Goal: Task Accomplishment & Management: Manage account settings

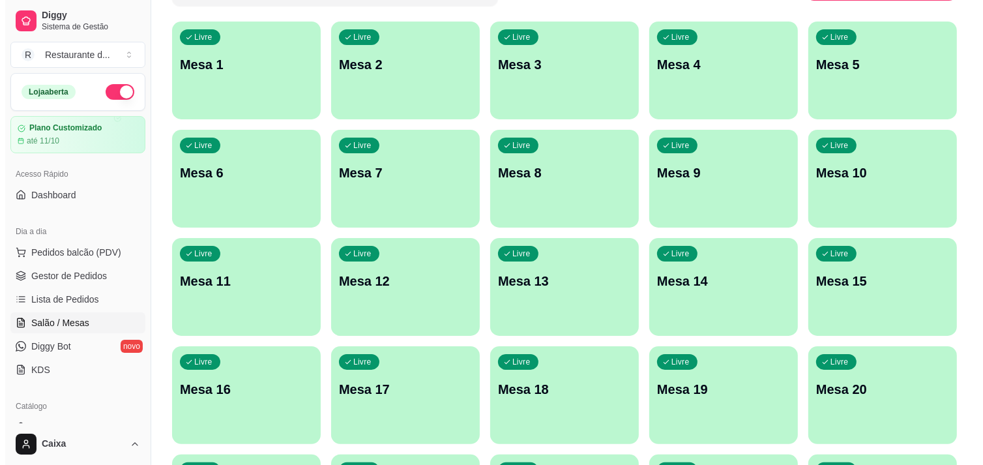
scroll to position [145, 0]
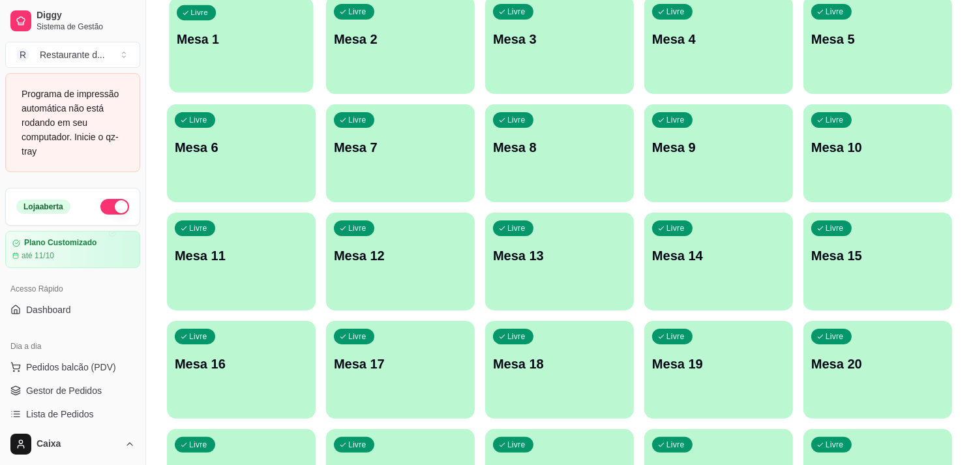
click at [245, 46] on p "Mesa 1" at bounding box center [241, 40] width 129 height 18
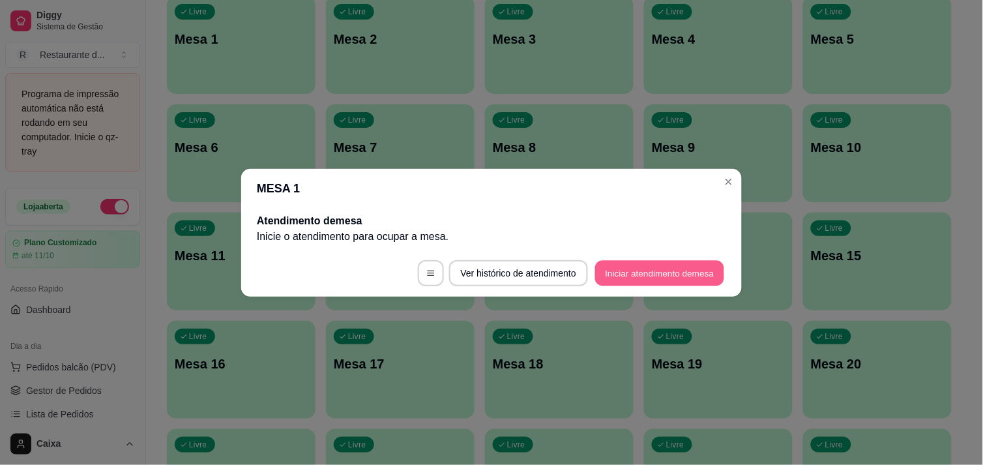
click at [679, 263] on button "Iniciar atendimento de mesa" at bounding box center [659, 272] width 129 height 25
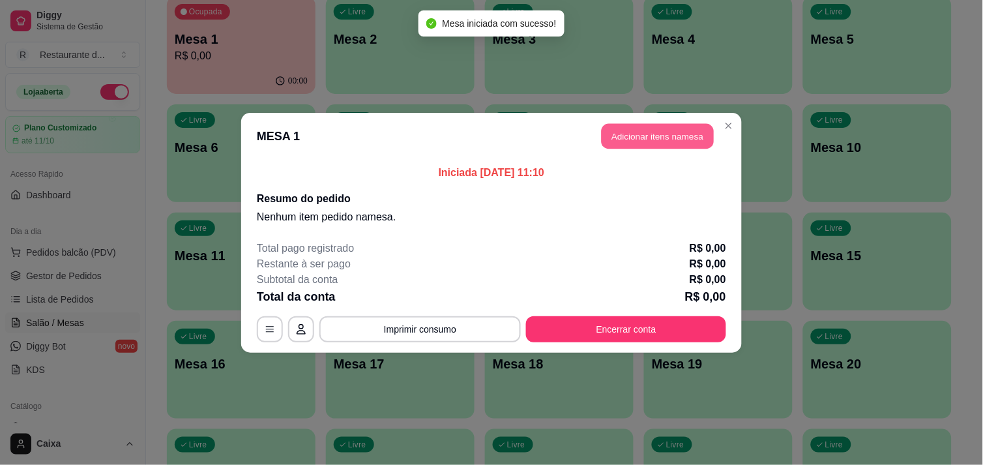
click at [653, 132] on button "Adicionar itens na mesa" at bounding box center [658, 135] width 112 height 25
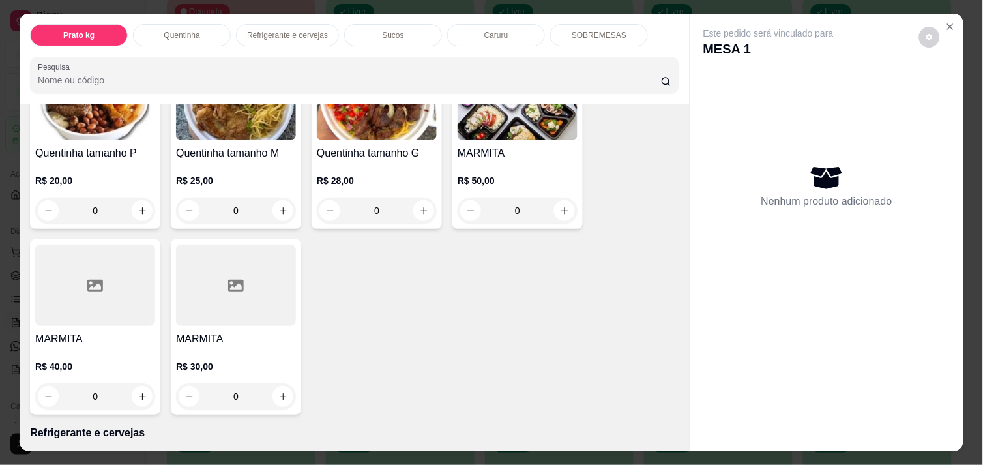
scroll to position [347, 0]
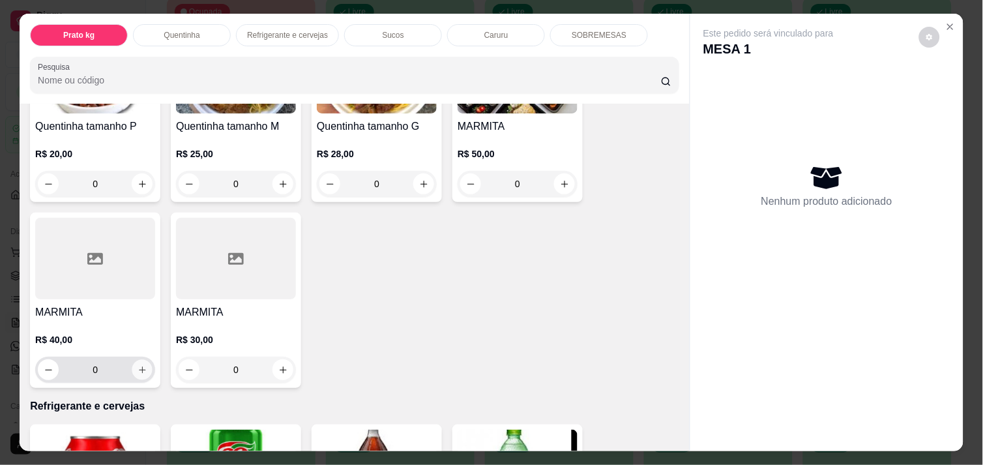
click at [138, 365] on icon "increase-product-quantity" at bounding box center [143, 370] width 10 height 10
type input "1"
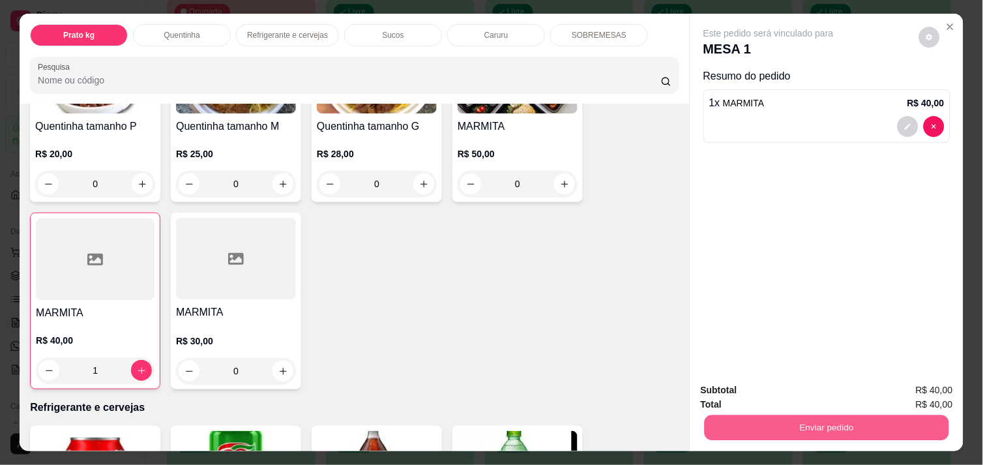
click at [803, 420] on button "Enviar pedido" at bounding box center [827, 427] width 244 height 25
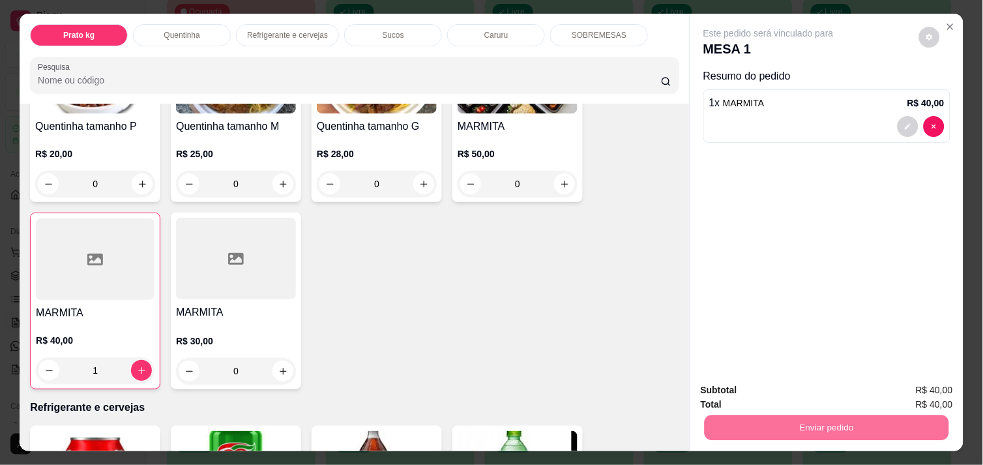
click at [907, 379] on button "Enviar pedido" at bounding box center [919, 390] width 72 height 24
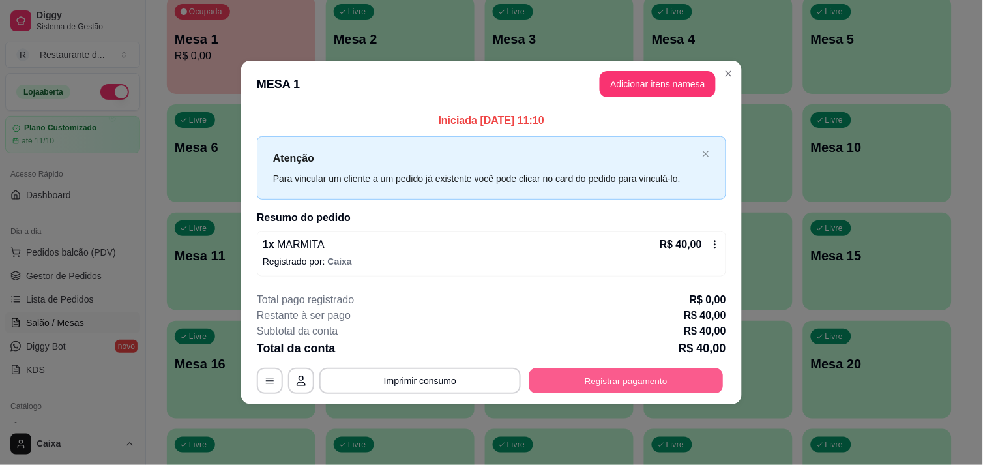
click at [584, 369] on button "Registrar pagamento" at bounding box center [626, 380] width 194 height 25
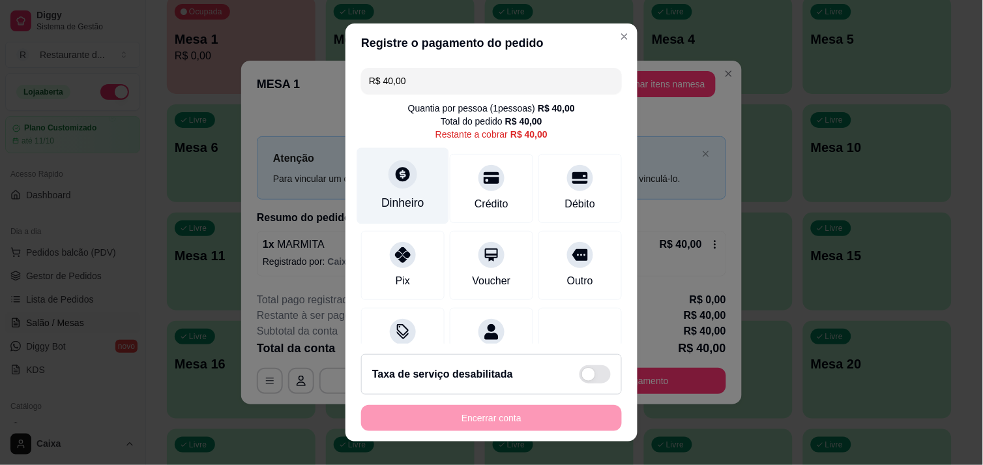
click at [396, 170] on icon at bounding box center [403, 174] width 14 height 14
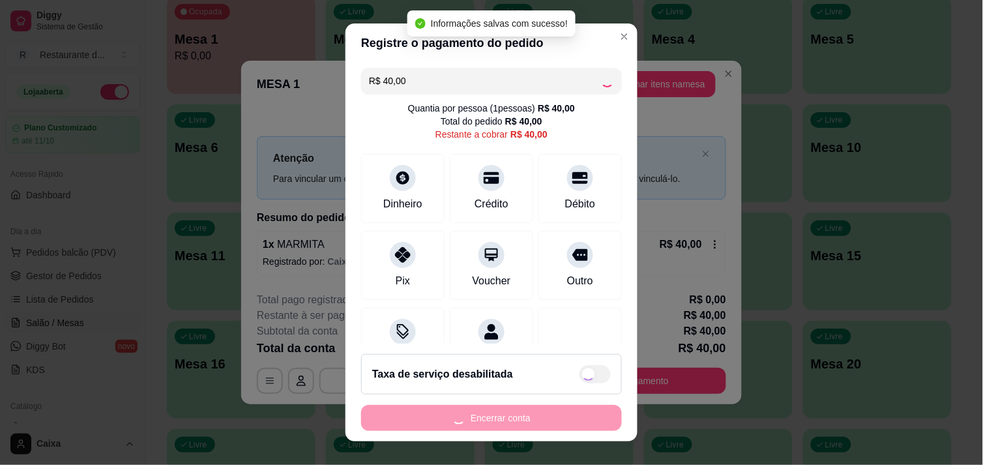
type input "R$ 0,00"
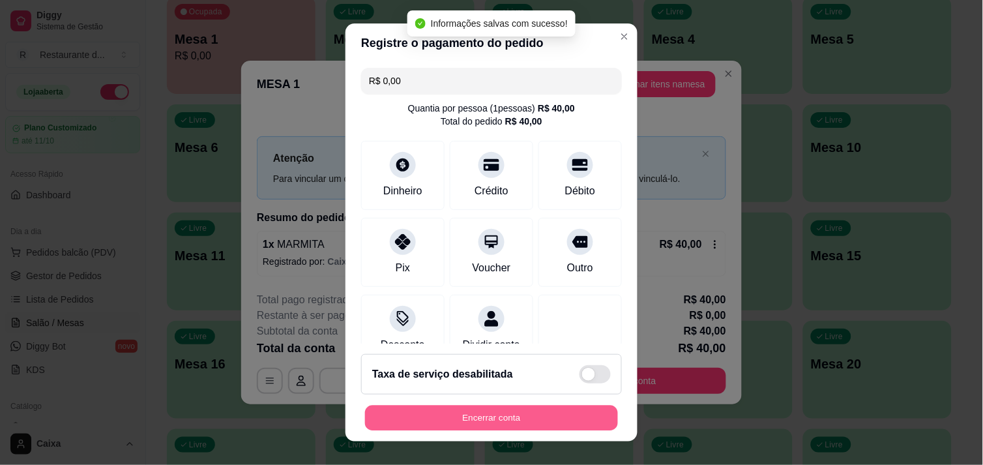
click at [541, 426] on button "Encerrar conta" at bounding box center [491, 417] width 253 height 25
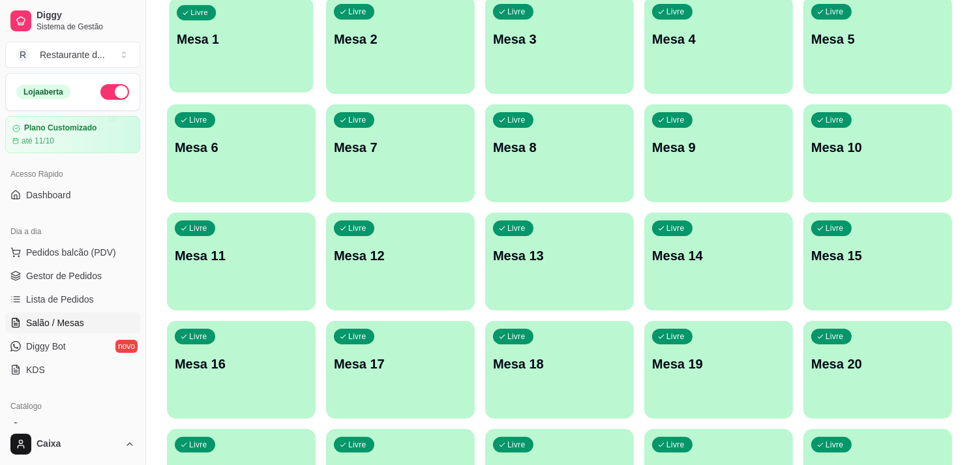
click at [274, 46] on p "Mesa 1" at bounding box center [241, 40] width 129 height 18
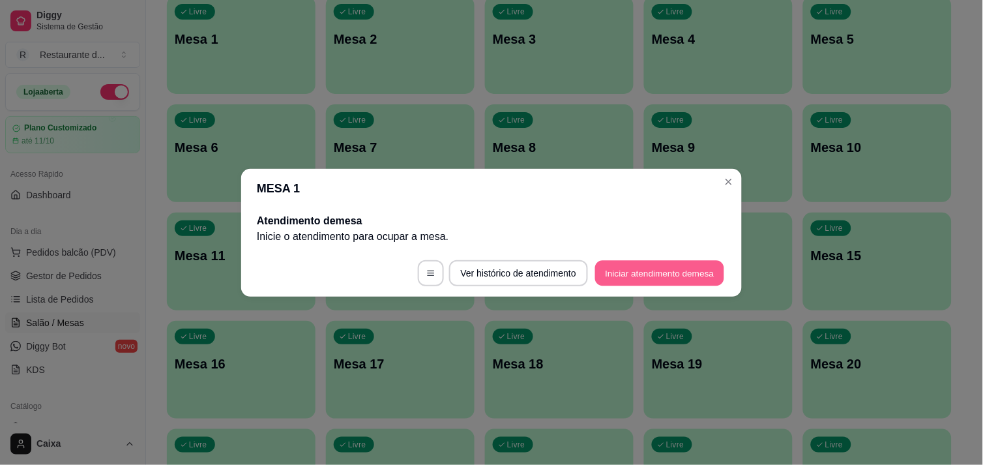
click at [690, 278] on button "Iniciar atendimento de mesa" at bounding box center [659, 272] width 129 height 25
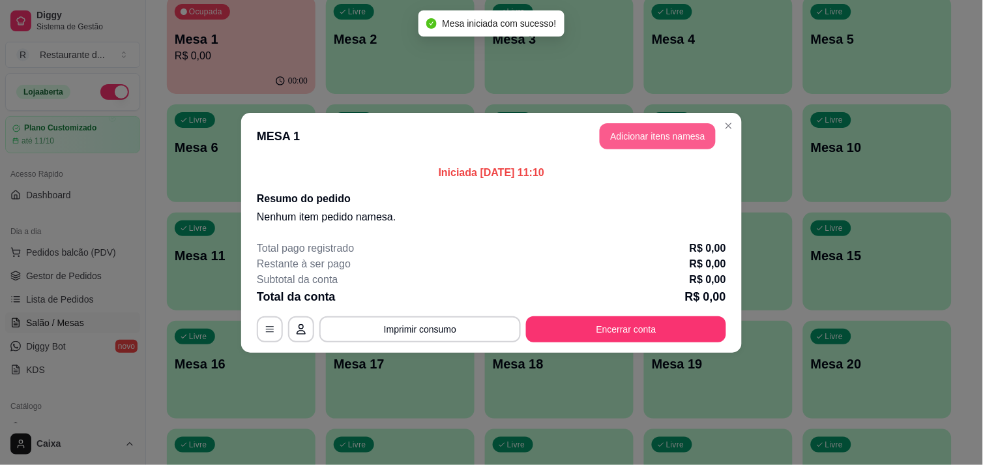
click at [649, 132] on button "Adicionar itens na mesa" at bounding box center [658, 136] width 116 height 26
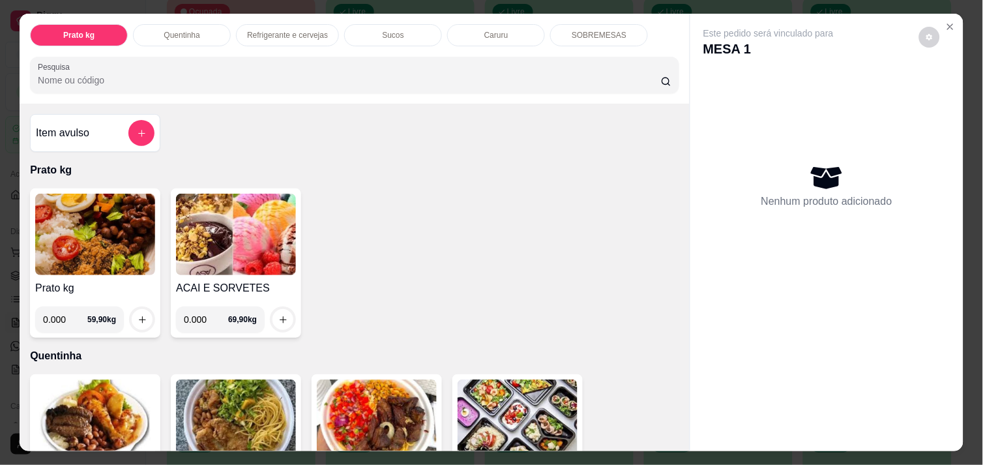
click at [563, 420] on img at bounding box center [518, 419] width 120 height 81
click at [673, 434] on div "Item avulso Prato kg Prato kg 0.000 59,90 kg ACAI E SORVETES 0.000 69,90 kg Que…" at bounding box center [355, 277] width 670 height 347
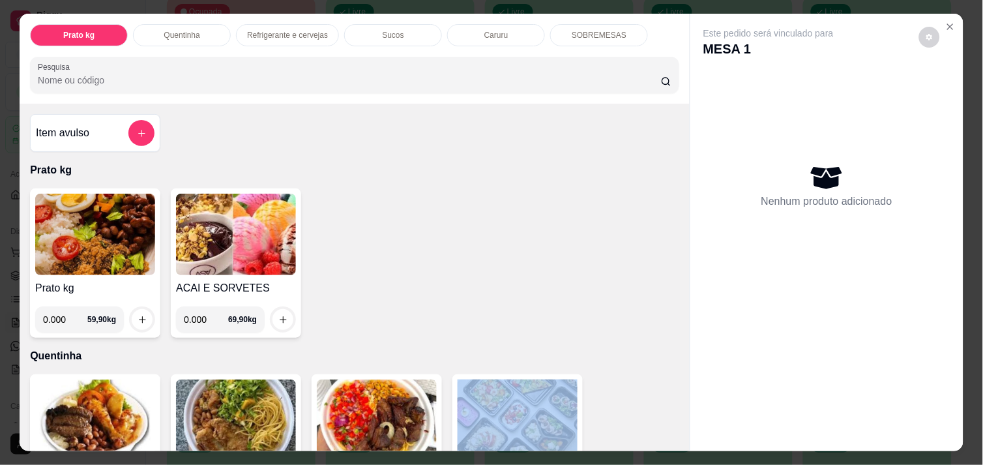
click at [673, 434] on div "Item avulso Prato kg Prato kg 0.000 59,90 kg ACAI E SORVETES 0.000 69,90 kg Que…" at bounding box center [355, 277] width 670 height 347
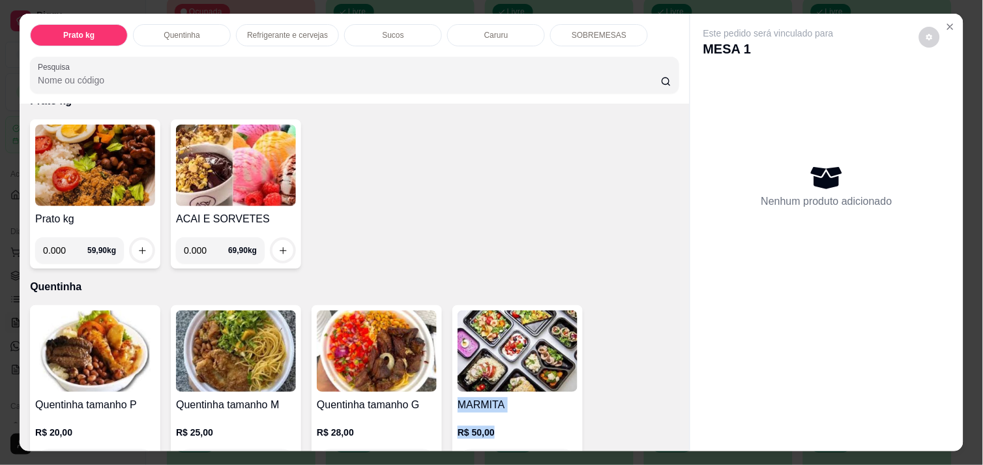
click at [673, 434] on div "Item avulso Prato kg Prato kg 0.000 59,90 kg ACAI E SORVETES 0.000 69,90 kg Que…" at bounding box center [355, 277] width 670 height 347
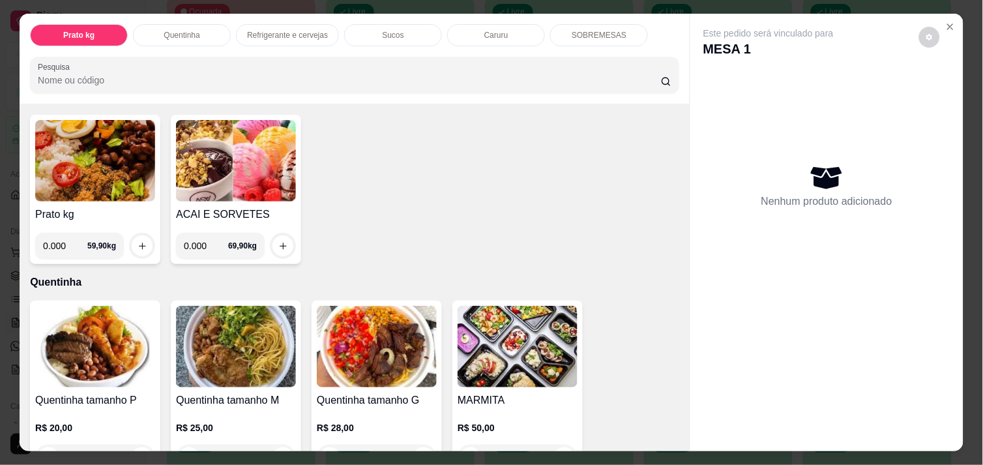
click at [673, 434] on div "Item avulso Prato kg Prato kg 0.000 59,90 kg ACAI E SORVETES 0.000 69,90 kg Que…" at bounding box center [355, 277] width 670 height 347
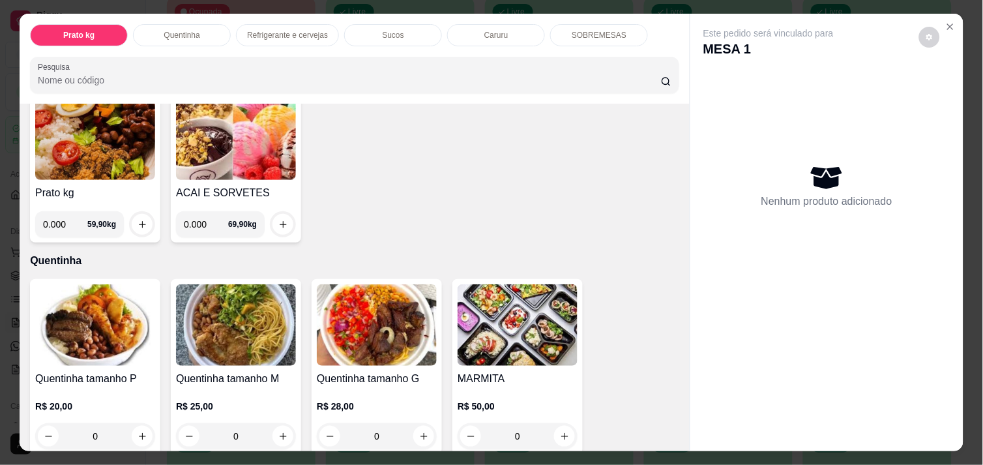
click at [673, 434] on div "Item avulso Prato kg Prato kg 0.000 59,90 kg ACAI E SORVETES 0.000 69,90 kg Que…" at bounding box center [355, 277] width 670 height 347
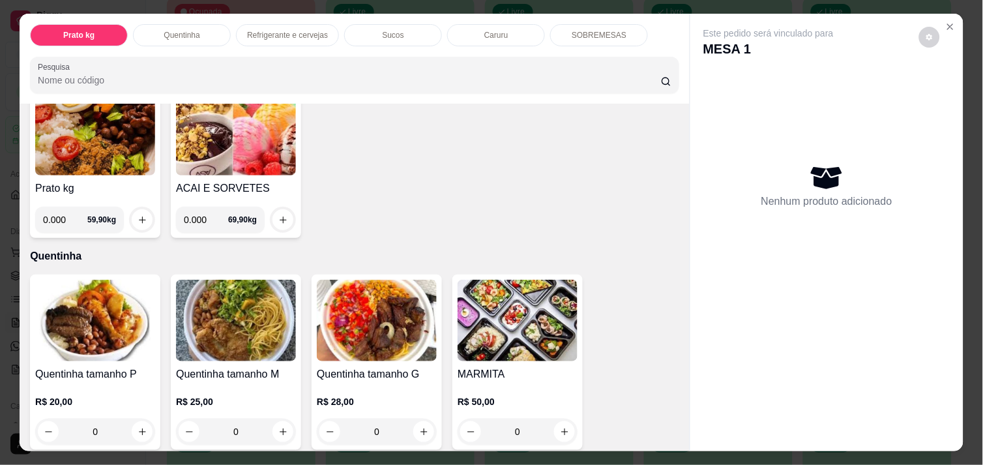
click at [673, 434] on div "Item avulso Prato kg Prato kg 0.000 59,90 kg ACAI E SORVETES 0.000 69,90 kg Que…" at bounding box center [355, 277] width 670 height 347
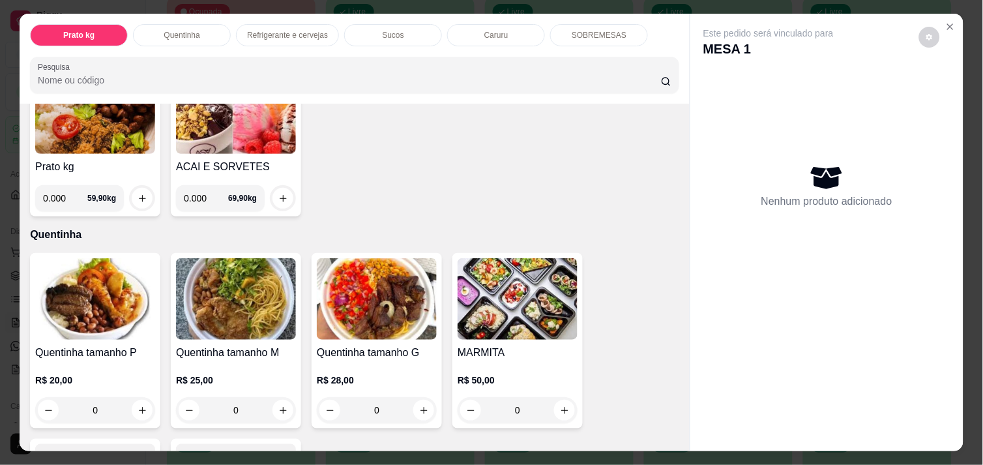
click at [673, 434] on div "Item avulso Prato kg Prato kg 0.000 59,90 kg ACAI E SORVETES 0.000 69,90 kg Que…" at bounding box center [355, 277] width 670 height 347
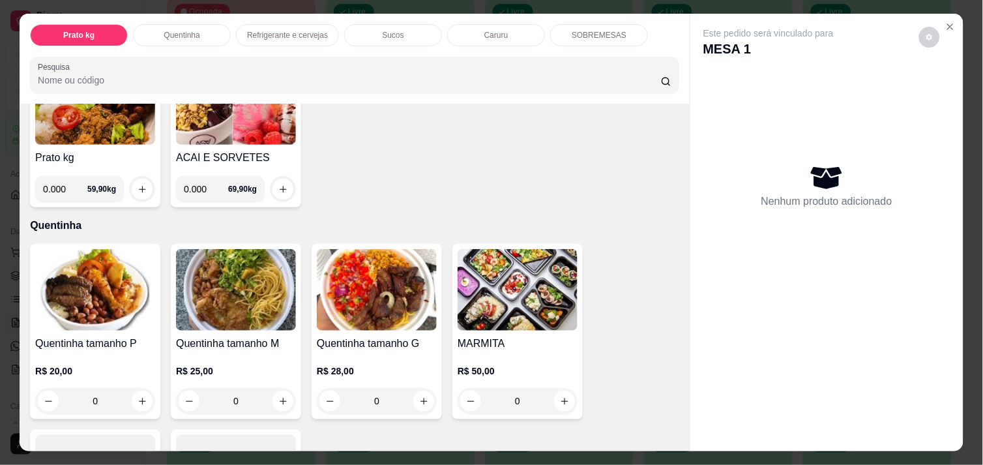
click at [673, 434] on div "Item avulso Prato kg Prato kg 0.000 59,90 kg ACAI E SORVETES 0.000 69,90 kg Que…" at bounding box center [355, 277] width 670 height 347
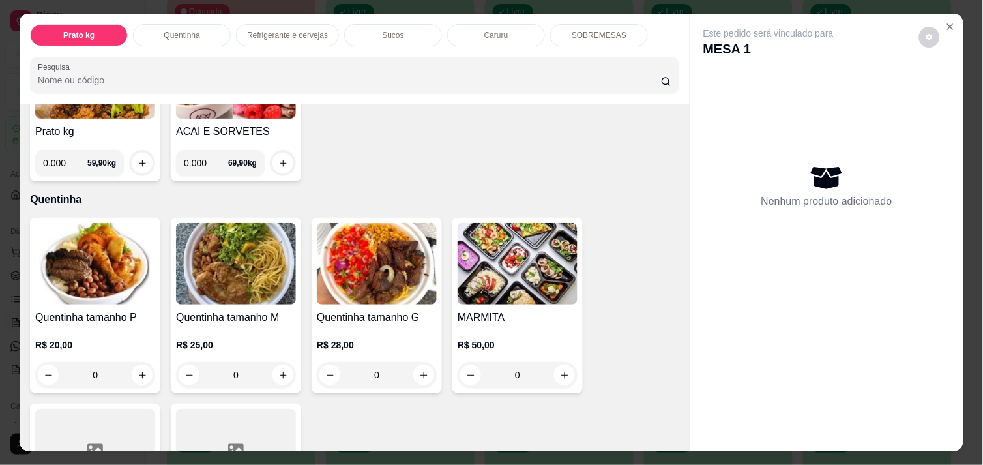
click at [673, 434] on div "Item avulso Prato kg Prato kg 0.000 59,90 kg ACAI E SORVETES 0.000 69,90 kg Que…" at bounding box center [355, 277] width 670 height 347
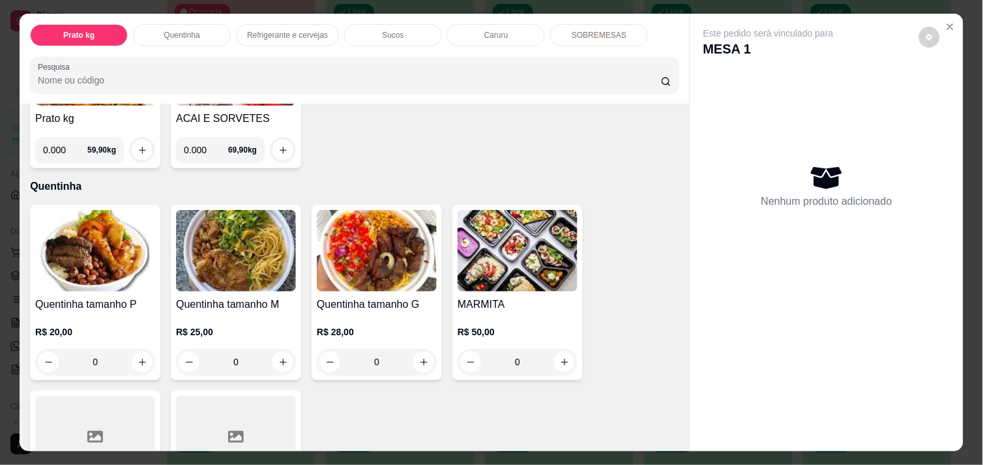
click at [673, 434] on div "Item avulso Prato kg Prato kg 0.000 59,90 kg ACAI E SORVETES 0.000 69,90 kg Que…" at bounding box center [355, 277] width 670 height 347
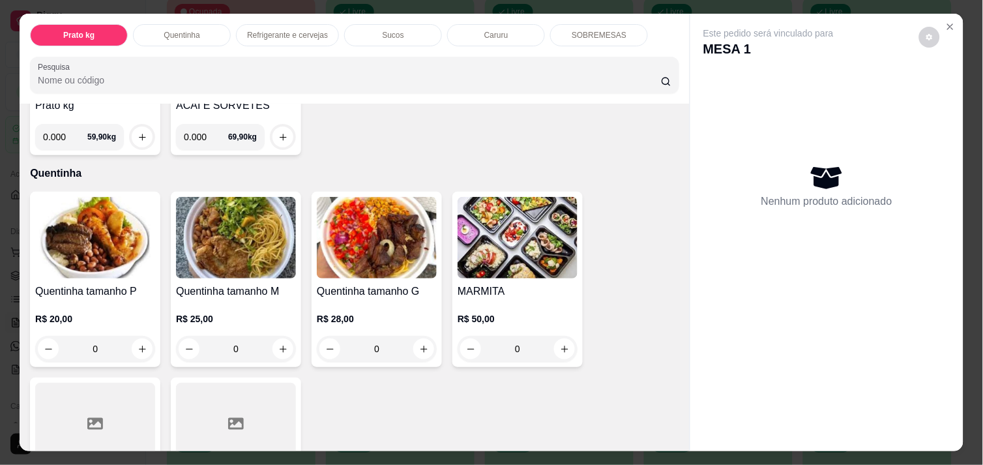
click at [673, 434] on div "Item avulso Prato kg Prato kg 0.000 59,90 kg ACAI E SORVETES 0.000 69,90 kg Que…" at bounding box center [355, 277] width 670 height 347
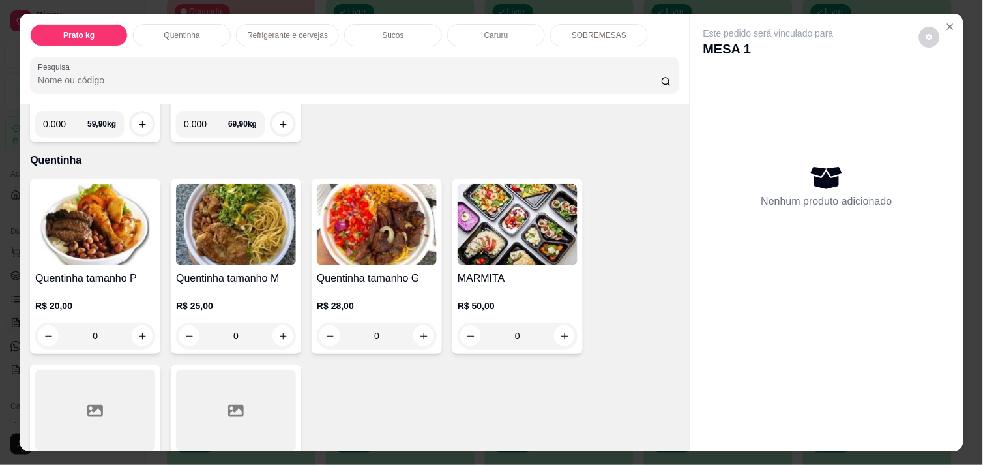
click at [673, 434] on div "Item avulso Prato kg Prato kg 0.000 59,90 kg ACAI E SORVETES 0.000 69,90 kg Que…" at bounding box center [355, 277] width 670 height 347
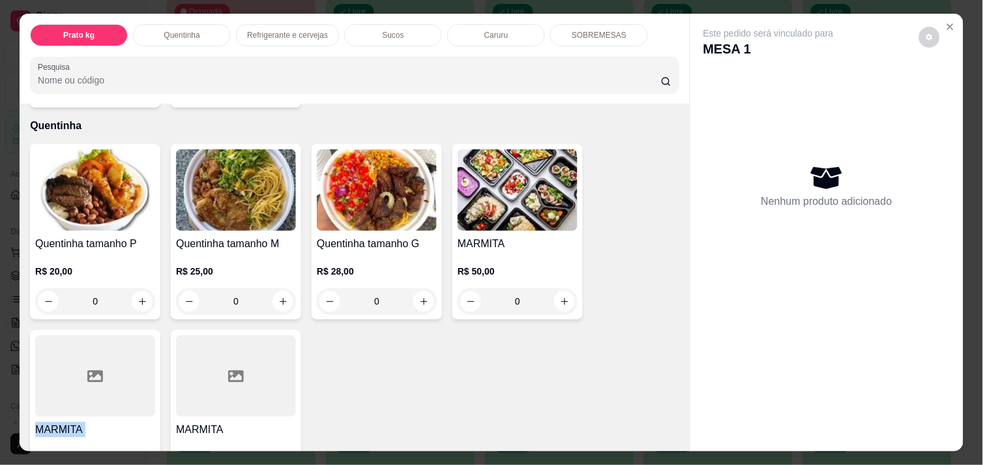
click at [673, 434] on div "Item avulso Prato kg Prato kg 0.000 59,90 kg ACAI E SORVETES 0.000 69,90 kg Que…" at bounding box center [355, 277] width 670 height 347
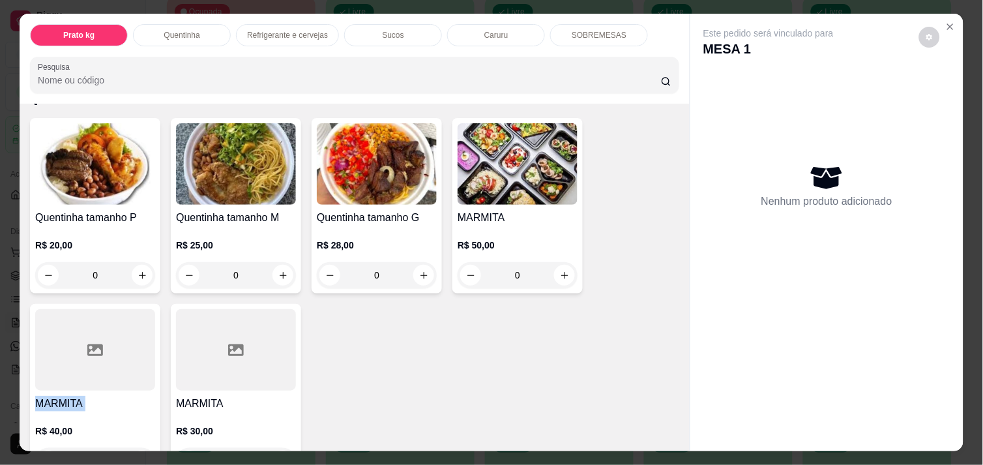
click at [673, 434] on div "Item avulso Prato kg Prato kg 0.000 59,90 kg ACAI E SORVETES 0.000 69,90 kg Que…" at bounding box center [355, 277] width 670 height 347
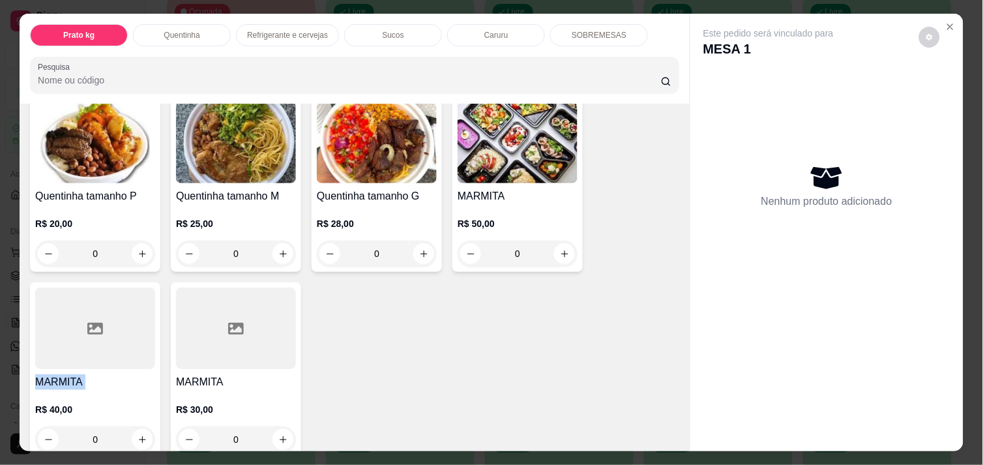
click at [673, 434] on div "Item avulso Prato kg Prato kg 0.000 59,90 kg ACAI E SORVETES 0.000 69,90 kg Que…" at bounding box center [355, 277] width 670 height 347
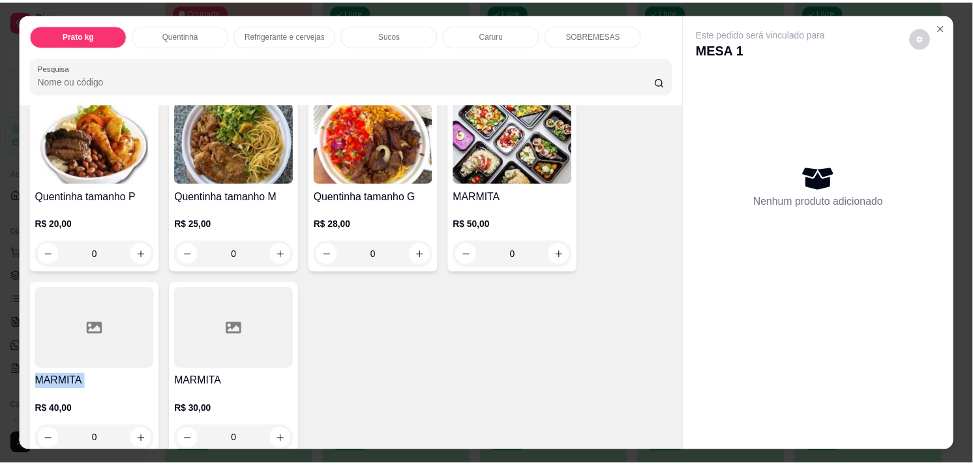
scroll to position [308, 0]
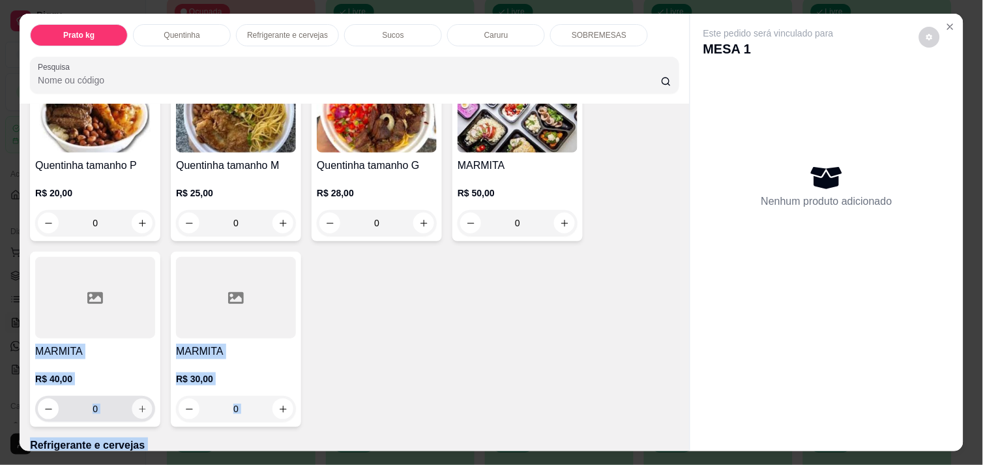
click at [139, 404] on icon "increase-product-quantity" at bounding box center [143, 409] width 10 height 10
type input "1"
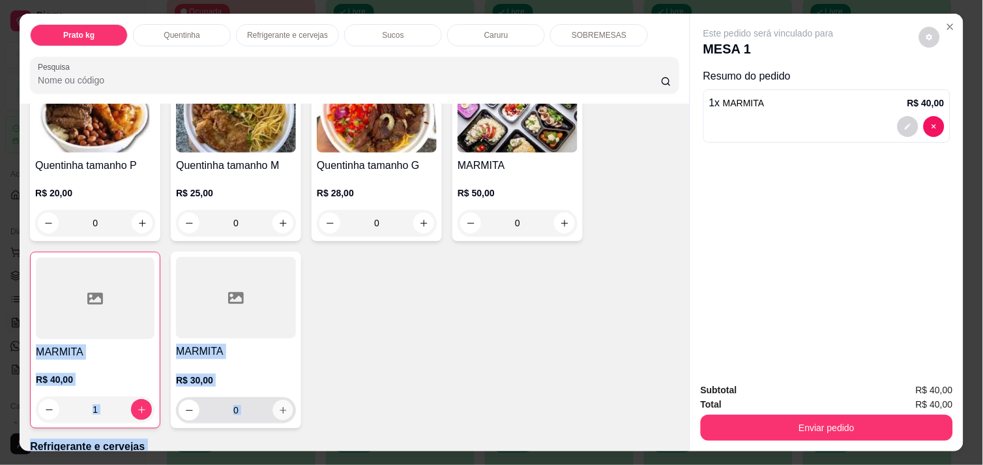
click at [278, 405] on icon "increase-product-quantity" at bounding box center [283, 410] width 10 height 10
type input "1"
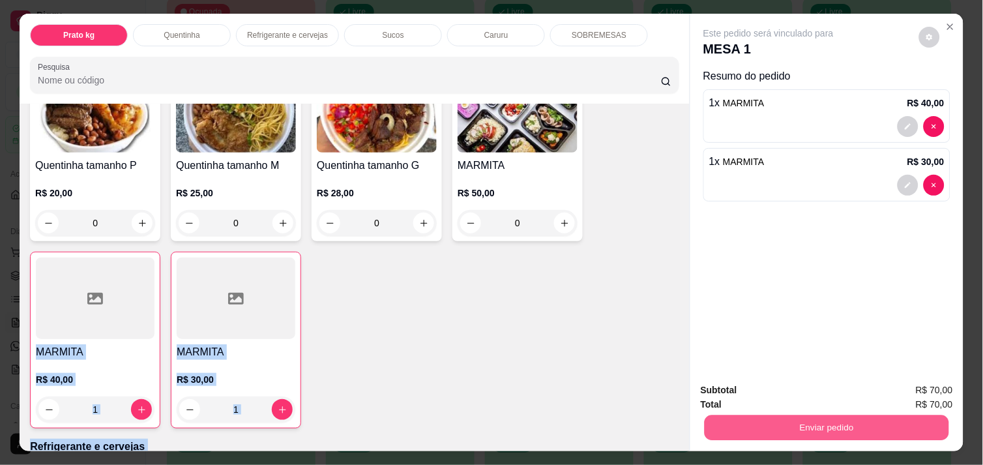
click at [797, 422] on button "Enviar pedido" at bounding box center [827, 427] width 244 height 25
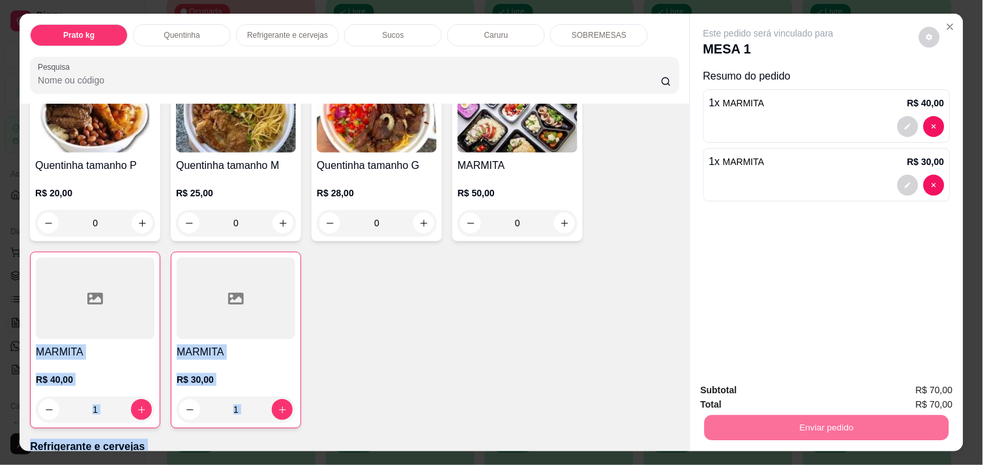
click at [913, 390] on button "Enviar pedido" at bounding box center [919, 390] width 72 height 24
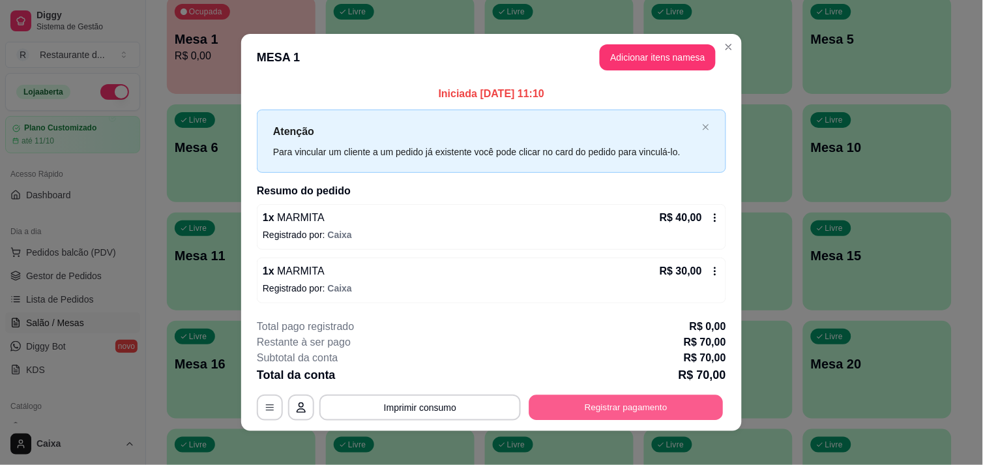
click at [639, 406] on button "Registrar pagamento" at bounding box center [626, 407] width 194 height 25
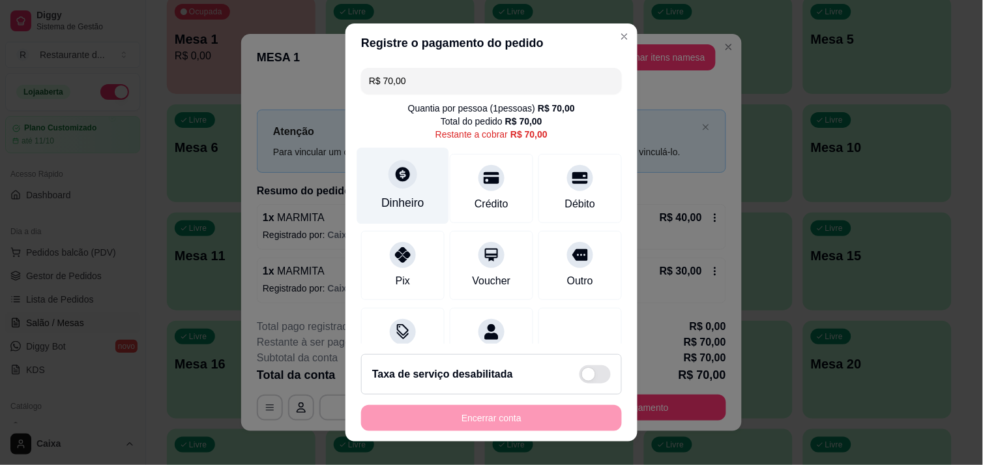
click at [400, 177] on icon at bounding box center [403, 174] width 14 height 14
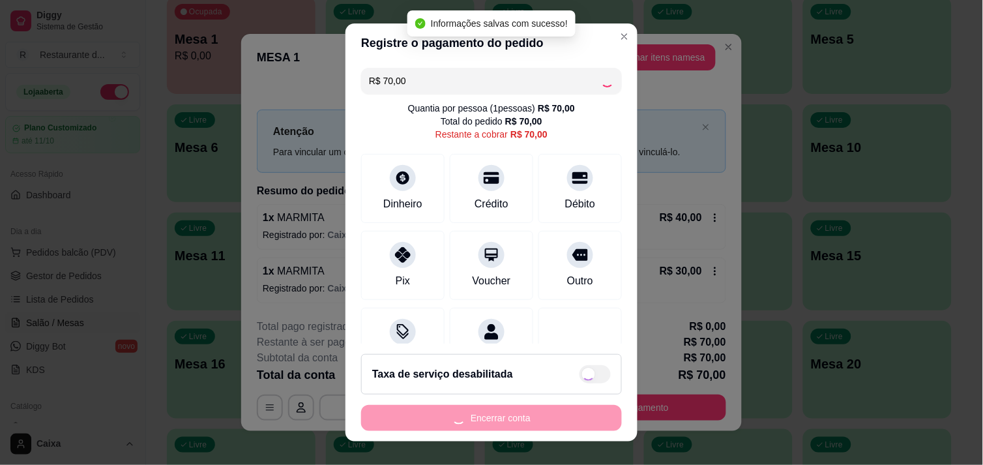
type input "R$ 0,00"
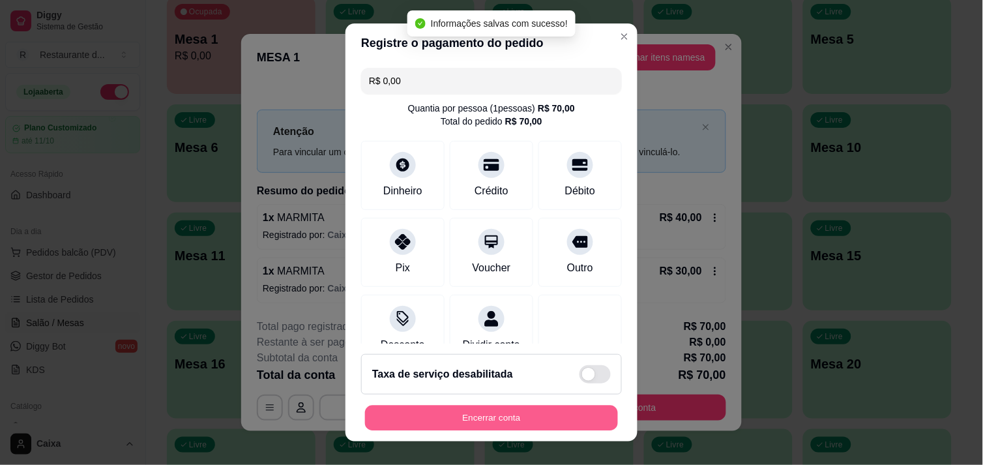
click at [501, 415] on button "Encerrar conta" at bounding box center [491, 417] width 253 height 25
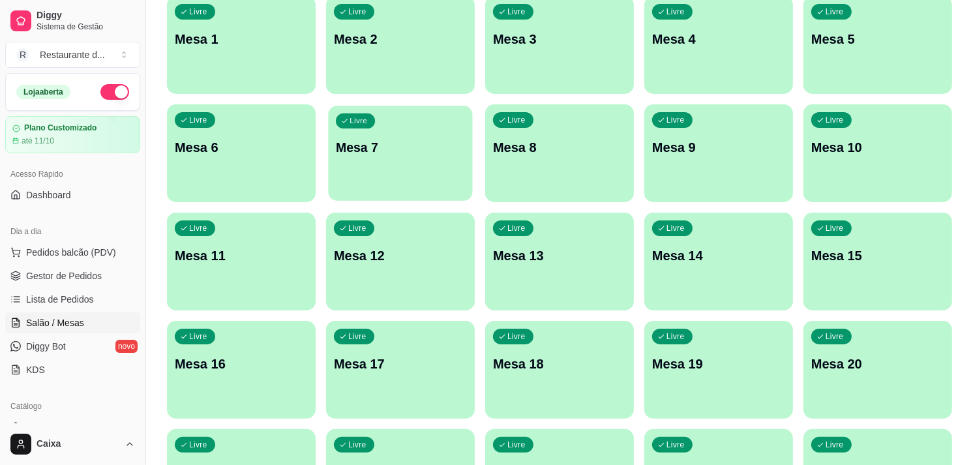
click at [424, 162] on div "Livre Mesa 7" at bounding box center [400, 146] width 144 height 80
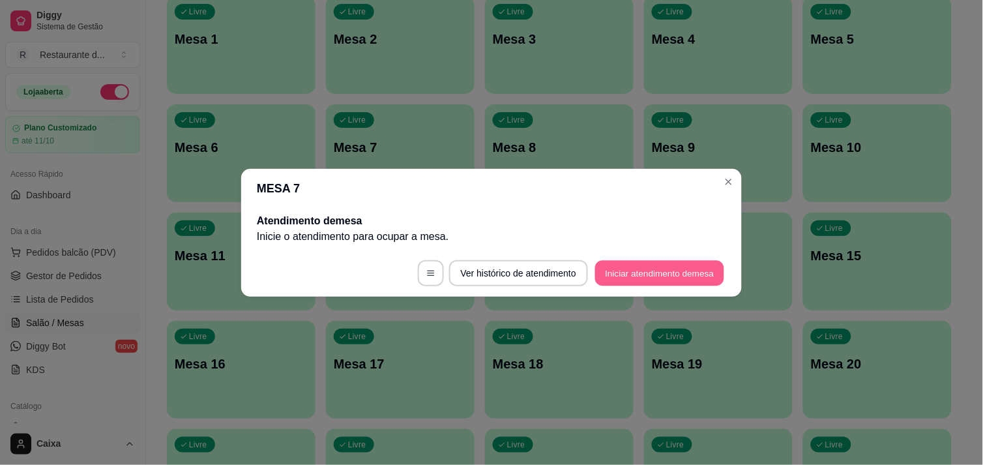
click at [692, 271] on button "Iniciar atendimento de mesa" at bounding box center [659, 272] width 129 height 25
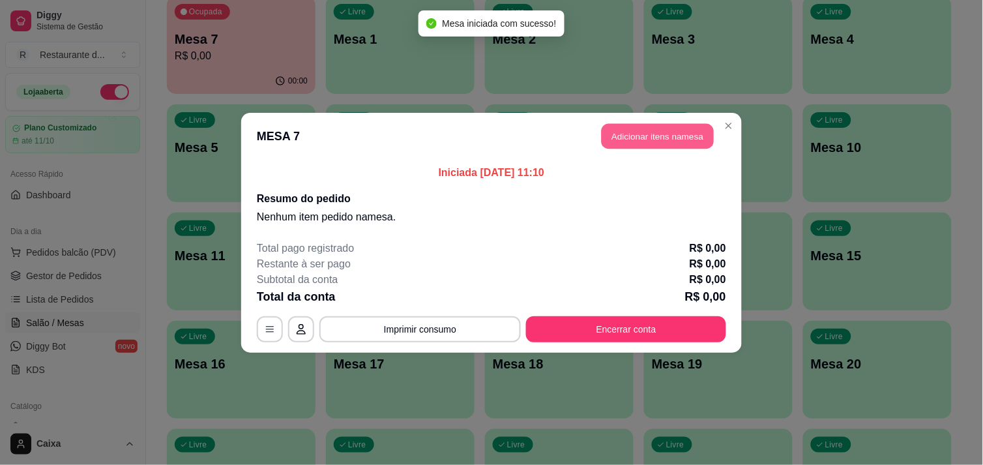
click at [691, 136] on button "Adicionar itens na mesa" at bounding box center [658, 135] width 112 height 25
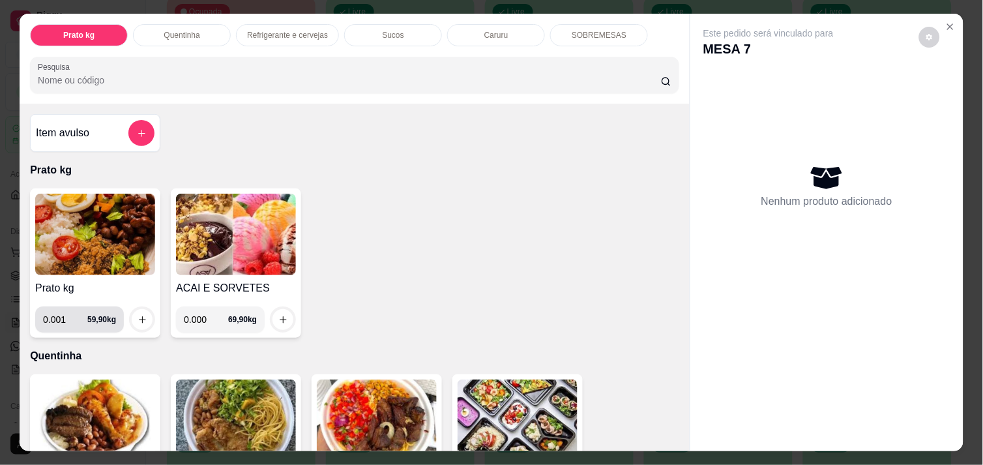
click at [69, 315] on input "0.001" at bounding box center [65, 319] width 44 height 26
type input "0.390"
click at [132, 310] on button "increase-product-quantity" at bounding box center [142, 320] width 20 height 20
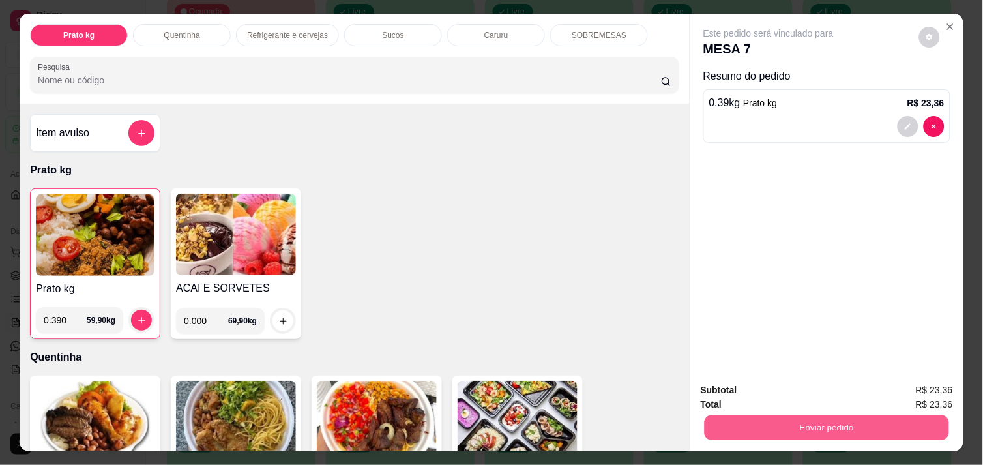
click at [777, 418] on button "Enviar pedido" at bounding box center [827, 427] width 244 height 25
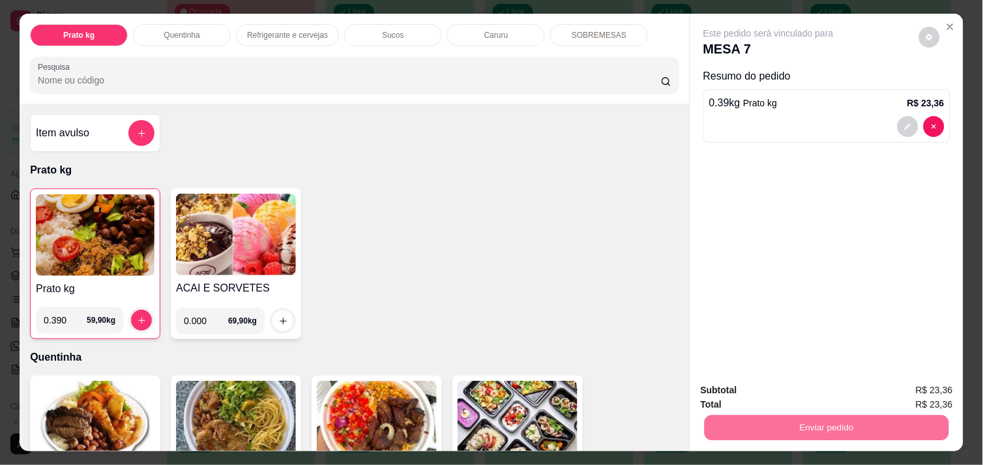
click at [941, 388] on button "Enviar pedido" at bounding box center [919, 390] width 72 height 24
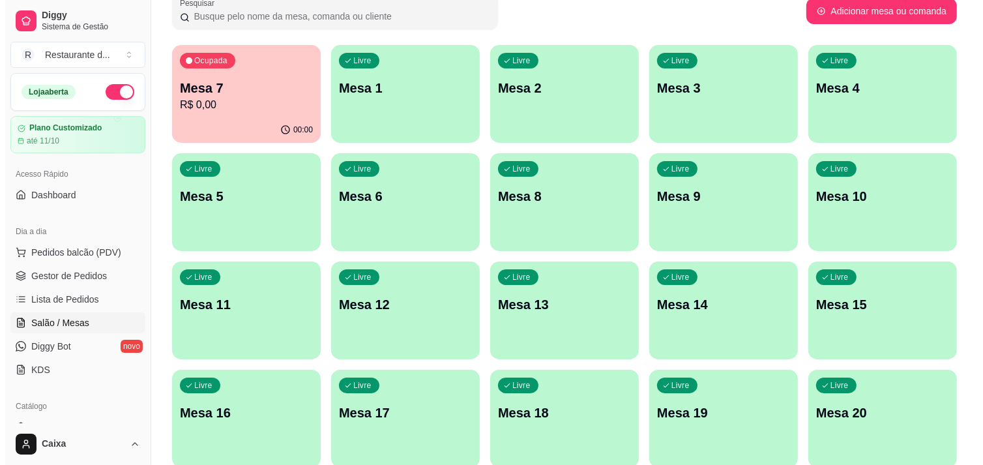
scroll to position [87, 0]
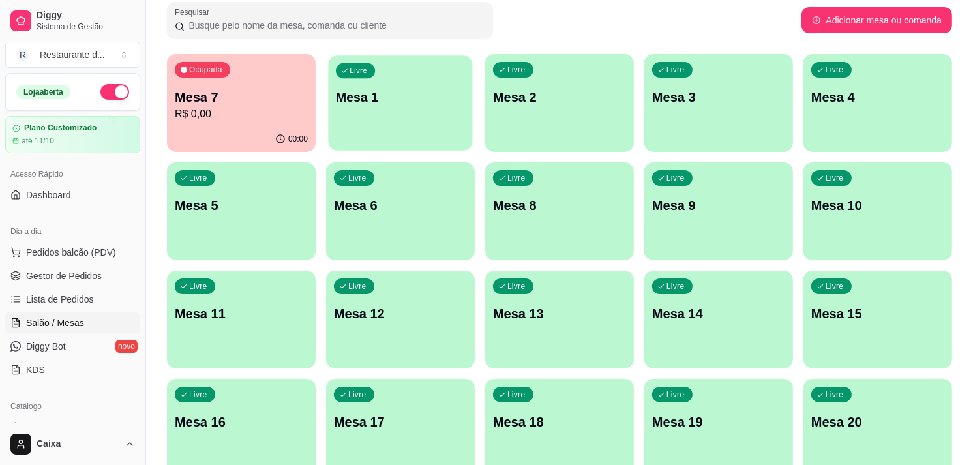
click at [379, 89] on p "Mesa 1" at bounding box center [400, 98] width 129 height 18
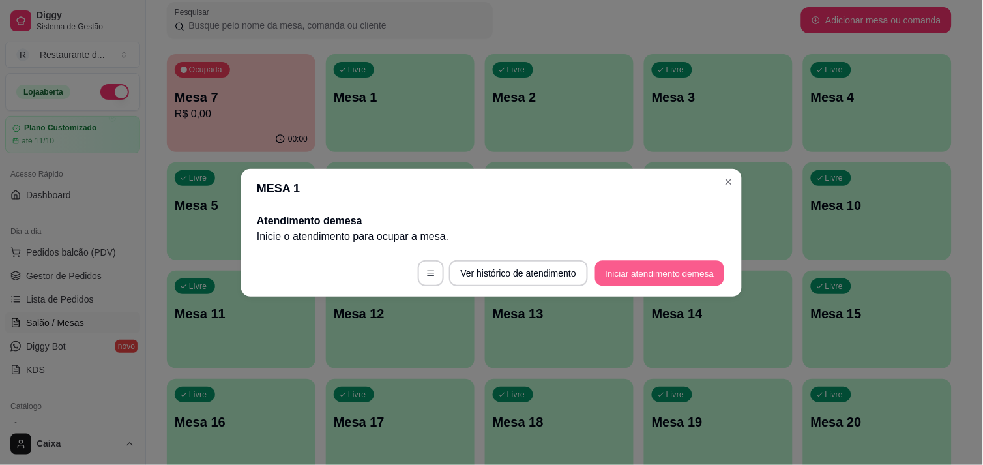
click at [652, 266] on button "Iniciar atendimento de mesa" at bounding box center [659, 272] width 129 height 25
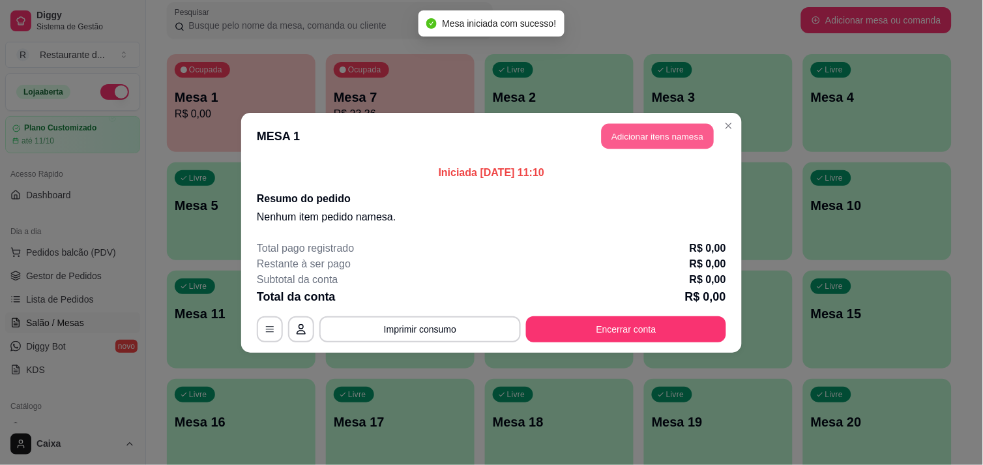
click at [652, 129] on button "Adicionar itens na mesa" at bounding box center [658, 135] width 112 height 25
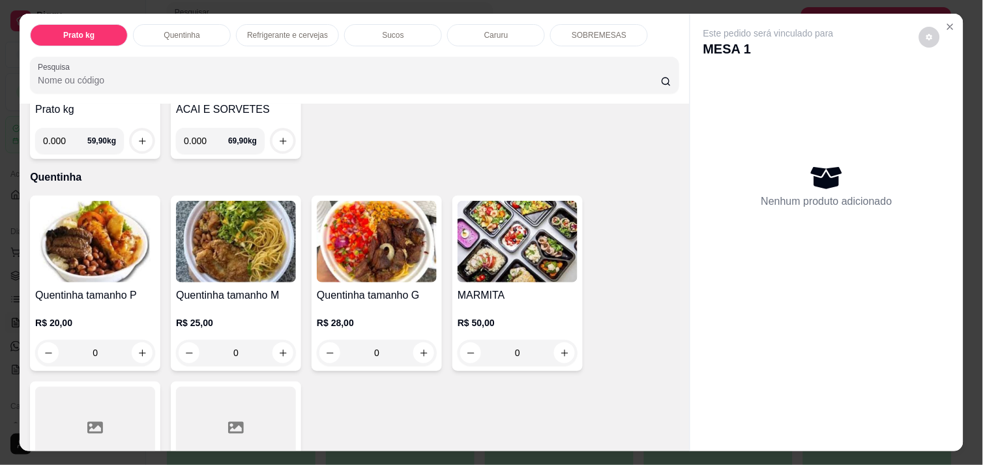
scroll to position [231, 0]
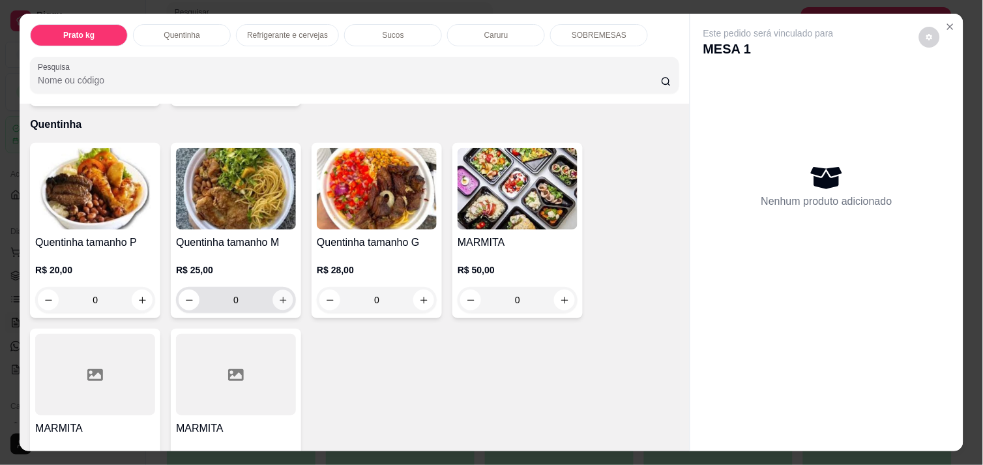
click at [280, 297] on icon "increase-product-quantity" at bounding box center [283, 300] width 10 height 10
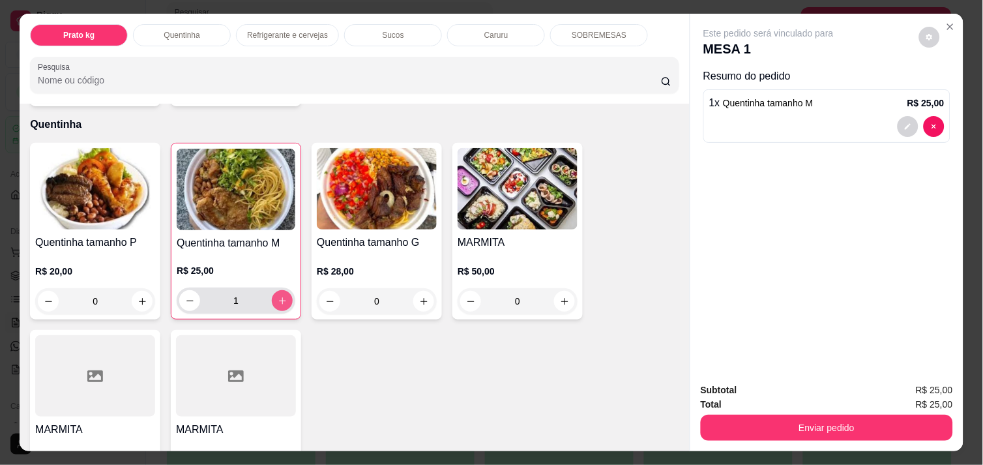
click at [280, 297] on icon "increase-product-quantity" at bounding box center [283, 301] width 10 height 10
type input "2"
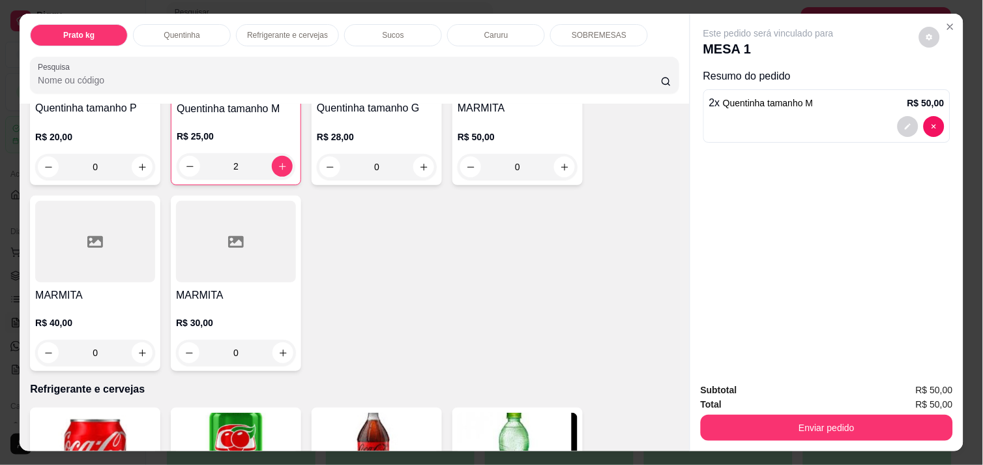
scroll to position [376, 0]
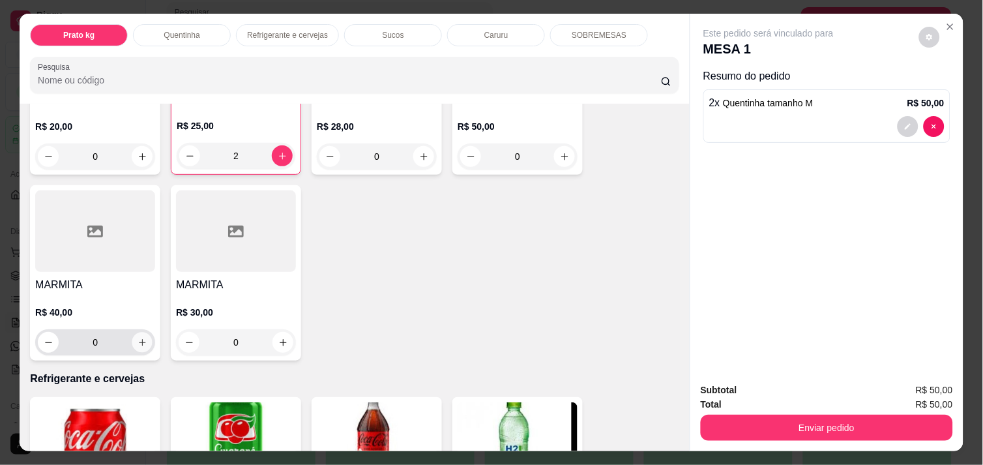
click at [138, 338] on icon "increase-product-quantity" at bounding box center [143, 343] width 10 height 10
type input "1"
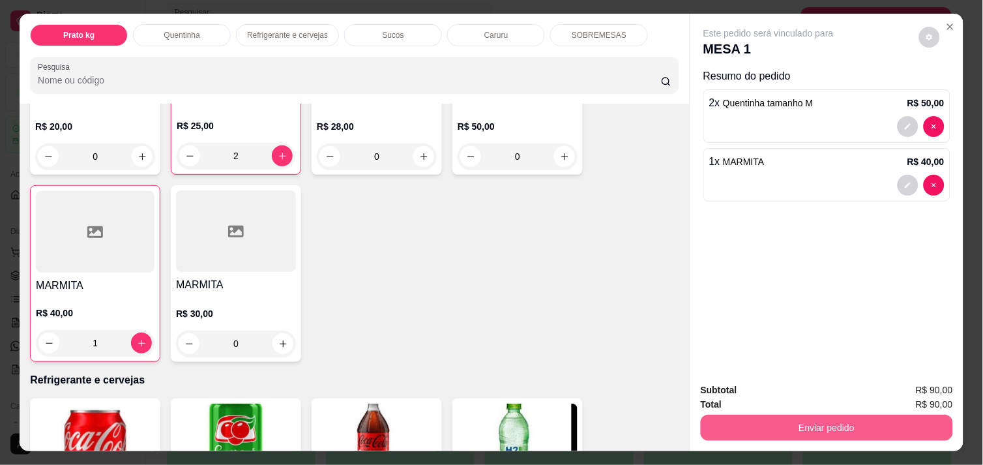
click at [853, 417] on button "Enviar pedido" at bounding box center [827, 428] width 252 height 26
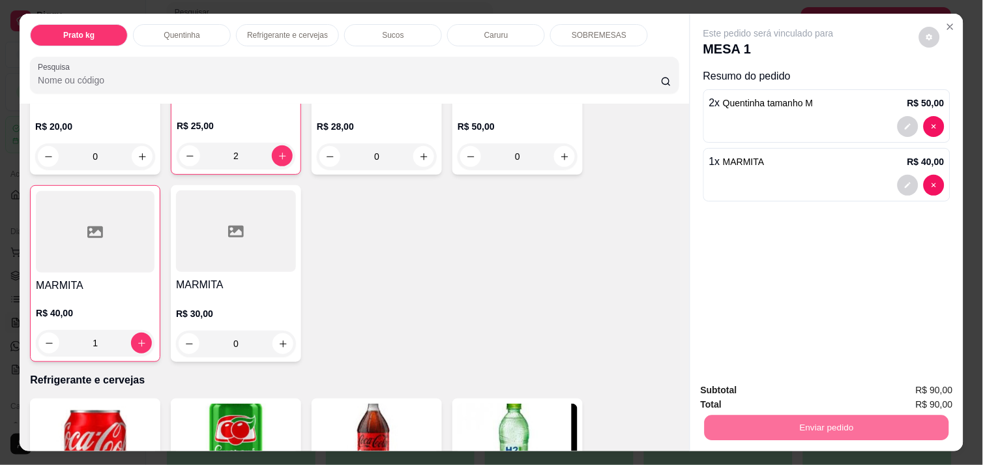
click at [916, 383] on button "Enviar pedido" at bounding box center [919, 390] width 72 height 24
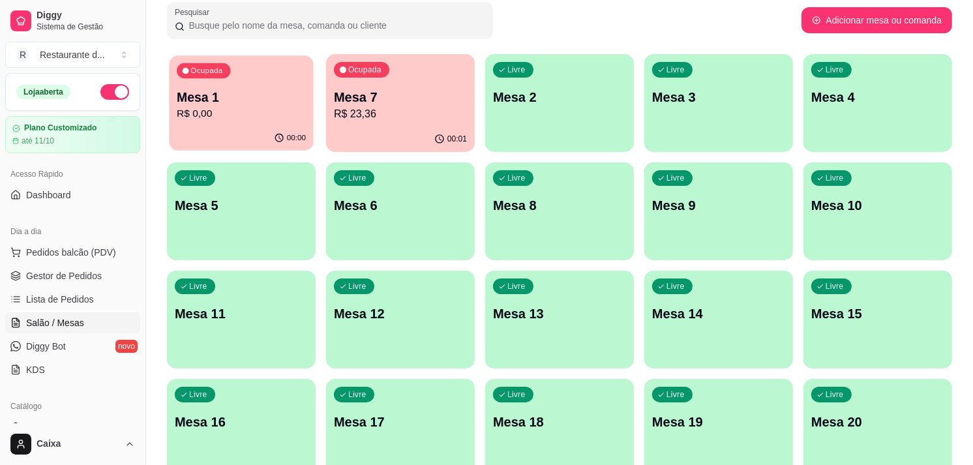
click at [270, 115] on p "R$ 0,00" at bounding box center [241, 113] width 129 height 15
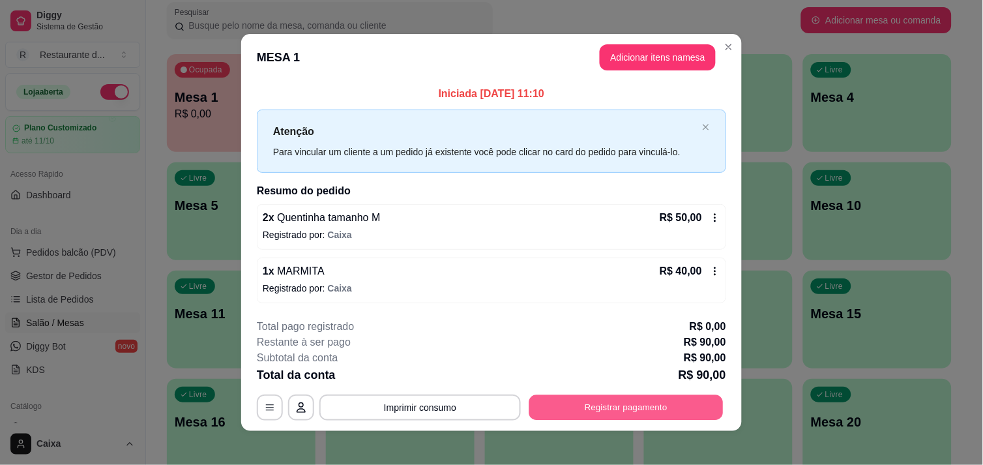
click at [647, 409] on button "Registrar pagamento" at bounding box center [626, 407] width 194 height 25
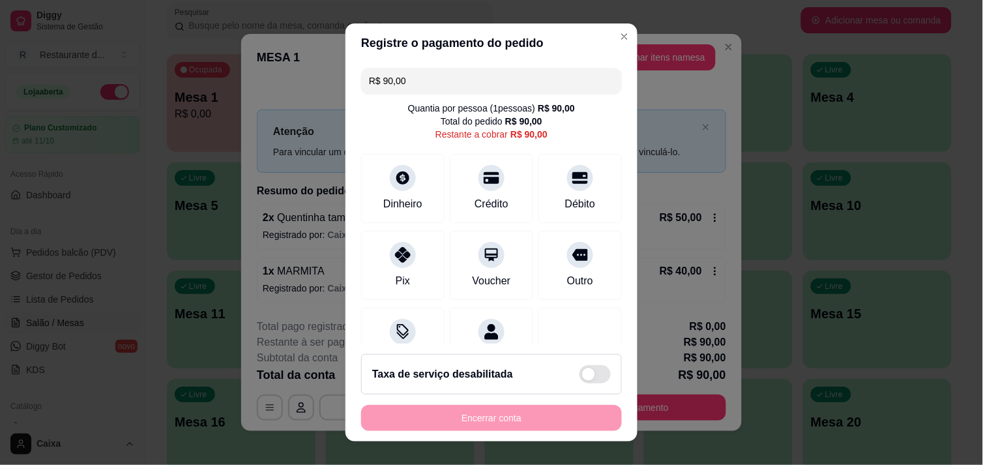
click at [438, 133] on div "Restante a cobrar R$ 90,00" at bounding box center [491, 134] width 112 height 13
click at [411, 78] on input "R$ 90,00" at bounding box center [491, 81] width 245 height 26
click at [401, 261] on div at bounding box center [402, 251] width 29 height 29
click at [395, 274] on div "Pix" at bounding box center [403, 279] width 16 height 17
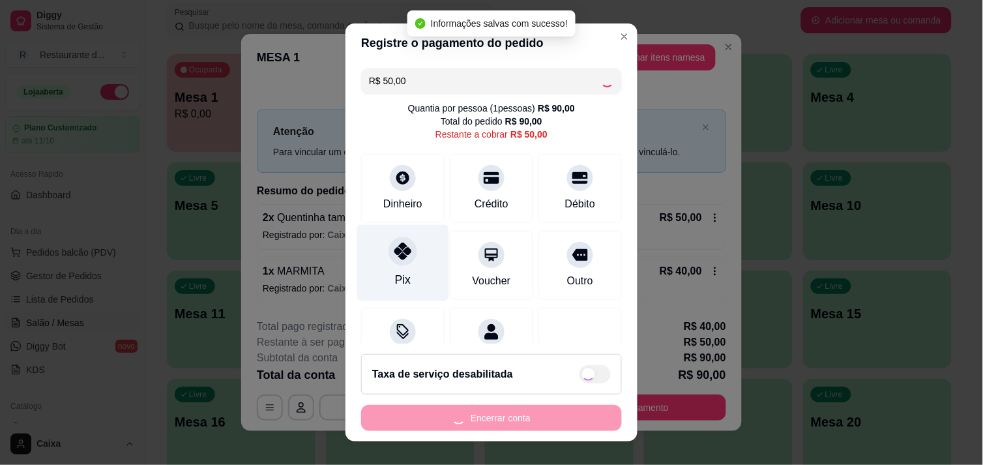
type input "R$ 0,00"
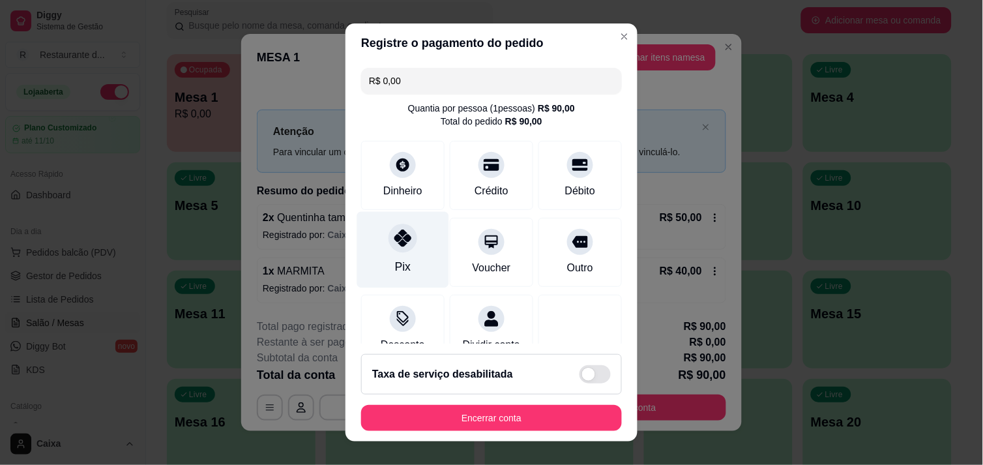
click at [395, 274] on div "Pix" at bounding box center [403, 266] width 16 height 17
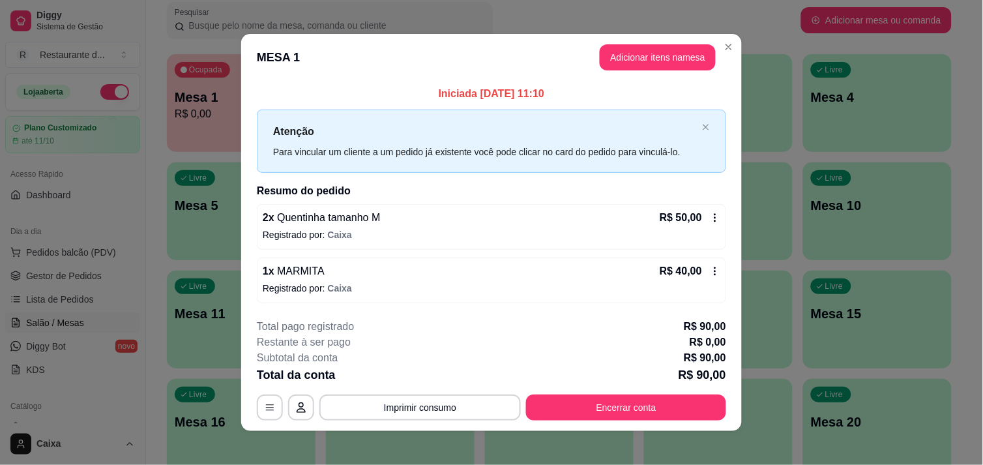
click at [710, 217] on icon at bounding box center [715, 217] width 10 height 10
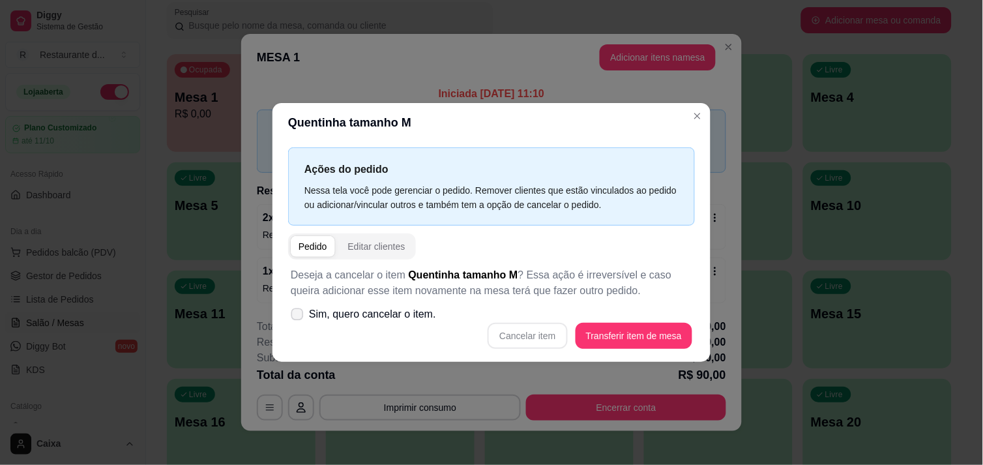
click at [297, 310] on icon at bounding box center [297, 313] width 10 height 7
click at [297, 316] on input "Sim, quero cancelar o item." at bounding box center [294, 320] width 8 height 8
checkbox input "true"
click at [520, 329] on button "Cancelar item" at bounding box center [528, 335] width 78 height 25
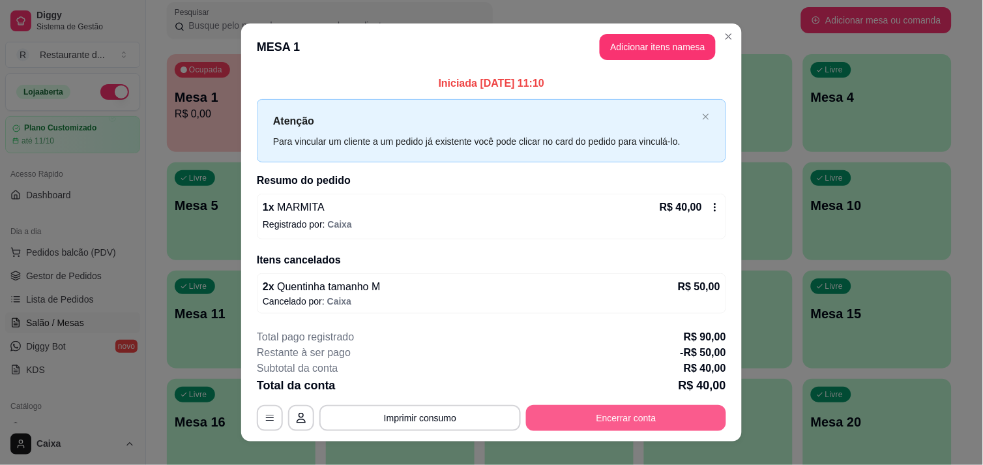
click at [630, 419] on button "Encerrar conta" at bounding box center [626, 418] width 200 height 26
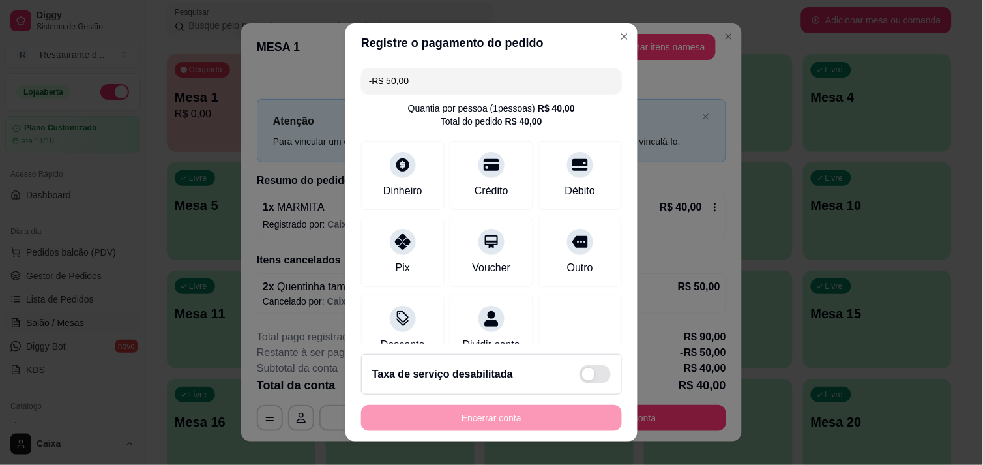
click at [411, 80] on input "-R$ 50,00" at bounding box center [491, 81] width 245 height 26
type input "R$ 0,00"
click at [394, 229] on icon at bounding box center [402, 237] width 17 height 17
click at [465, 420] on div "Encerrar conta" at bounding box center [491, 418] width 261 height 26
click at [551, 418] on div "Encerrar conta" at bounding box center [491, 418] width 261 height 26
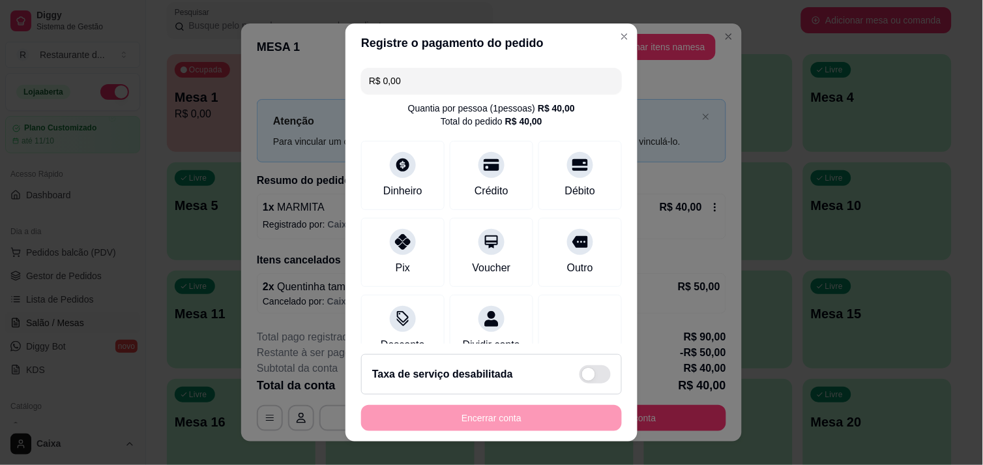
click at [551, 418] on div "Encerrar conta" at bounding box center [491, 418] width 261 height 26
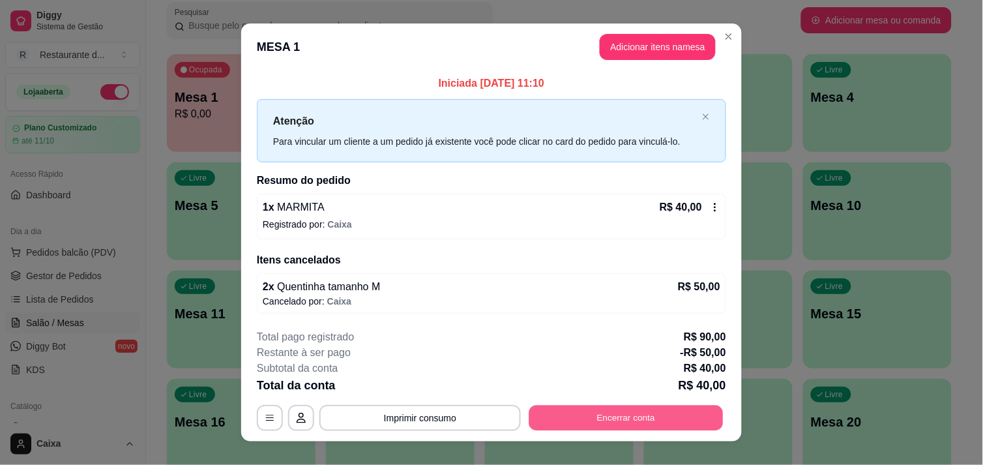
click at [650, 420] on button "Encerrar conta" at bounding box center [626, 417] width 194 height 25
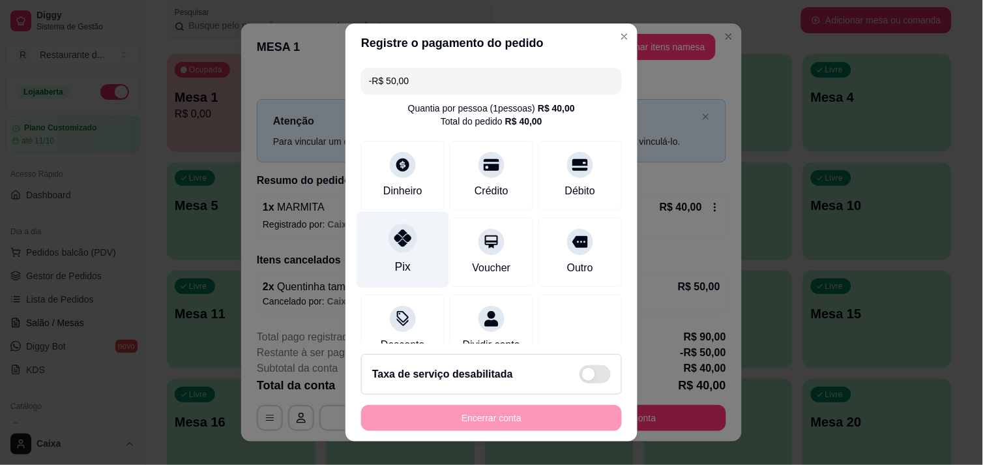
click at [394, 243] on icon at bounding box center [402, 237] width 17 height 17
click at [407, 75] on input "-R$ 50,00" at bounding box center [491, 81] width 245 height 26
type input "R$ 0,00"
click at [394, 243] on icon at bounding box center [402, 237] width 17 height 17
click at [495, 418] on div "Encerrar conta" at bounding box center [491, 418] width 261 height 26
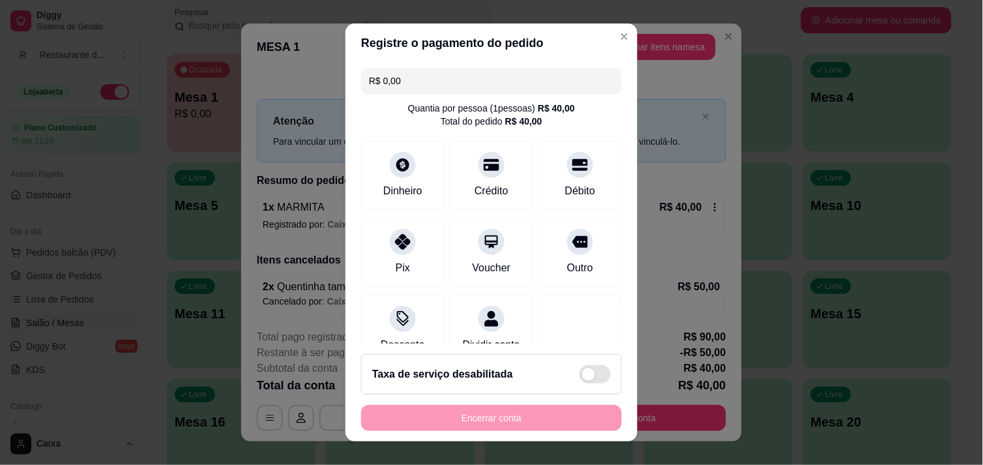
click at [495, 418] on div "Encerrar conta" at bounding box center [491, 418] width 261 height 26
click at [497, 415] on div "Encerrar conta" at bounding box center [491, 418] width 261 height 26
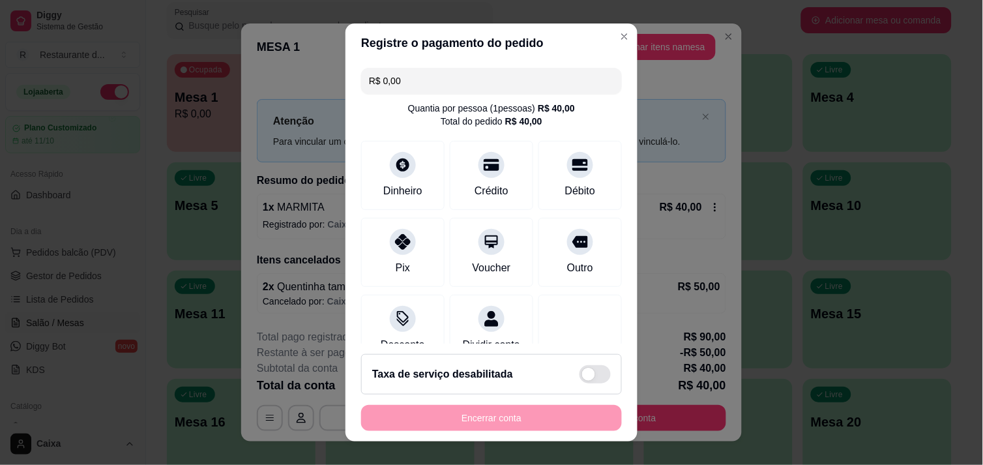
click at [497, 415] on div "Encerrar conta" at bounding box center [491, 418] width 261 height 26
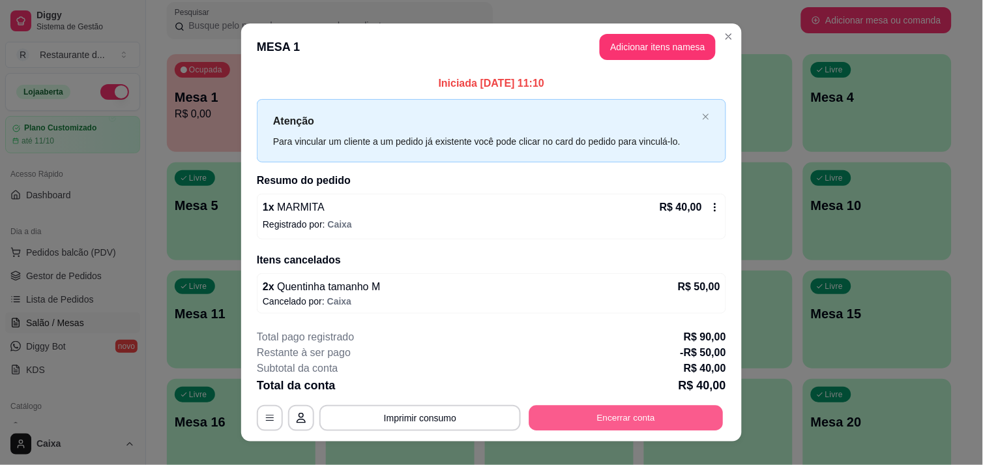
click at [603, 413] on button "Encerrar conta" at bounding box center [626, 417] width 194 height 25
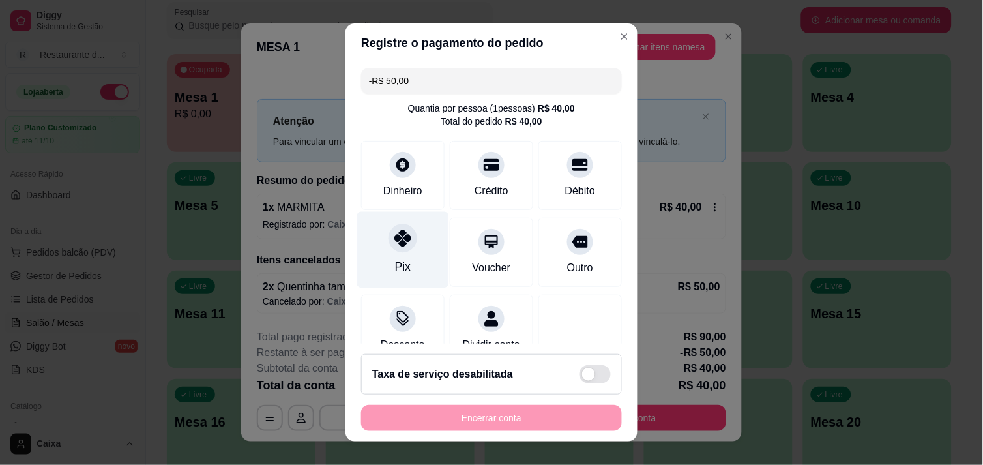
click at [402, 248] on div at bounding box center [402, 238] width 29 height 29
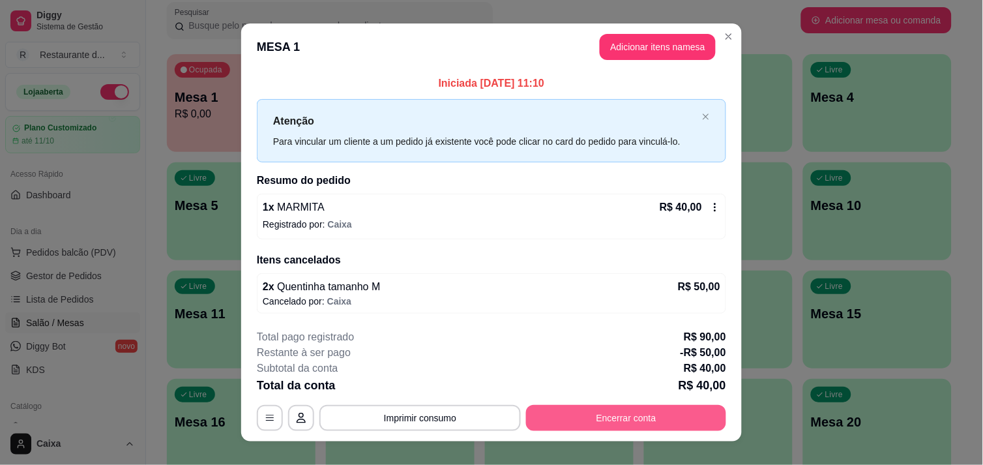
click at [624, 427] on button "Encerrar conta" at bounding box center [626, 418] width 200 height 26
click at [714, 204] on icon at bounding box center [715, 207] width 2 height 8
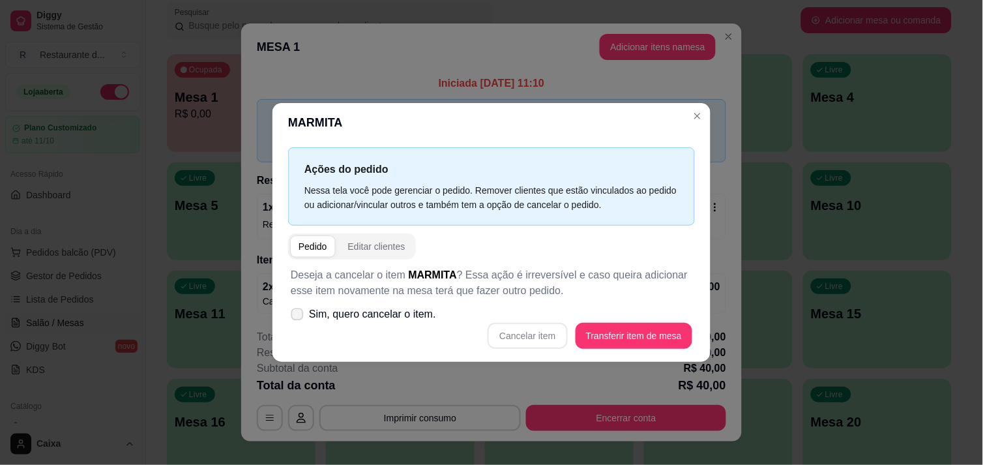
click at [299, 308] on span at bounding box center [297, 314] width 12 height 12
click at [299, 316] on input "Sim, quero cancelar o item." at bounding box center [294, 320] width 8 height 8
checkbox input "true"
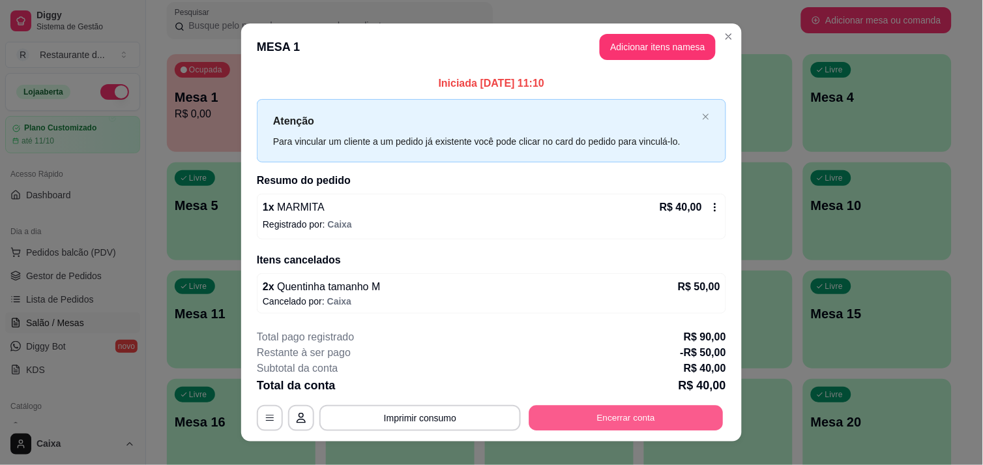
click at [556, 414] on button "Encerrar conta" at bounding box center [626, 417] width 194 height 25
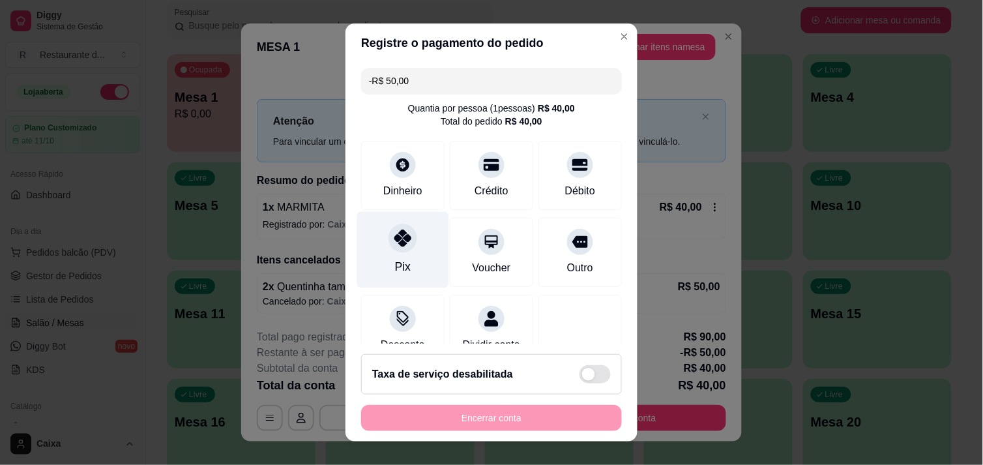
click at [404, 255] on div "Pix" at bounding box center [403, 249] width 92 height 76
click at [524, 419] on div "Encerrar conta" at bounding box center [491, 418] width 261 height 26
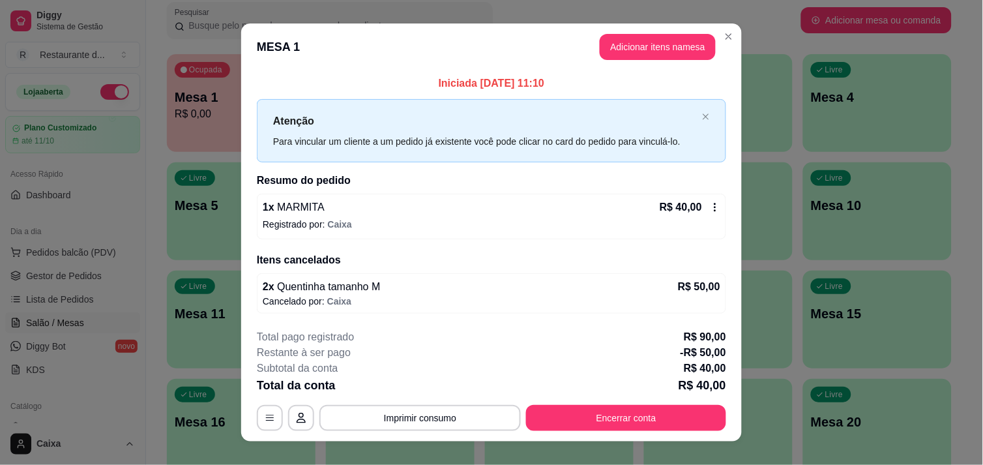
click at [710, 203] on icon at bounding box center [715, 207] width 10 height 10
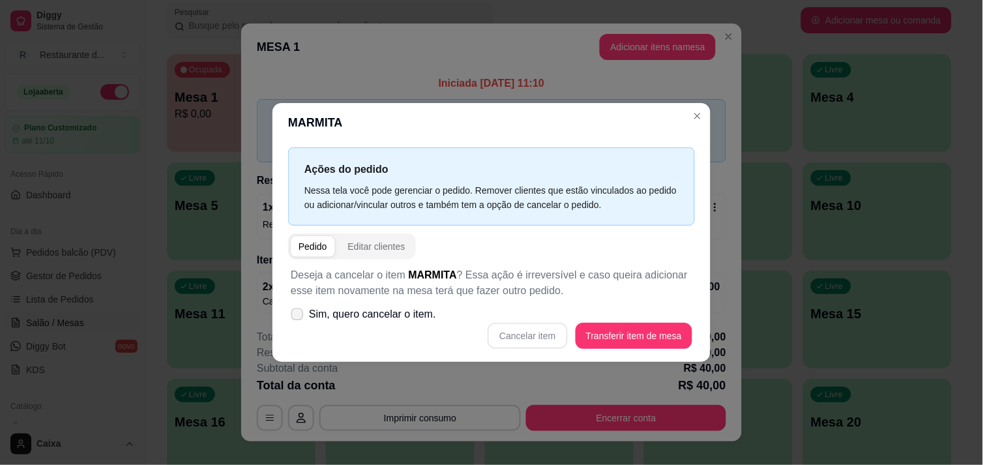
click at [299, 318] on span at bounding box center [297, 314] width 12 height 12
click at [299, 318] on input "Sim, quero cancelar o item." at bounding box center [294, 320] width 8 height 8
checkbox input "true"
click at [517, 334] on button "Cancelar item" at bounding box center [528, 335] width 78 height 25
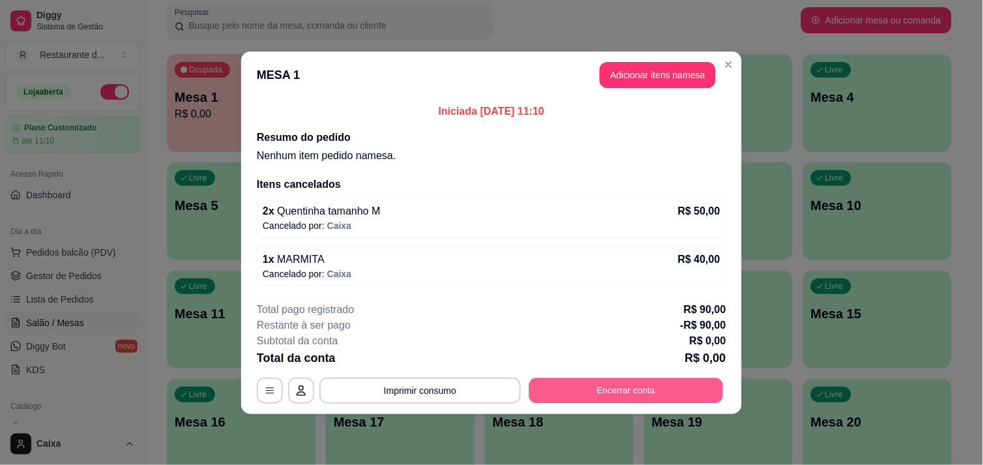
click at [610, 390] on button "Encerrar conta" at bounding box center [626, 389] width 194 height 25
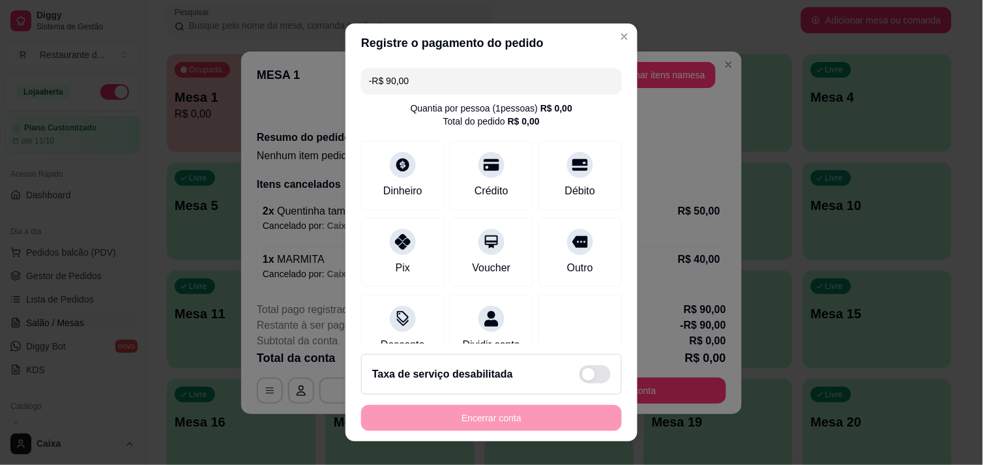
click at [491, 415] on div "Encerrar conta" at bounding box center [491, 418] width 261 height 26
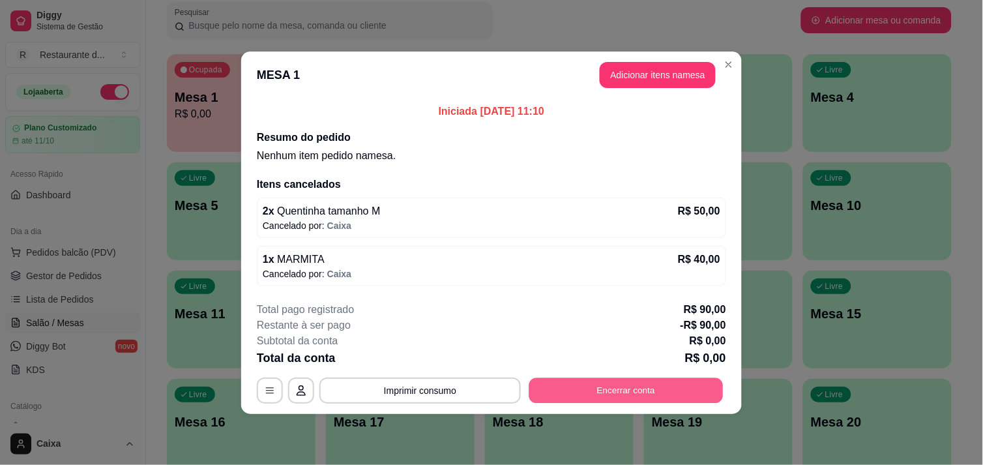
click at [644, 389] on button "Encerrar conta" at bounding box center [626, 389] width 194 height 25
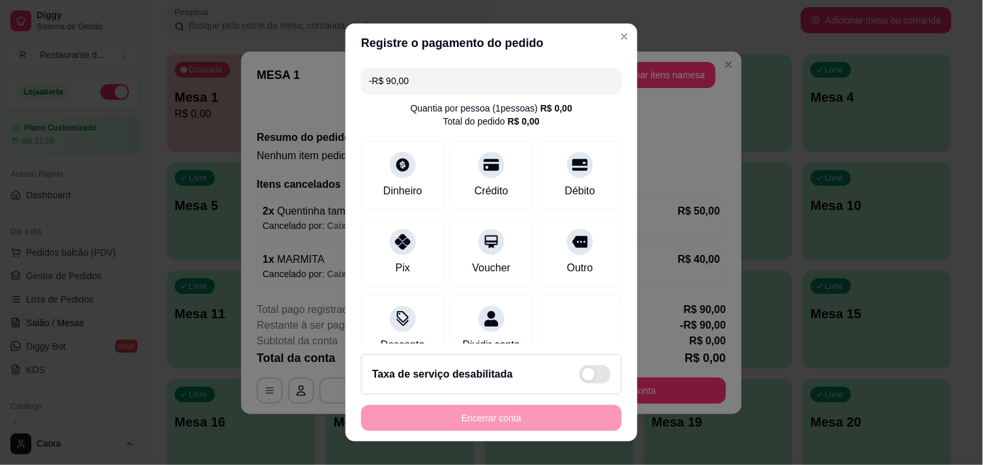
click at [480, 418] on div "Encerrar conta" at bounding box center [491, 418] width 261 height 26
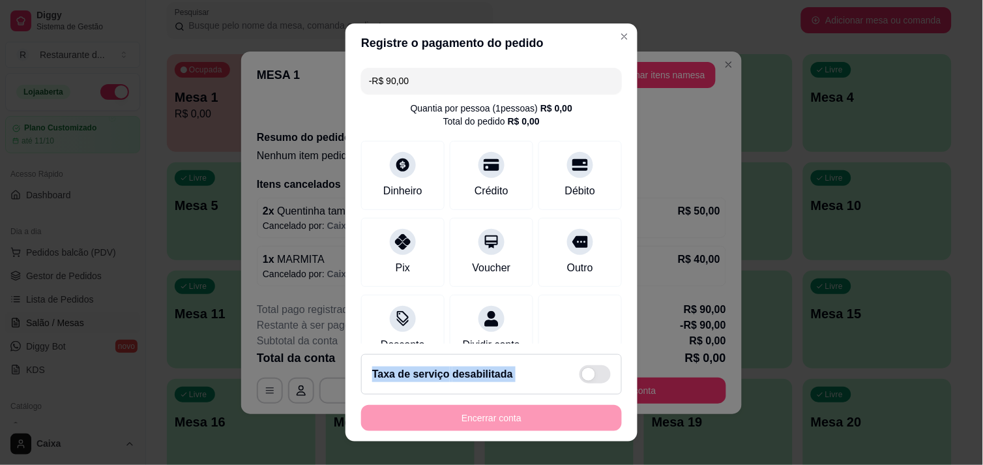
drag, startPoint x: 480, startPoint y: 418, endPoint x: 466, endPoint y: 396, distance: 26.6
click at [466, 396] on footer "Taxa de serviço desabilitada Encerrar conta" at bounding box center [491, 393] width 292 height 98
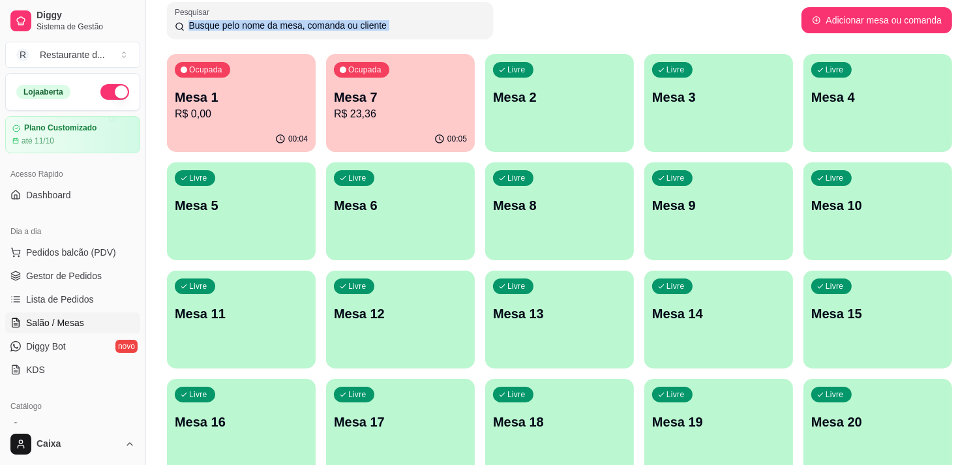
click at [608, 36] on div "Pesquisar" at bounding box center [484, 20] width 634 height 37
click at [263, 109] on p "R$ 0,00" at bounding box center [241, 113] width 129 height 15
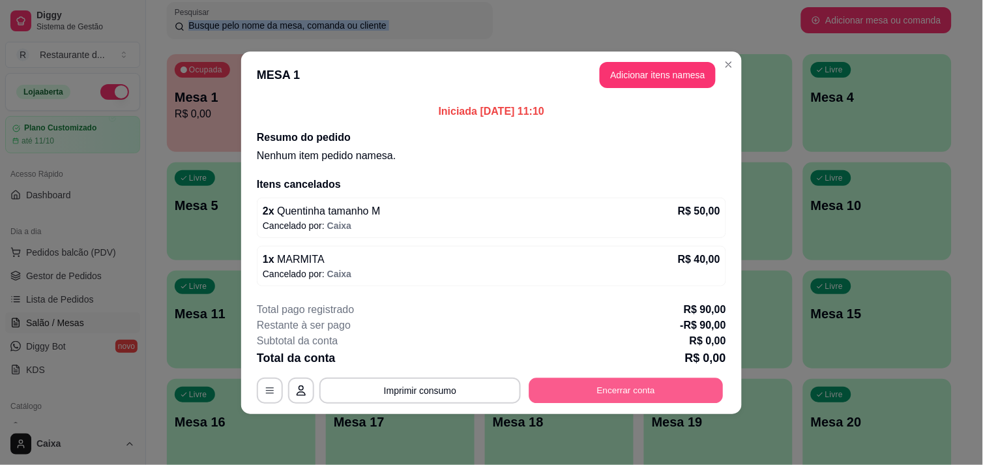
click at [607, 385] on button "Encerrar conta" at bounding box center [626, 389] width 194 height 25
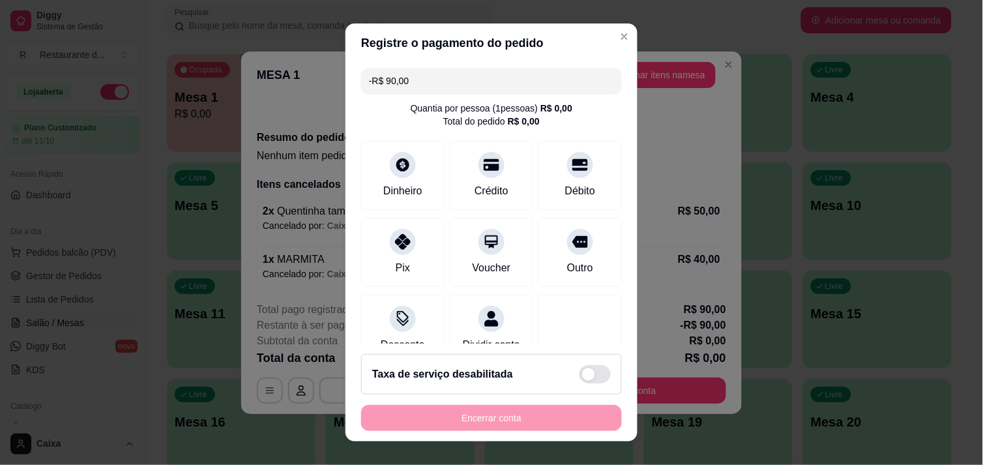
click at [452, 426] on div "Encerrar conta" at bounding box center [491, 418] width 261 height 26
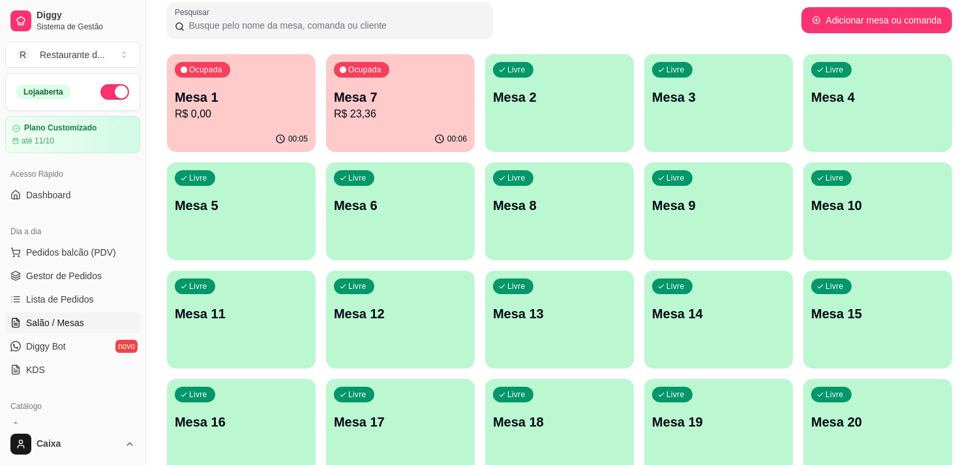
click at [242, 211] on p "Mesa 5" at bounding box center [241, 205] width 133 height 18
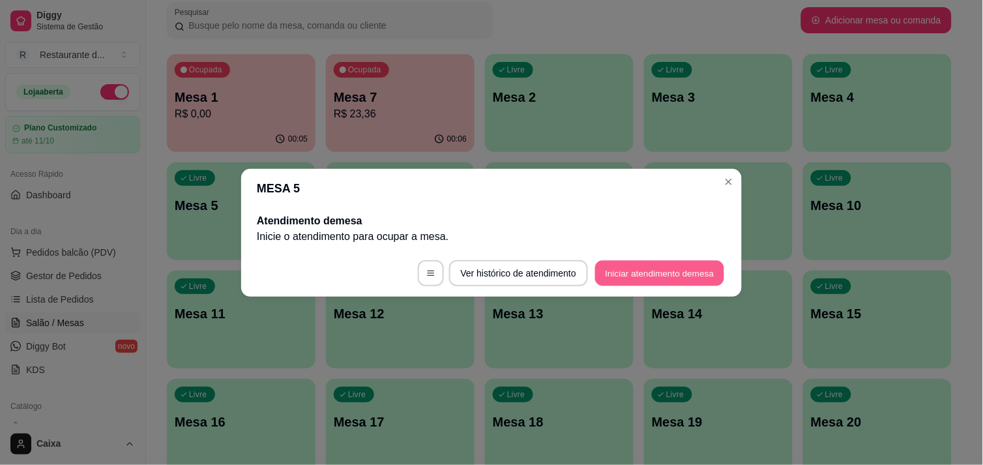
click at [668, 278] on button "Iniciar atendimento de mesa" at bounding box center [659, 272] width 129 height 25
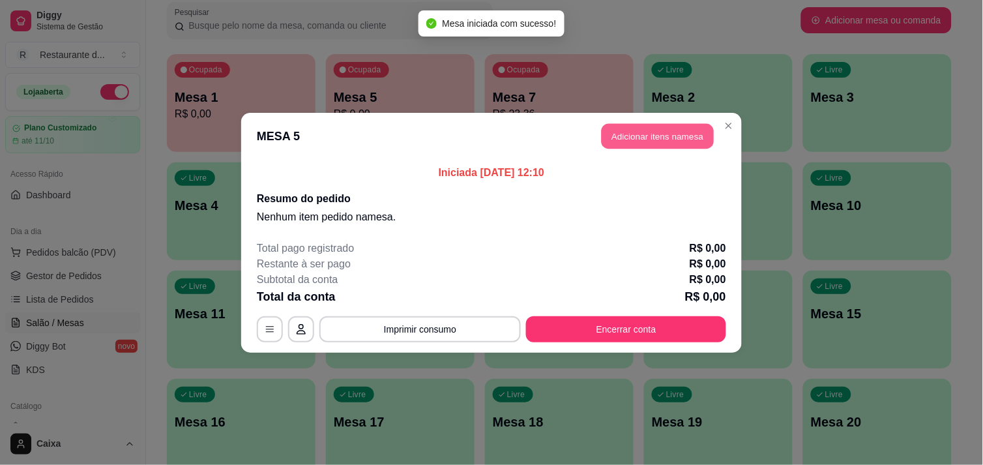
click at [659, 134] on button "Adicionar itens na mesa" at bounding box center [658, 135] width 112 height 25
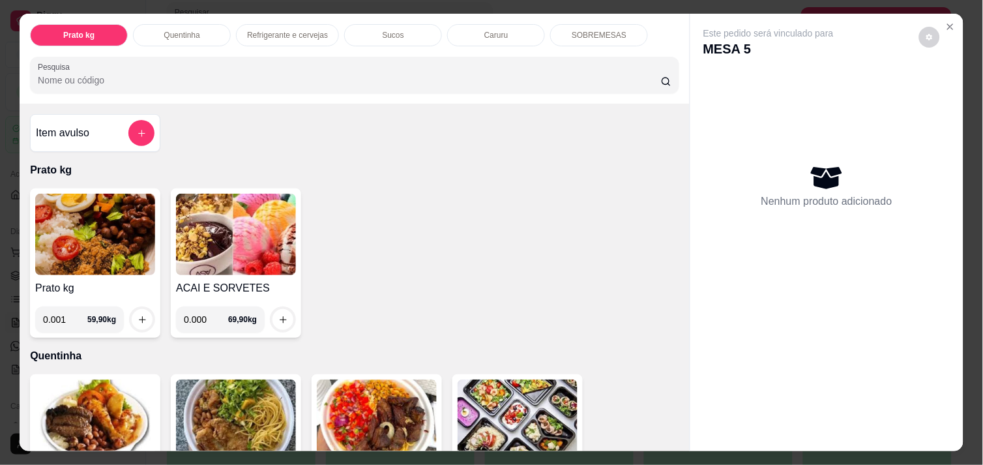
click at [69, 310] on input "0.001" at bounding box center [65, 319] width 44 height 26
type input "0.464"
click at [138, 315] on icon "increase-product-quantity" at bounding box center [143, 320] width 10 height 10
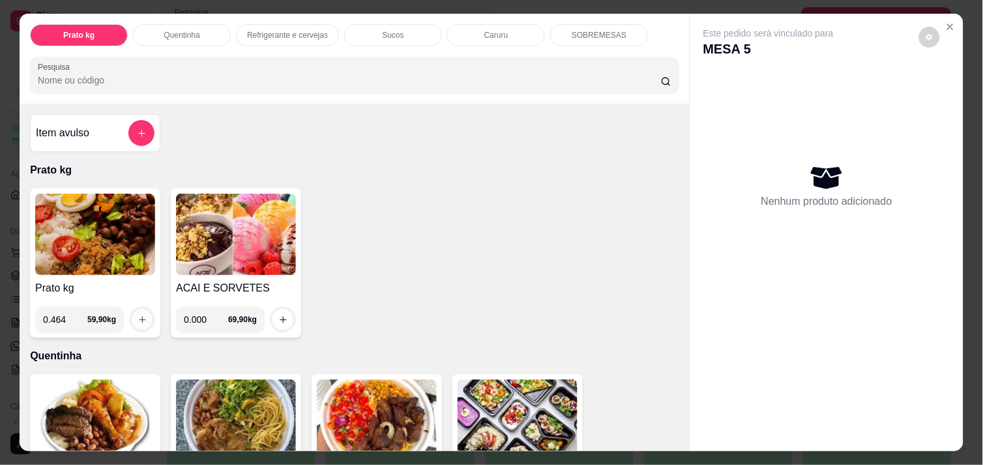
click at [138, 315] on icon "increase-product-quantity" at bounding box center [143, 320] width 10 height 10
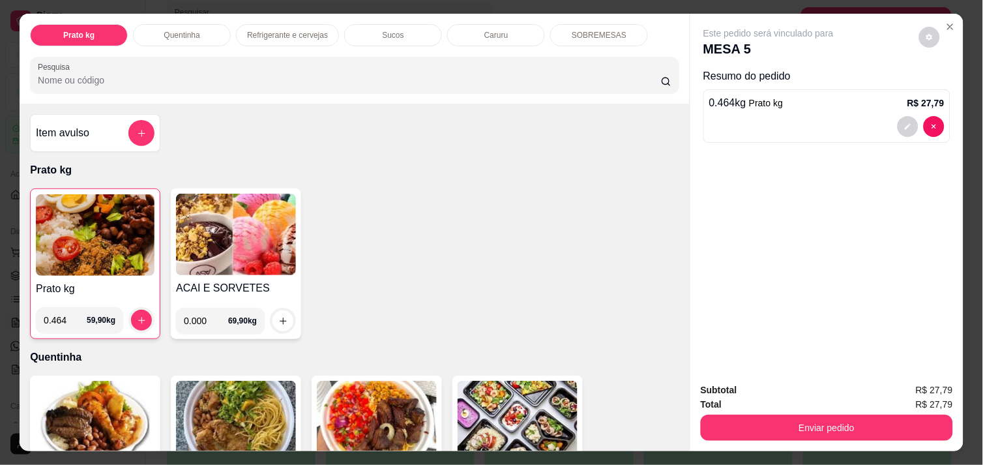
click at [109, 212] on img at bounding box center [95, 234] width 119 height 81
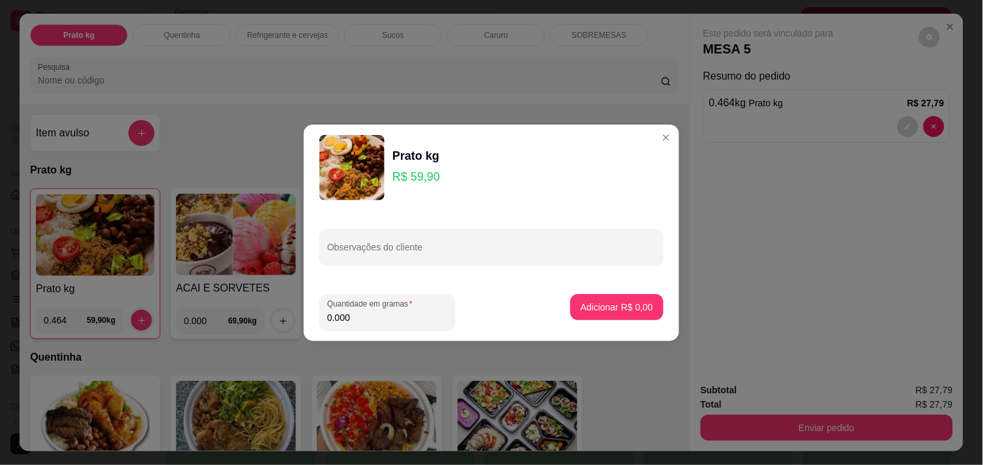
click at [353, 317] on input "0.000" at bounding box center [387, 317] width 120 height 13
type input "0.418"
click at [617, 306] on p "Adicionar R$ 25,04" at bounding box center [615, 306] width 76 height 12
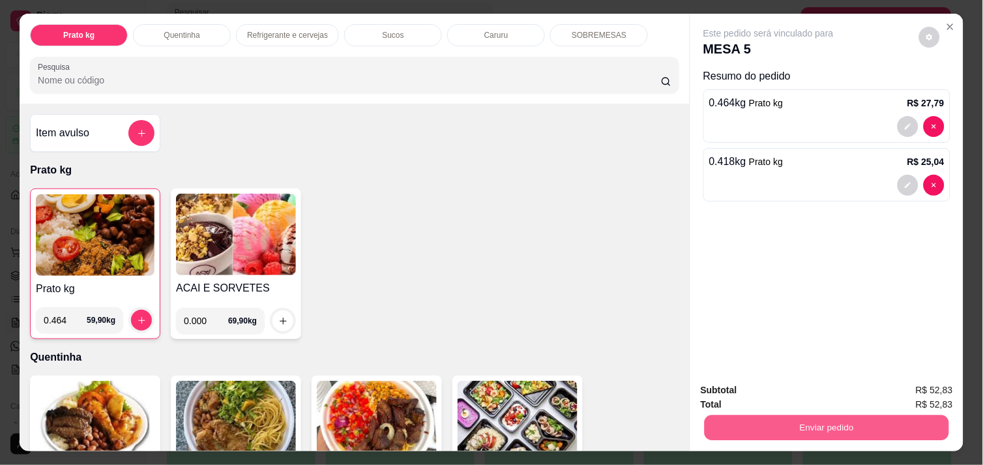
click at [875, 425] on button "Enviar pedido" at bounding box center [827, 427] width 244 height 25
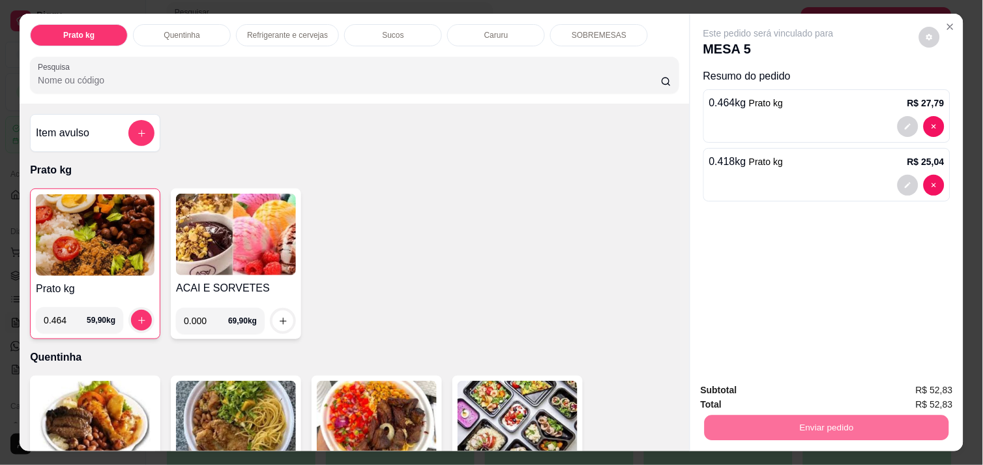
click at [911, 387] on button "Enviar pedido" at bounding box center [919, 390] width 72 height 24
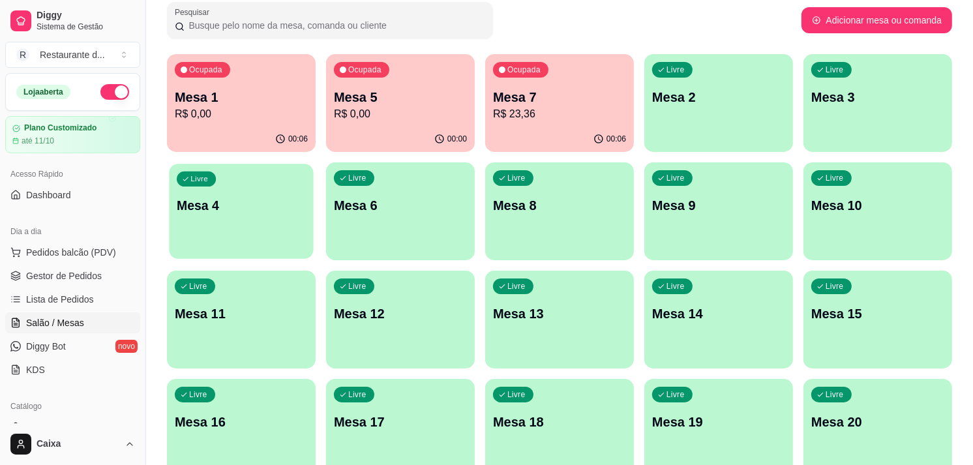
click at [244, 238] on div "Livre Mesa 4" at bounding box center [241, 204] width 144 height 80
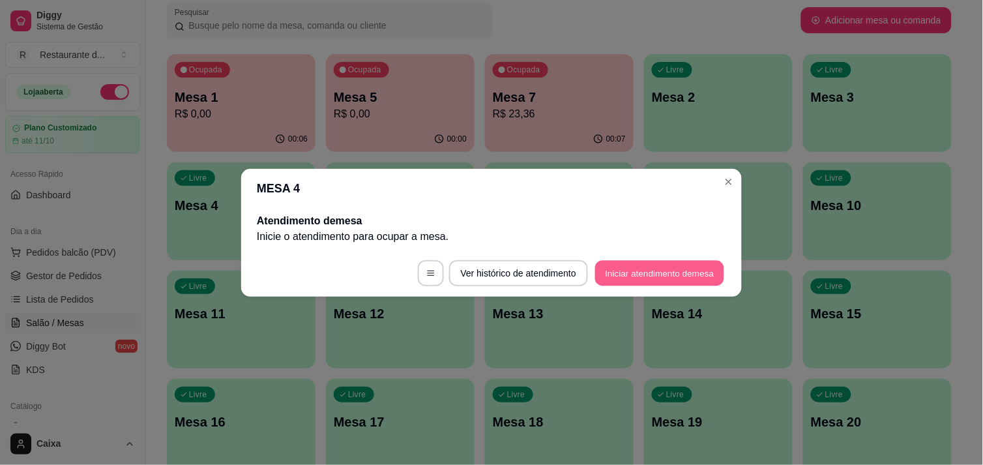
click at [656, 278] on button "Iniciar atendimento de mesa" at bounding box center [659, 272] width 129 height 25
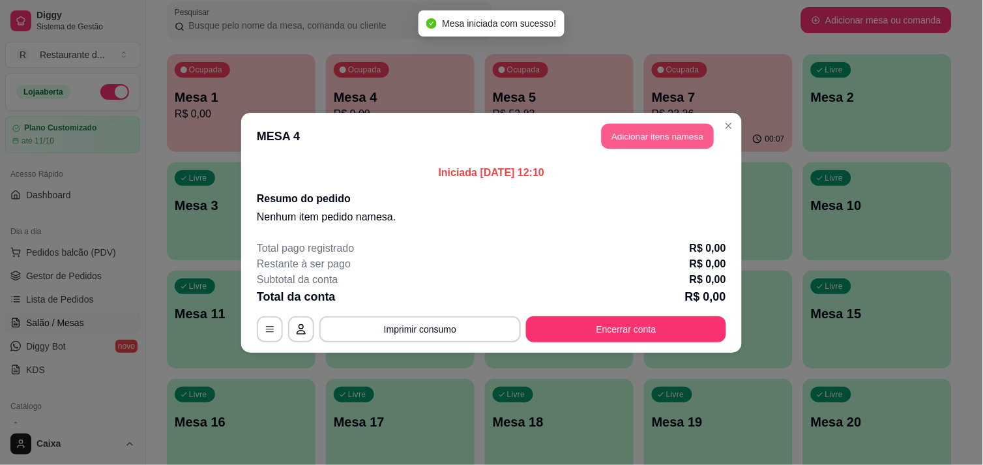
click at [637, 136] on button "Adicionar itens na mesa" at bounding box center [658, 135] width 112 height 25
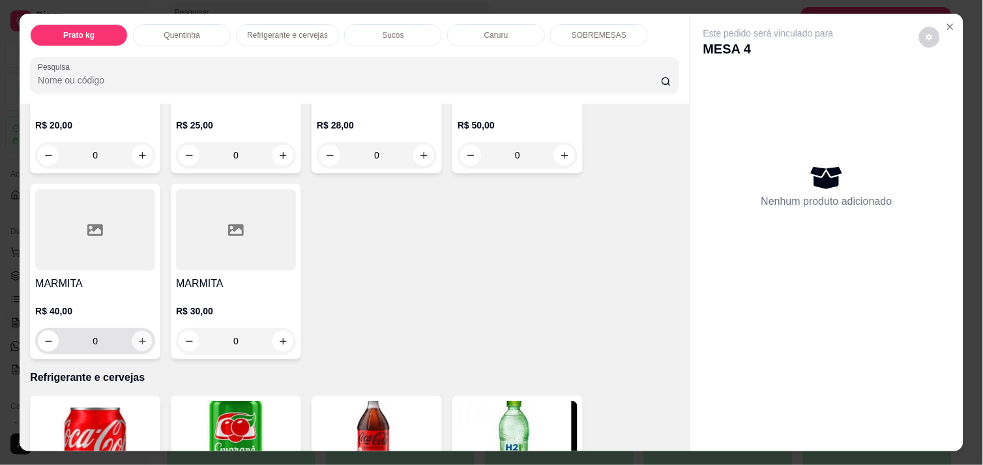
click at [138, 336] on icon "increase-product-quantity" at bounding box center [143, 341] width 10 height 10
type input "1"
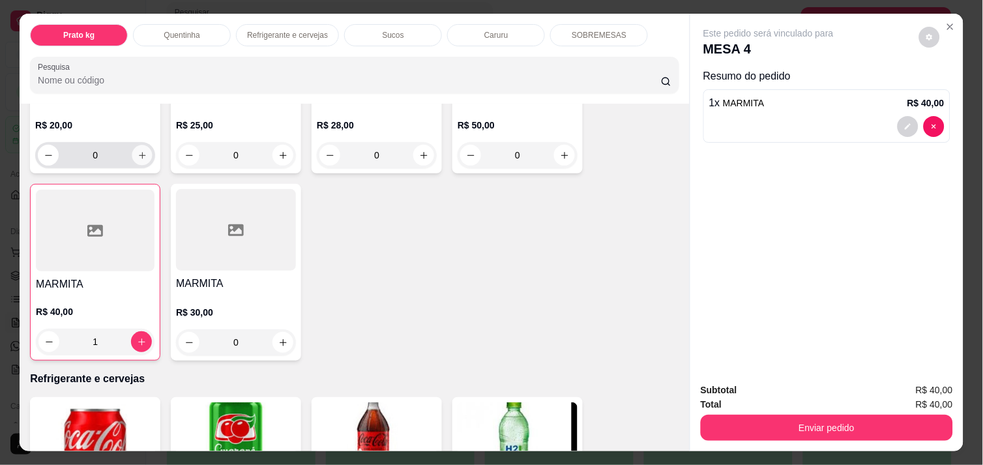
click at [138, 151] on icon "increase-product-quantity" at bounding box center [143, 156] width 10 height 10
type input "1"
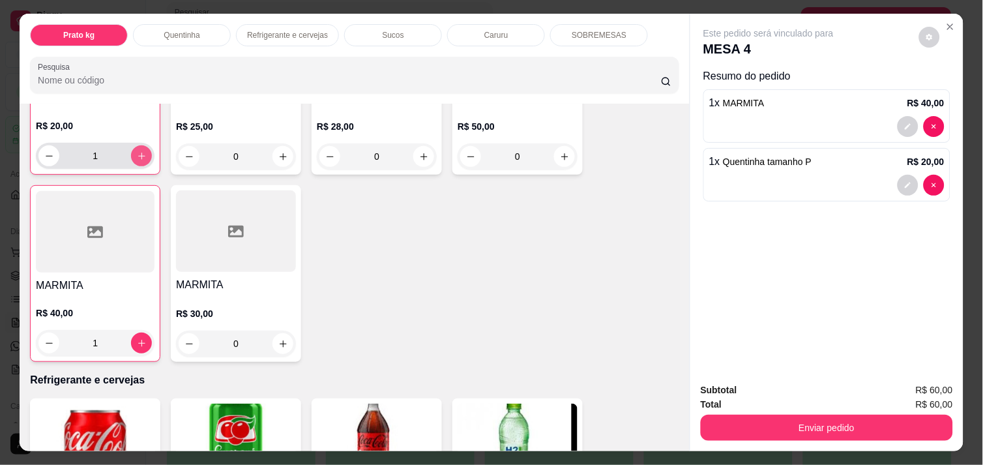
scroll to position [377, 0]
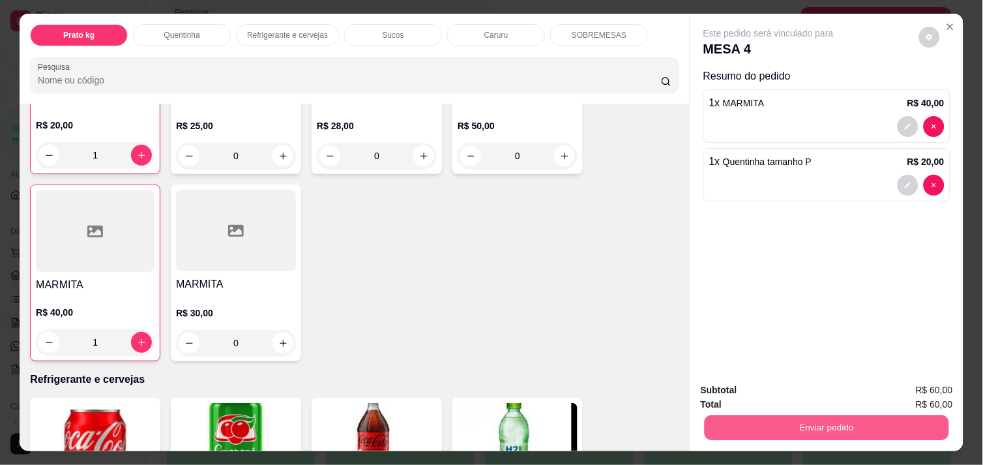
click at [831, 415] on button "Enviar pedido" at bounding box center [827, 427] width 244 height 25
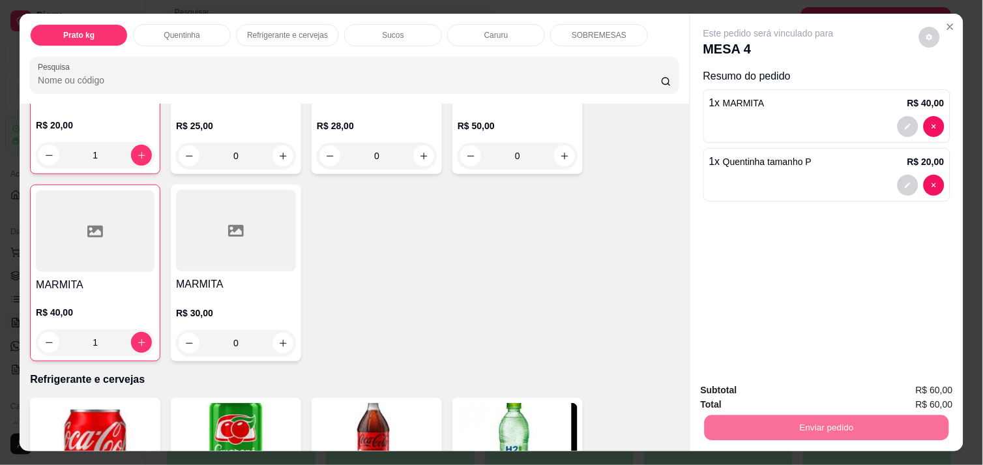
click at [911, 391] on button "Enviar pedido" at bounding box center [919, 390] width 72 height 24
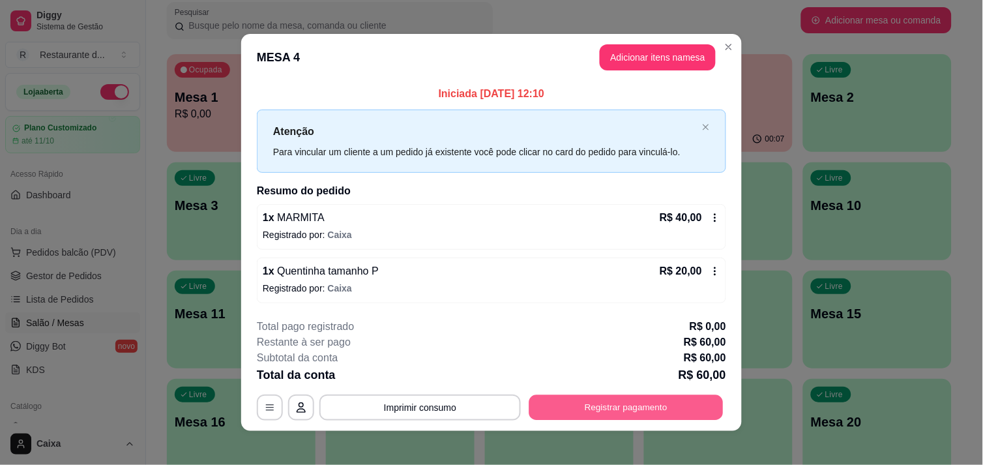
click at [589, 415] on button "Registrar pagamento" at bounding box center [626, 407] width 194 height 25
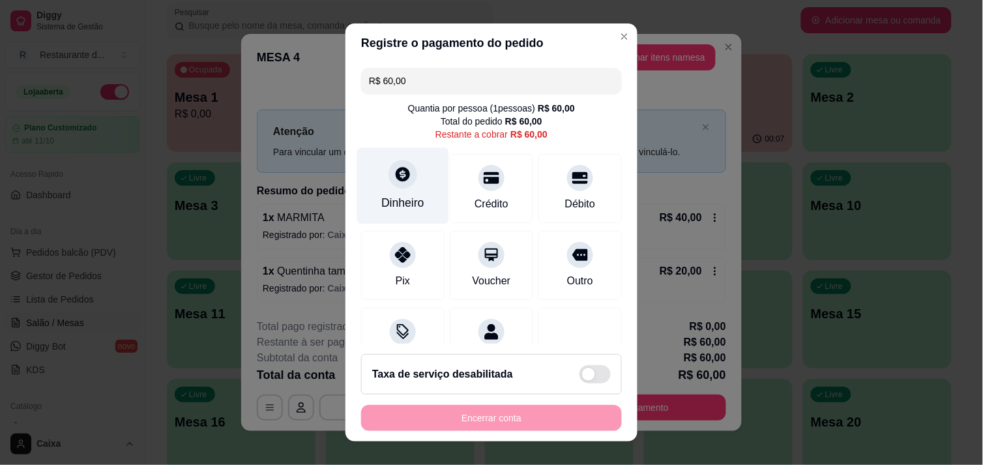
click at [407, 189] on div "Dinheiro" at bounding box center [403, 185] width 92 height 76
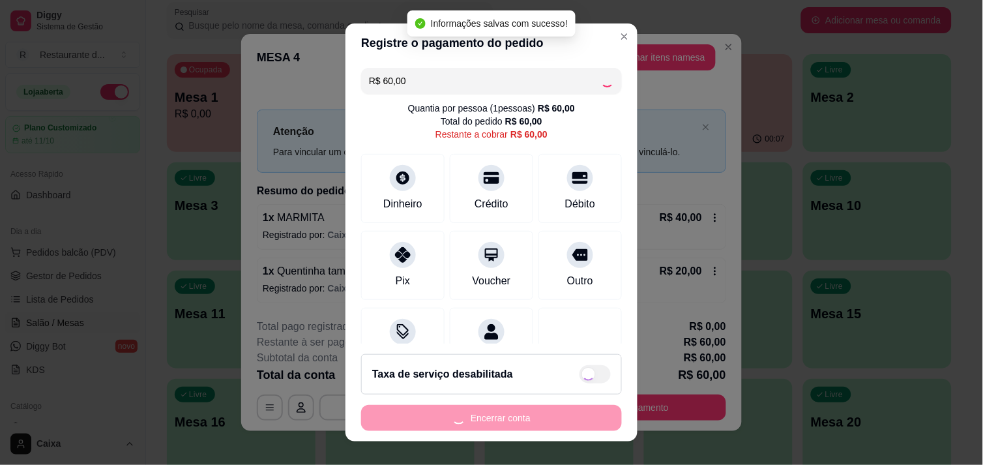
type input "R$ 0,00"
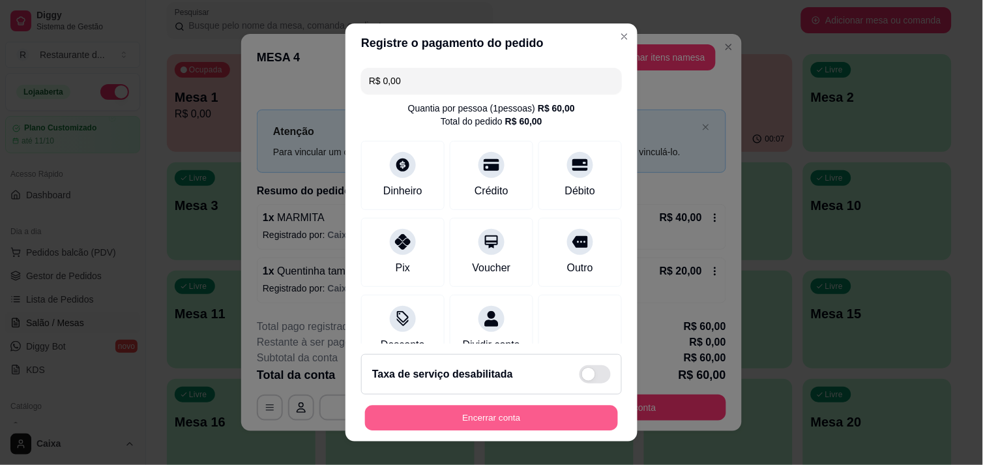
click at [524, 413] on button "Encerrar conta" at bounding box center [491, 417] width 253 height 25
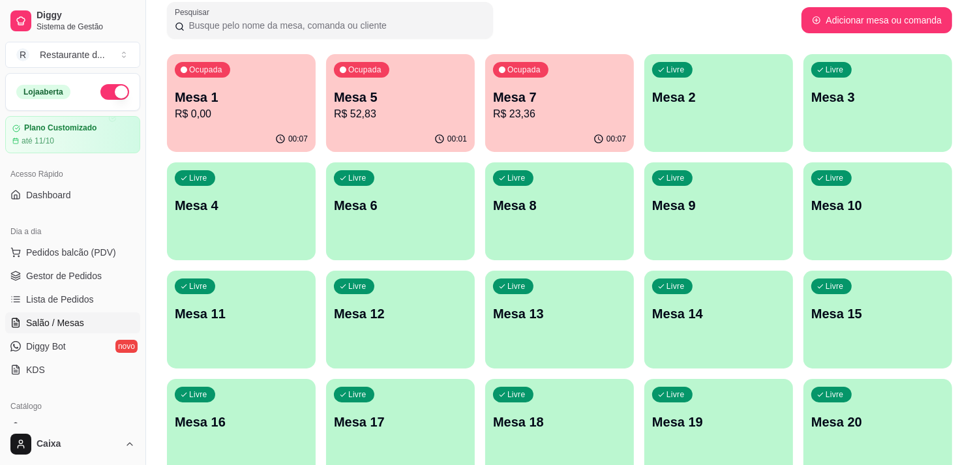
click at [241, 93] on p "Mesa 1" at bounding box center [241, 97] width 133 height 18
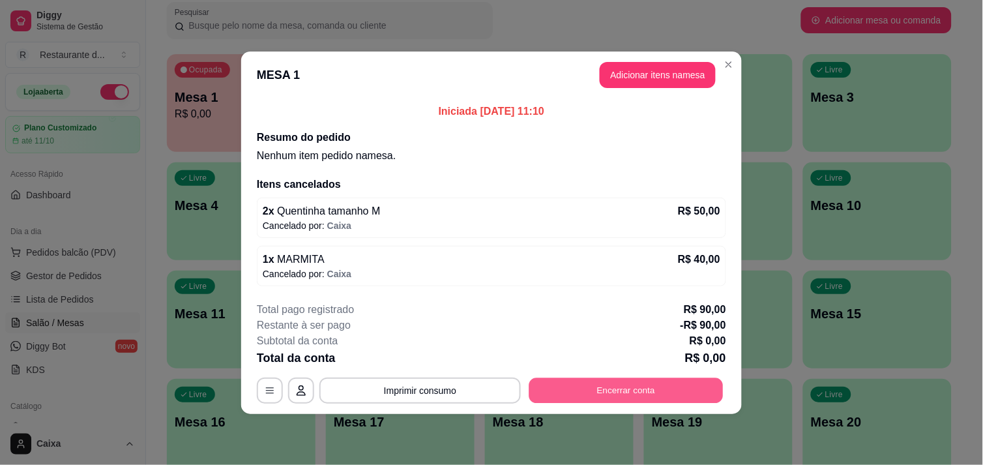
click at [596, 387] on button "Encerrar conta" at bounding box center [626, 389] width 194 height 25
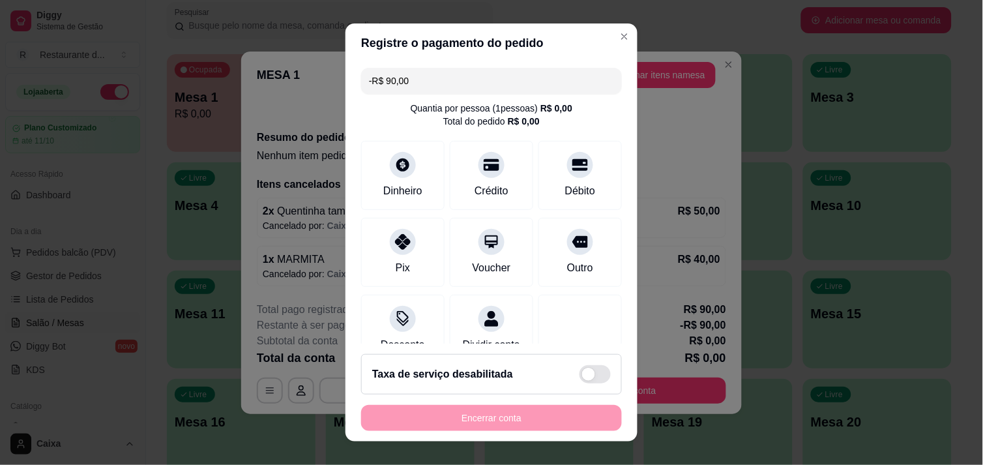
click at [549, 428] on div "Encerrar conta" at bounding box center [491, 418] width 261 height 26
click at [501, 412] on div "Encerrar conta" at bounding box center [491, 418] width 261 height 26
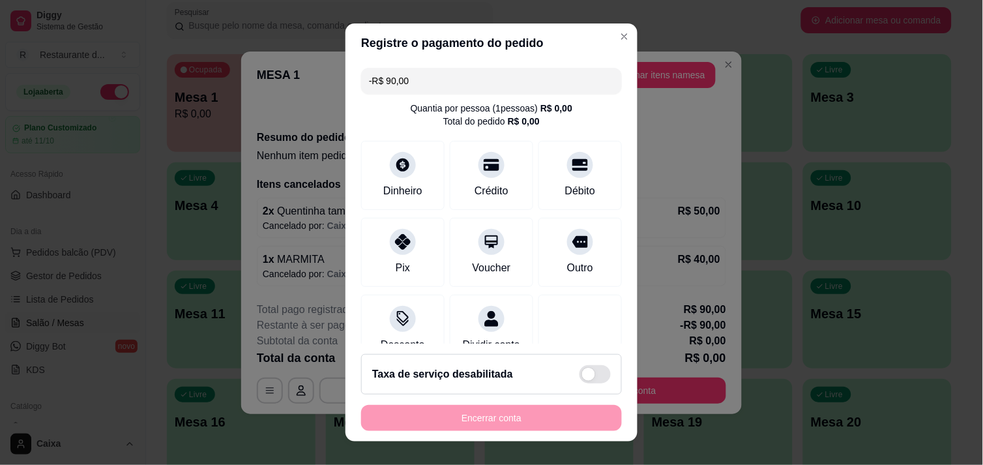
click at [411, 76] on input "-R$ 90,00" at bounding box center [491, 81] width 245 height 26
click at [411, 76] on input "R$ 0,00" at bounding box center [491, 81] width 245 height 26
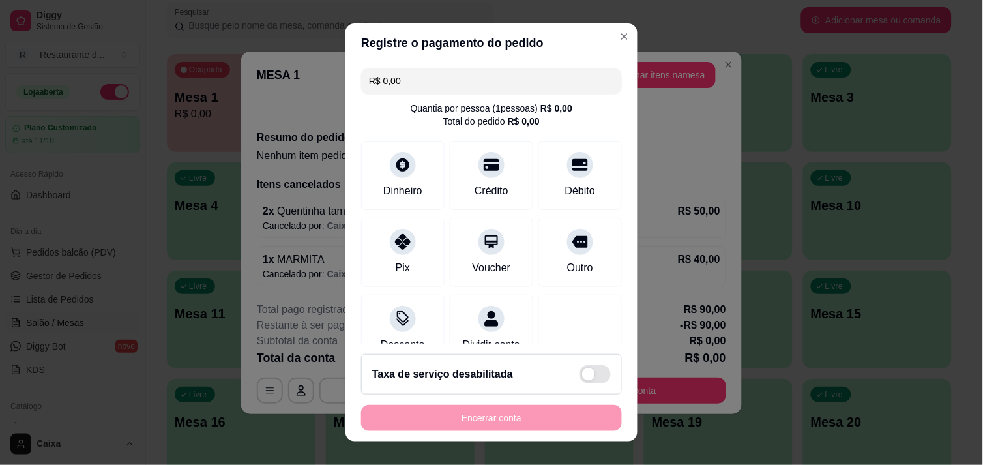
click at [411, 76] on input "R$ 0,00" at bounding box center [491, 81] width 245 height 26
click at [394, 190] on div "Dinheiro" at bounding box center [402, 189] width 43 height 17
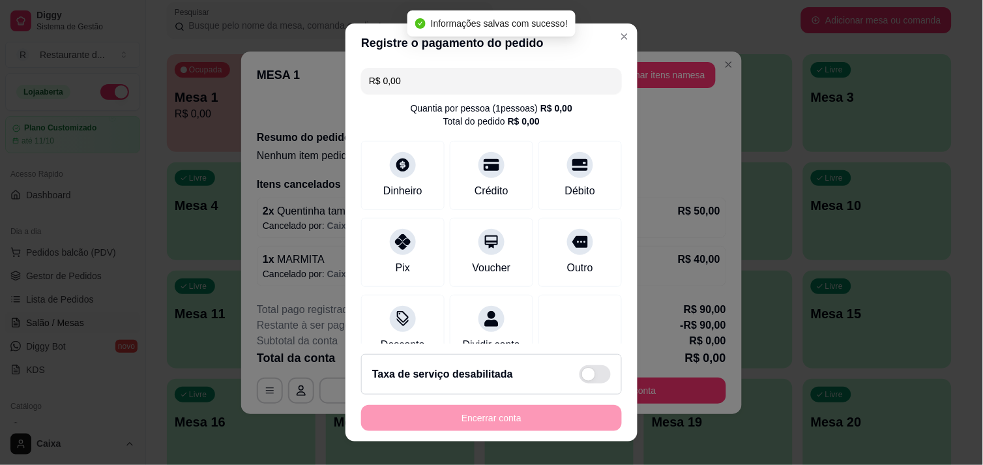
click at [549, 420] on div "Encerrar conta" at bounding box center [491, 418] width 261 height 26
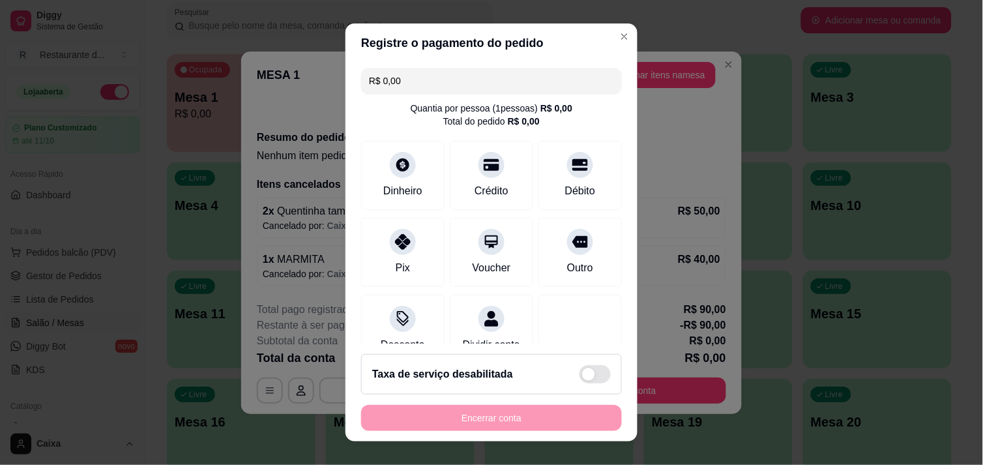
click at [549, 420] on div "Encerrar conta" at bounding box center [491, 418] width 261 height 26
click at [549, 418] on div "Encerrar conta" at bounding box center [491, 418] width 261 height 26
click at [514, 426] on div "Encerrar conta" at bounding box center [491, 418] width 261 height 26
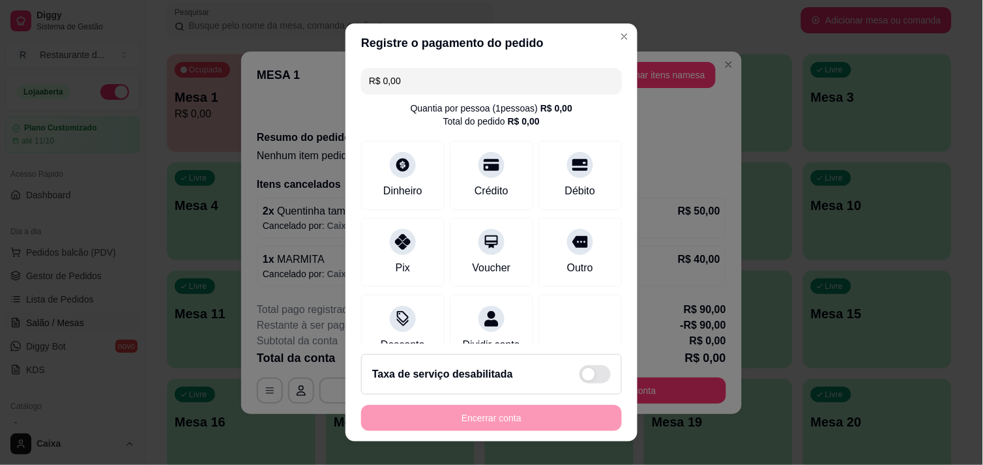
click at [514, 426] on div "Encerrar conta" at bounding box center [491, 418] width 261 height 26
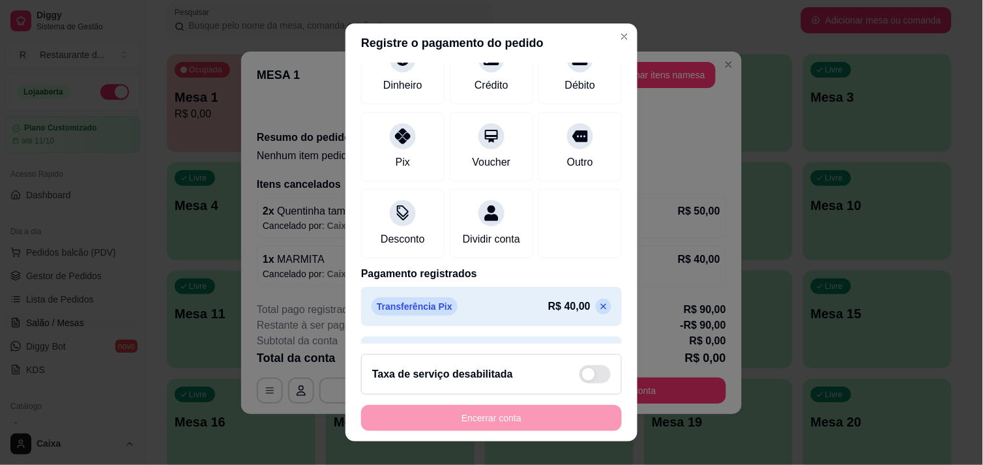
scroll to position [115, 0]
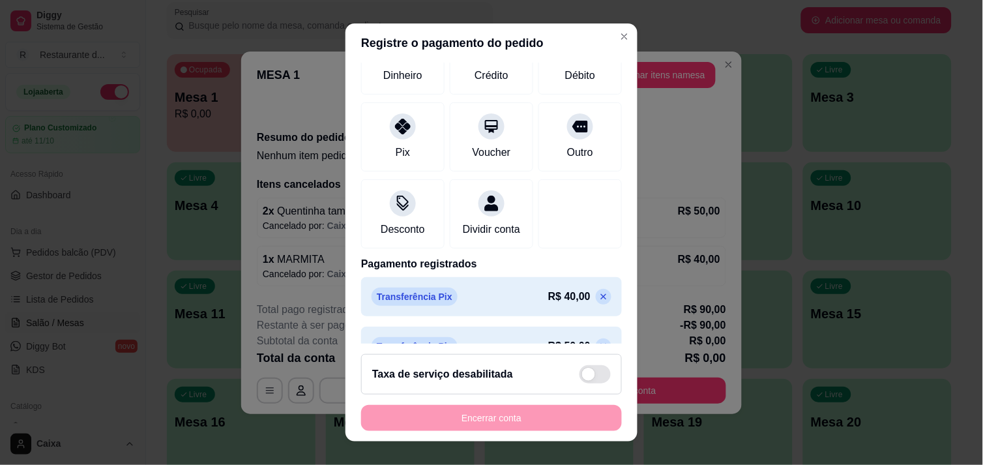
click at [541, 416] on div "Encerrar conta" at bounding box center [491, 418] width 261 height 26
click at [598, 302] on icon at bounding box center [603, 296] width 10 height 10
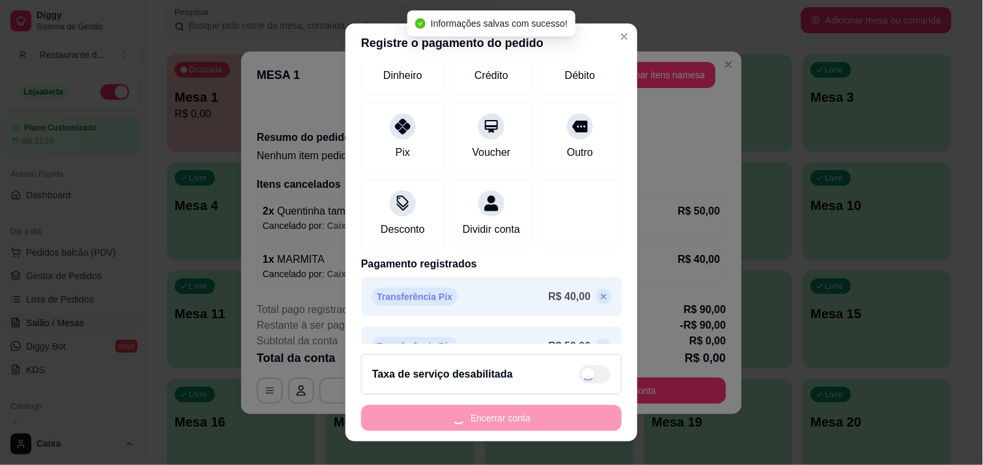
type input "-R$ 50,00"
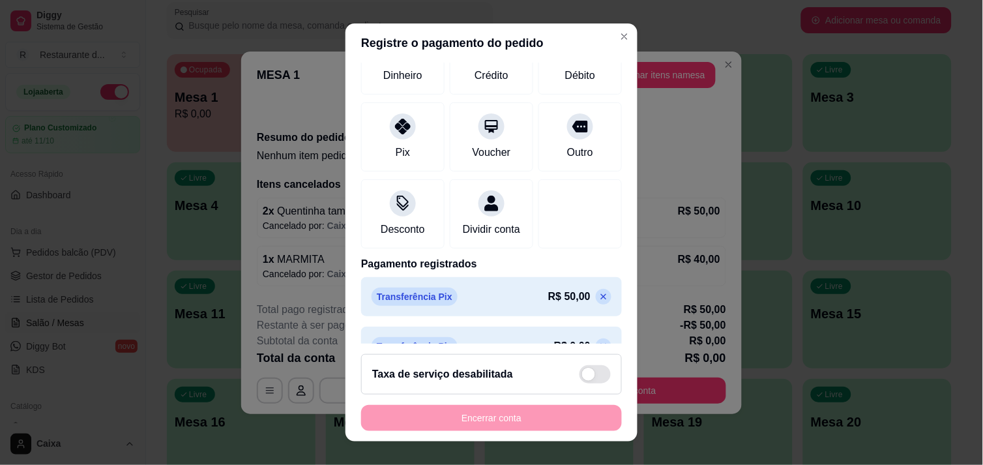
click at [524, 418] on div "Encerrar conta" at bounding box center [491, 418] width 261 height 26
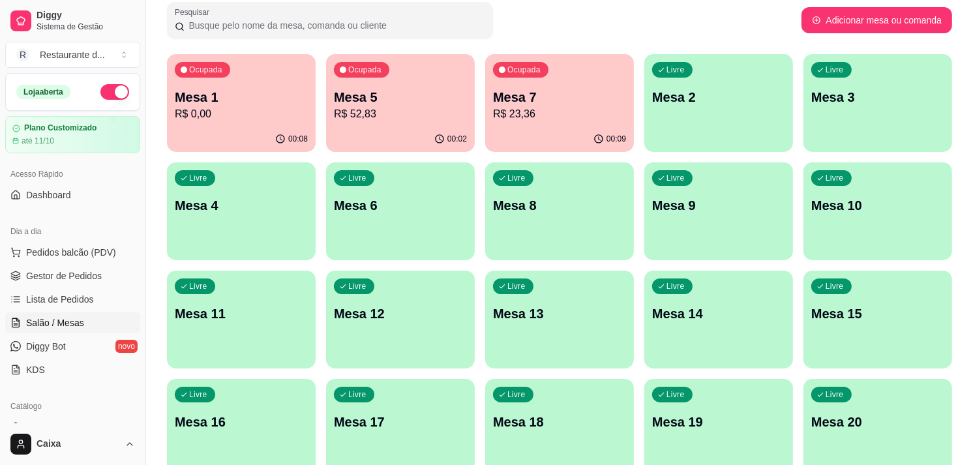
click at [956, 310] on div "Todos Mesas Comandas Pesquisar Adicionar mesa ou comanda Ocupada Mesa 1 R$ 0,00…" at bounding box center [559, 444] width 827 height 962
click at [574, 96] on p "Mesa 7" at bounding box center [559, 98] width 129 height 18
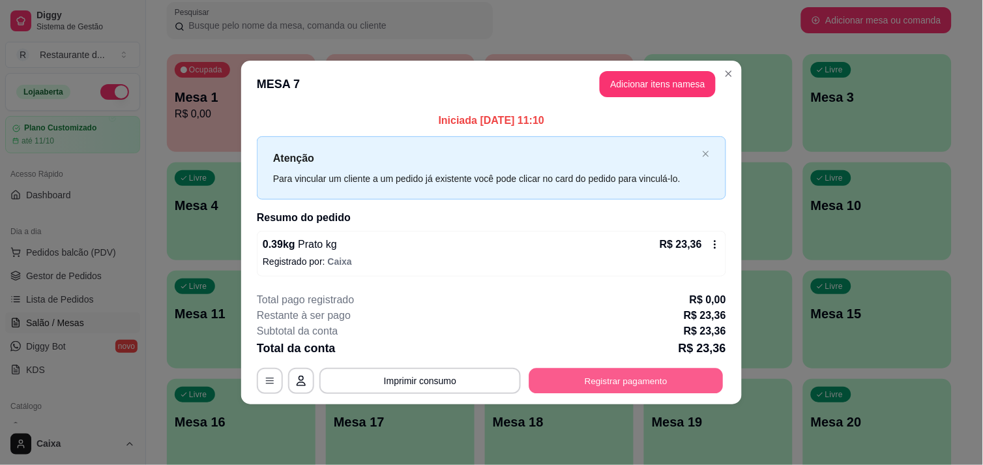
click at [643, 374] on button "Registrar pagamento" at bounding box center [626, 380] width 194 height 25
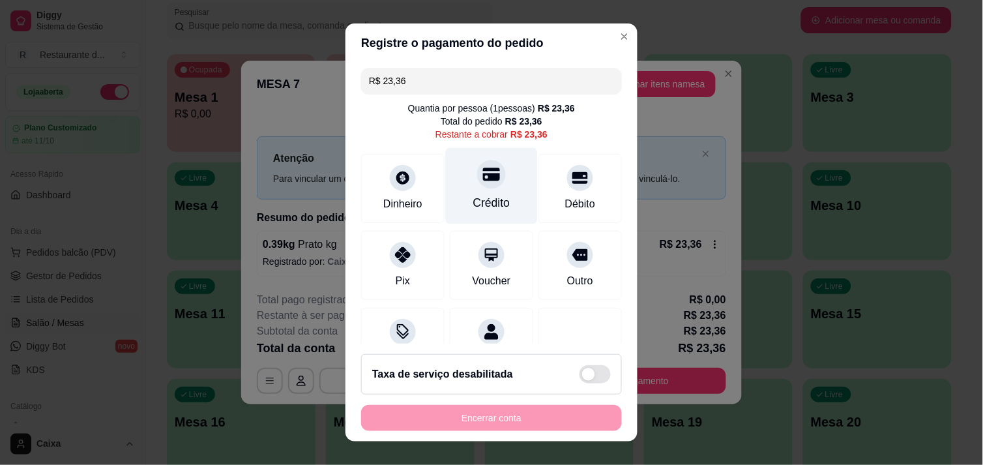
click at [486, 181] on div at bounding box center [491, 174] width 29 height 29
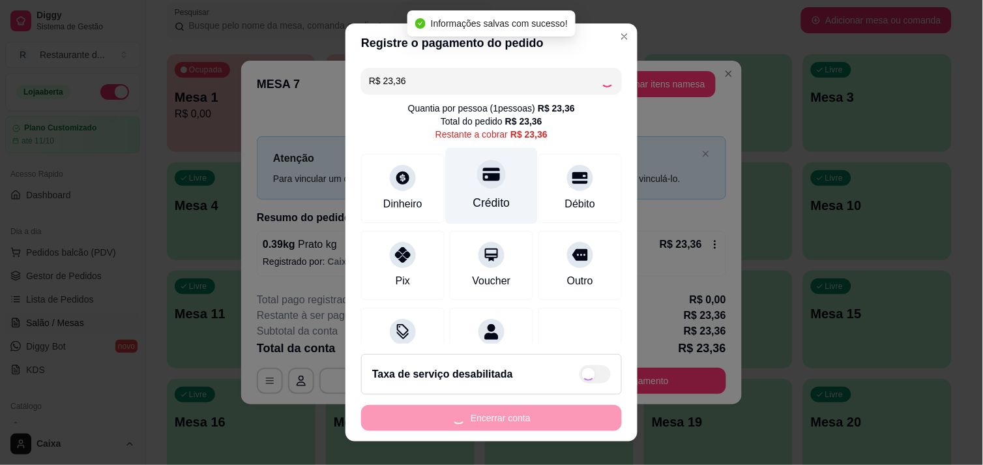
type input "R$ 0,00"
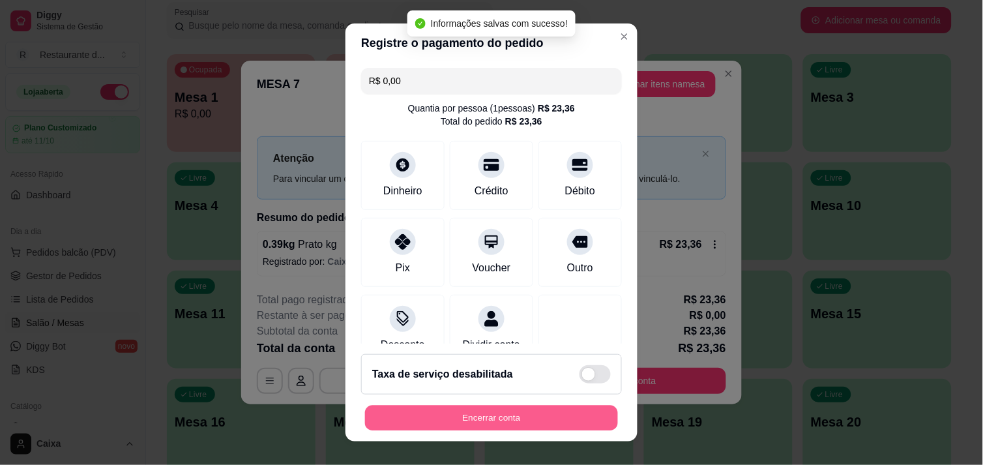
click at [496, 406] on button "Encerrar conta" at bounding box center [491, 417] width 253 height 25
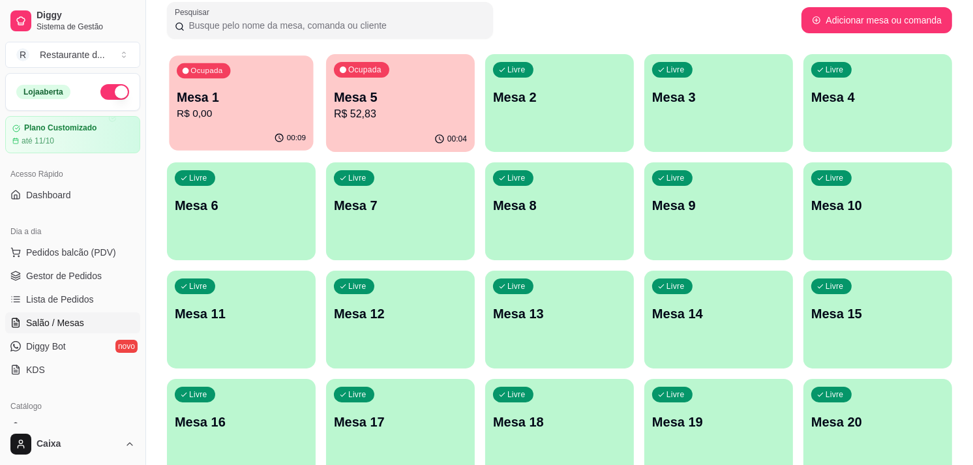
click at [245, 111] on p "R$ 0,00" at bounding box center [241, 113] width 129 height 15
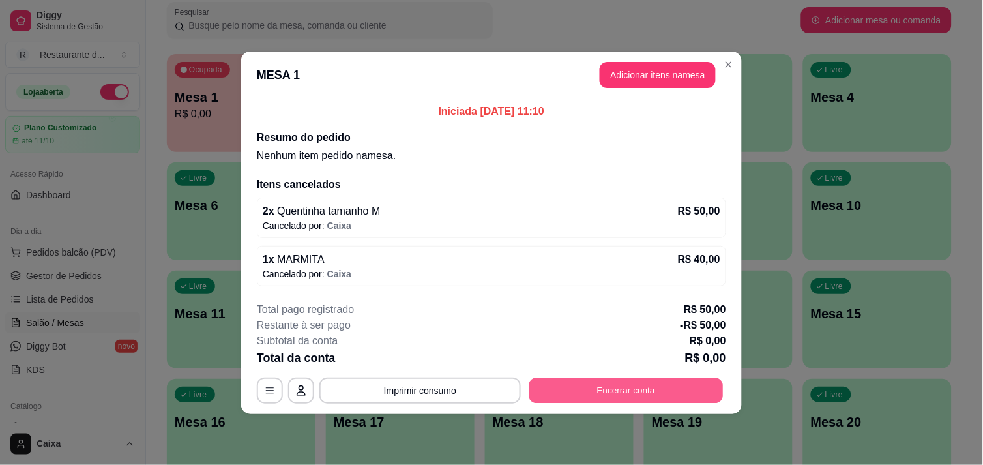
click at [648, 390] on button "Encerrar conta" at bounding box center [626, 389] width 194 height 25
click at [592, 387] on button "Encerrar conta" at bounding box center [626, 389] width 194 height 25
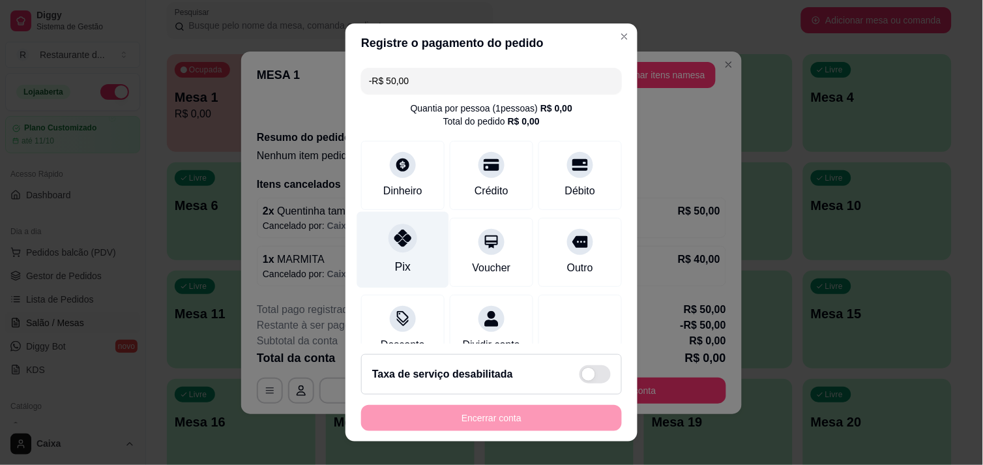
click at [388, 256] on div "Pix" at bounding box center [403, 249] width 92 height 76
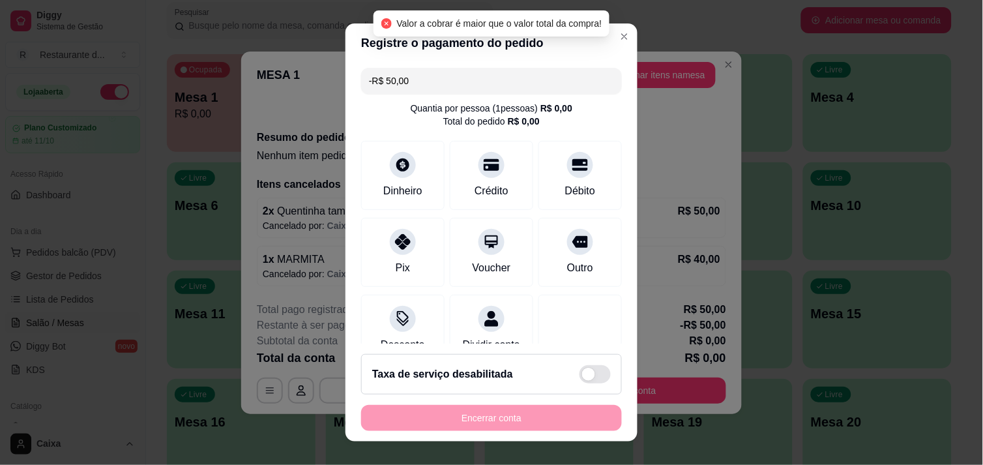
click at [481, 415] on div "Encerrar conta" at bounding box center [491, 418] width 261 height 26
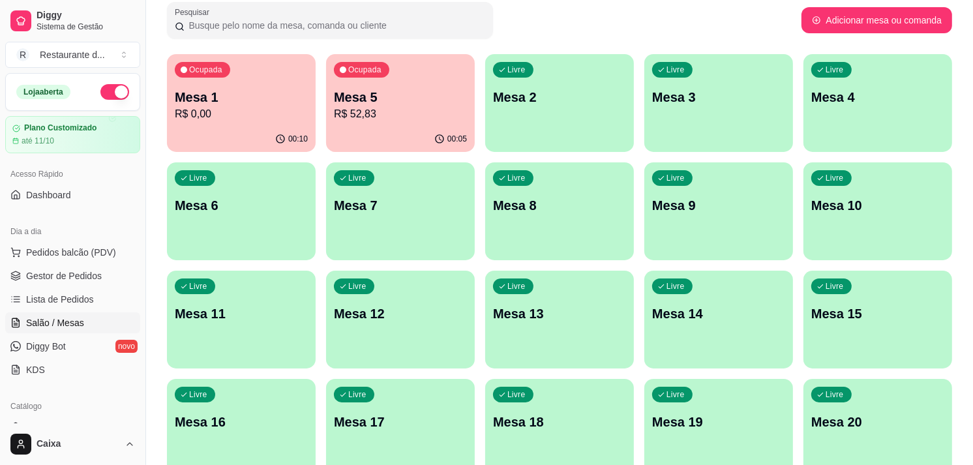
click at [969, 301] on div "Todos Mesas Comandas Pesquisar Adicionar mesa ou comanda Ocupada Mesa 1 R$ 0,00…" at bounding box center [559, 444] width 827 height 962
click at [392, 214] on div "Livre Mesa 7" at bounding box center [400, 204] width 144 height 80
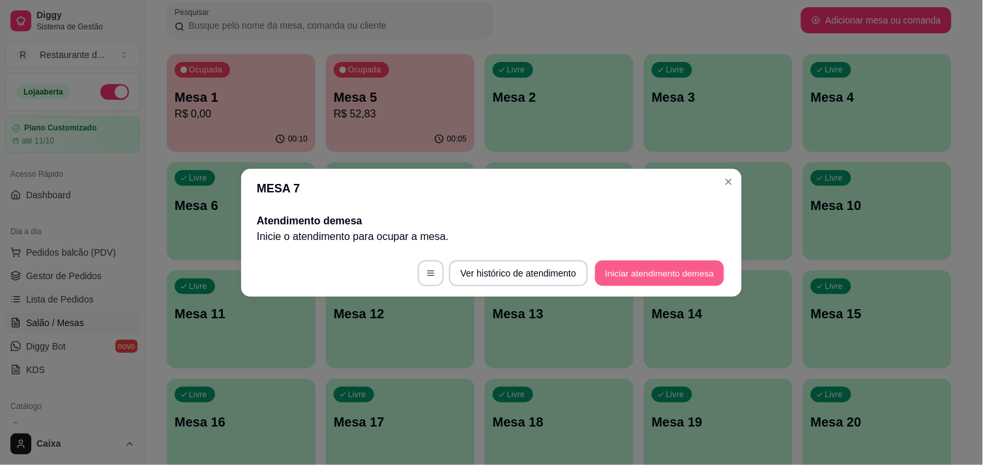
click at [675, 281] on button "Iniciar atendimento de mesa" at bounding box center [659, 272] width 129 height 25
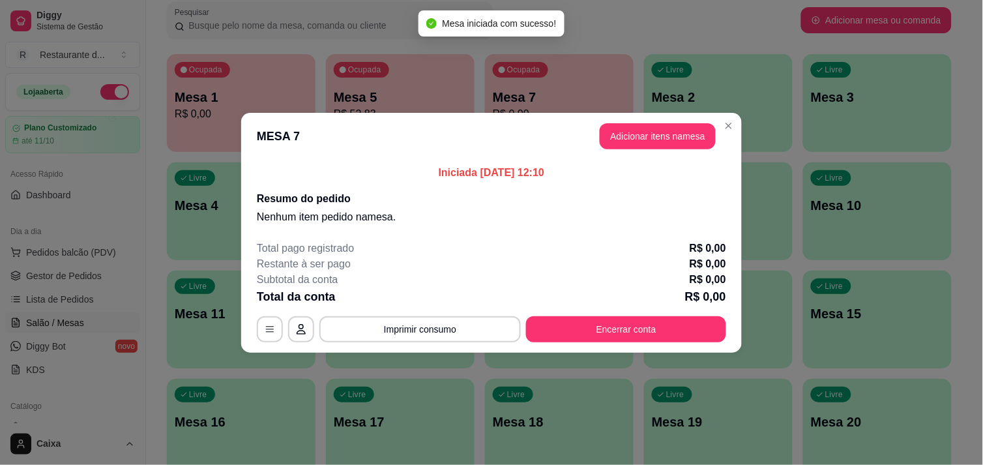
click at [669, 191] on h2 "Resumo do pedido" at bounding box center [491, 199] width 469 height 16
click at [667, 136] on button "Adicionar itens na mesa" at bounding box center [658, 135] width 112 height 25
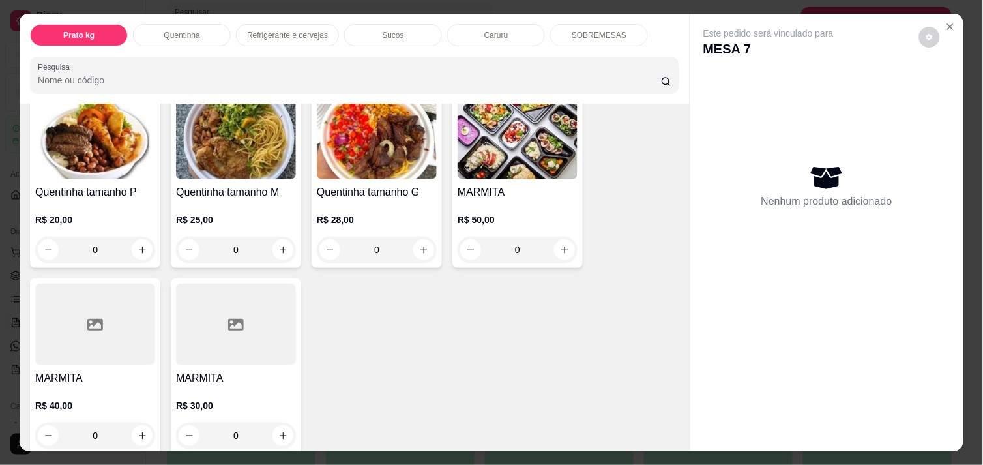
scroll to position [289, 0]
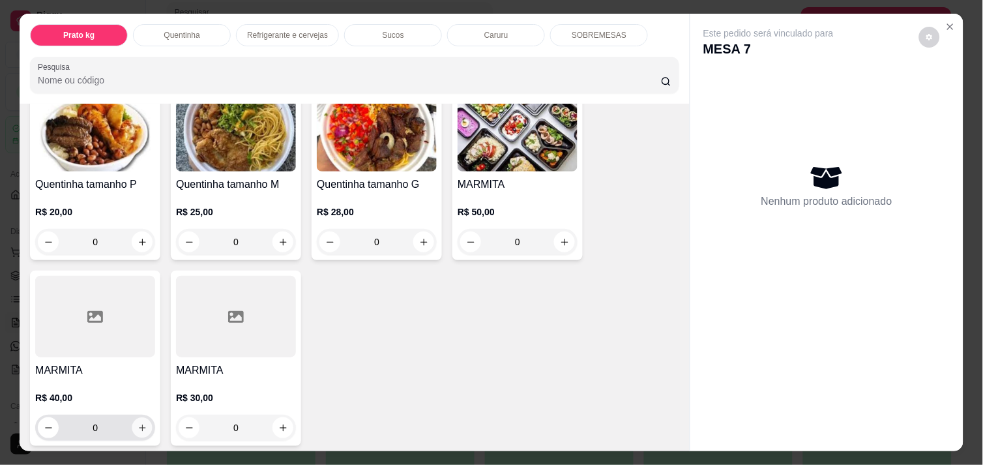
click at [132, 419] on button "increase-product-quantity" at bounding box center [142, 428] width 20 height 20
type input "1"
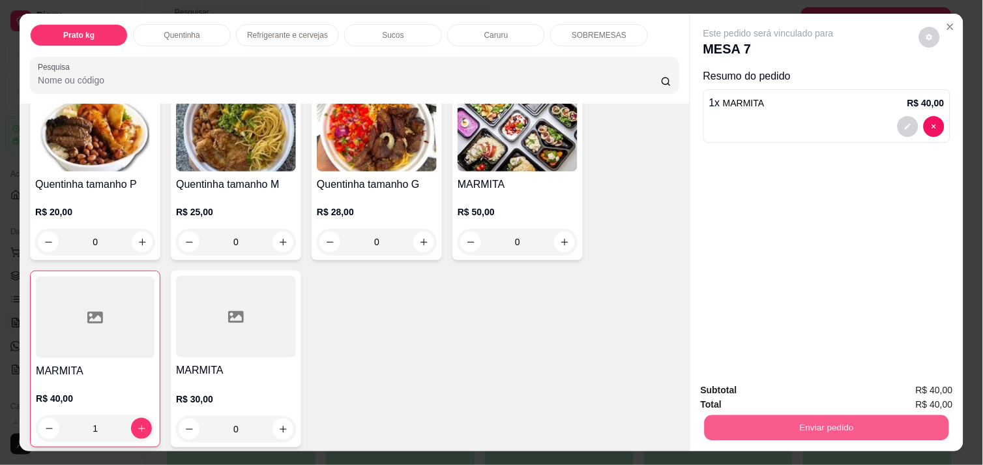
click at [813, 415] on button "Enviar pedido" at bounding box center [827, 427] width 244 height 25
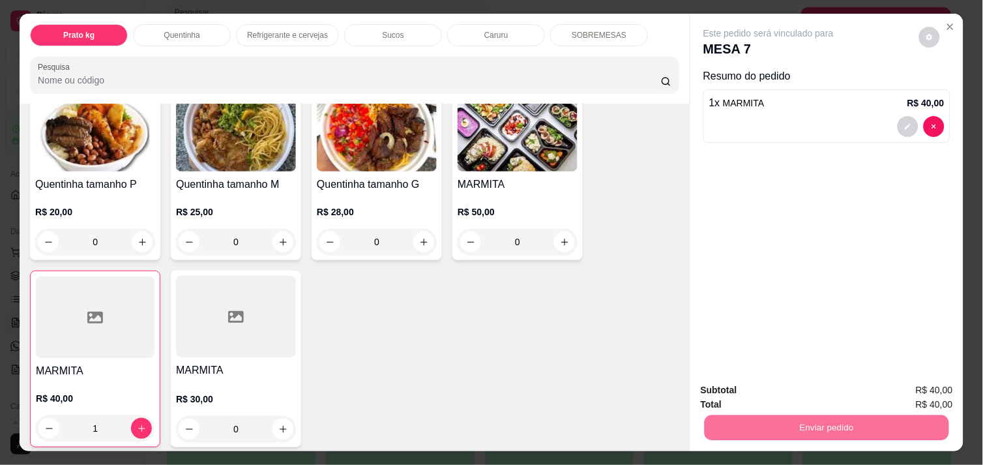
click at [939, 380] on button "Enviar pedido" at bounding box center [919, 390] width 72 height 24
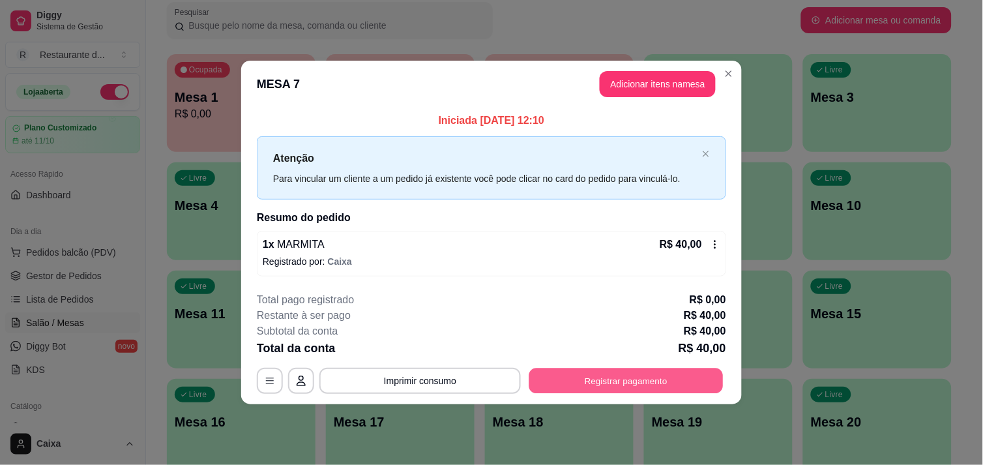
click at [647, 377] on button "Registrar pagamento" at bounding box center [626, 380] width 194 height 25
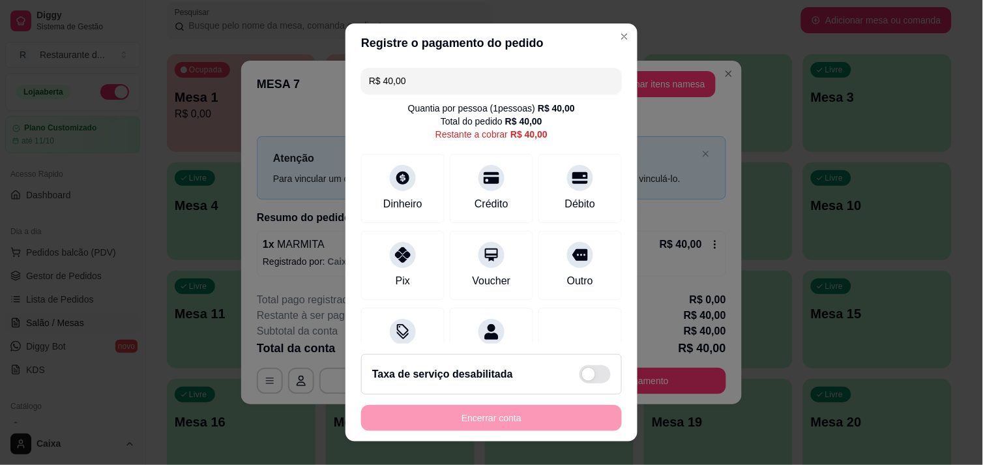
click at [462, 424] on div "Encerrar conta" at bounding box center [491, 418] width 261 height 26
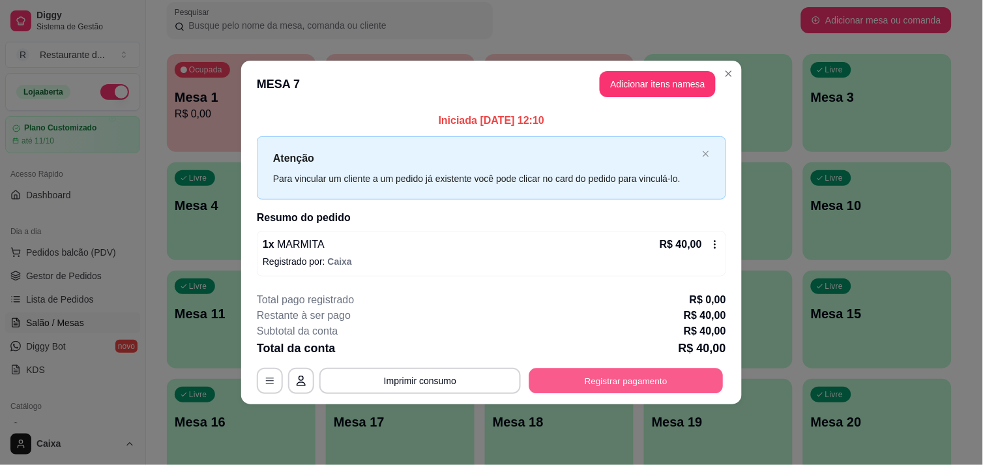
click at [632, 368] on button "Registrar pagamento" at bounding box center [626, 380] width 194 height 25
click at [630, 375] on button "Registrar pagamento" at bounding box center [626, 380] width 194 height 25
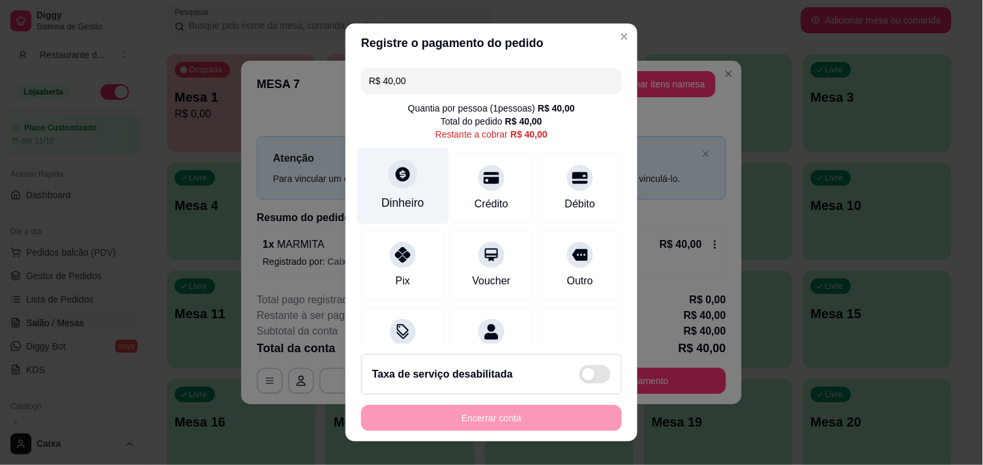
click at [403, 193] on div "Dinheiro" at bounding box center [403, 185] width 92 height 76
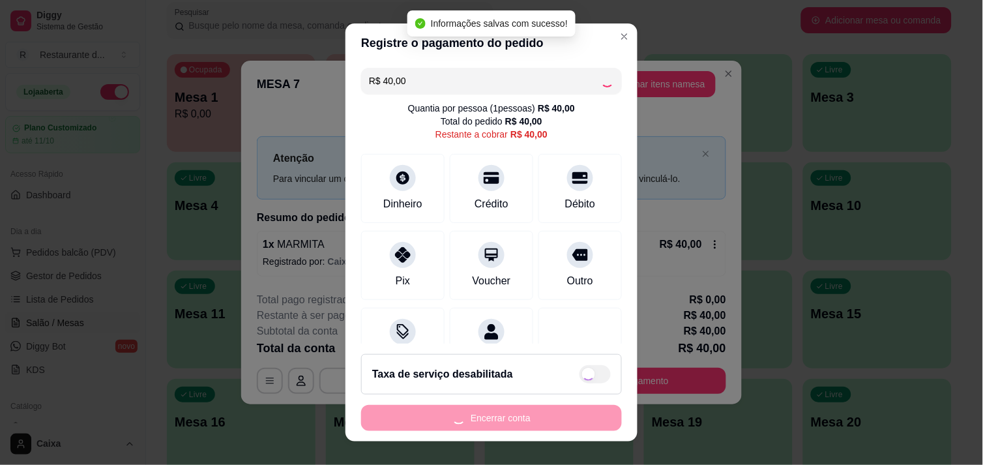
type input "R$ 0,00"
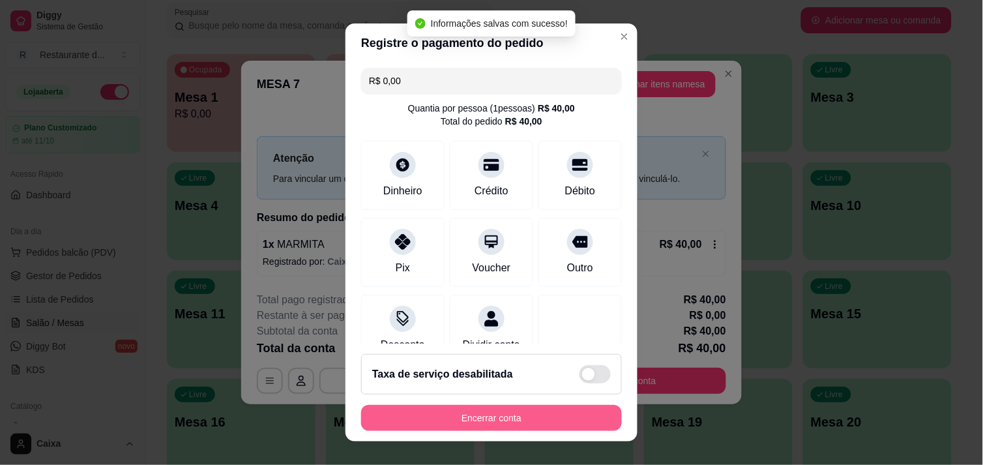
click at [543, 411] on button "Encerrar conta" at bounding box center [491, 418] width 261 height 26
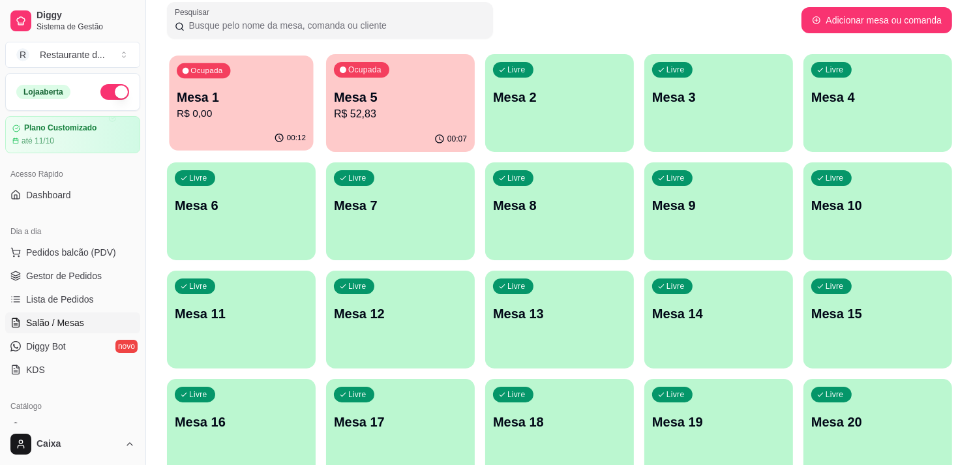
click at [297, 106] on p "R$ 0,00" at bounding box center [241, 113] width 129 height 15
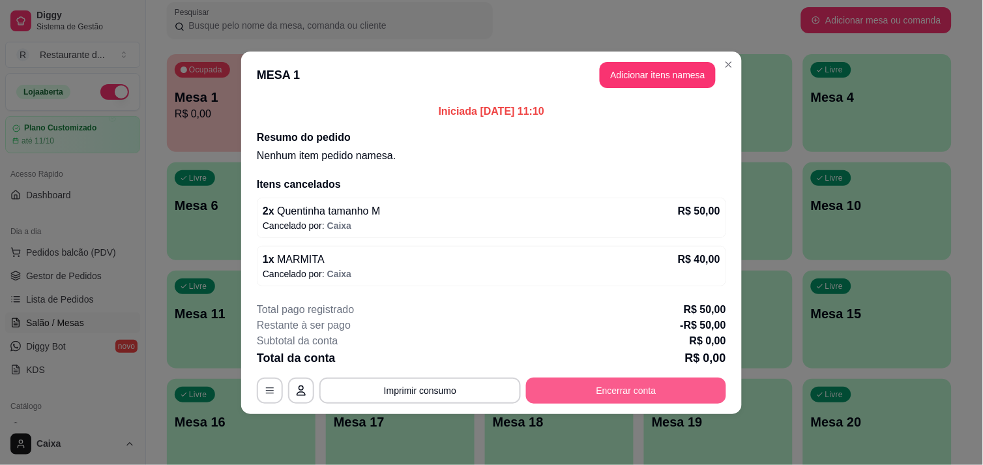
click at [663, 392] on button "Encerrar conta" at bounding box center [626, 390] width 200 height 26
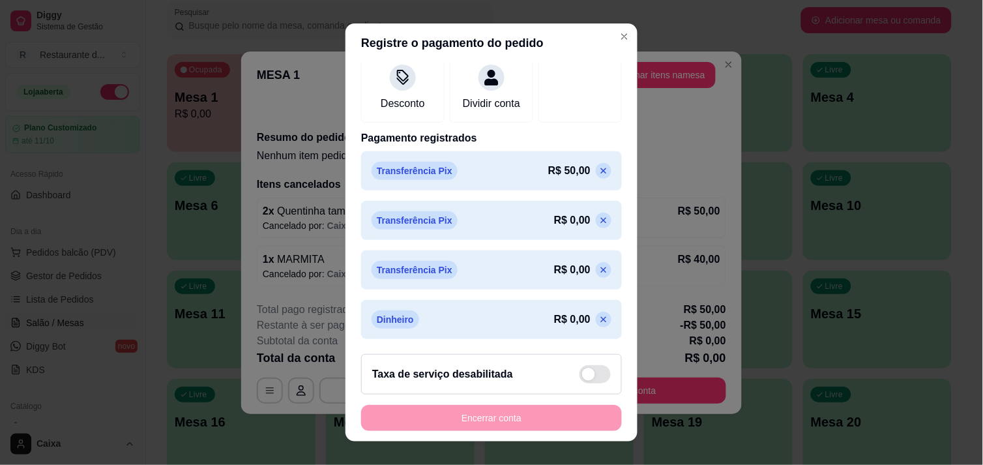
scroll to position [257, 0]
click at [596, 316] on p at bounding box center [604, 320] width 16 height 16
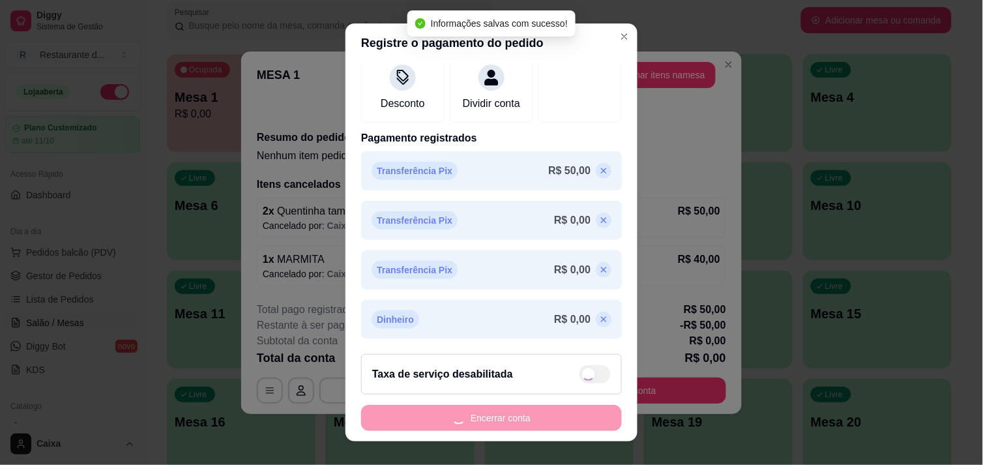
scroll to position [207, 0]
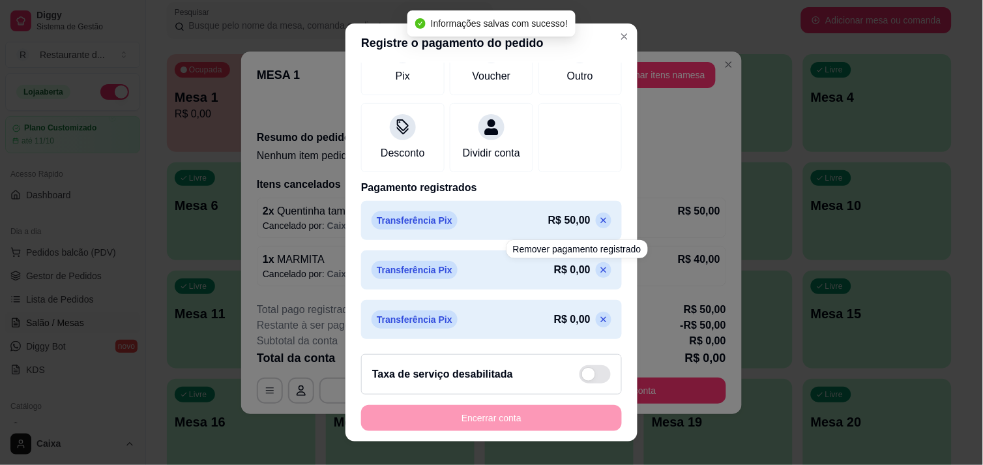
click at [596, 277] on p at bounding box center [604, 270] width 16 height 16
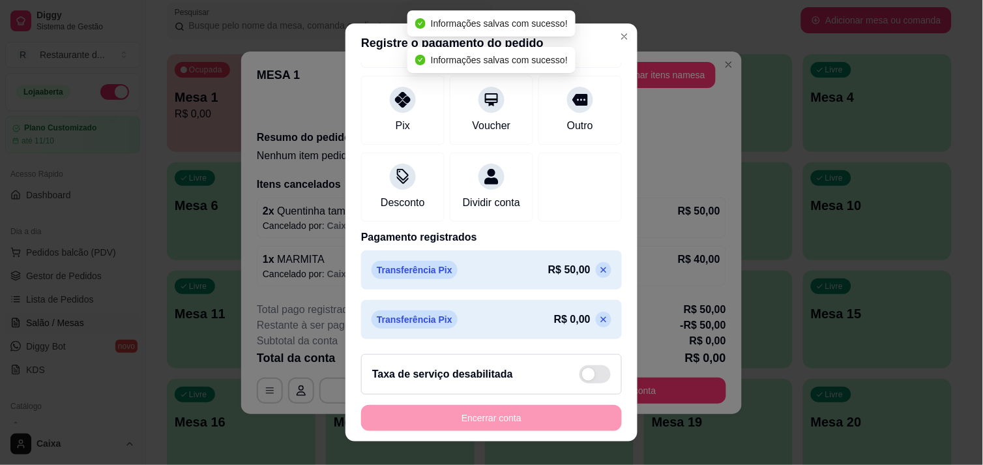
scroll to position [158, 0]
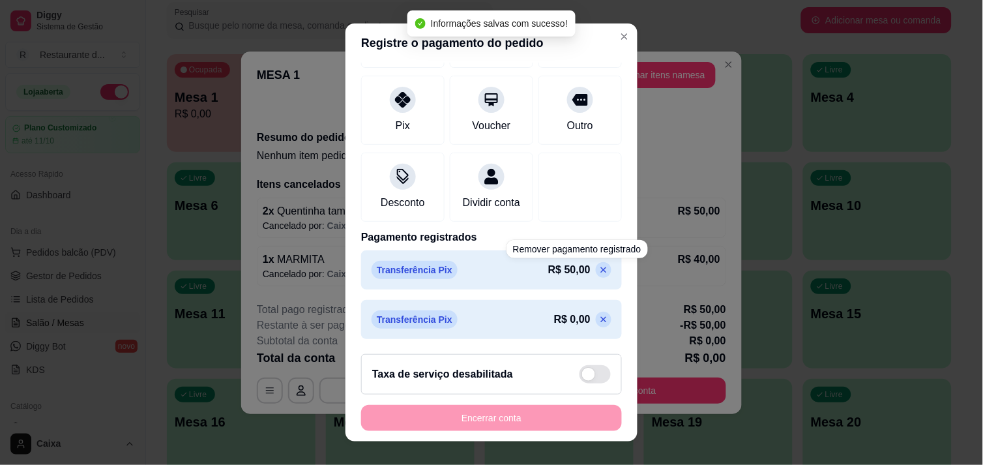
click at [596, 275] on p at bounding box center [604, 270] width 16 height 16
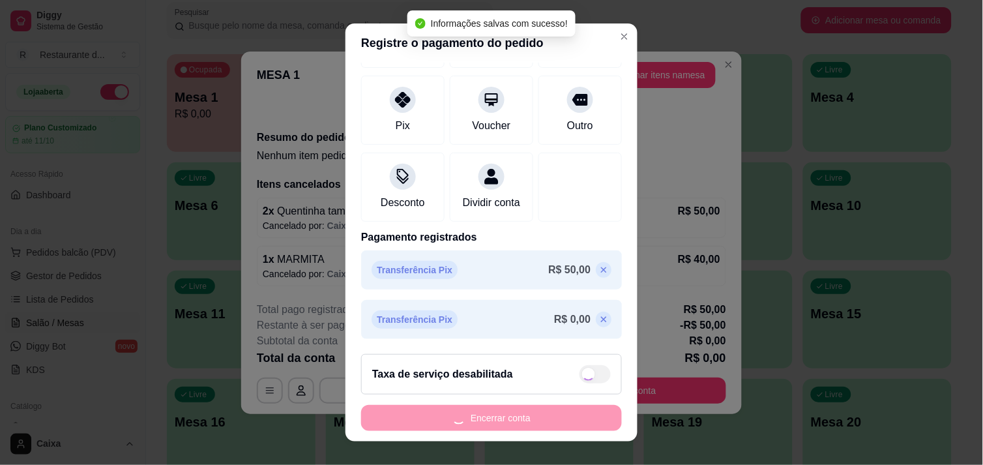
type input "R$ 0,00"
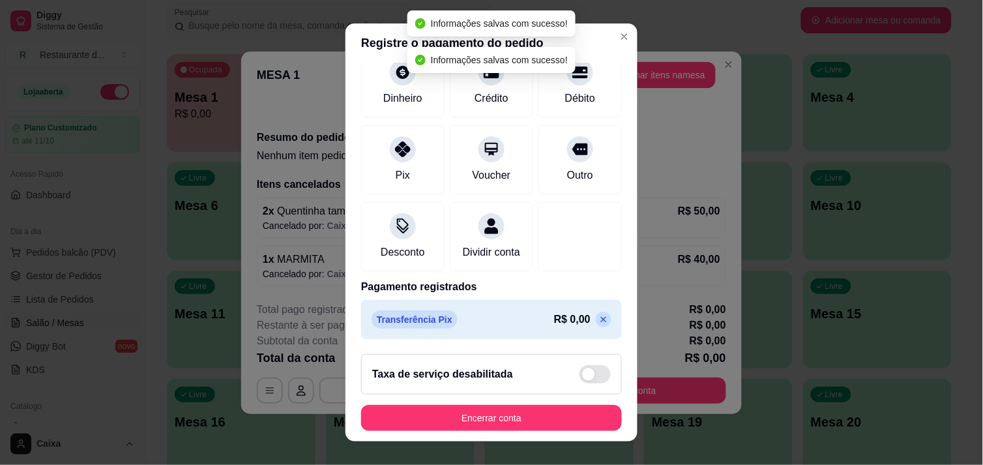
scroll to position [108, 0]
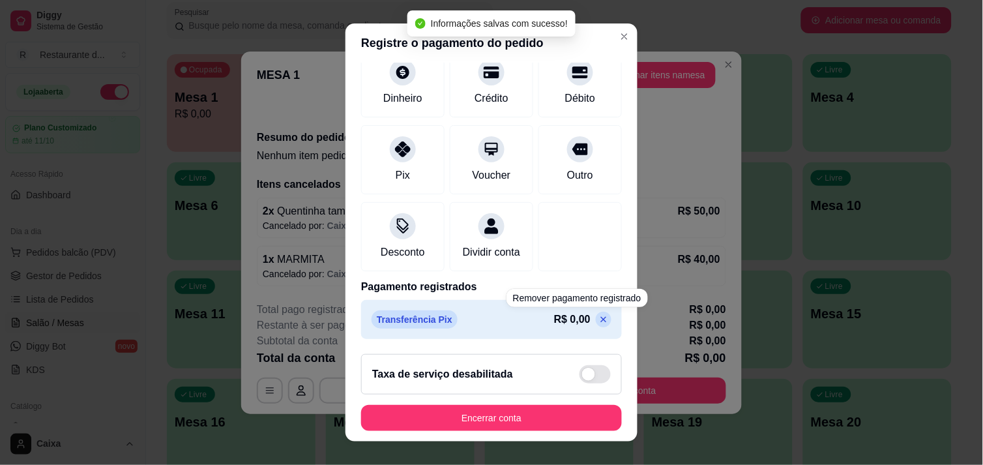
click at [598, 320] on icon at bounding box center [603, 319] width 10 height 10
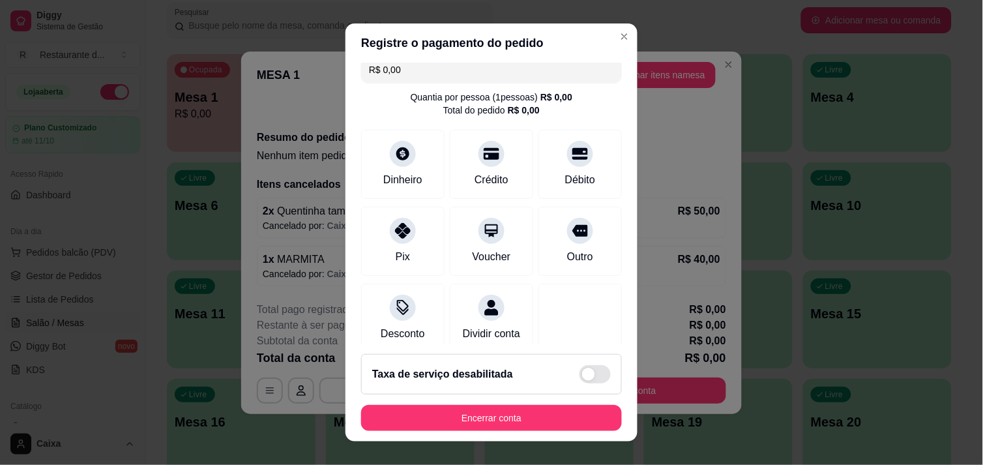
scroll to position [0, 0]
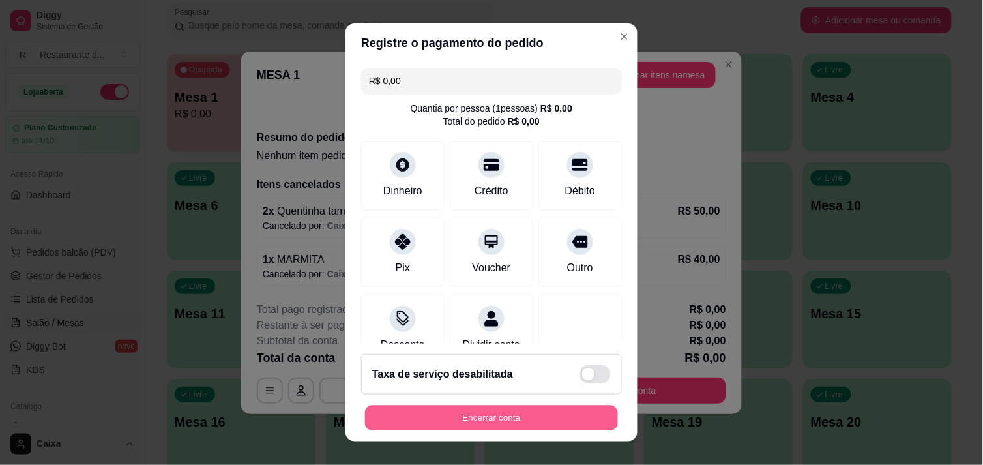
click at [476, 421] on button "Encerrar conta" at bounding box center [491, 417] width 253 height 25
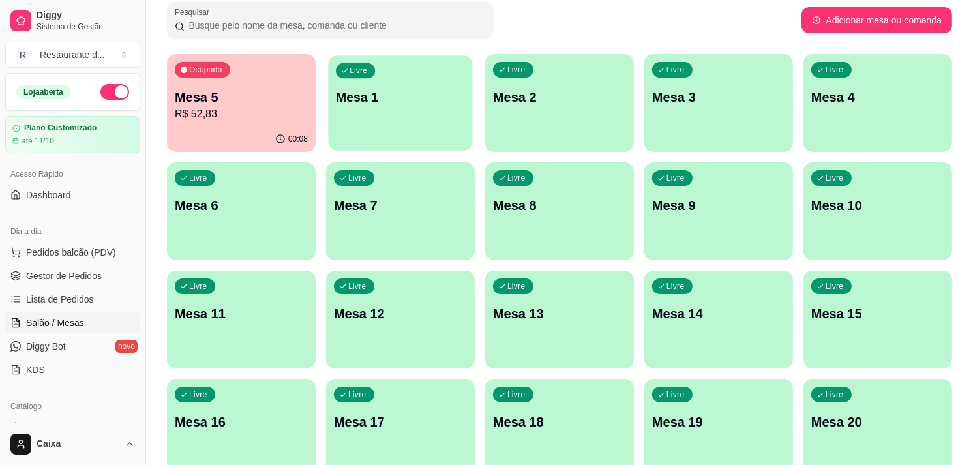
click at [352, 127] on div "Livre Mesa 1" at bounding box center [400, 95] width 144 height 80
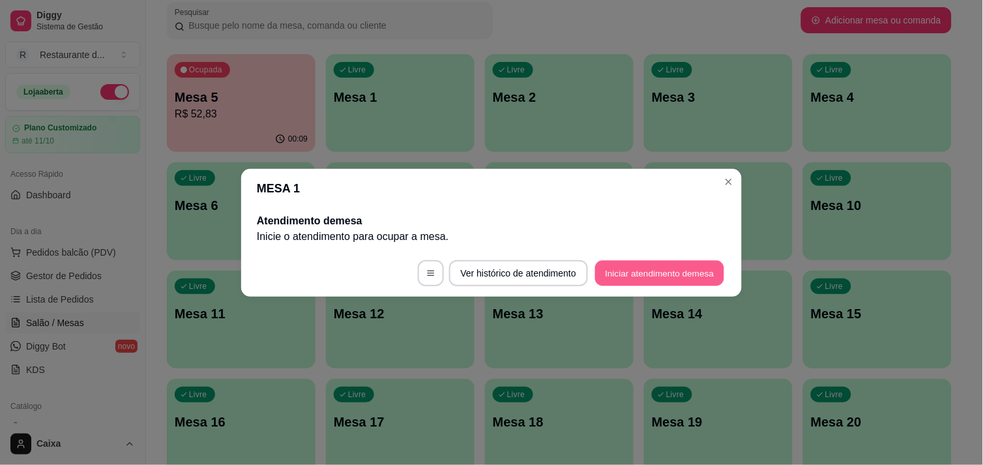
click at [639, 264] on button "Iniciar atendimento de mesa" at bounding box center [659, 272] width 129 height 25
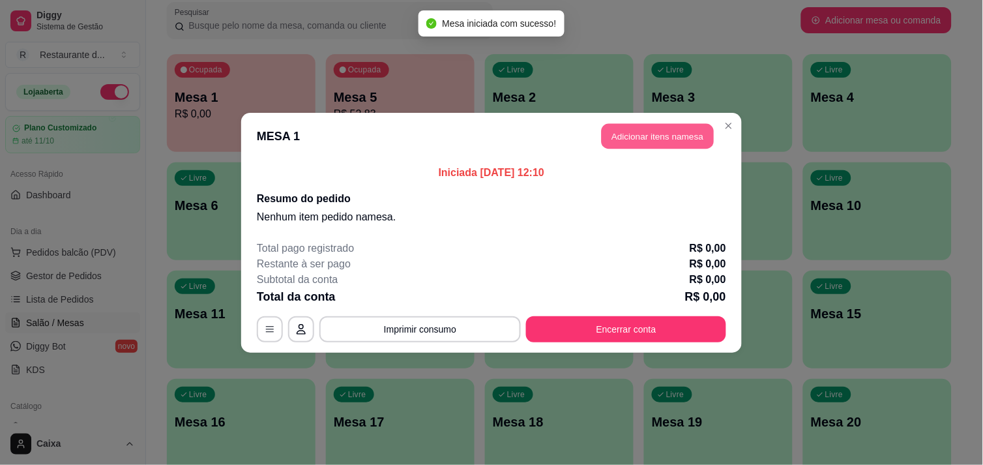
click at [636, 140] on button "Adicionar itens na mesa" at bounding box center [658, 135] width 112 height 25
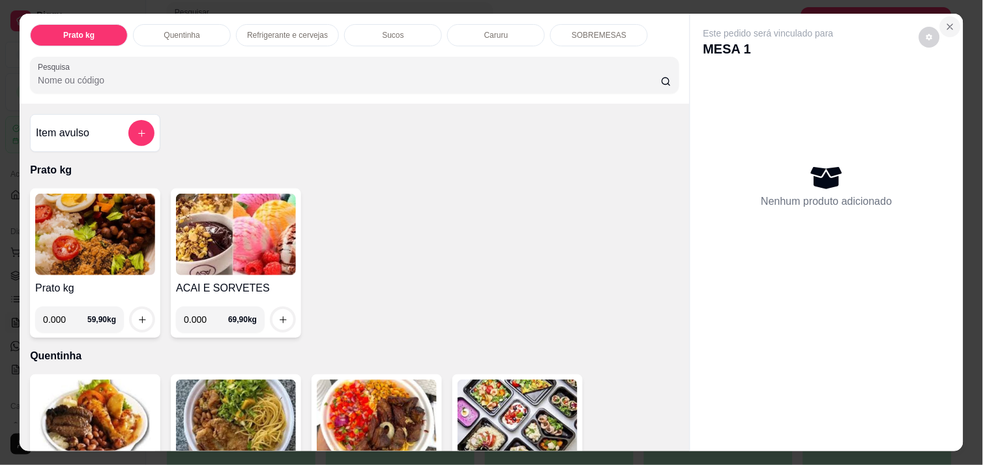
click at [948, 24] on icon "Close" at bounding box center [950, 26] width 5 height 5
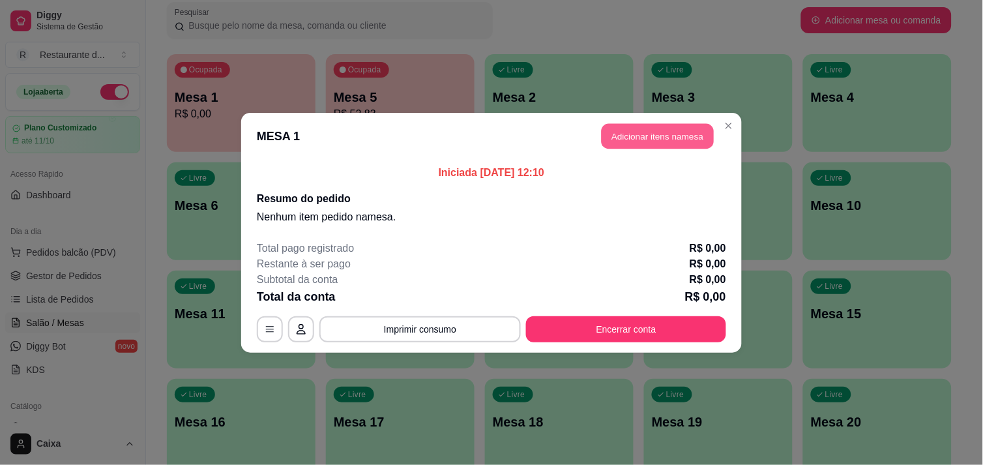
click at [662, 131] on button "Adicionar itens na mesa" at bounding box center [658, 135] width 112 height 25
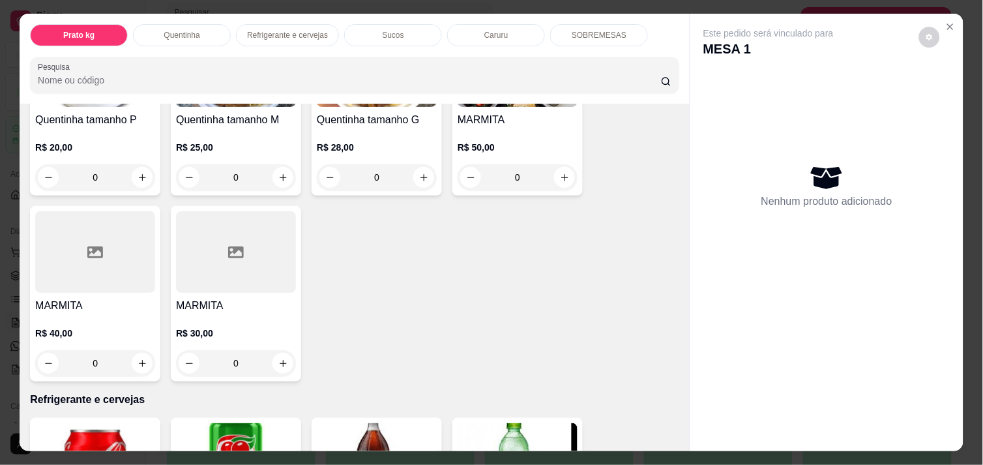
scroll to position [376, 0]
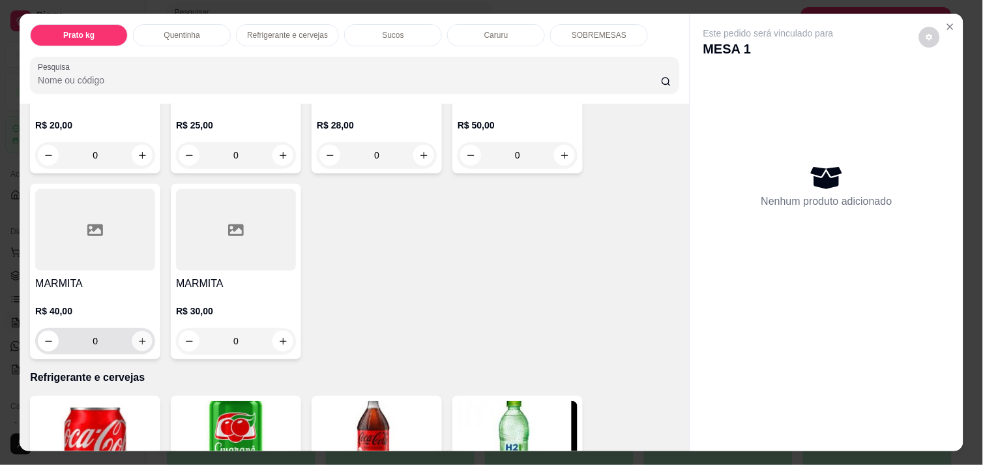
click at [138, 336] on icon "increase-product-quantity" at bounding box center [143, 341] width 10 height 10
type input "1"
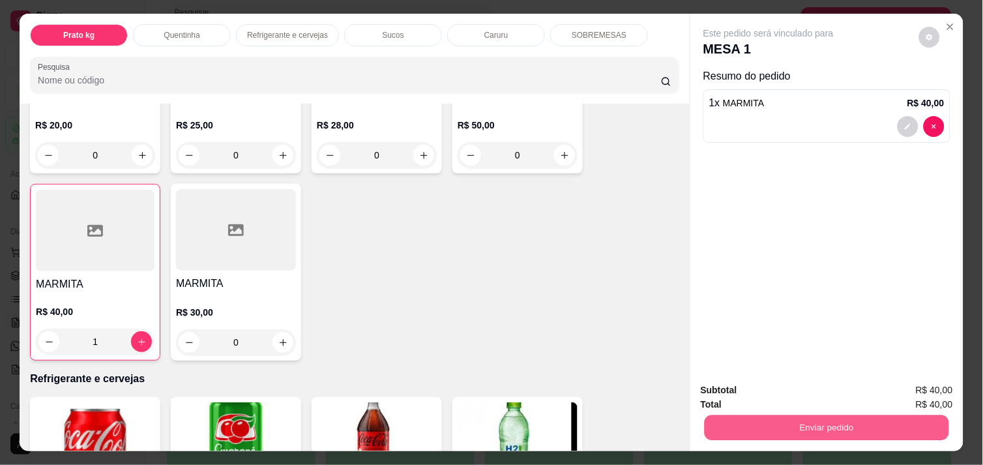
click at [800, 426] on button "Enviar pedido" at bounding box center [827, 427] width 244 height 25
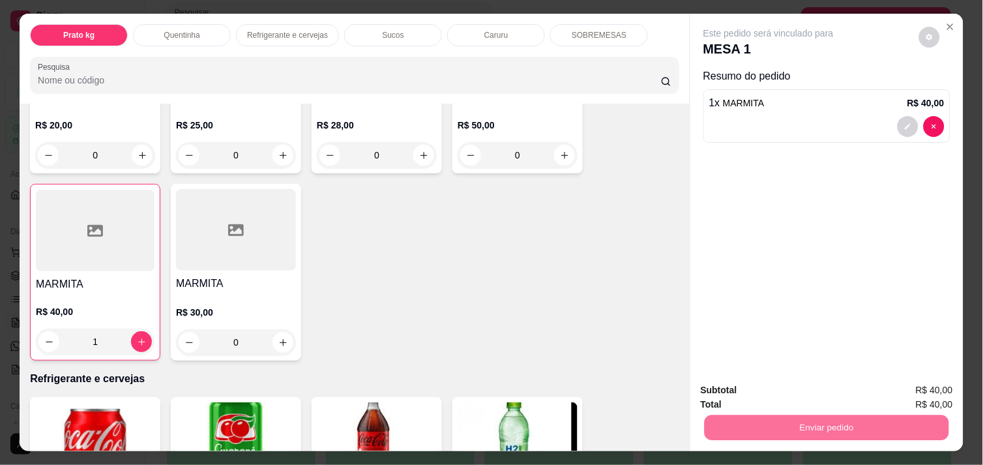
click at [900, 383] on button "Enviar pedido" at bounding box center [919, 390] width 72 height 24
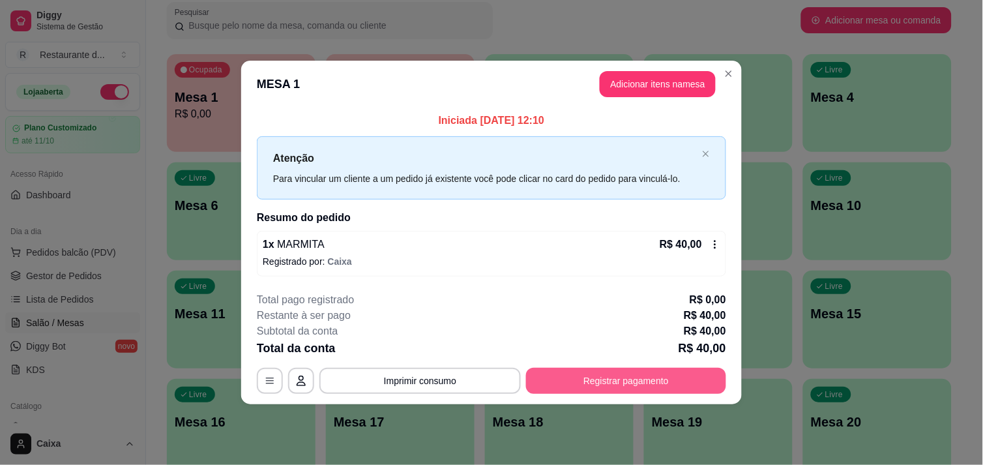
click at [627, 379] on button "Registrar pagamento" at bounding box center [626, 381] width 200 height 26
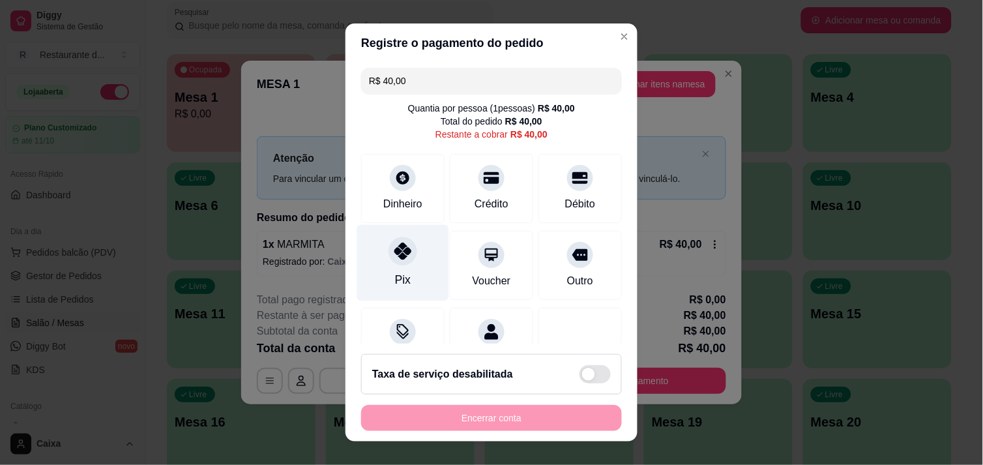
click at [405, 254] on div at bounding box center [402, 251] width 29 height 29
type input "R$ 0,00"
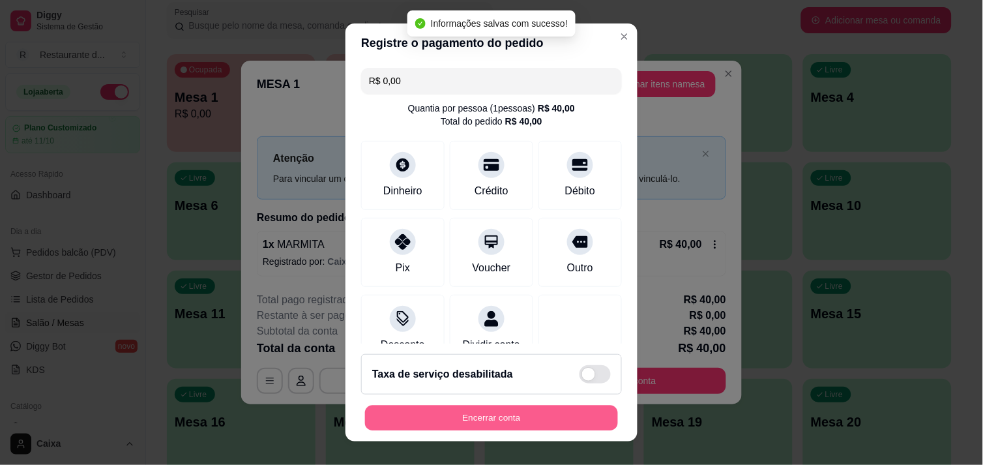
click at [549, 420] on button "Encerrar conta" at bounding box center [491, 417] width 253 height 25
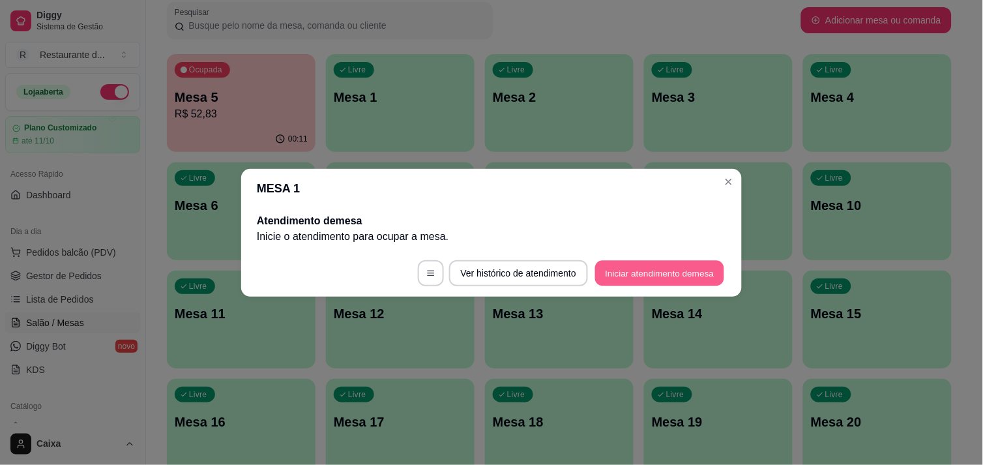
click at [667, 276] on button "Iniciar atendimento de mesa" at bounding box center [659, 272] width 129 height 25
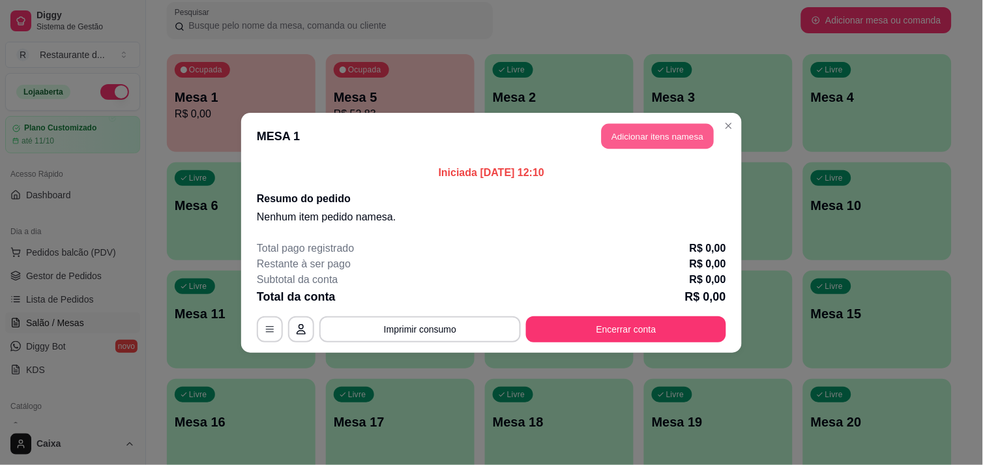
click at [700, 132] on button "Adicionar itens na mesa" at bounding box center [658, 135] width 112 height 25
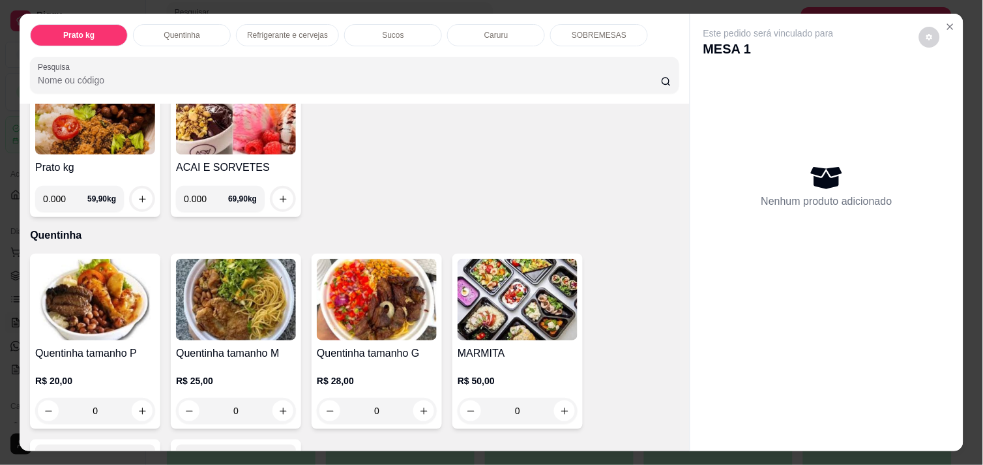
scroll to position [173, 0]
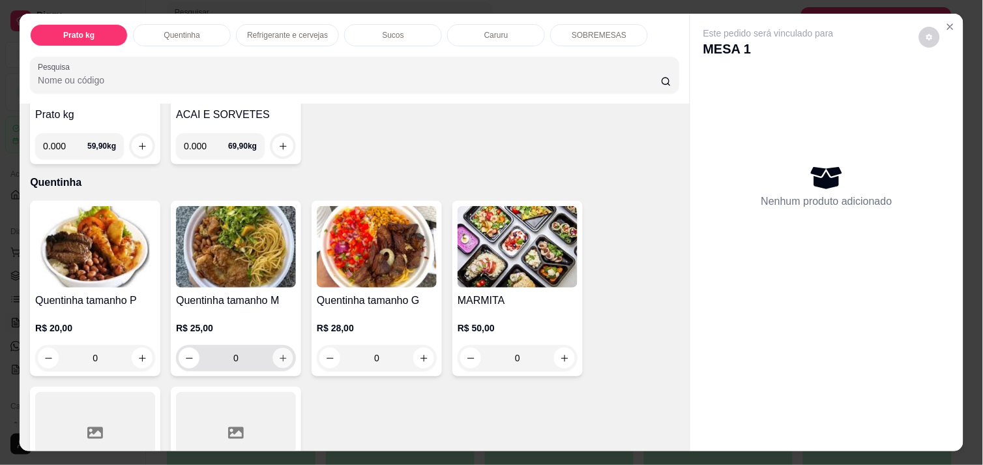
click at [278, 353] on icon "increase-product-quantity" at bounding box center [283, 358] width 10 height 10
type input "1"
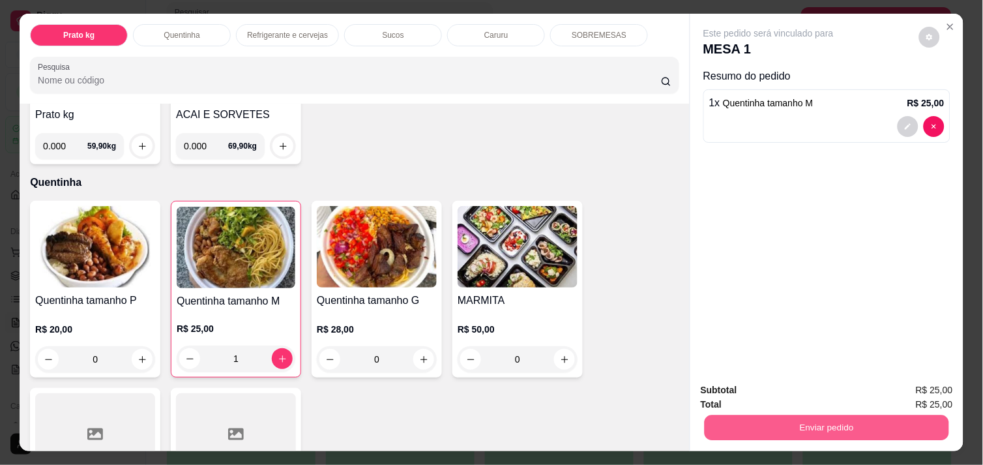
click at [754, 416] on button "Enviar pedido" at bounding box center [827, 427] width 244 height 25
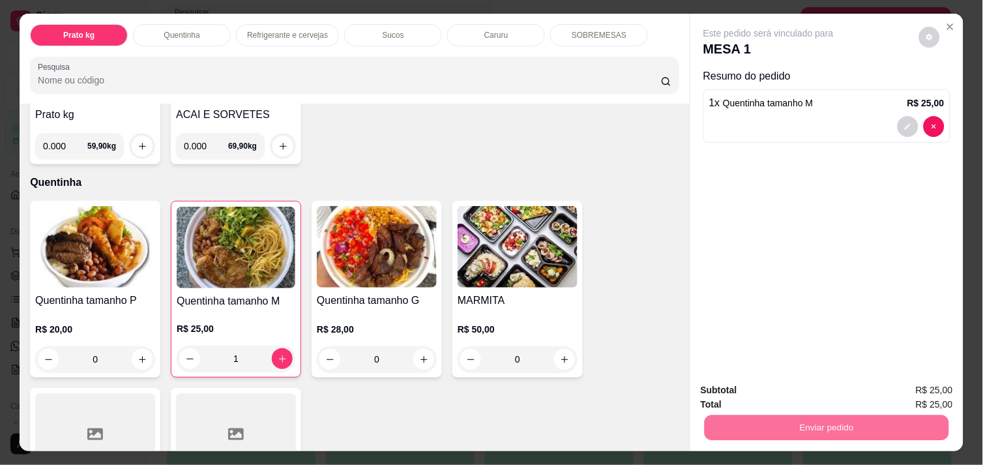
click at [906, 388] on button "Enviar pedido" at bounding box center [919, 390] width 72 height 24
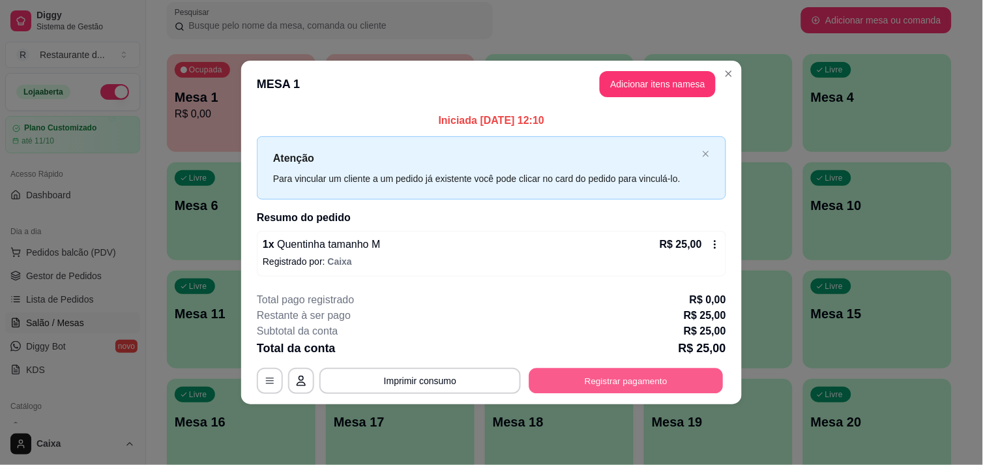
click at [604, 372] on button "Registrar pagamento" at bounding box center [626, 380] width 194 height 25
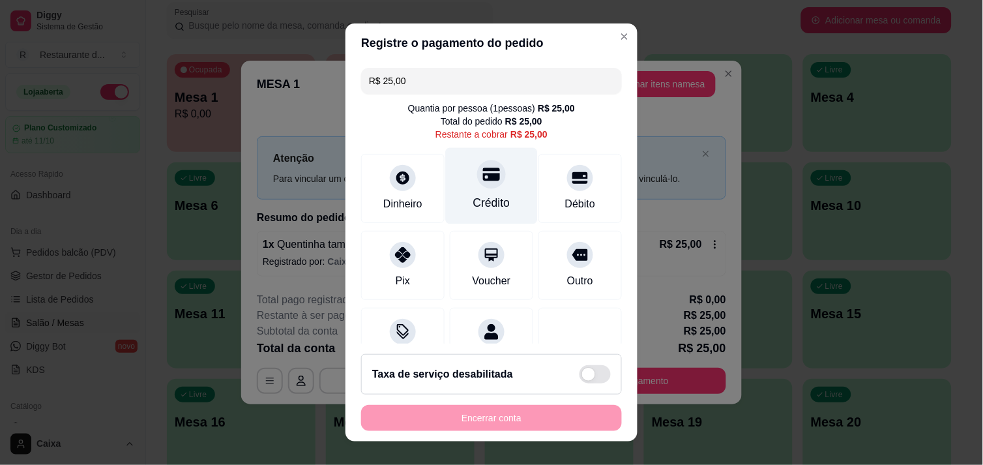
click at [484, 179] on div at bounding box center [491, 174] width 29 height 29
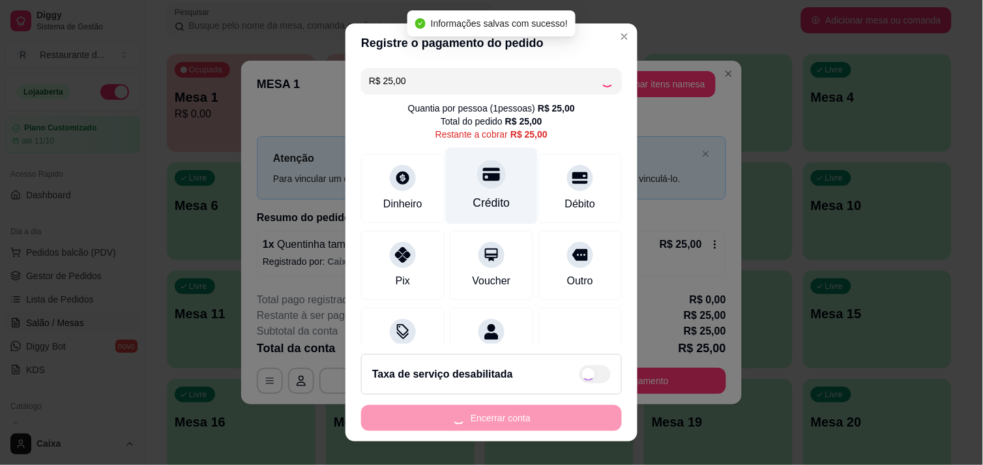
type input "R$ 0,00"
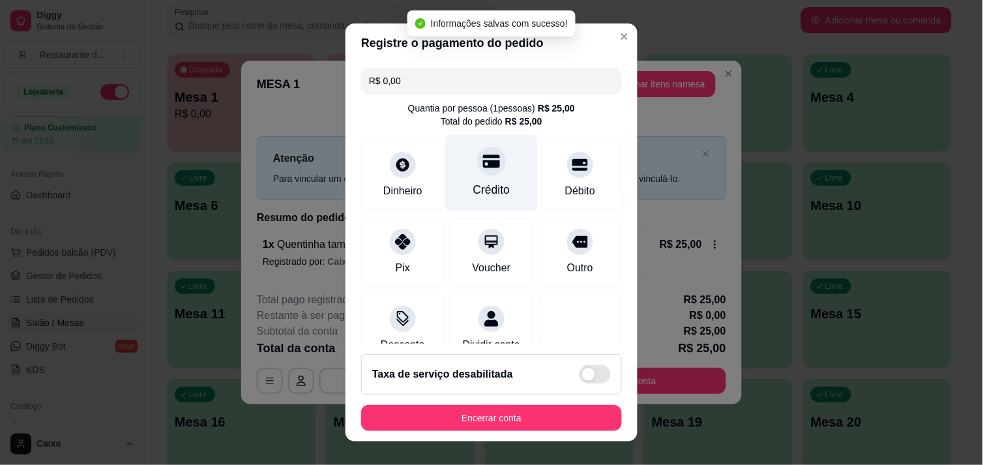
click at [484, 179] on div "Crédito" at bounding box center [492, 172] width 92 height 76
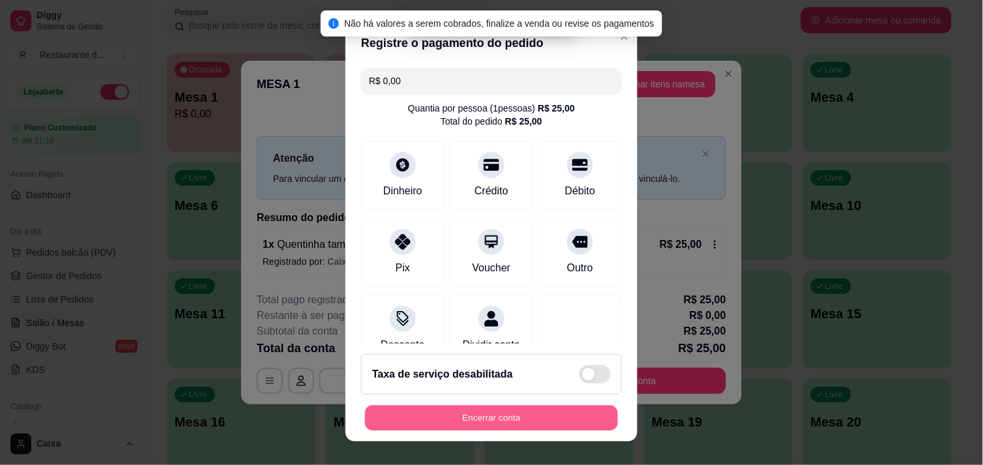
click at [484, 416] on button "Encerrar conta" at bounding box center [491, 417] width 253 height 25
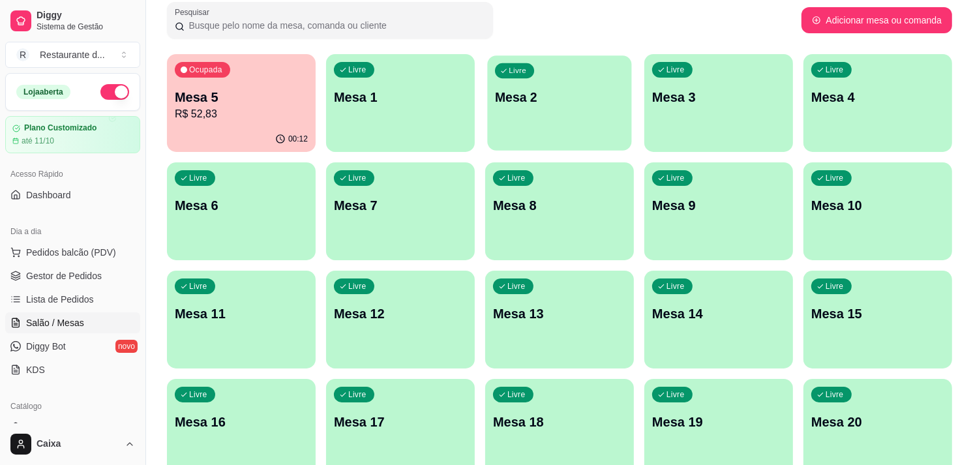
click at [587, 111] on div "Livre Mesa 2" at bounding box center [559, 95] width 144 height 80
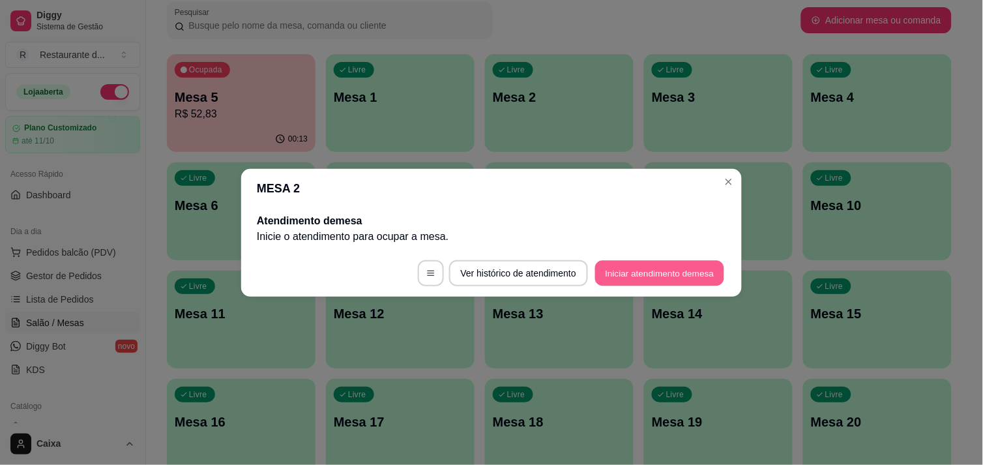
click at [692, 266] on button "Iniciar atendimento de mesa" at bounding box center [659, 272] width 129 height 25
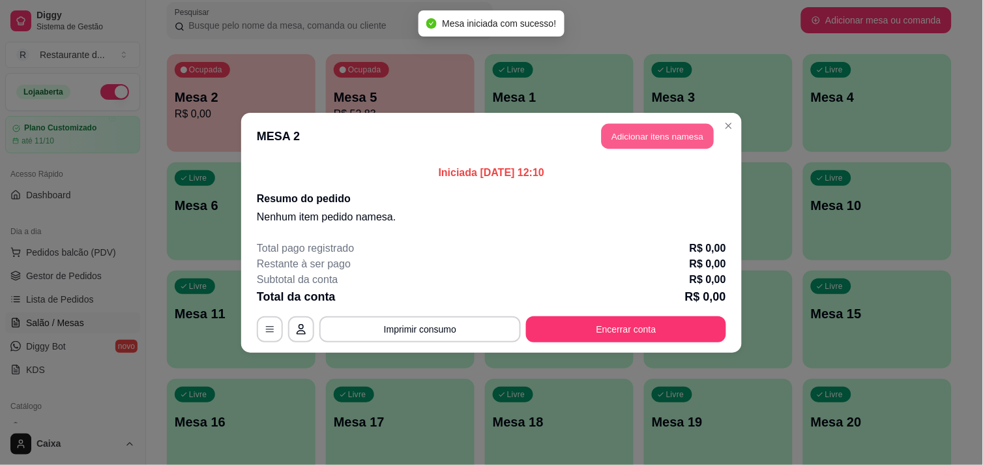
click at [643, 125] on button "Adicionar itens na mesa" at bounding box center [658, 135] width 112 height 25
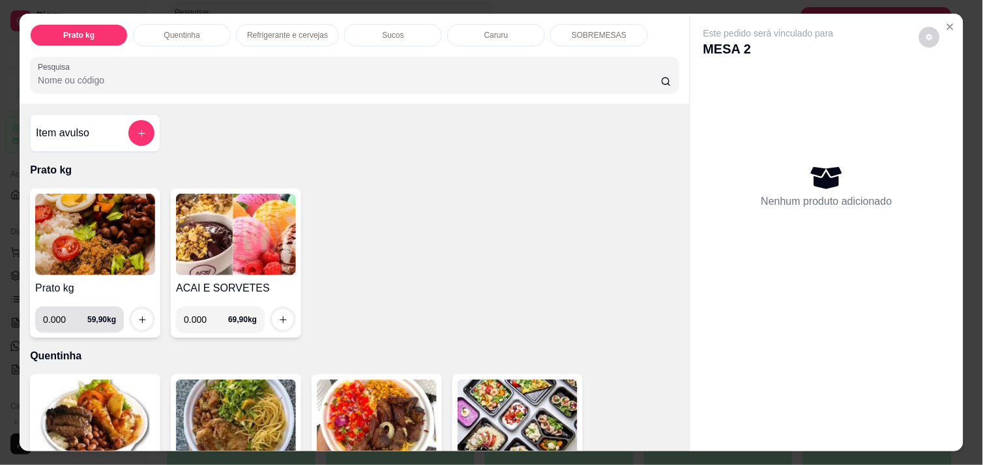
click at [62, 317] on input "0.000" at bounding box center [65, 319] width 44 height 26
type input "0.506"
click at [138, 316] on icon "increase-product-quantity" at bounding box center [143, 320] width 10 height 10
click at [139, 316] on icon "increase-product-quantity" at bounding box center [142, 319] width 7 height 7
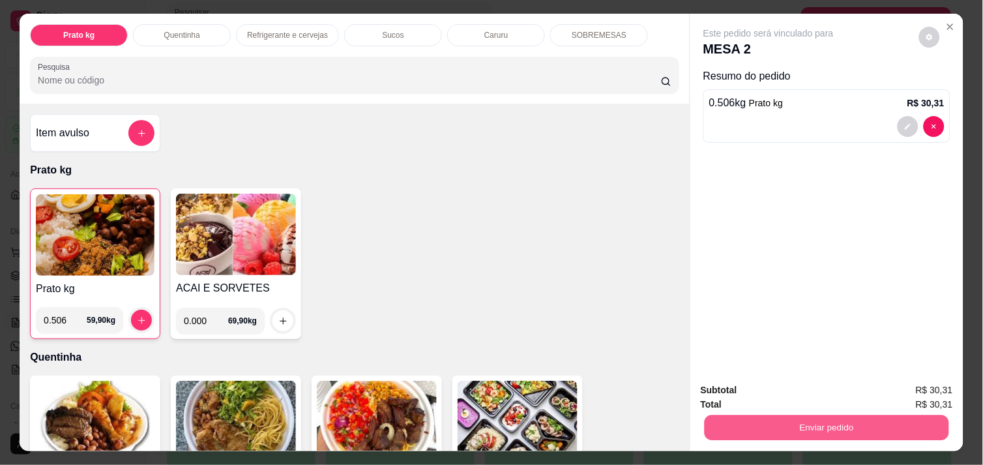
click at [750, 417] on button "Enviar pedido" at bounding box center [827, 427] width 244 height 25
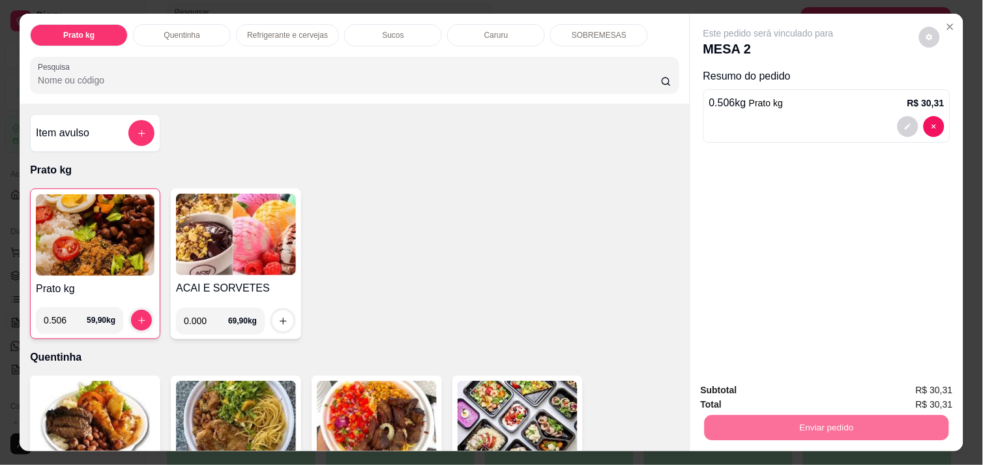
click at [942, 386] on button "Enviar pedido" at bounding box center [919, 390] width 72 height 24
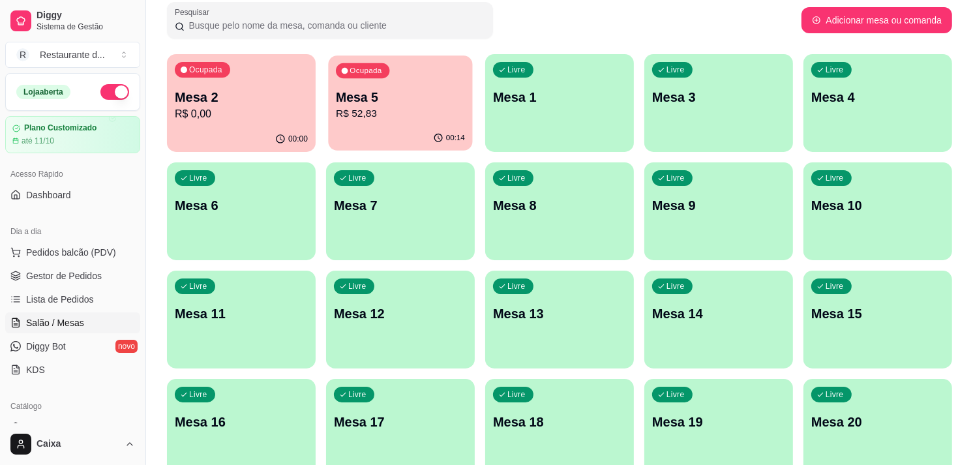
click at [398, 87] on div "Ocupada Mesa 5 R$ 52,83" at bounding box center [400, 90] width 144 height 70
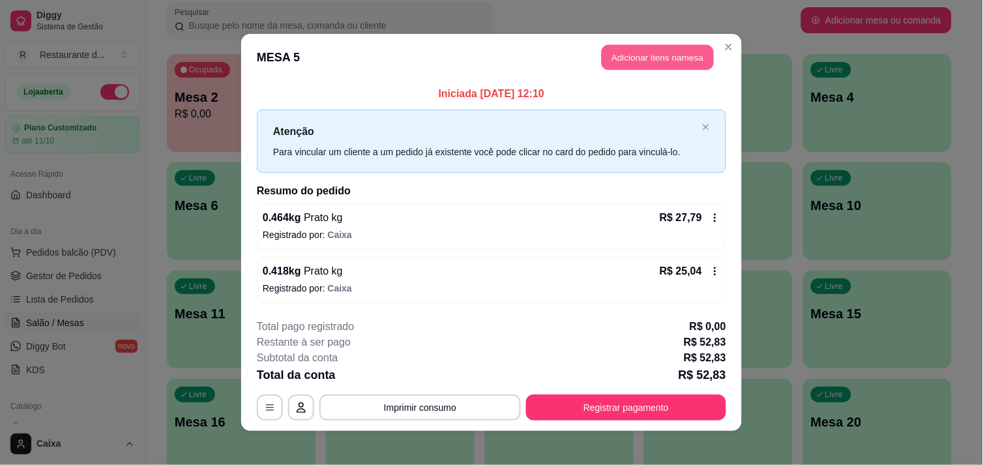
click at [659, 61] on button "Adicionar itens na mesa" at bounding box center [658, 57] width 112 height 25
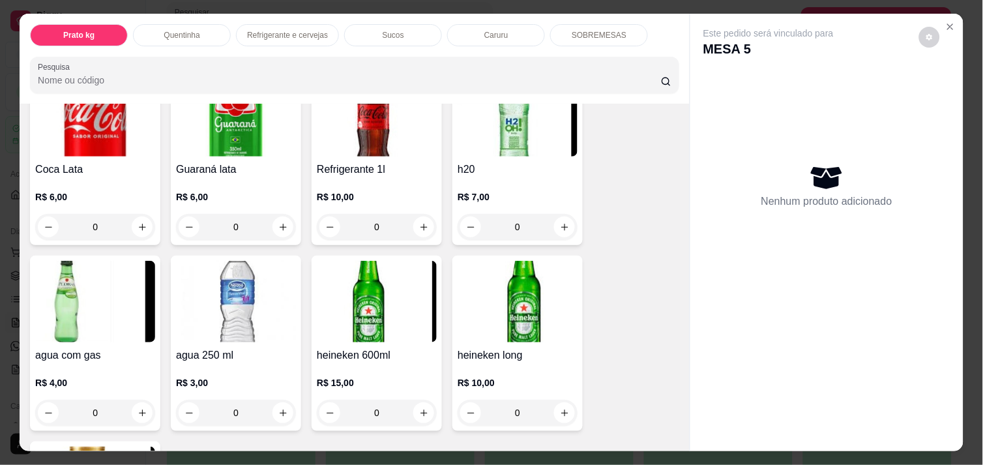
scroll to position [724, 0]
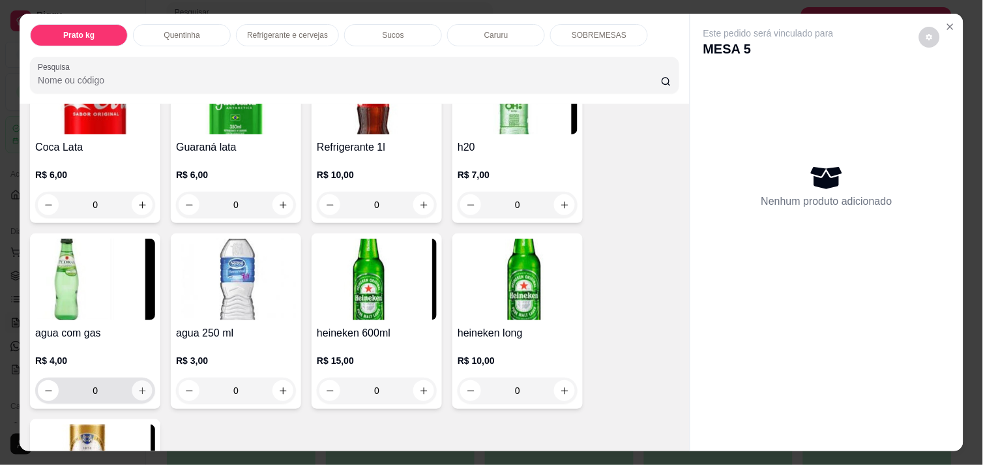
click at [138, 386] on icon "increase-product-quantity" at bounding box center [143, 391] width 10 height 10
type input "1"
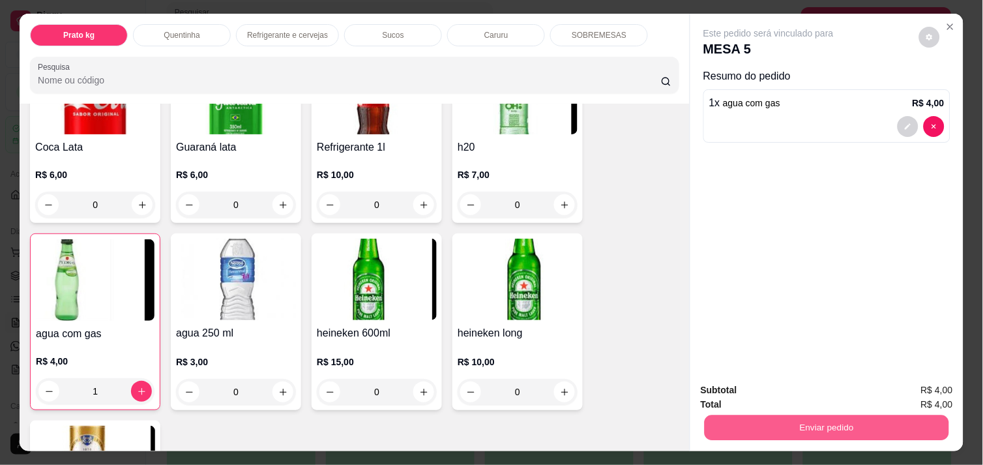
click at [816, 415] on button "Enviar pedido" at bounding box center [827, 427] width 244 height 25
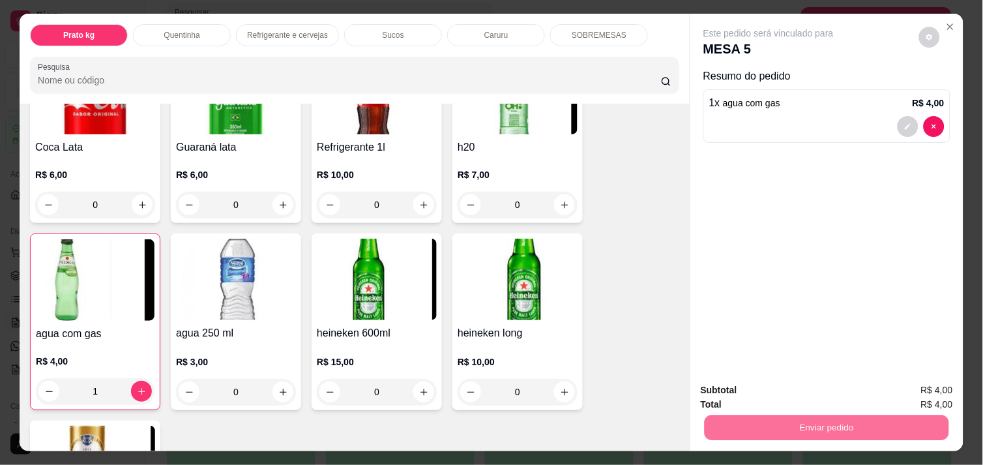
click at [937, 386] on button "Enviar pedido" at bounding box center [919, 390] width 72 height 24
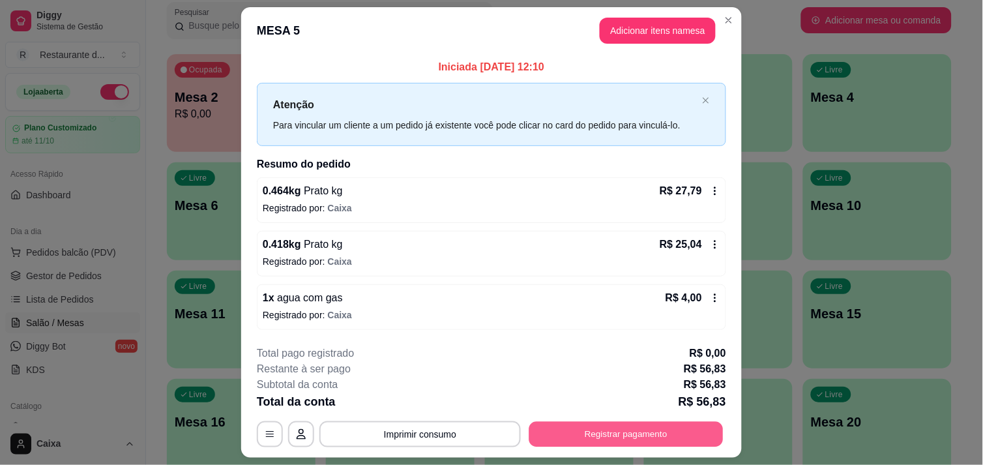
click at [581, 432] on button "Registrar pagamento" at bounding box center [626, 434] width 194 height 25
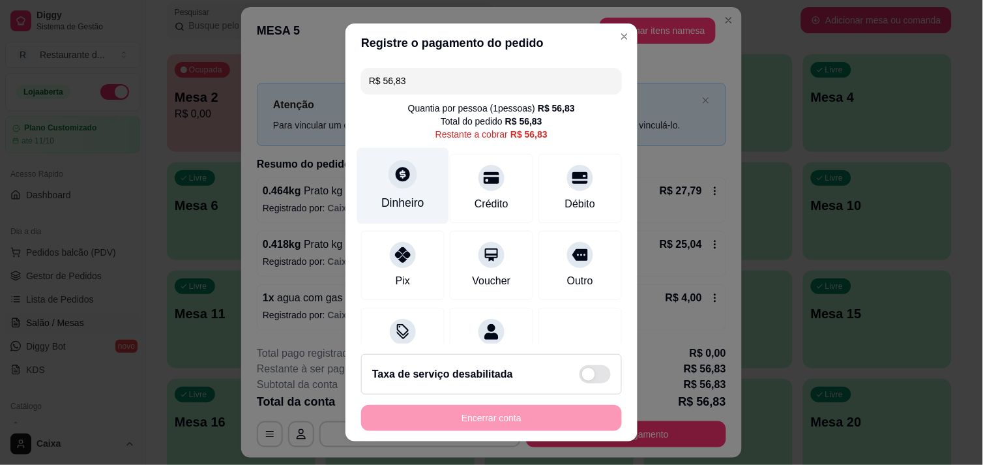
click at [404, 185] on div "Dinheiro" at bounding box center [403, 185] width 92 height 76
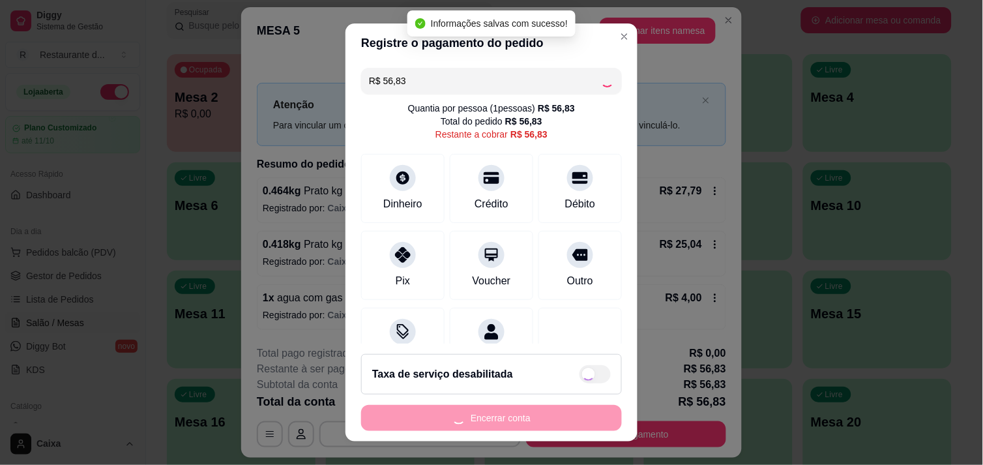
type input "R$ 0,00"
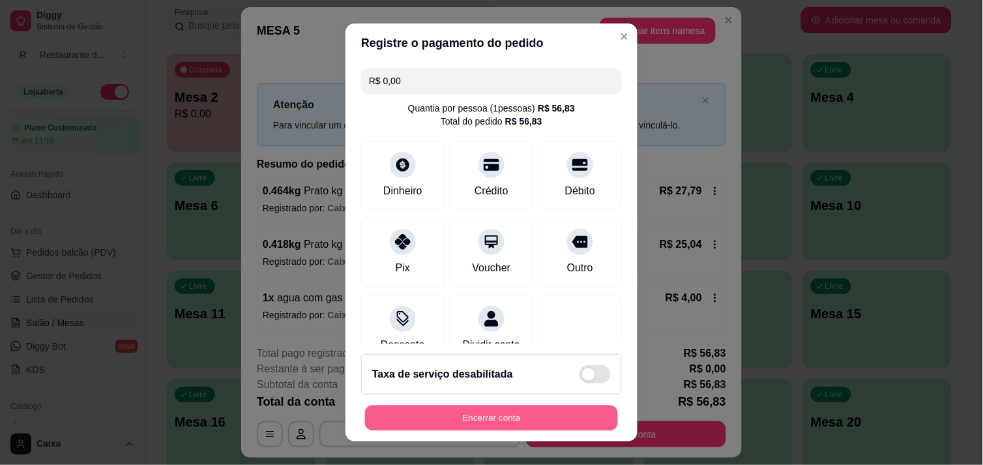
click at [503, 411] on button "Encerrar conta" at bounding box center [491, 417] width 253 height 25
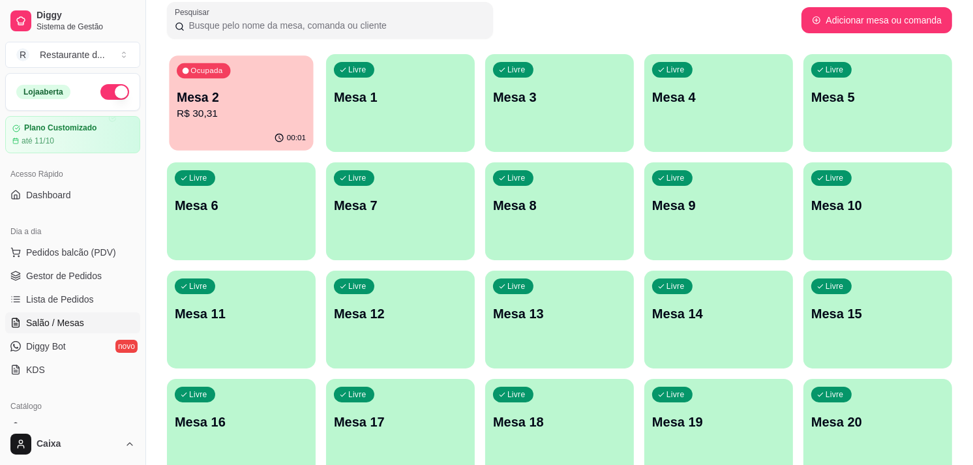
click at [248, 112] on p "R$ 30,31" at bounding box center [241, 113] width 129 height 15
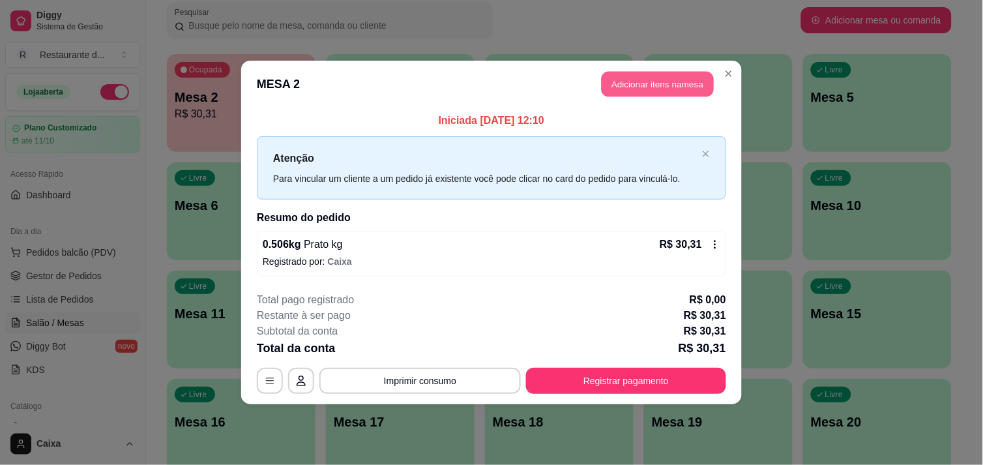
click at [626, 80] on button "Adicionar itens na mesa" at bounding box center [658, 84] width 112 height 25
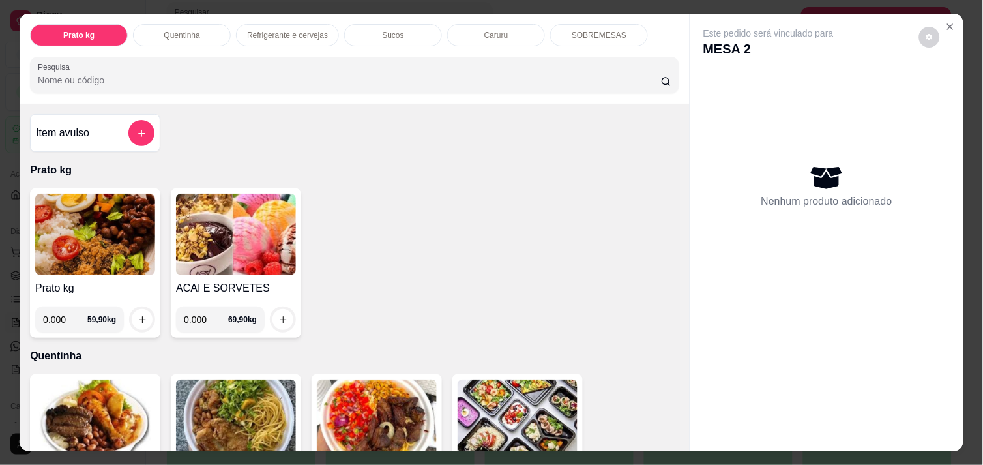
click at [66, 314] on input "0.000" at bounding box center [65, 319] width 44 height 26
type input "0.328"
click at [138, 315] on icon "increase-product-quantity" at bounding box center [143, 320] width 10 height 10
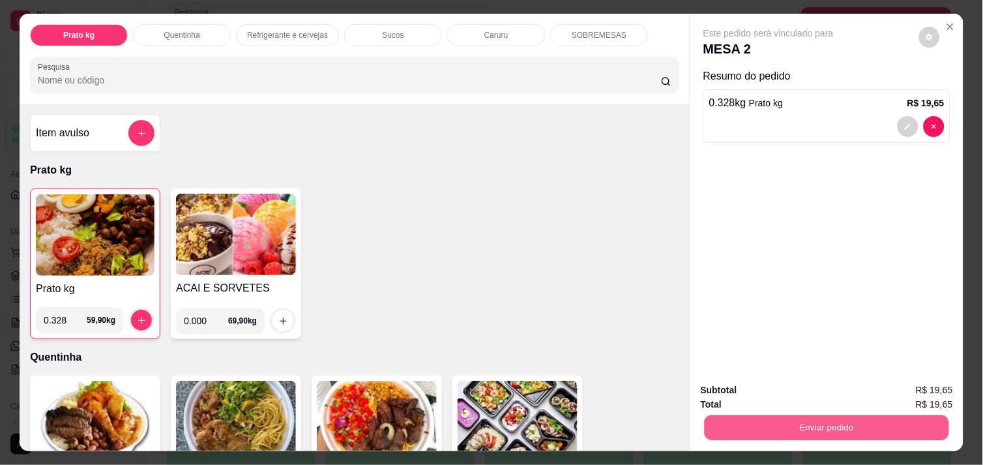
click at [809, 428] on button "Enviar pedido" at bounding box center [827, 427] width 244 height 25
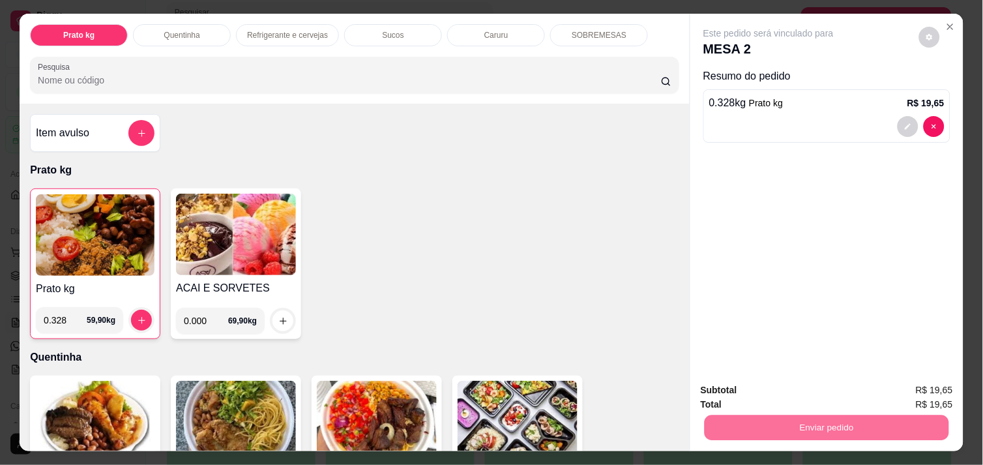
click at [106, 204] on img at bounding box center [95, 234] width 119 height 81
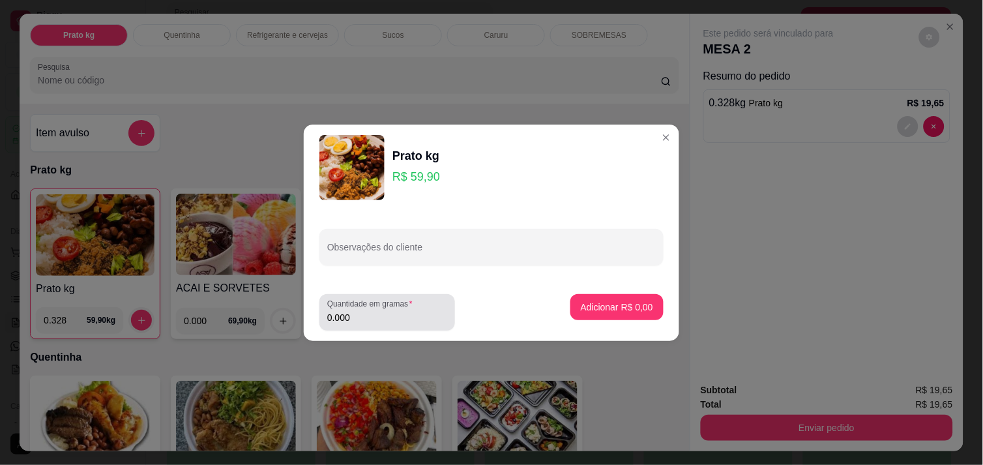
click at [356, 320] on input "0.000" at bounding box center [387, 317] width 120 height 13
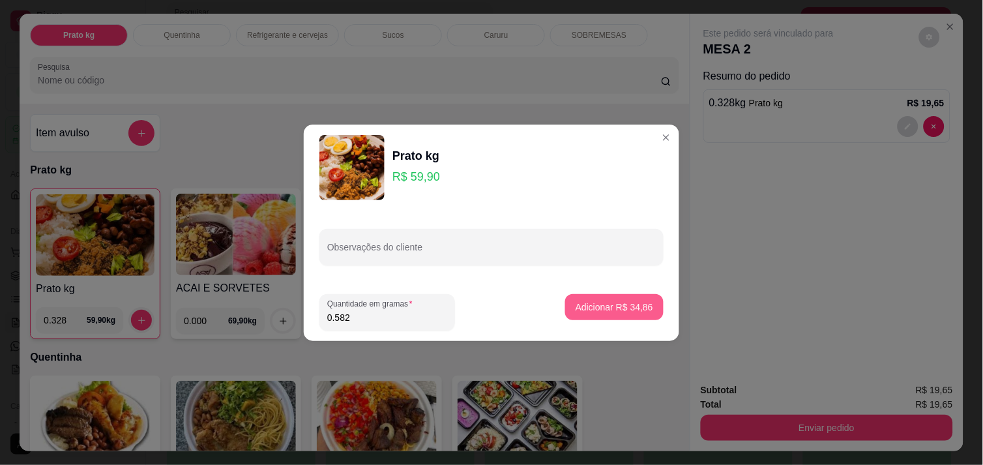
type input "0.582"
click at [591, 302] on p "Adicionar R$ 34,86" at bounding box center [615, 306] width 76 height 12
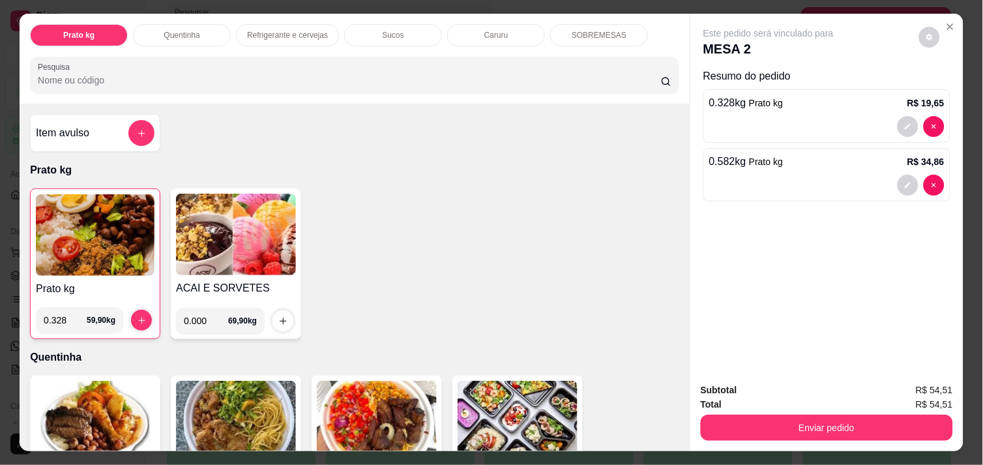
click at [66, 211] on img at bounding box center [95, 234] width 119 height 81
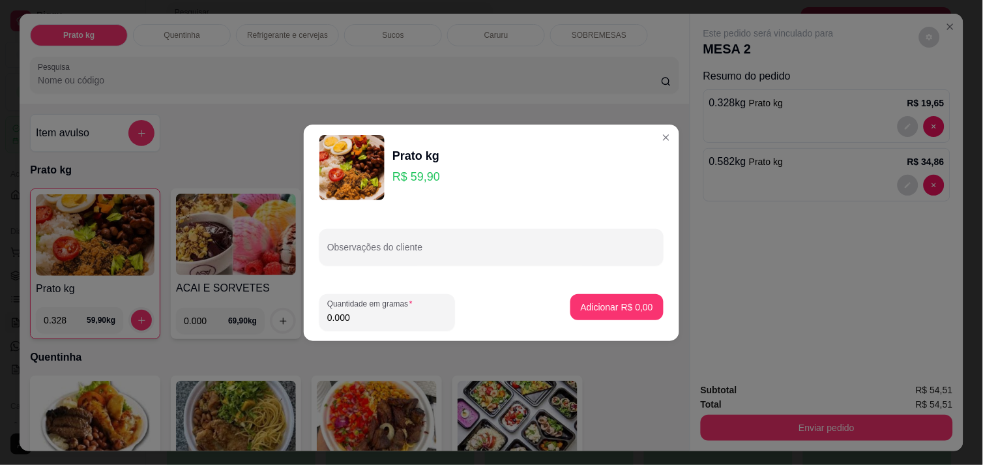
click at [361, 314] on input "0.000" at bounding box center [387, 317] width 120 height 13
type input "0.386"
click at [607, 304] on p "Adicionar R$ 23,12" at bounding box center [615, 306] width 76 height 12
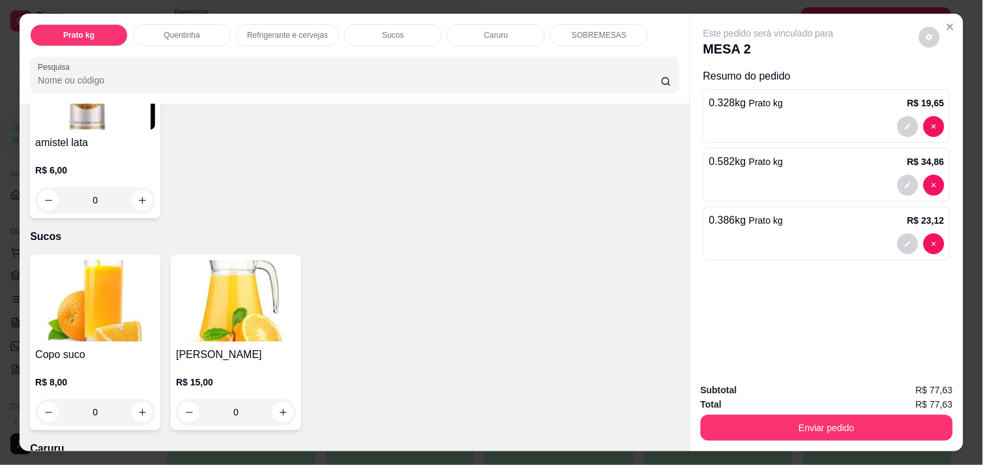
scroll to position [1130, 0]
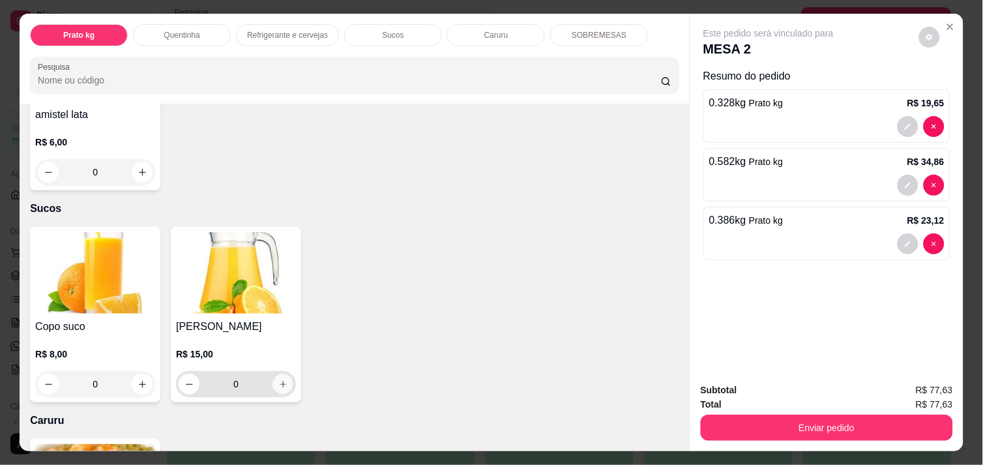
click at [278, 379] on icon "increase-product-quantity" at bounding box center [283, 384] width 10 height 10
type input "1"
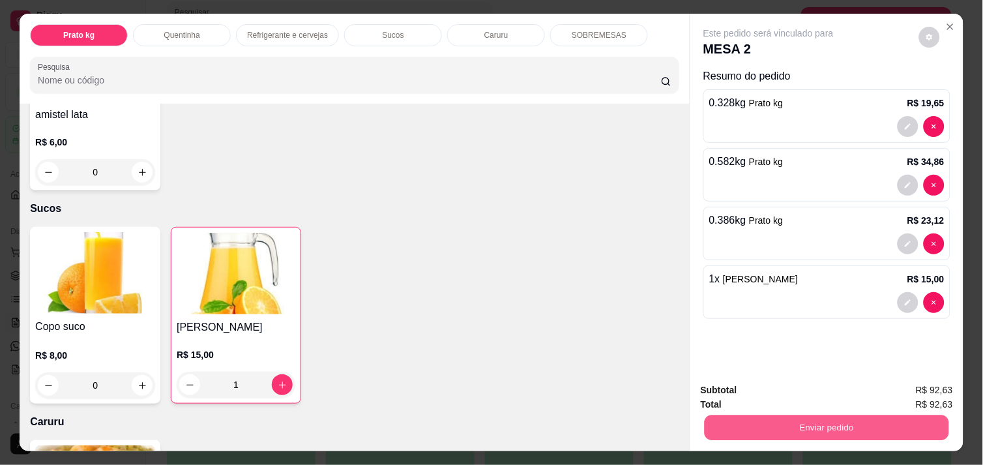
click at [792, 425] on button "Enviar pedido" at bounding box center [827, 427] width 244 height 25
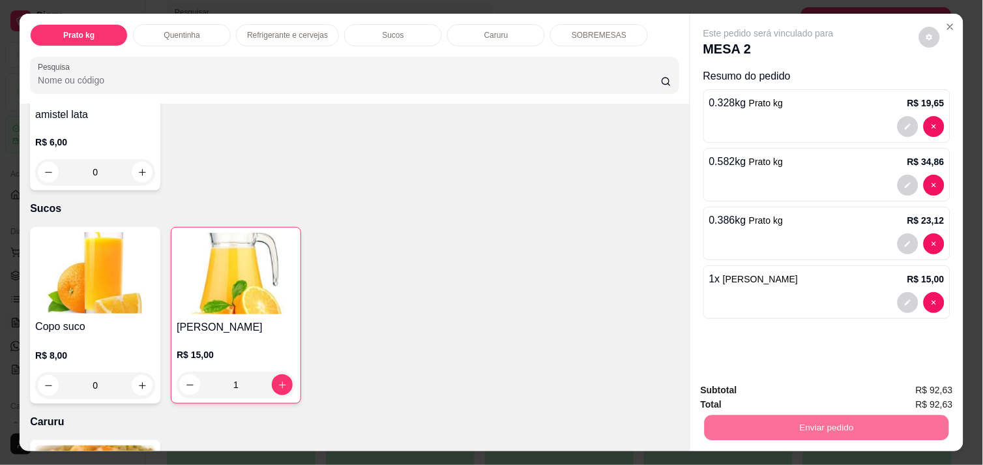
click at [933, 382] on button "Enviar pedido" at bounding box center [919, 390] width 72 height 24
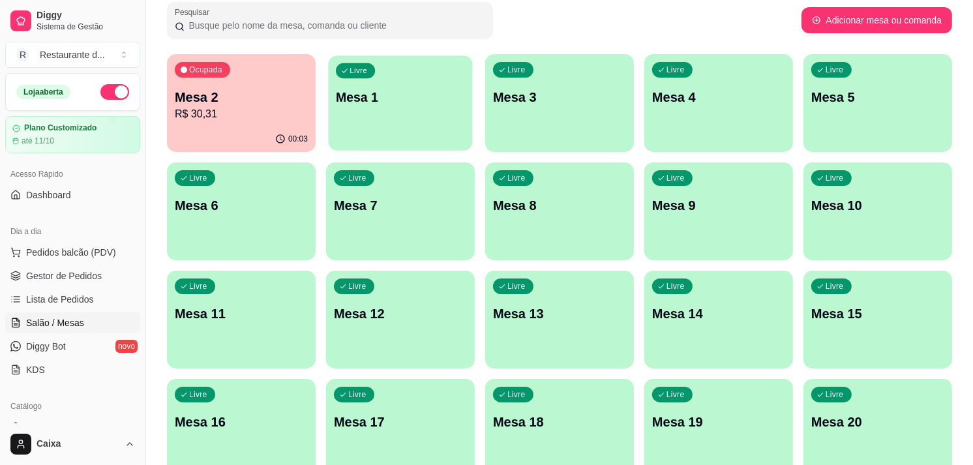
click at [406, 119] on div "Livre Mesa 1" at bounding box center [400, 95] width 144 height 80
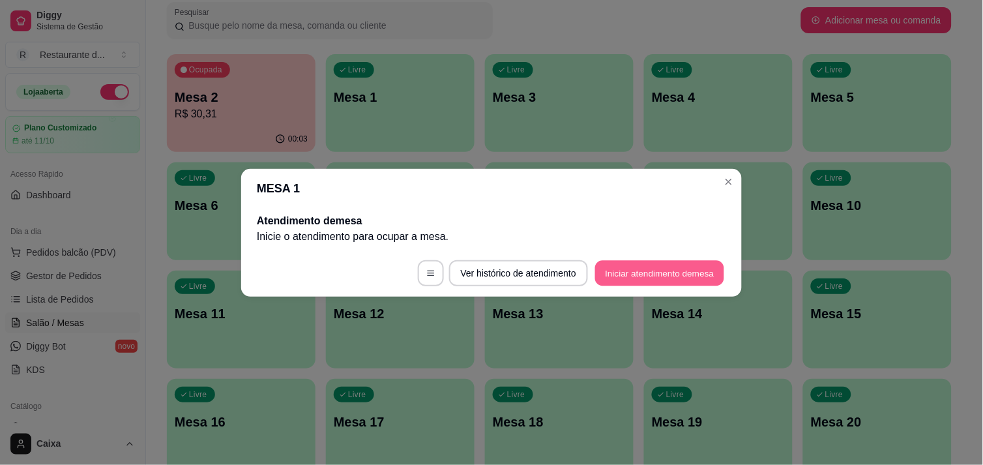
click at [626, 263] on button "Iniciar atendimento de mesa" at bounding box center [659, 272] width 129 height 25
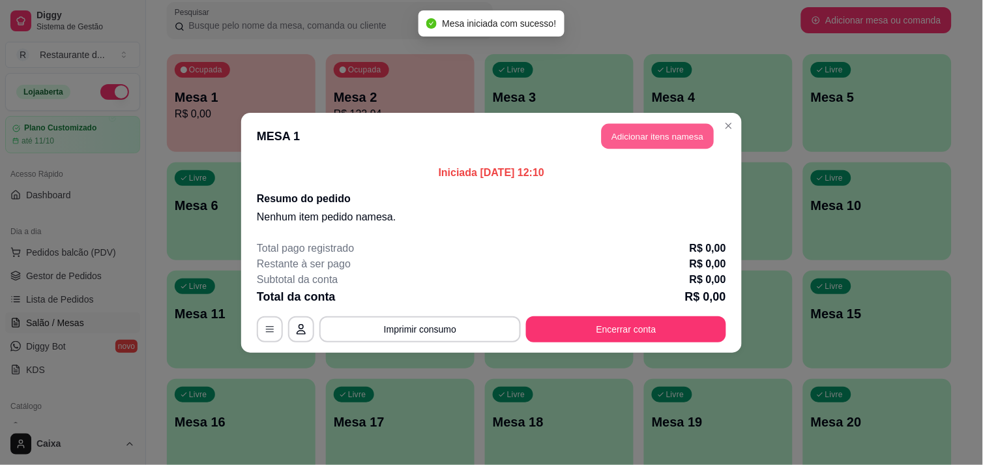
click at [645, 123] on button "Adicionar itens na mesa" at bounding box center [658, 135] width 112 height 25
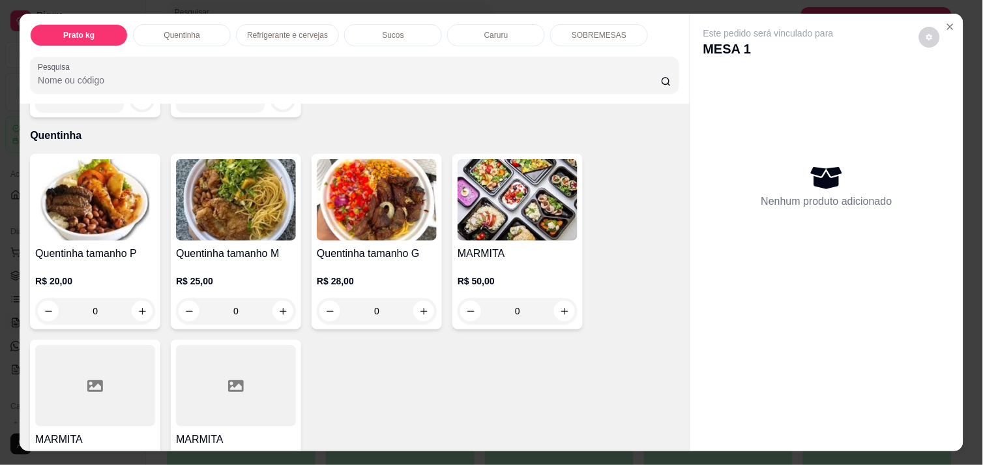
scroll to position [231, 0]
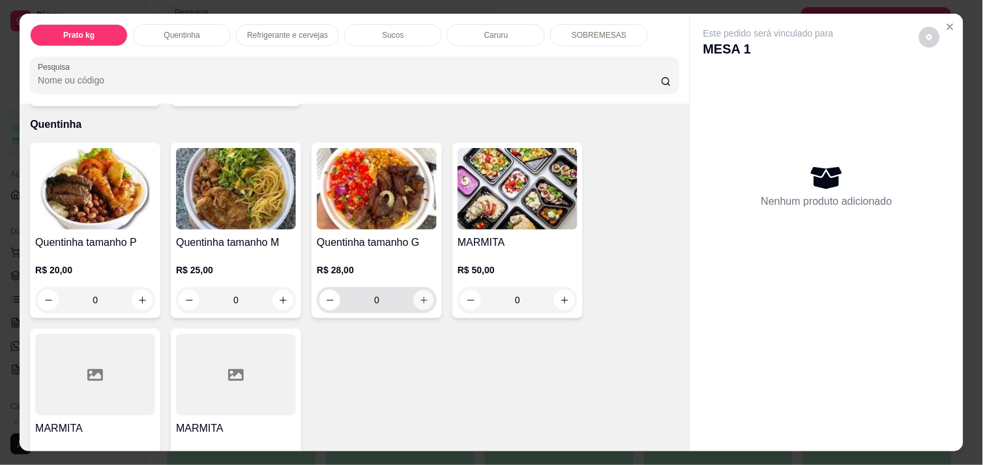
click at [419, 297] on icon "increase-product-quantity" at bounding box center [424, 300] width 10 height 10
type input "1"
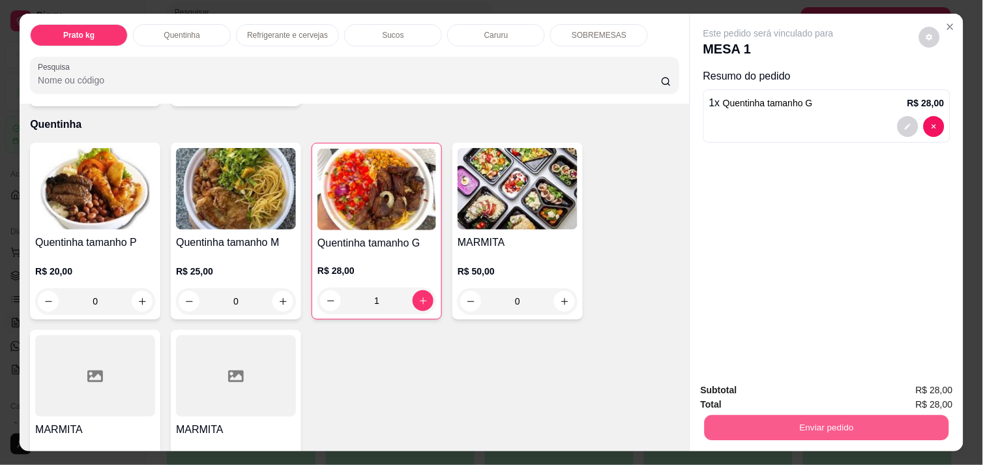
click at [760, 420] on button "Enviar pedido" at bounding box center [827, 427] width 244 height 25
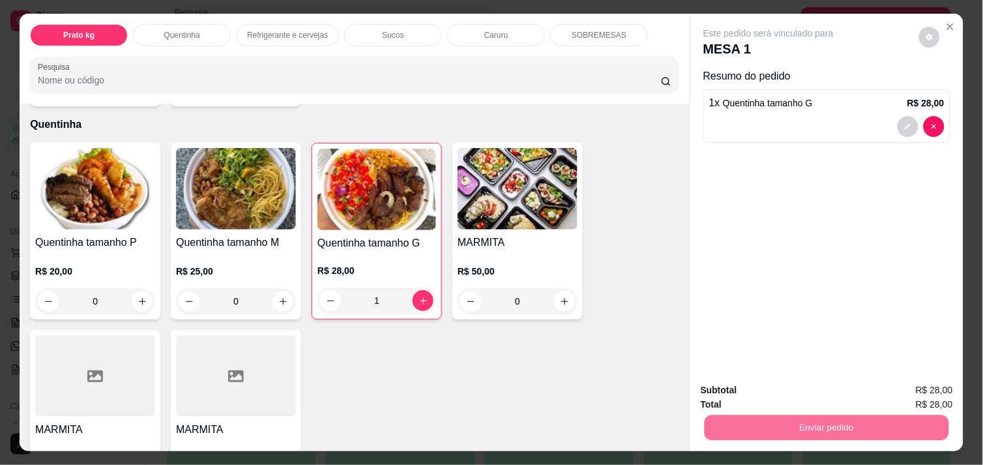
click at [911, 388] on button "Enviar pedido" at bounding box center [919, 390] width 72 height 24
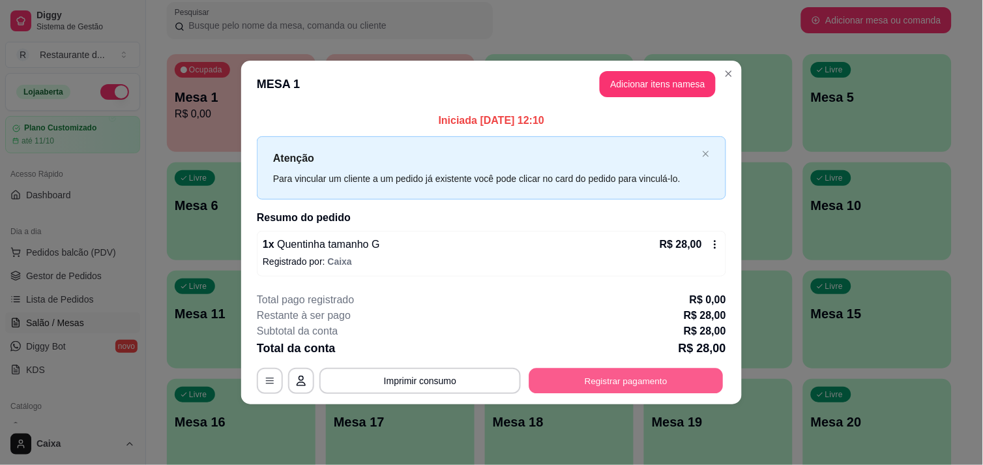
click at [688, 383] on button "Registrar pagamento" at bounding box center [626, 380] width 194 height 25
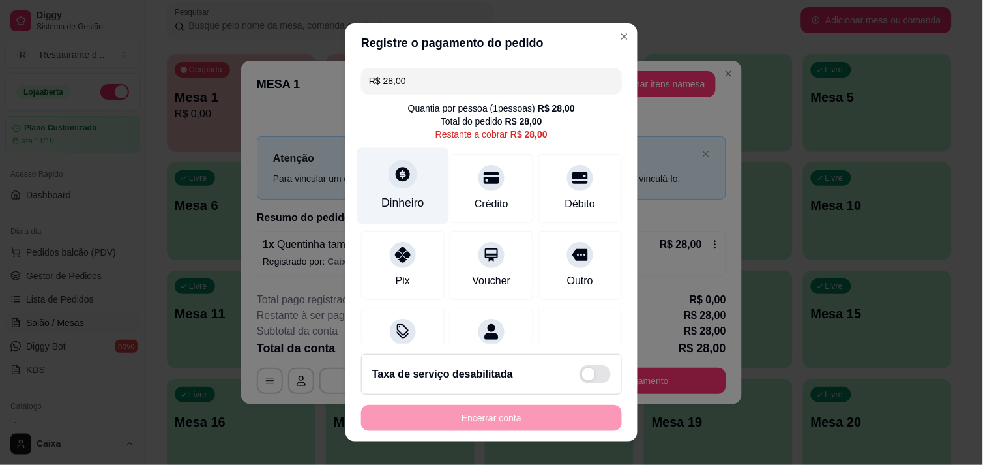
click at [396, 180] on icon at bounding box center [403, 174] width 14 height 14
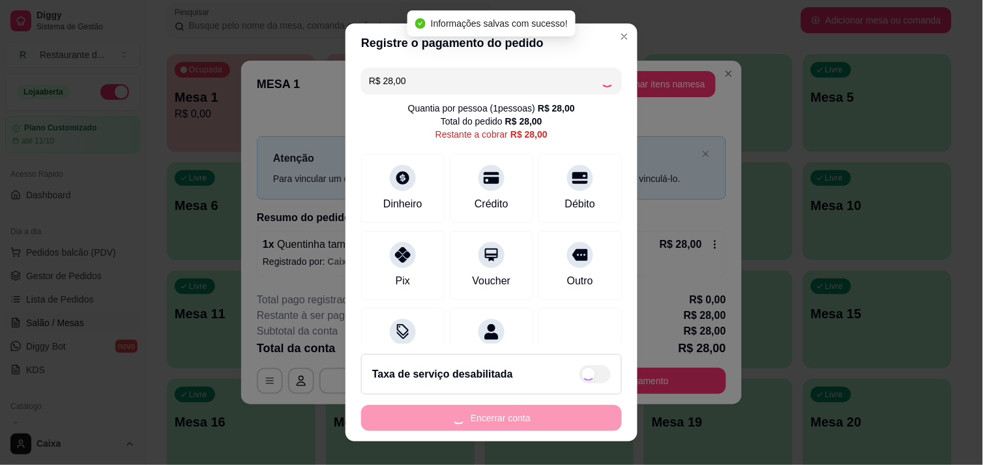
type input "R$ 0,00"
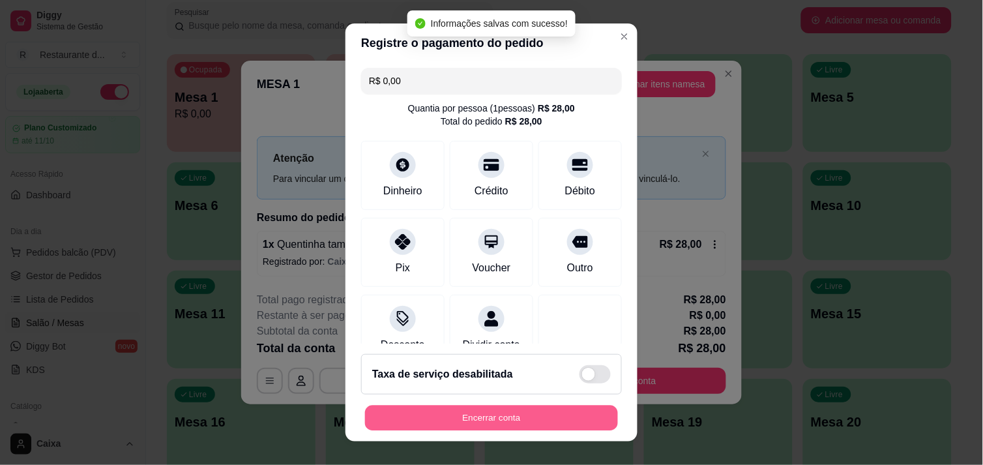
click at [492, 416] on button "Encerrar conta" at bounding box center [491, 417] width 253 height 25
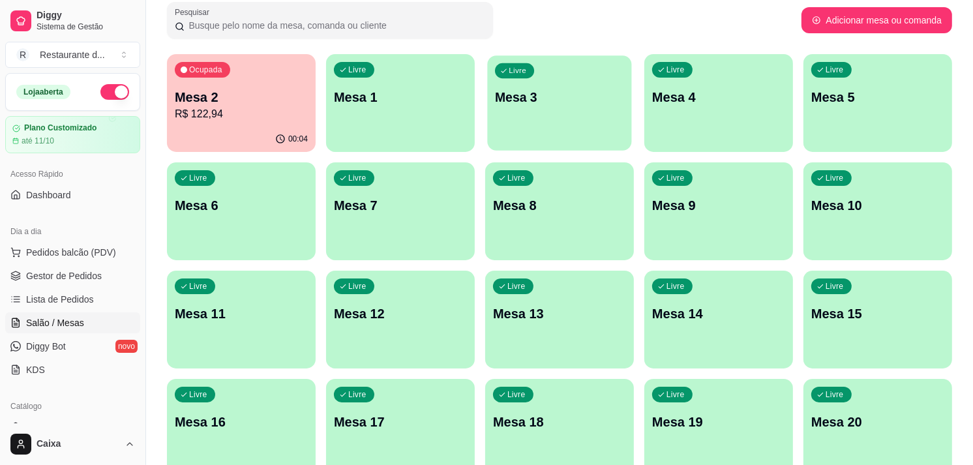
click at [604, 148] on div "button" at bounding box center [559, 142] width 144 height 15
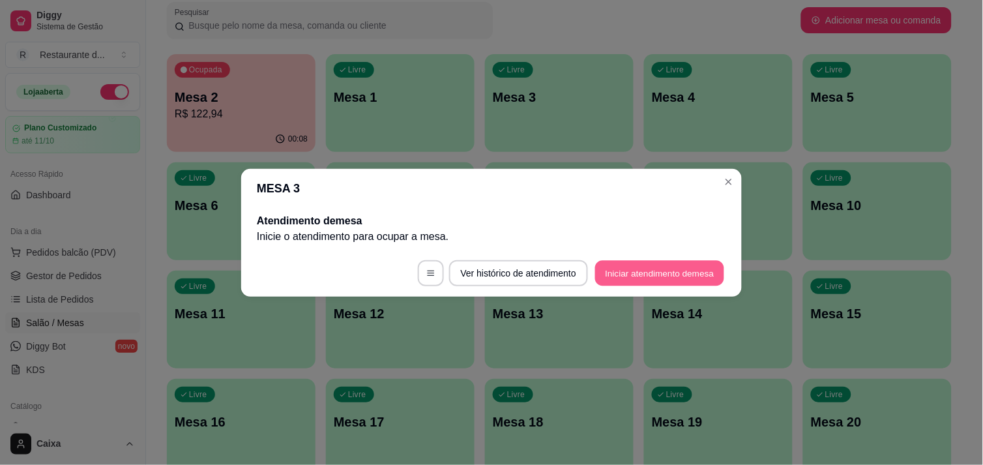
click at [643, 266] on button "Iniciar atendimento de mesa" at bounding box center [659, 272] width 129 height 25
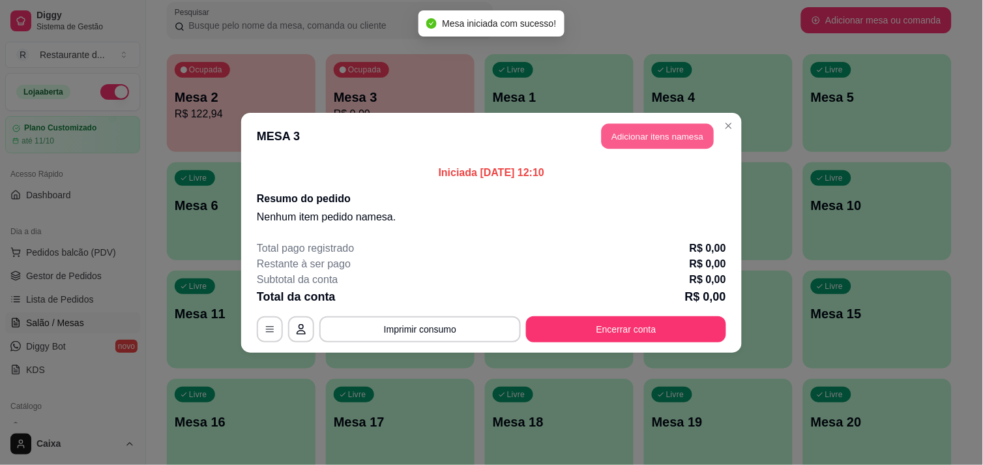
click at [634, 138] on button "Adicionar itens na mesa" at bounding box center [658, 135] width 112 height 25
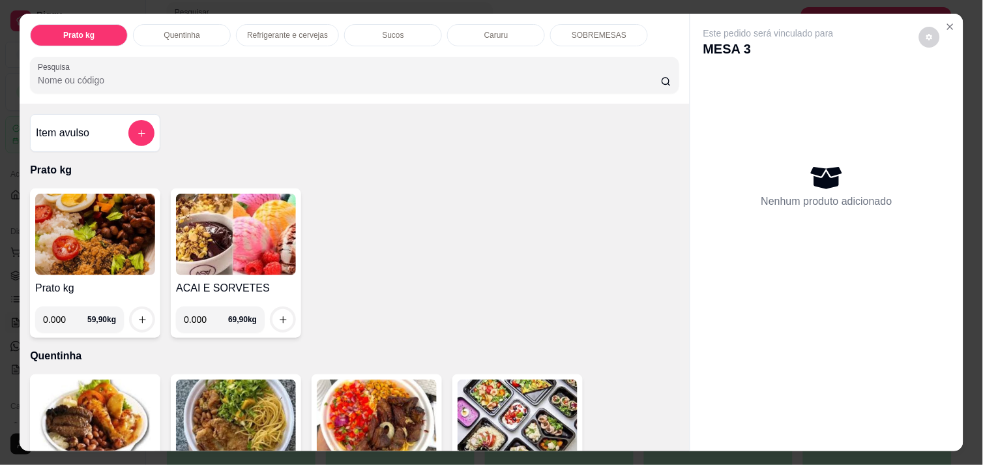
click at [63, 321] on input "0.000" at bounding box center [65, 319] width 44 height 26
type input "0.548"
click at [138, 315] on icon "increase-product-quantity" at bounding box center [143, 320] width 10 height 10
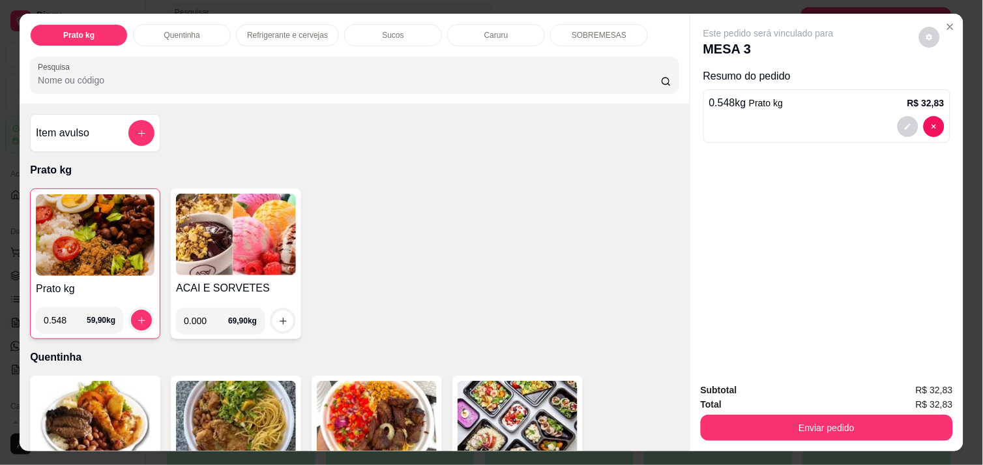
click at [67, 220] on img at bounding box center [95, 234] width 119 height 81
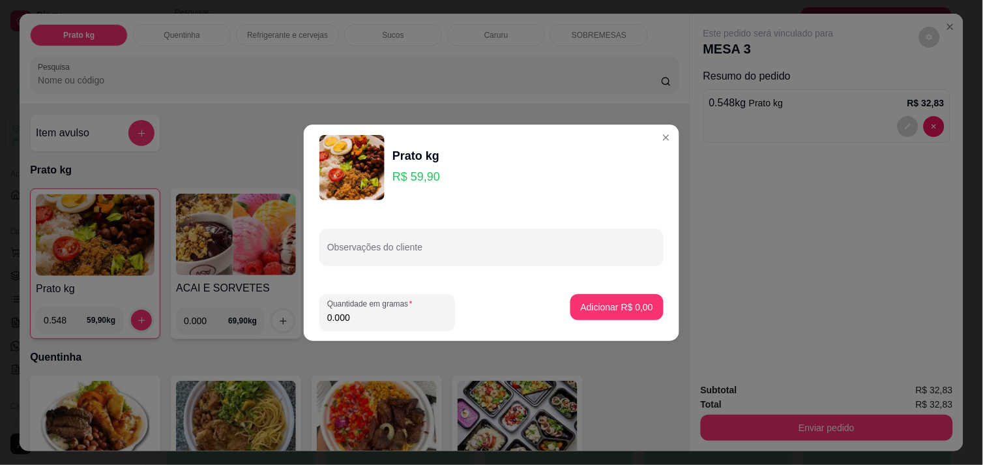
click at [351, 321] on input "0.000" at bounding box center [387, 317] width 120 height 13
type input "0.526"
click at [602, 302] on p "Adicionar R$ 31,51" at bounding box center [615, 306] width 76 height 12
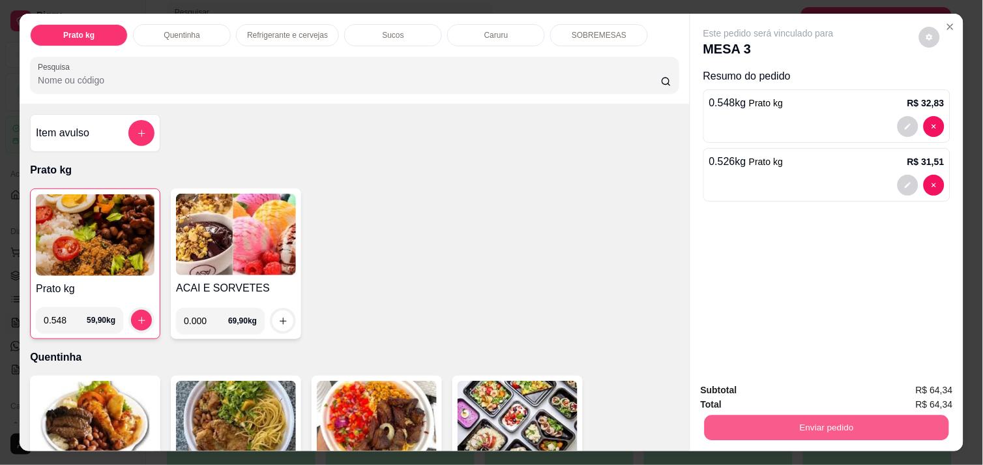
click at [871, 420] on button "Enviar pedido" at bounding box center [827, 427] width 244 height 25
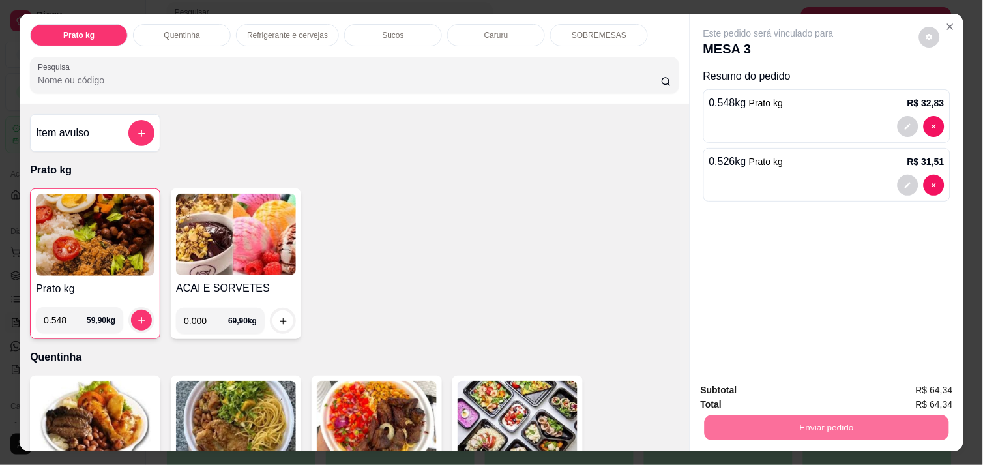
click at [944, 388] on button "Enviar pedido" at bounding box center [919, 390] width 72 height 24
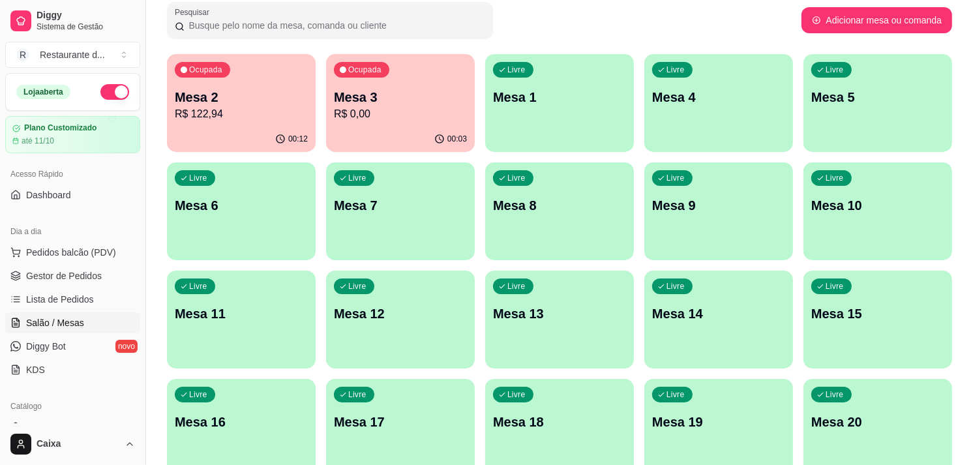
click at [240, 106] on p "R$ 122,94" at bounding box center [241, 114] width 133 height 16
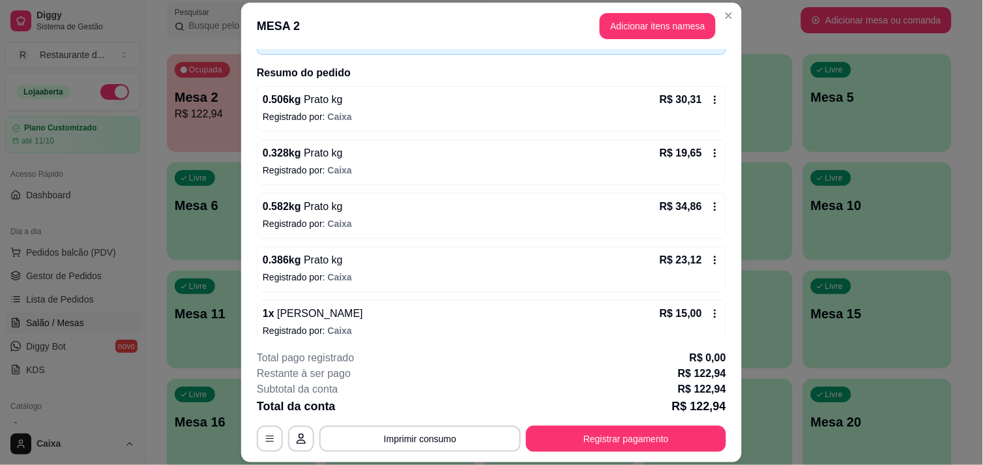
scroll to position [98, 0]
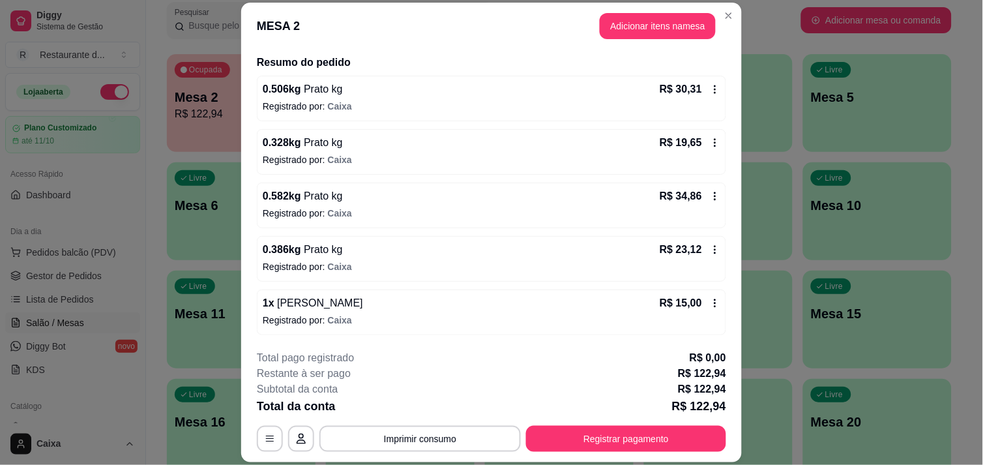
click at [710, 300] on icon at bounding box center [715, 303] width 10 height 10
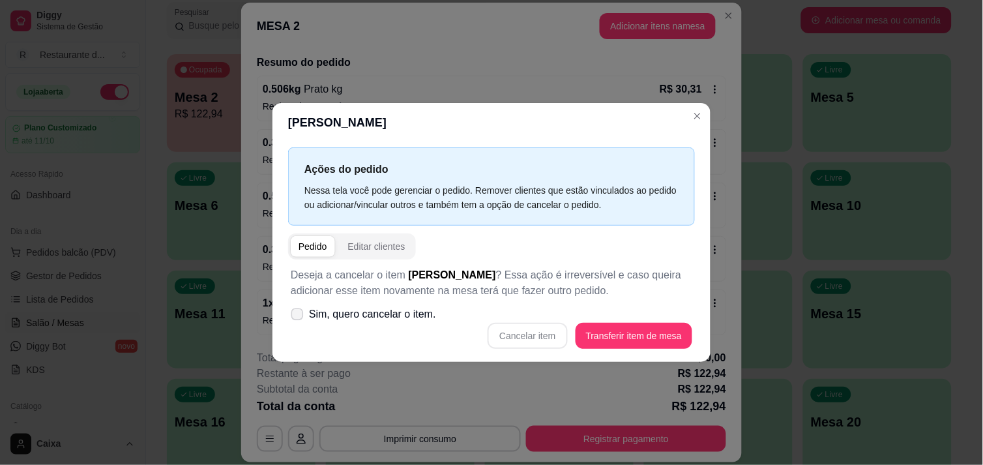
click at [296, 314] on icon at bounding box center [297, 313] width 10 height 7
click at [296, 316] on input "Sim, quero cancelar o item." at bounding box center [294, 320] width 8 height 8
checkbox input "true"
click at [546, 330] on button "Cancelar item" at bounding box center [528, 335] width 78 height 25
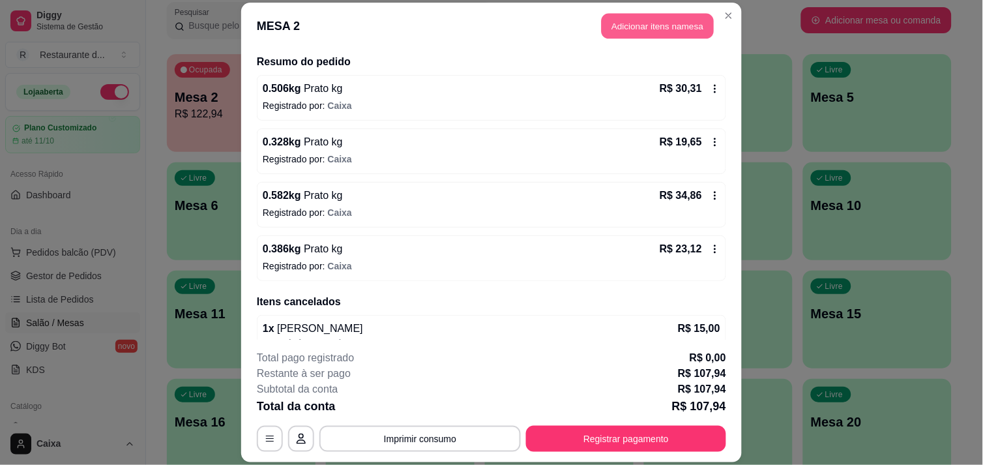
click at [652, 16] on button "Adicionar itens na mesa" at bounding box center [658, 25] width 112 height 25
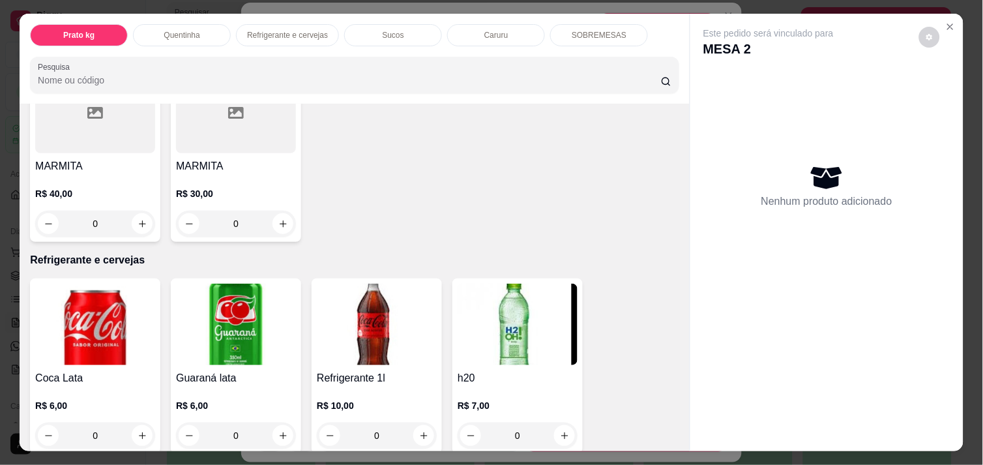
scroll to position [521, 0]
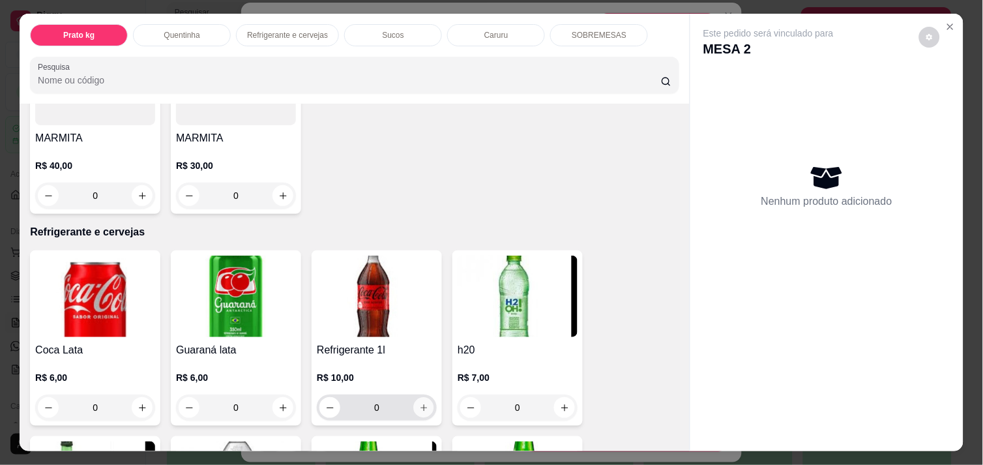
click at [417, 407] on button "increase-product-quantity" at bounding box center [424, 408] width 20 height 20
type input "1"
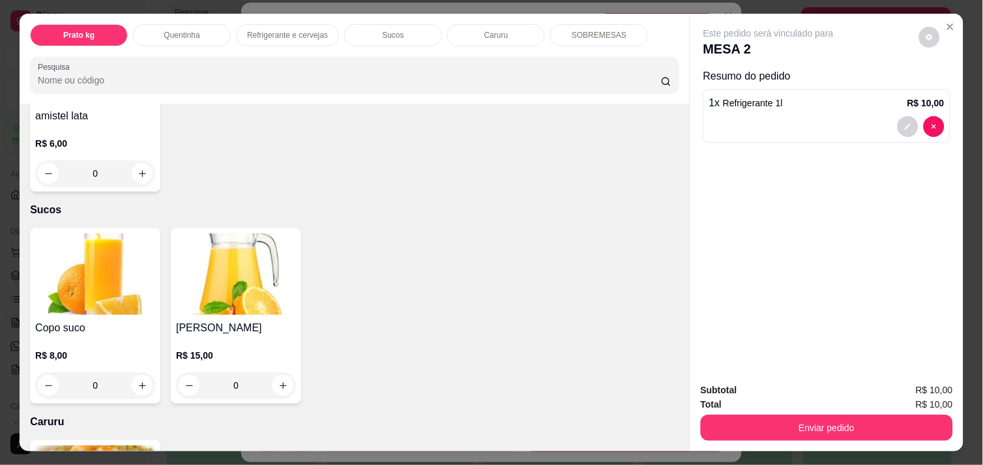
scroll to position [1130, 0]
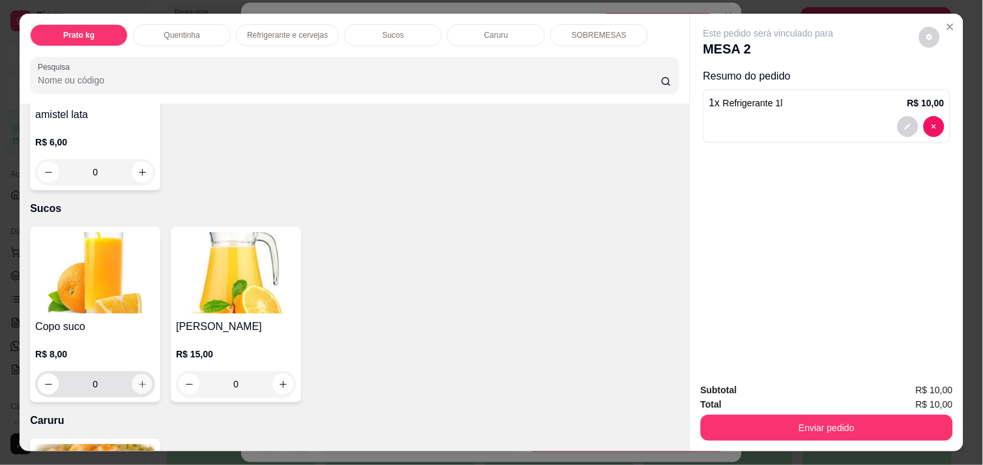
click at [138, 379] on icon "increase-product-quantity" at bounding box center [143, 384] width 10 height 10
type input "1"
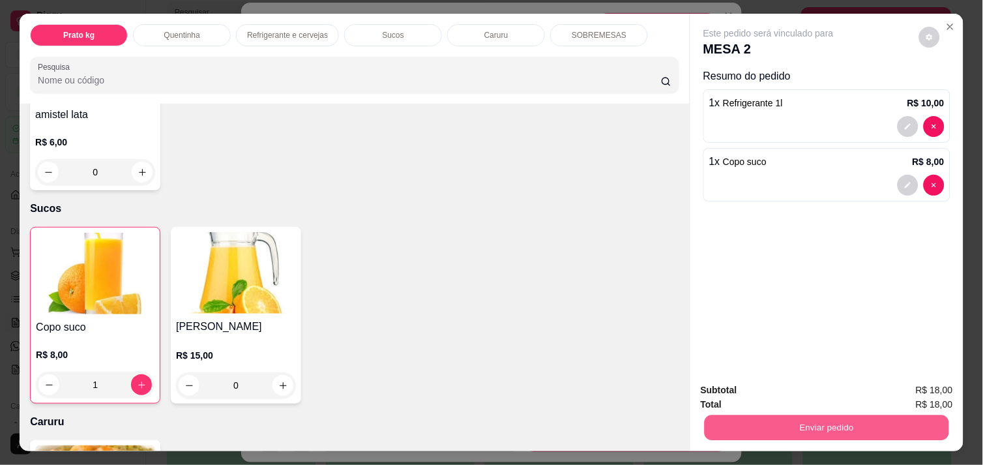
click at [785, 425] on button "Enviar pedido" at bounding box center [827, 427] width 244 height 25
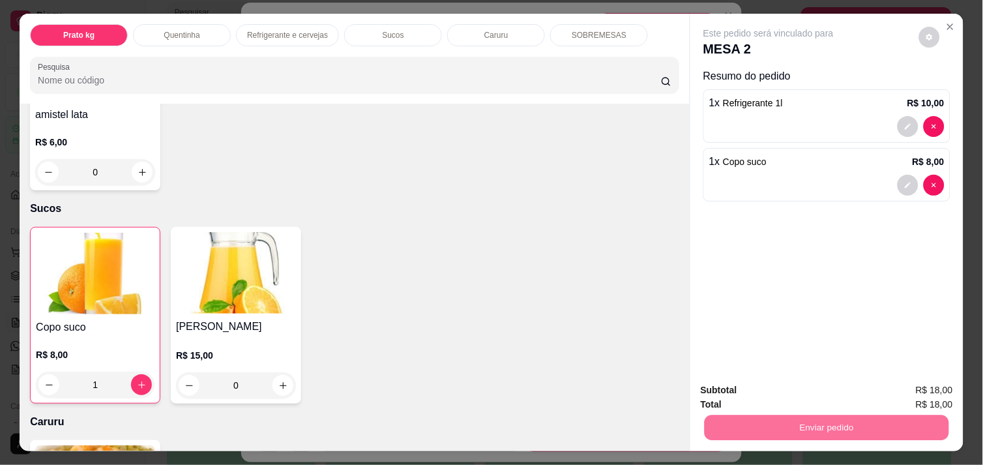
click at [911, 383] on button "Enviar pedido" at bounding box center [919, 390] width 72 height 24
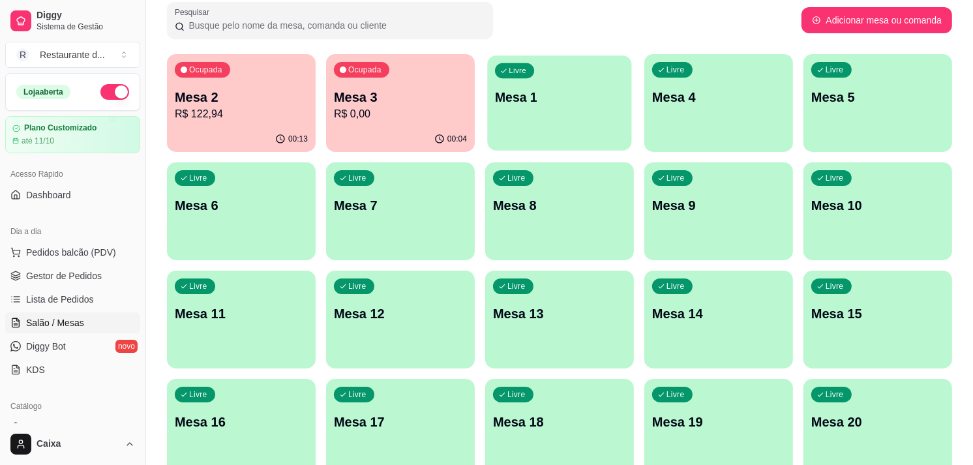
click at [539, 117] on div "Livre Mesa 1" at bounding box center [559, 95] width 144 height 80
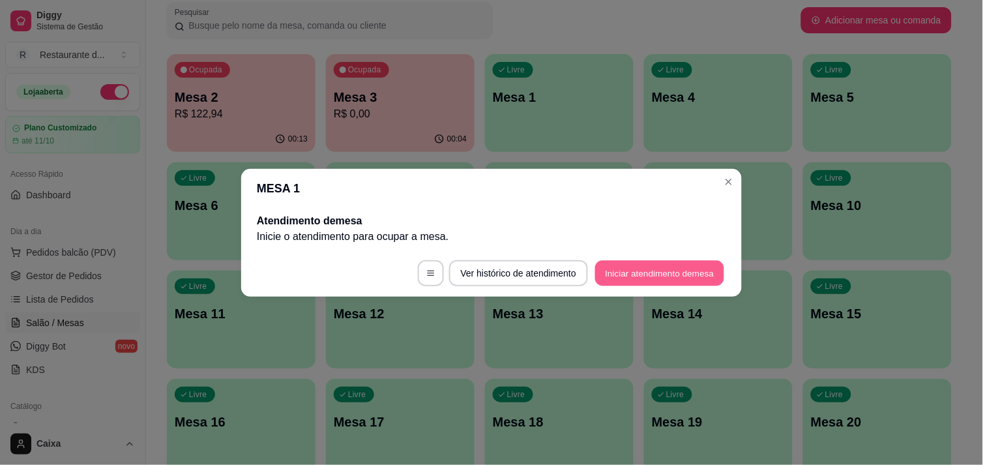
click at [642, 276] on button "Iniciar atendimento de mesa" at bounding box center [659, 272] width 129 height 25
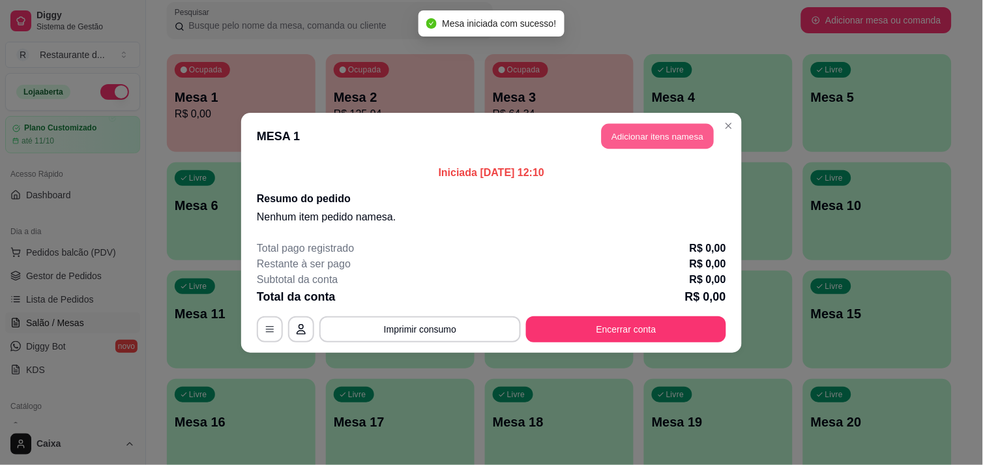
click at [647, 137] on button "Adicionar itens na mesa" at bounding box center [658, 135] width 112 height 25
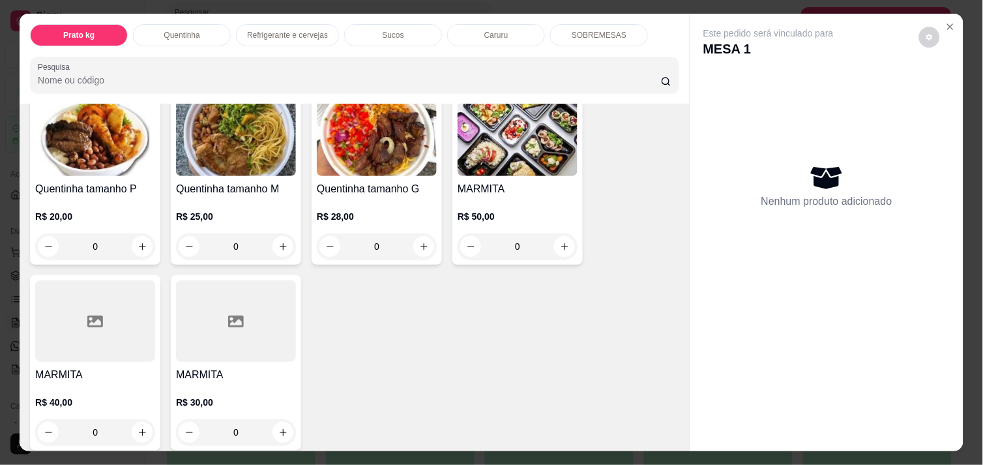
scroll to position [289, 0]
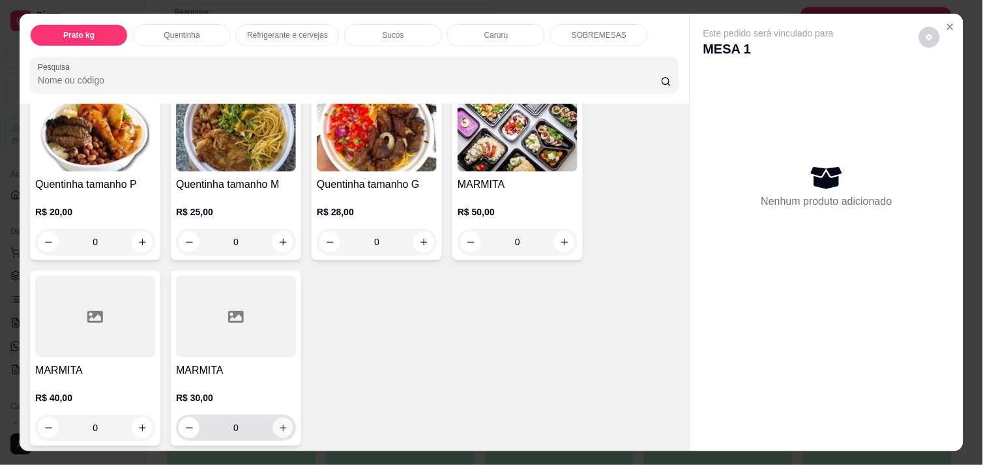
click at [280, 424] on icon "increase-product-quantity" at bounding box center [283, 427] width 7 height 7
type input "1"
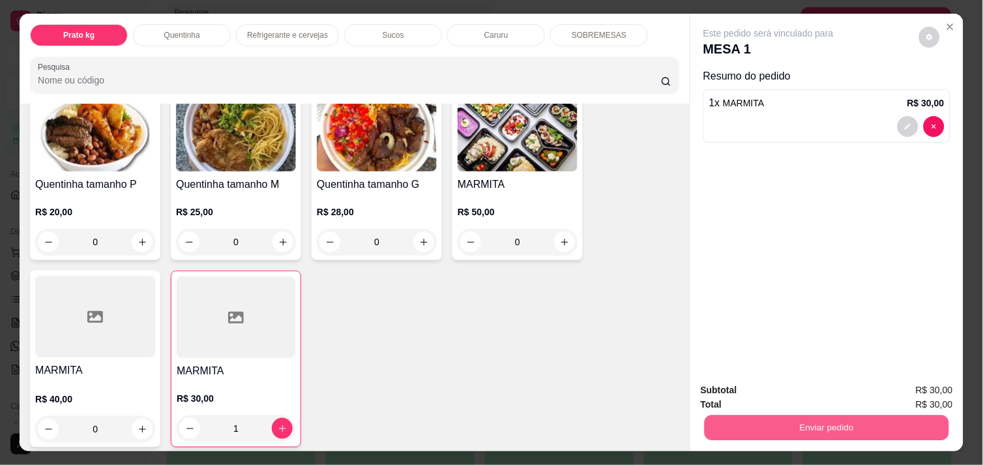
click at [792, 415] on button "Enviar pedido" at bounding box center [827, 427] width 244 height 25
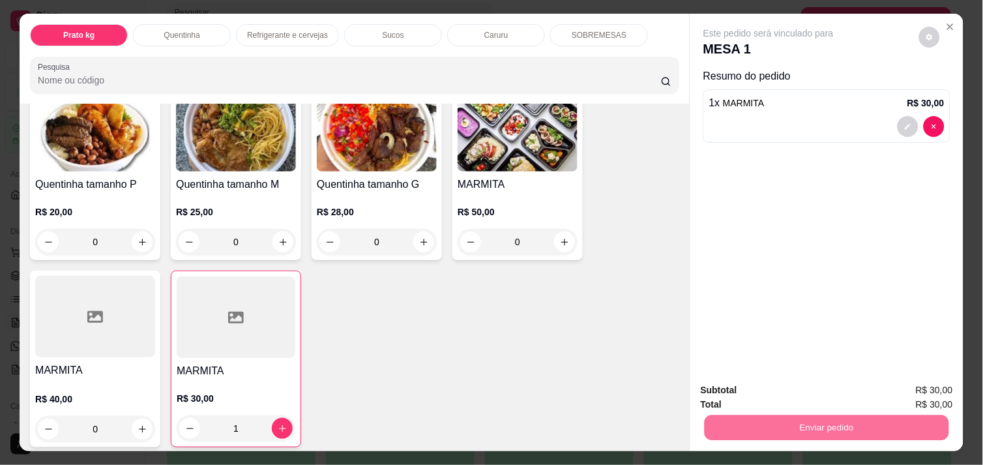
click at [924, 392] on button "Enviar pedido" at bounding box center [919, 390] width 72 height 24
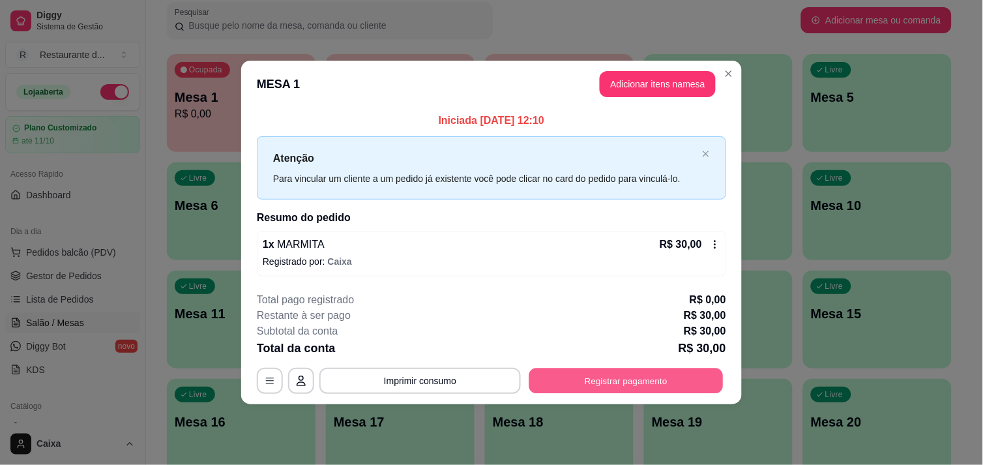
click at [645, 378] on button "Registrar pagamento" at bounding box center [626, 380] width 194 height 25
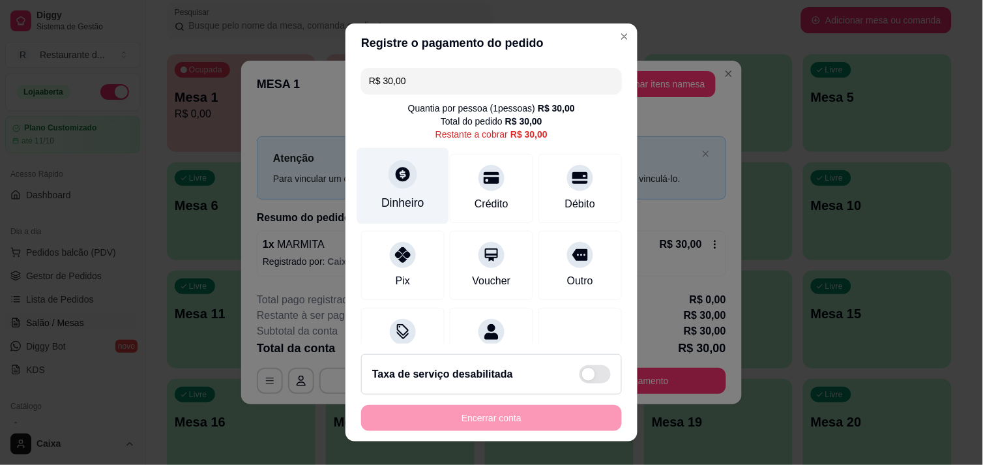
click at [396, 175] on icon at bounding box center [403, 174] width 14 height 14
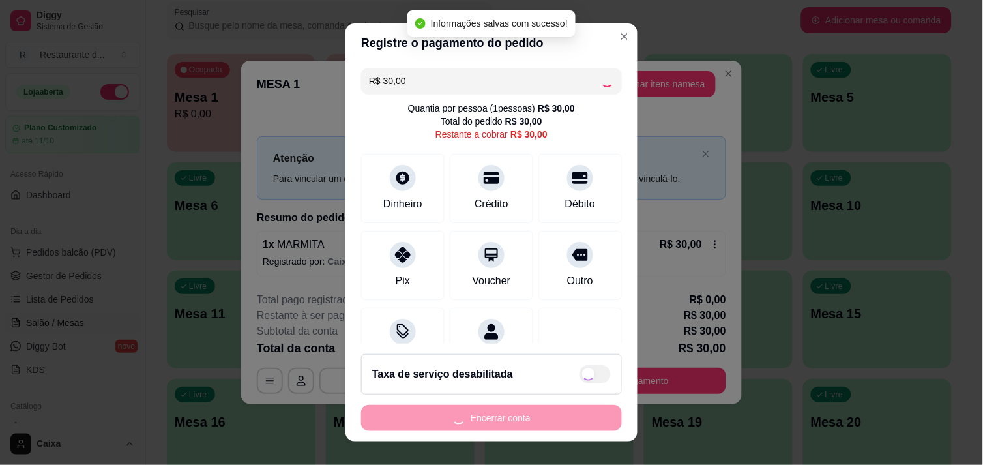
type input "R$ 0,00"
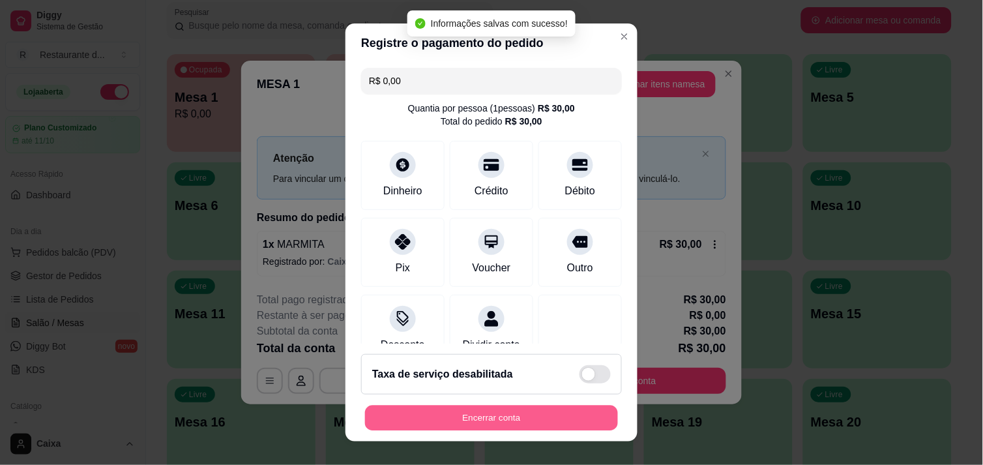
click at [531, 412] on button "Encerrar conta" at bounding box center [491, 417] width 253 height 25
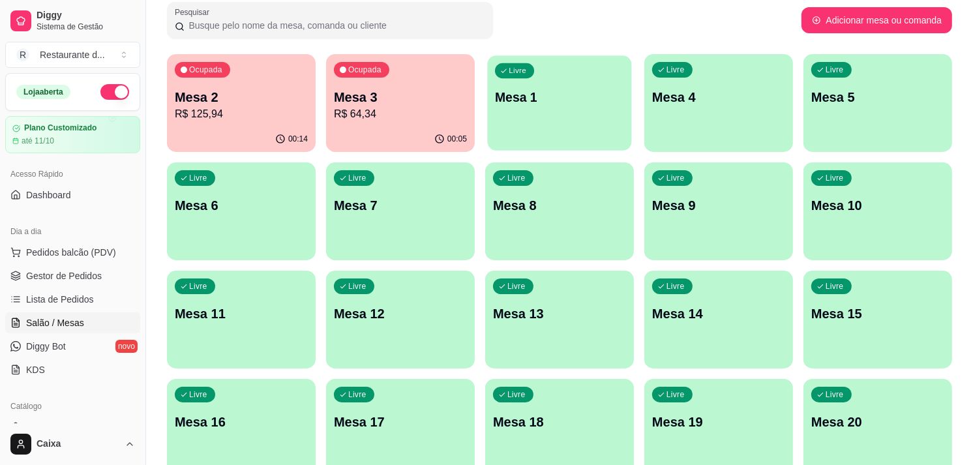
click at [561, 113] on div "Livre Mesa 1" at bounding box center [559, 95] width 144 height 80
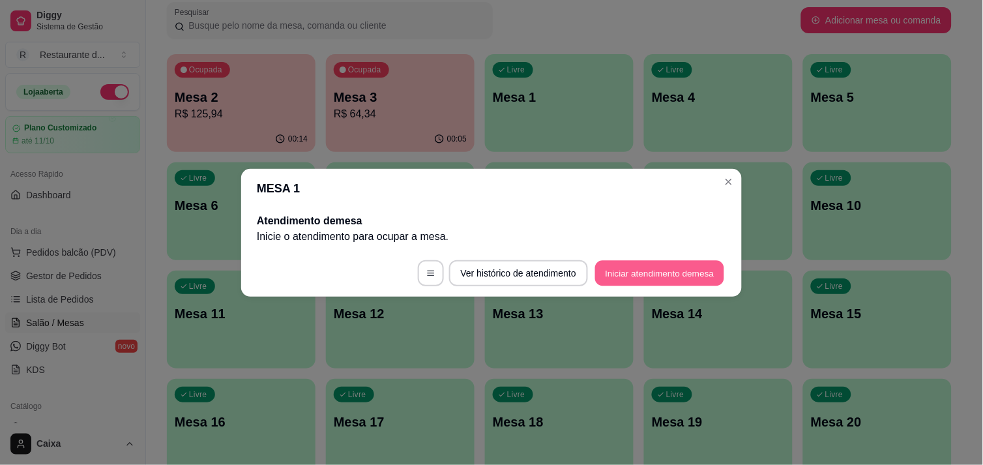
click at [661, 266] on button "Iniciar atendimento de mesa" at bounding box center [659, 272] width 129 height 25
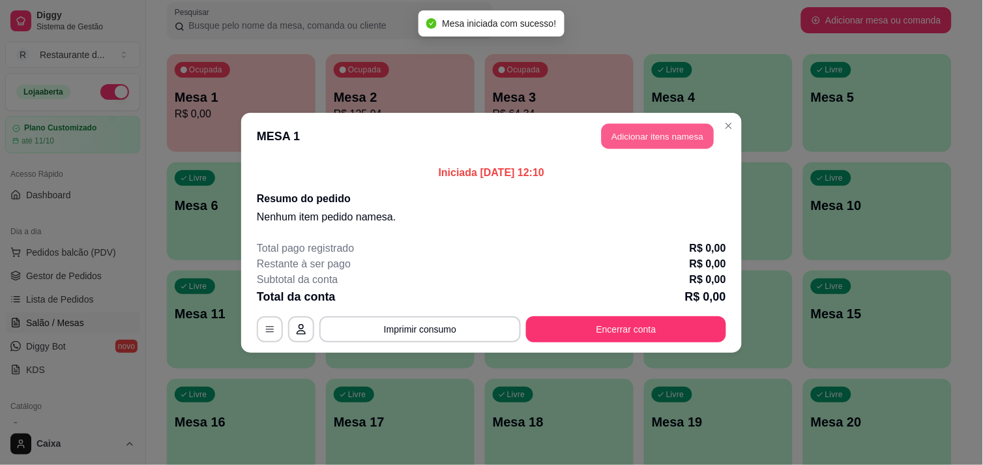
click at [660, 131] on button "Adicionar itens na mesa" at bounding box center [658, 135] width 112 height 25
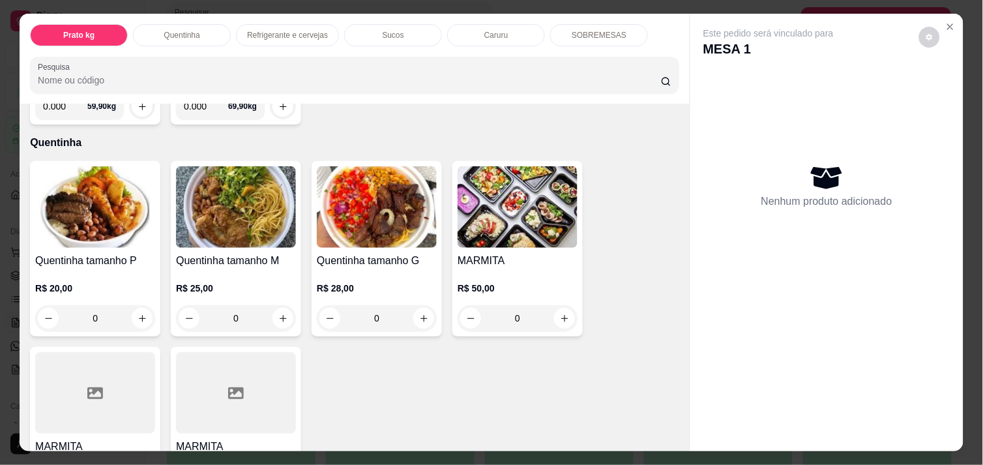
scroll to position [231, 0]
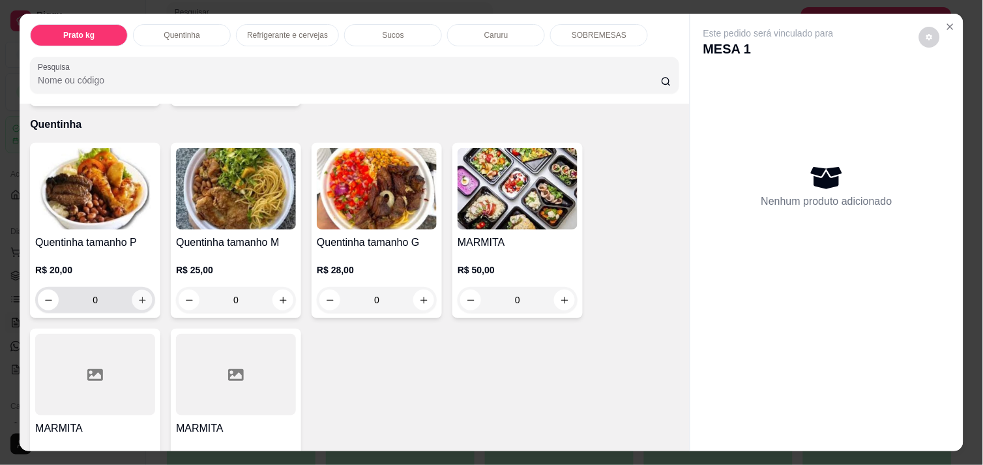
click at [138, 295] on icon "increase-product-quantity" at bounding box center [143, 300] width 10 height 10
type input "1"
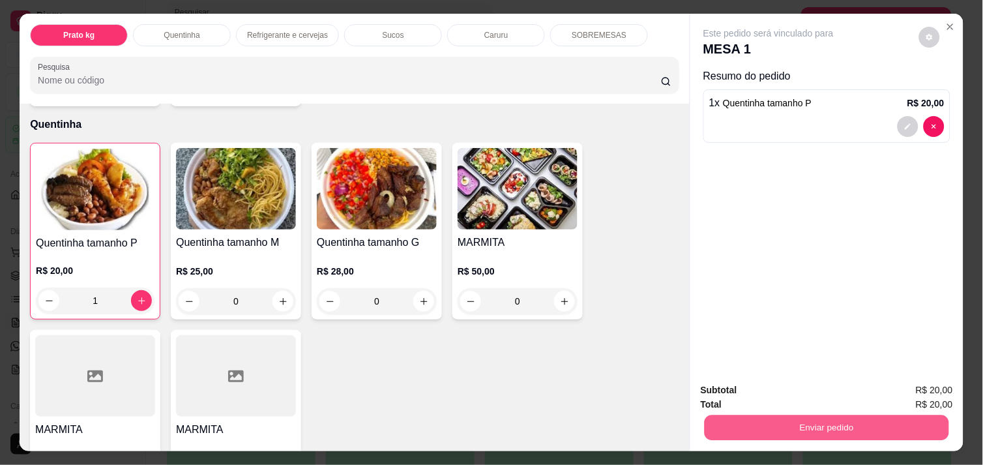
click at [793, 424] on button "Enviar pedido" at bounding box center [827, 427] width 244 height 25
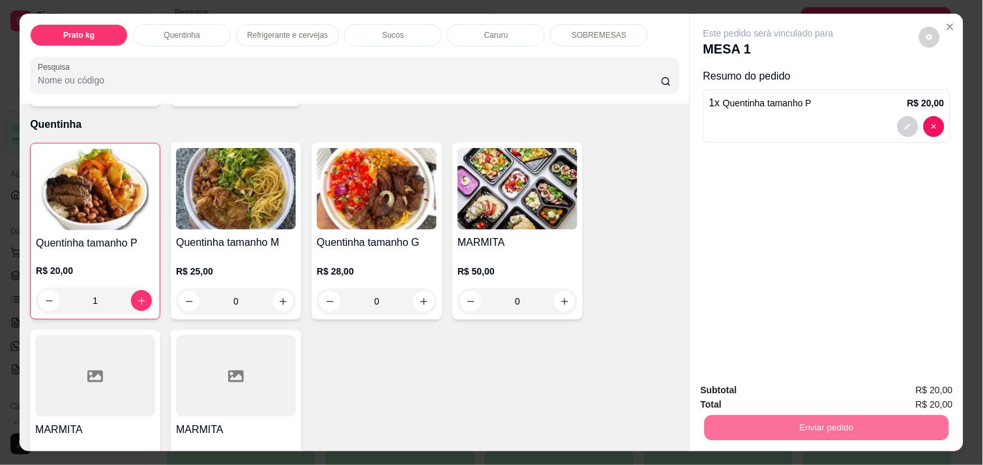
click at [900, 388] on button "Enviar pedido" at bounding box center [919, 390] width 72 height 24
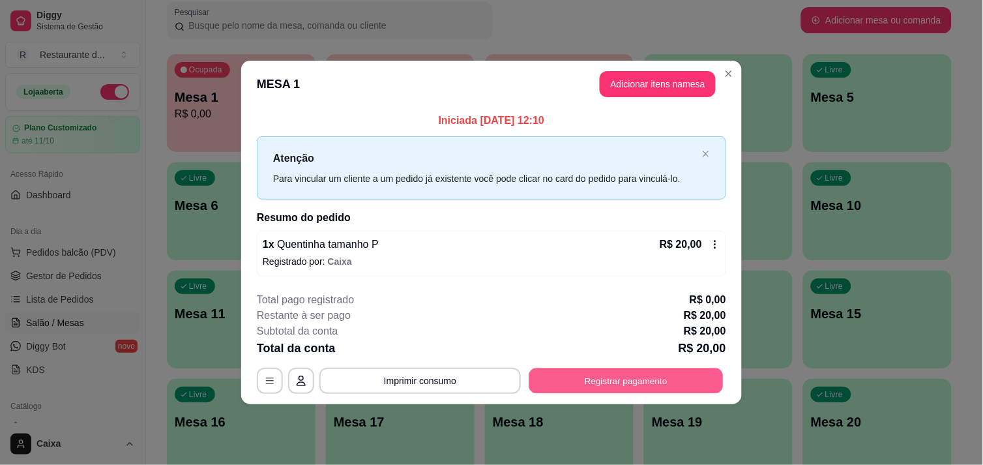
click at [659, 373] on button "Registrar pagamento" at bounding box center [626, 380] width 194 height 25
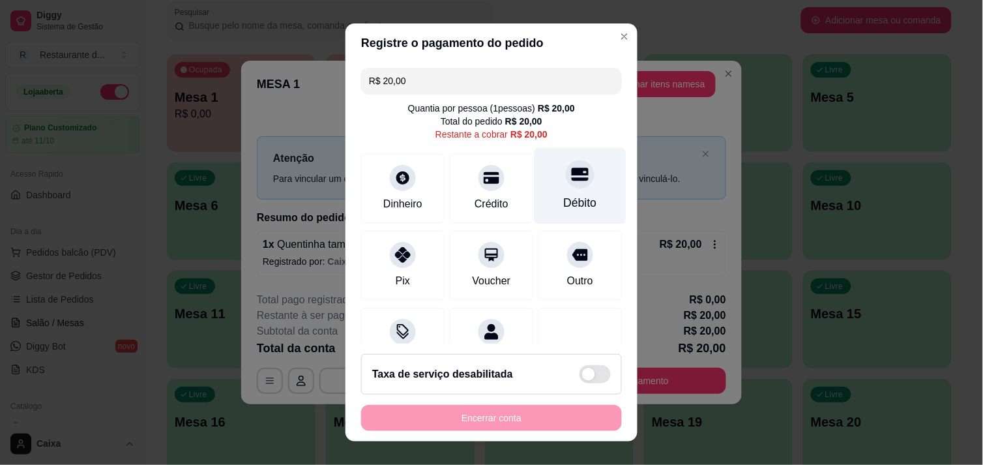
click at [568, 198] on div "Débito" at bounding box center [580, 202] width 33 height 17
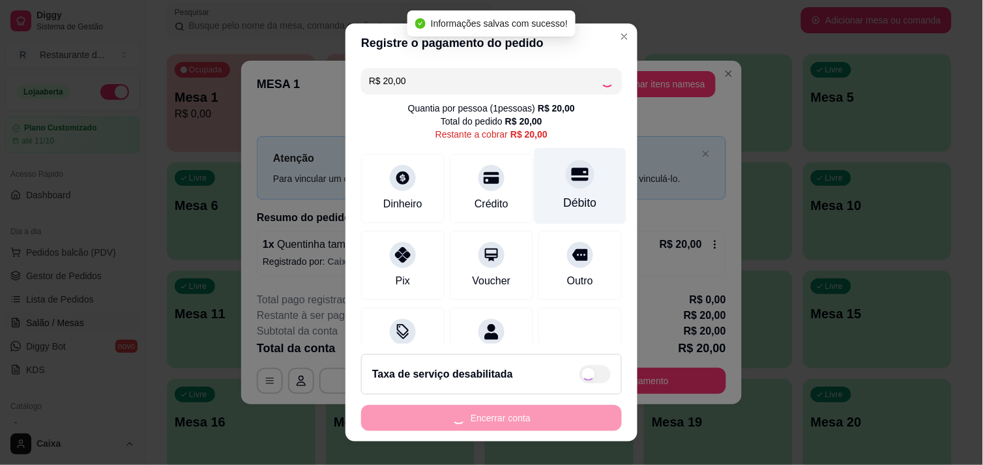
type input "R$ 0,00"
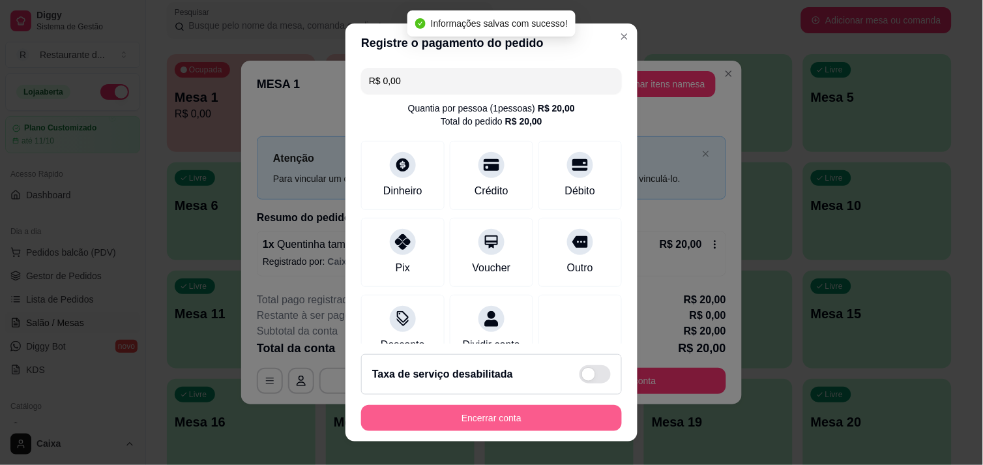
click at [514, 409] on button "Encerrar conta" at bounding box center [491, 418] width 261 height 26
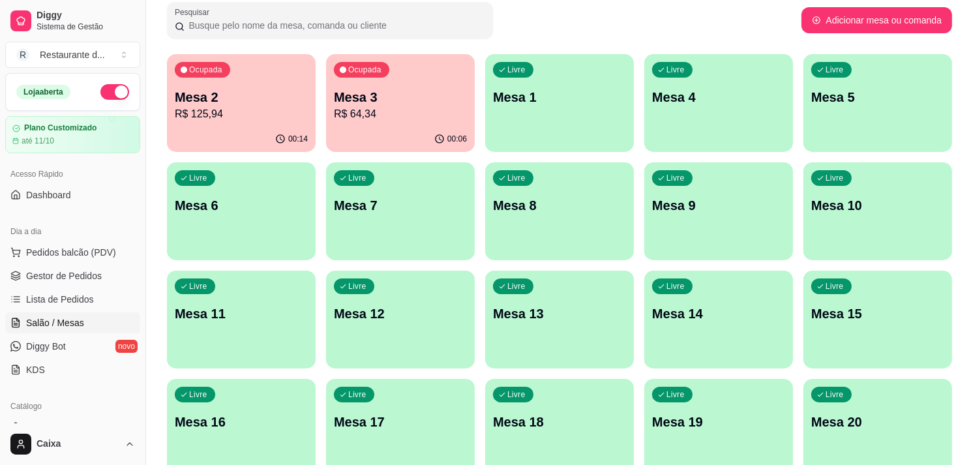
click at [967, 310] on div "Todos Mesas Comandas Pesquisar Adicionar mesa ou comanda Ocupada Mesa 2 R$ 125,…" at bounding box center [559, 444] width 827 height 962
click at [278, 98] on p "Mesa 2" at bounding box center [241, 98] width 129 height 18
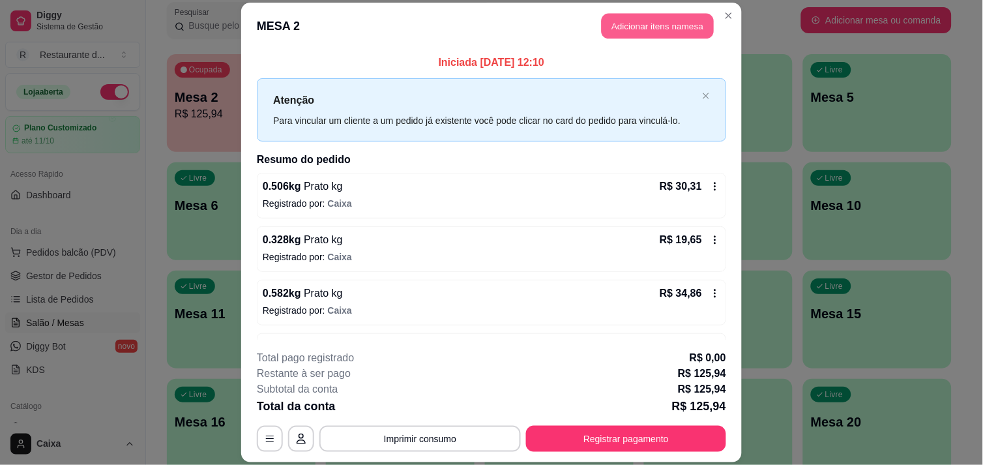
click at [685, 26] on button "Adicionar itens na mesa" at bounding box center [658, 25] width 112 height 25
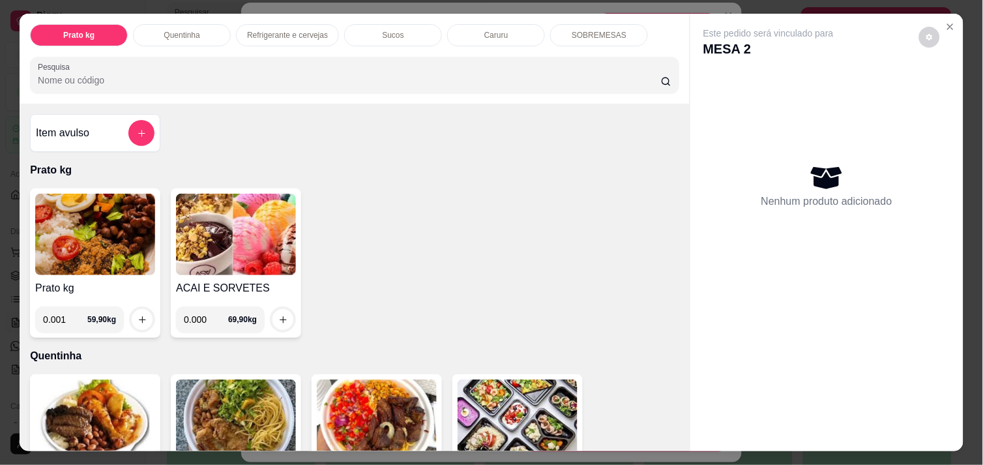
click at [70, 311] on input "0.001" at bounding box center [65, 319] width 44 height 26
type input "0.198"
click at [139, 316] on icon "increase-product-quantity" at bounding box center [142, 319] width 7 height 7
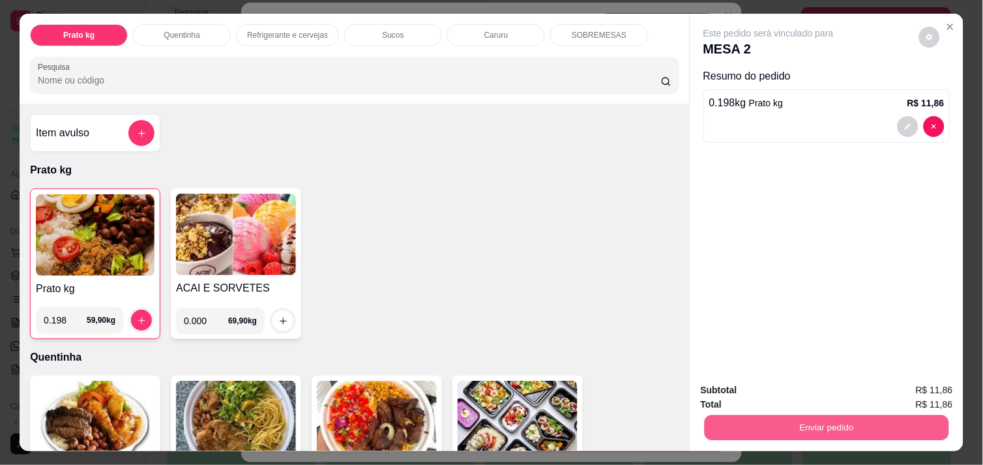
click at [834, 418] on button "Enviar pedido" at bounding box center [827, 427] width 244 height 25
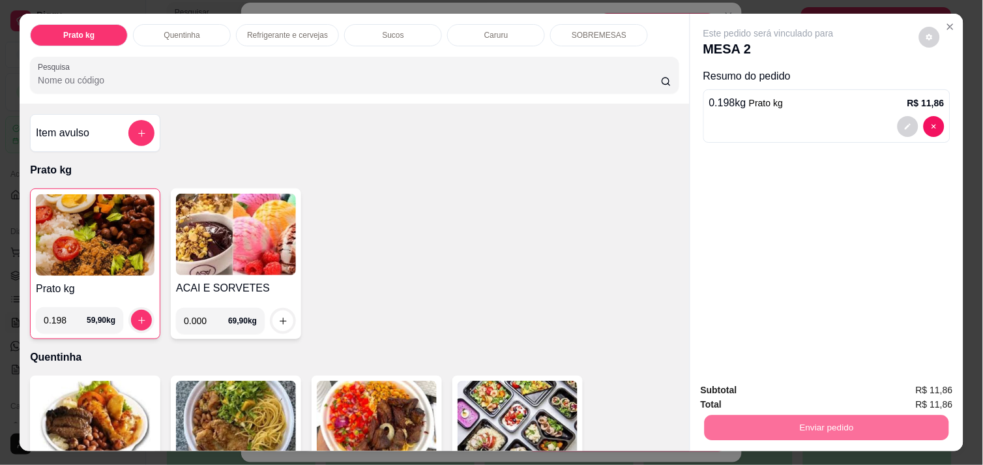
click at [903, 381] on button "Enviar pedido" at bounding box center [919, 390] width 72 height 24
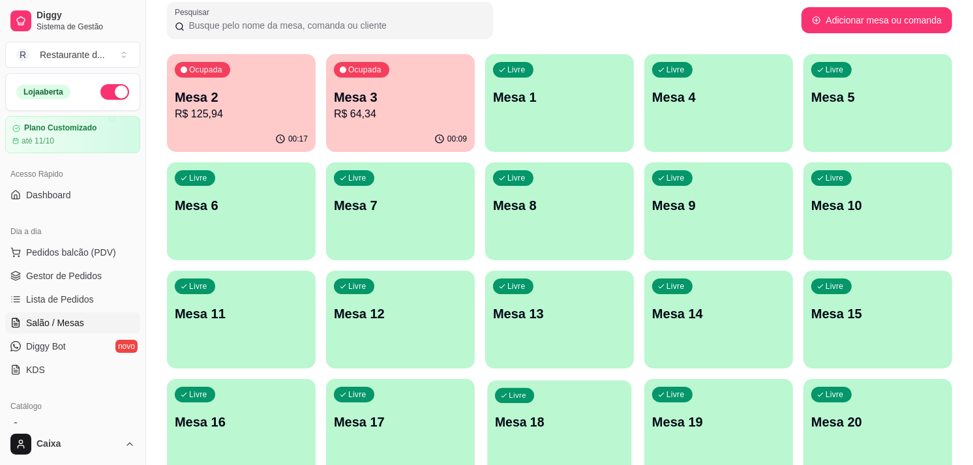
click at [596, 414] on div "Livre Mesa 18" at bounding box center [559, 420] width 144 height 80
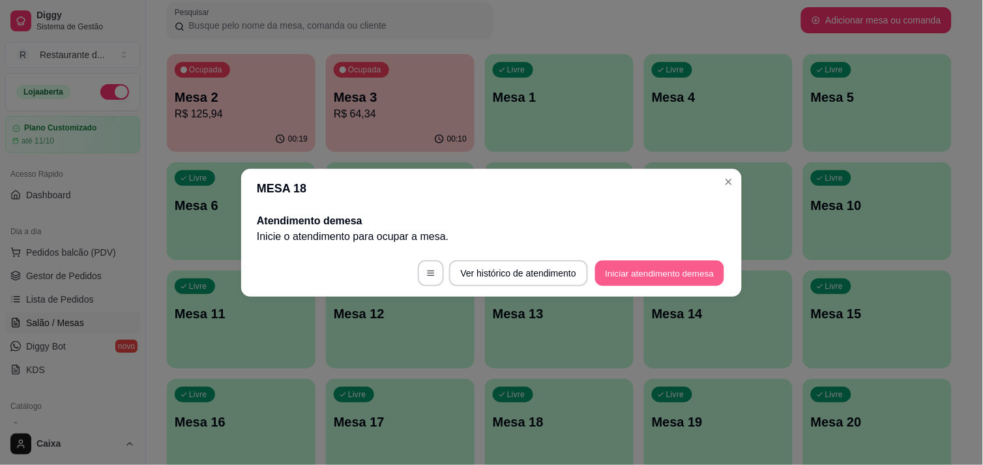
click at [649, 275] on button "Iniciar atendimento de mesa" at bounding box center [659, 272] width 129 height 25
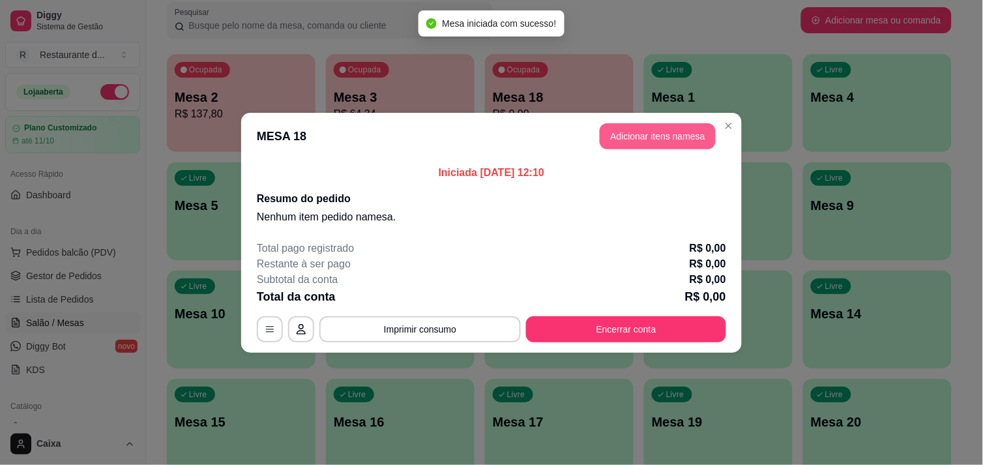
click at [654, 127] on button "Adicionar itens na mesa" at bounding box center [658, 136] width 116 height 26
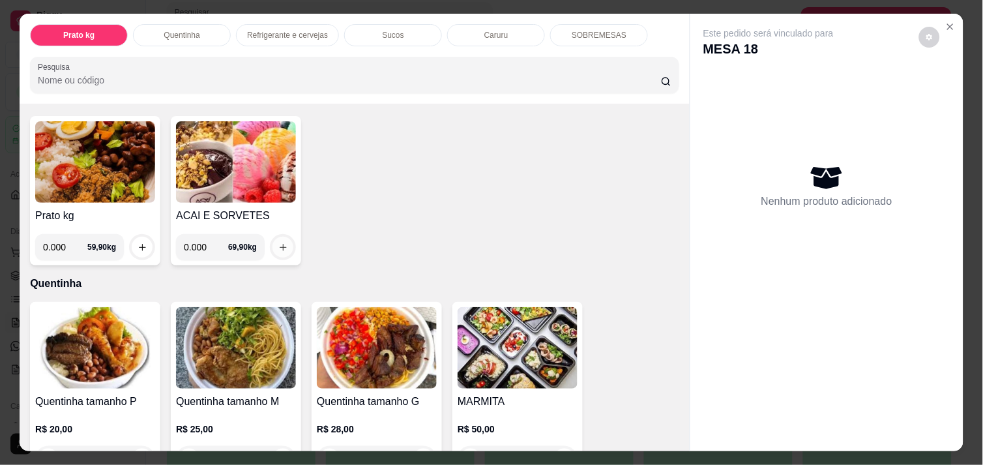
scroll to position [0, 0]
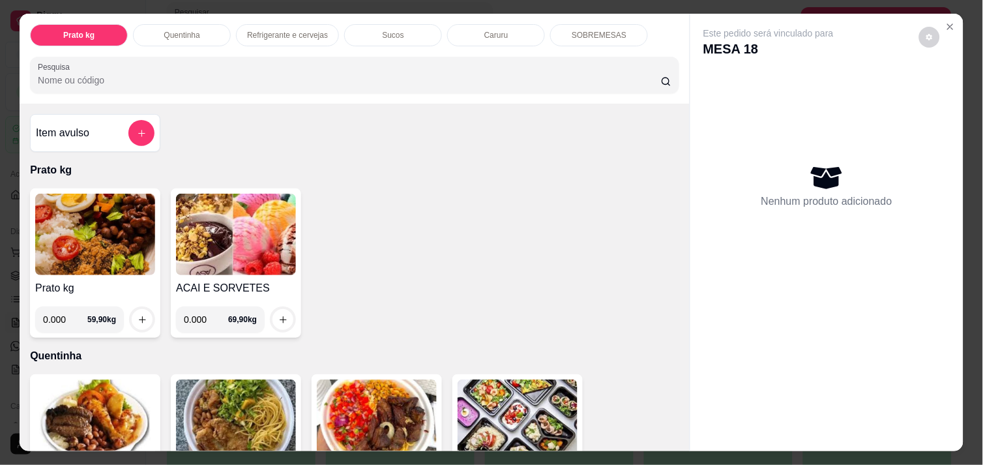
click at [61, 312] on input "0.000" at bounding box center [65, 319] width 44 height 26
type input "0.366"
click at [139, 315] on icon "increase-product-quantity" at bounding box center [143, 320] width 10 height 10
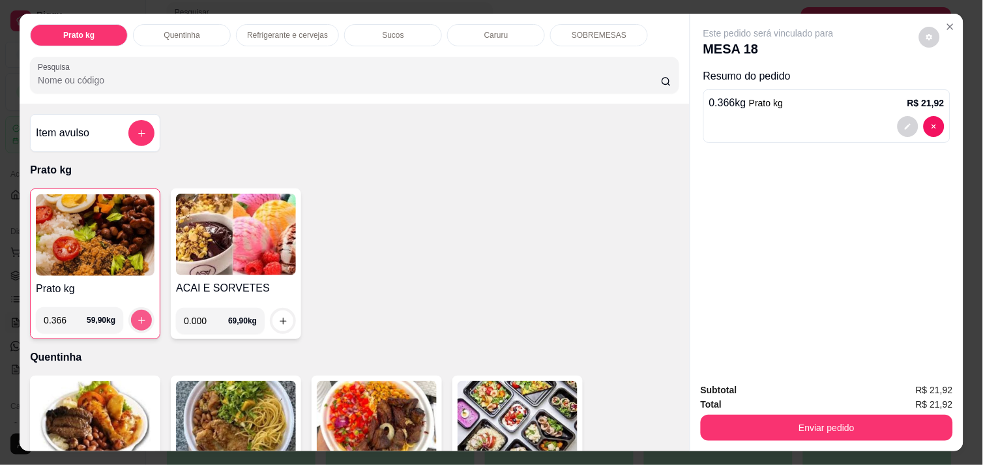
click at [139, 317] on icon "increase-product-quantity" at bounding box center [142, 320] width 10 height 10
click at [143, 316] on button "increase-product-quantity" at bounding box center [141, 320] width 21 height 21
click at [134, 307] on div at bounding box center [141, 320] width 26 height 26
click at [142, 321] on button "increase-product-quantity" at bounding box center [141, 320] width 21 height 21
click at [139, 321] on button "increase-product-quantity" at bounding box center [141, 320] width 21 height 21
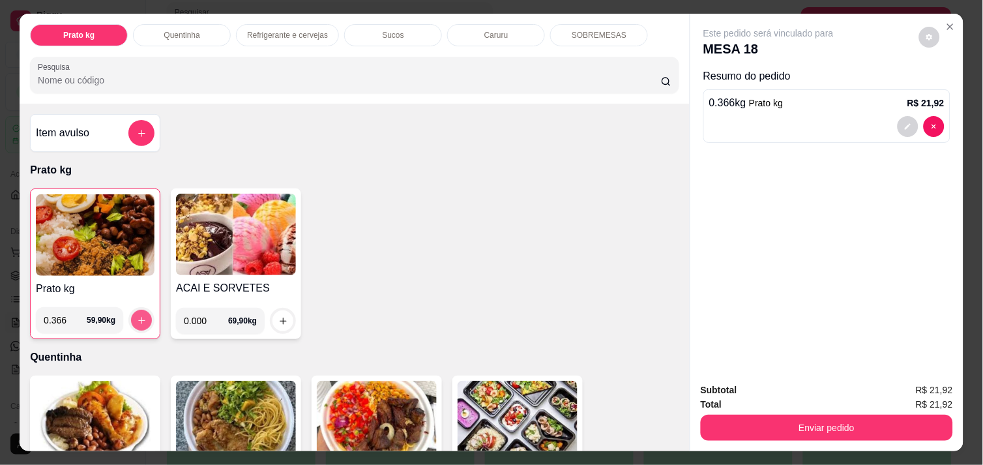
click at [139, 321] on button "increase-product-quantity" at bounding box center [141, 320] width 21 height 21
click at [142, 316] on button "increase-product-quantity" at bounding box center [142, 320] width 20 height 20
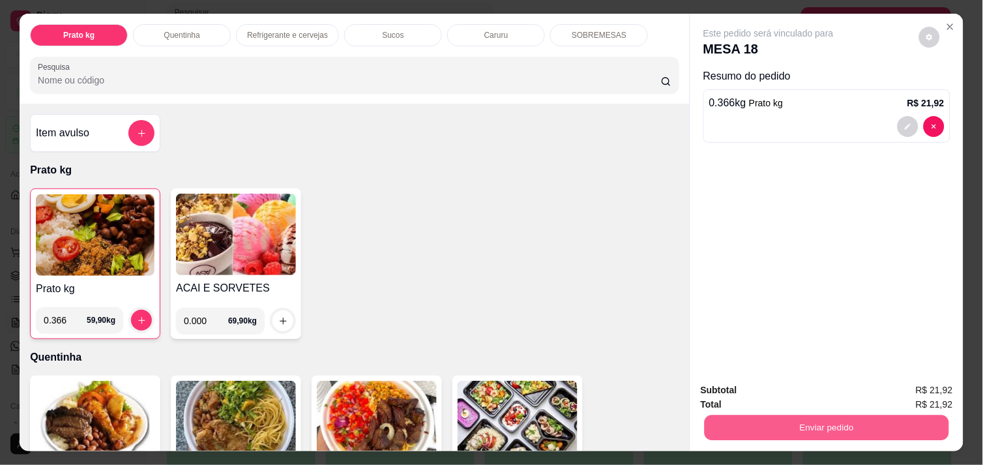
click at [773, 432] on button "Enviar pedido" at bounding box center [827, 427] width 244 height 25
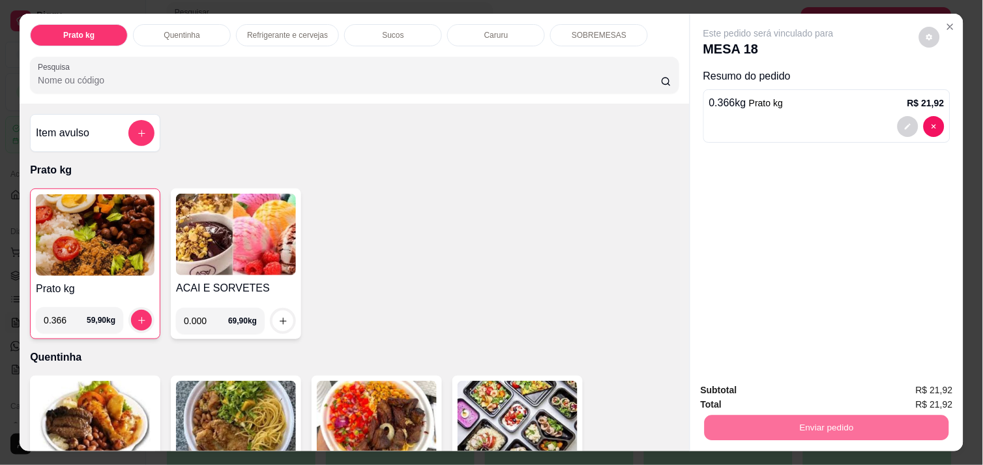
click at [940, 383] on button "Enviar pedido" at bounding box center [919, 390] width 72 height 24
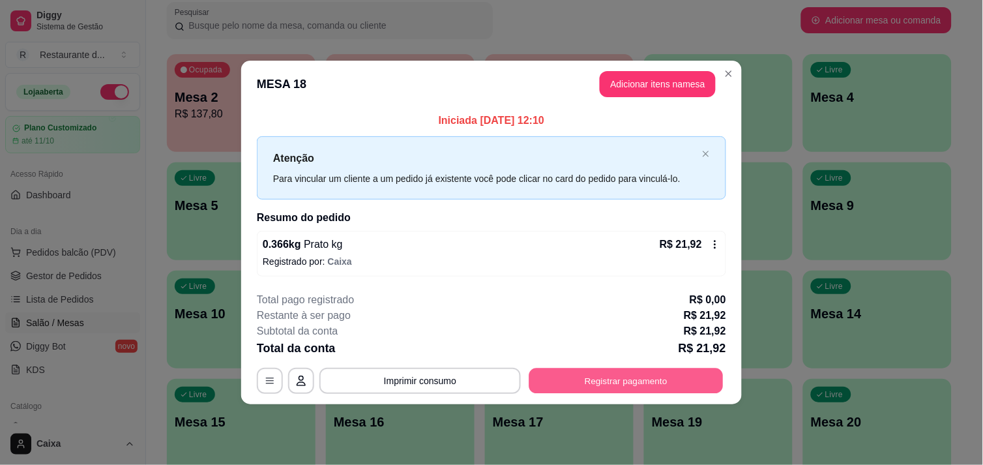
click at [654, 370] on button "Registrar pagamento" at bounding box center [626, 380] width 194 height 25
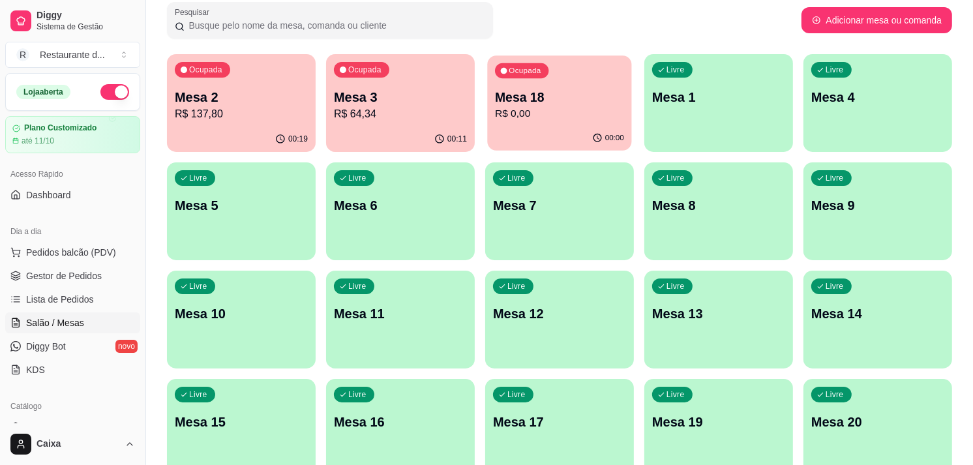
click at [516, 95] on p "Mesa 18" at bounding box center [559, 98] width 129 height 18
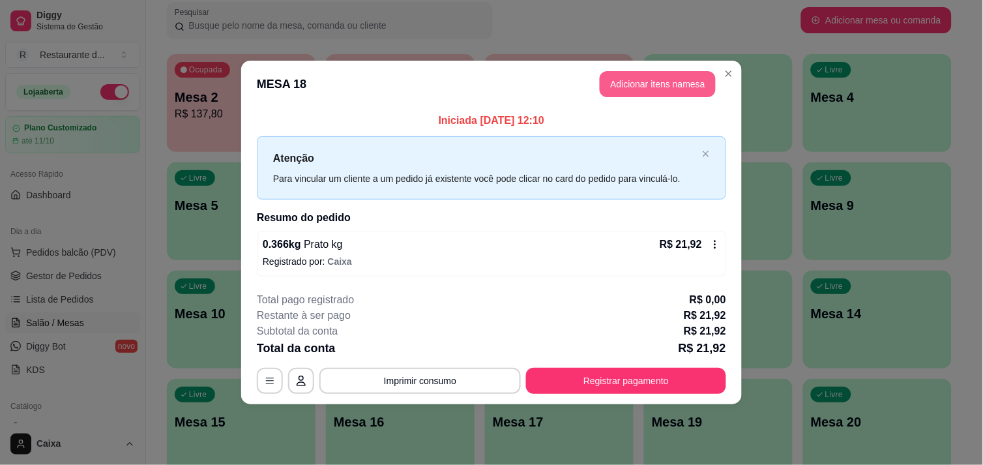
click at [654, 87] on button "Adicionar itens na mesa" at bounding box center [658, 84] width 116 height 26
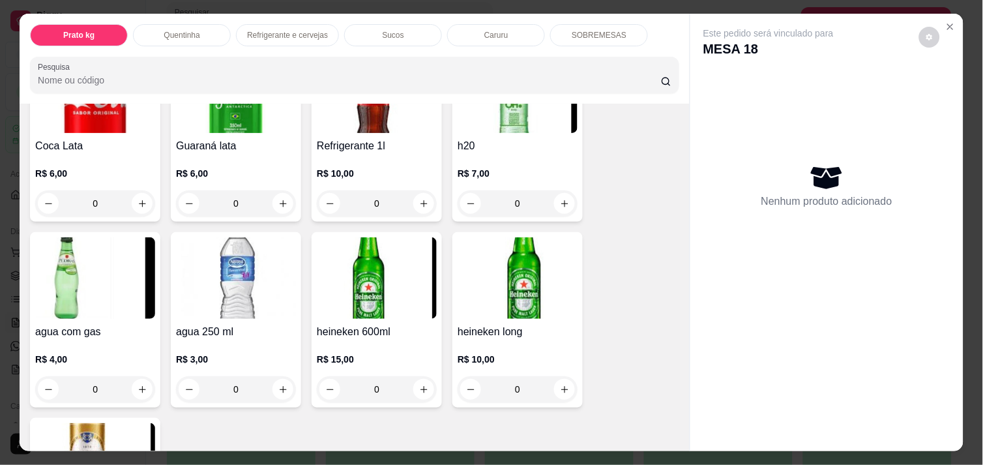
scroll to position [652, 0]
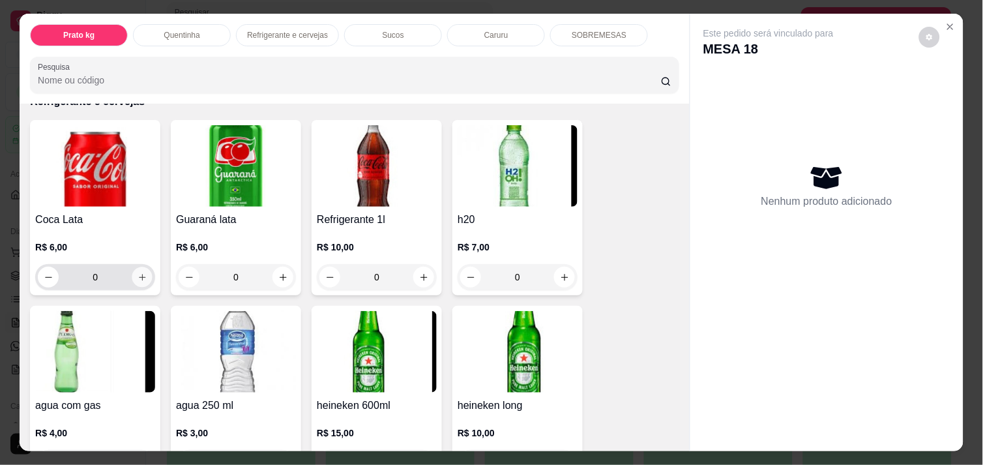
click at [138, 272] on icon "increase-product-quantity" at bounding box center [143, 277] width 10 height 10
type input "1"
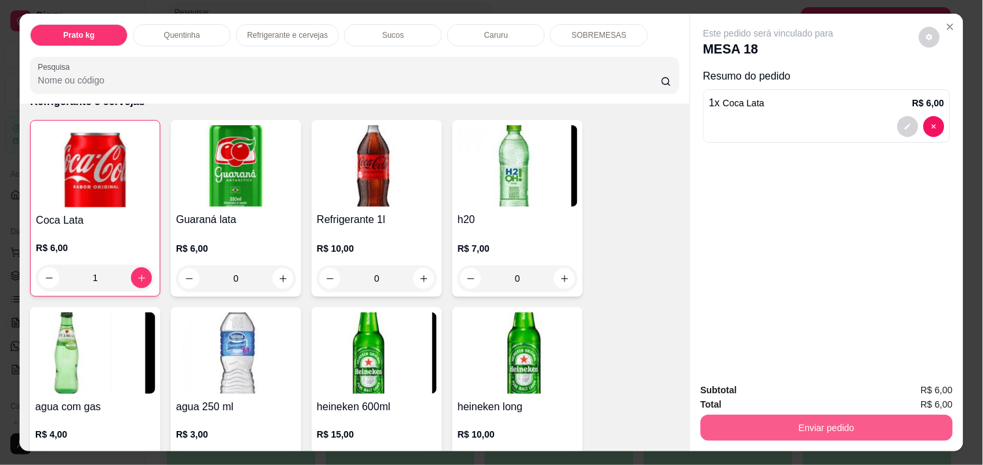
click at [828, 416] on button "Enviar pedido" at bounding box center [827, 428] width 252 height 26
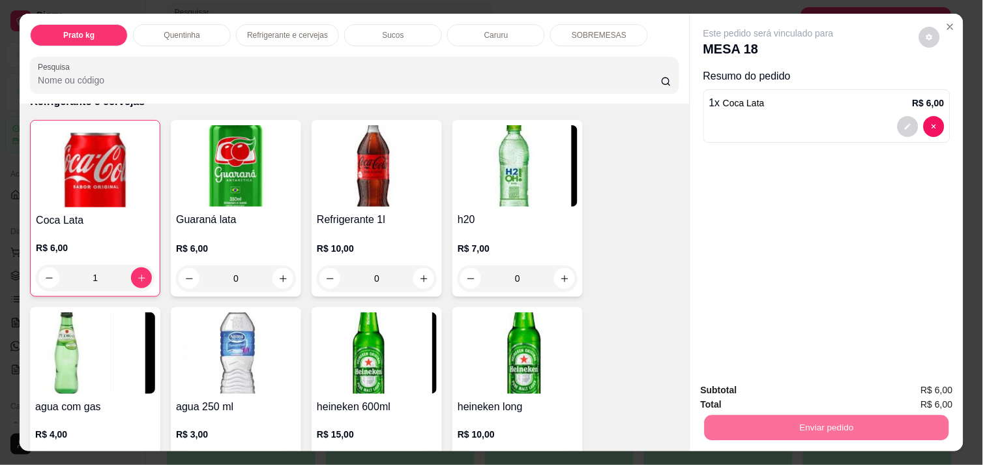
click at [909, 385] on button "Enviar pedido" at bounding box center [919, 390] width 74 height 25
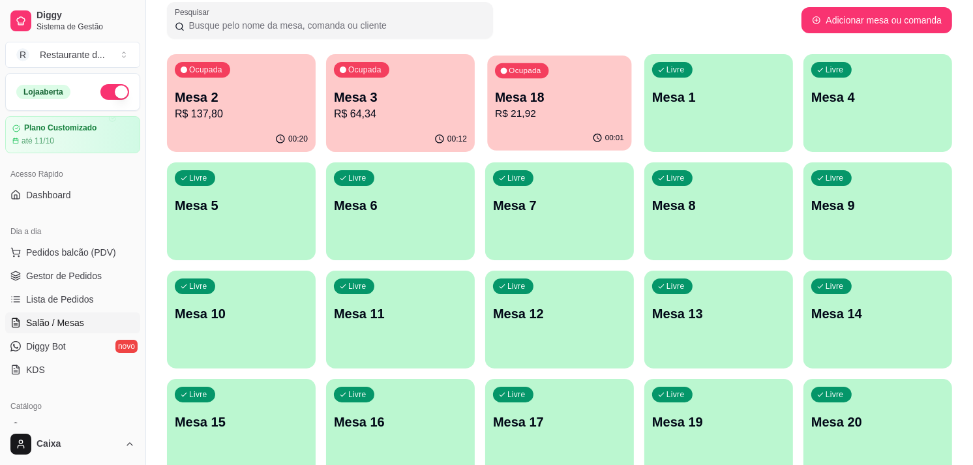
click at [536, 106] on p "R$ 21,92" at bounding box center [559, 113] width 129 height 15
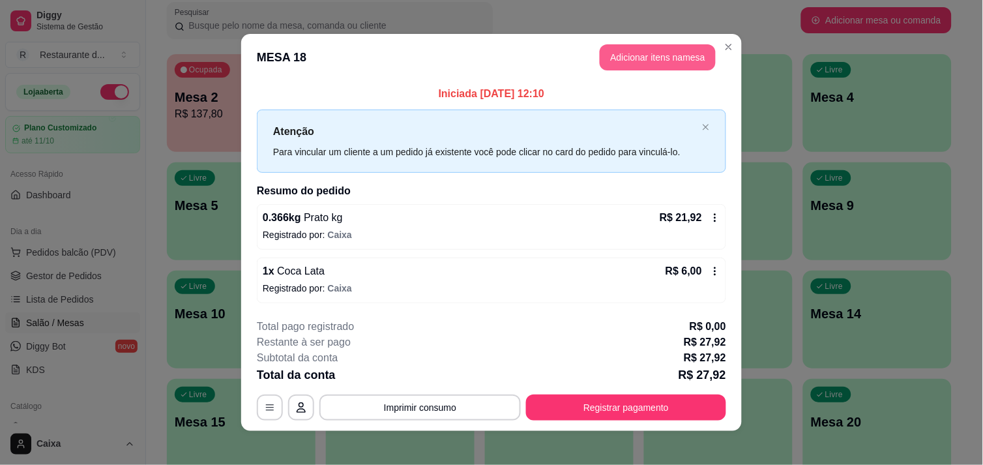
click at [641, 57] on button "Adicionar itens na mesa" at bounding box center [658, 57] width 116 height 26
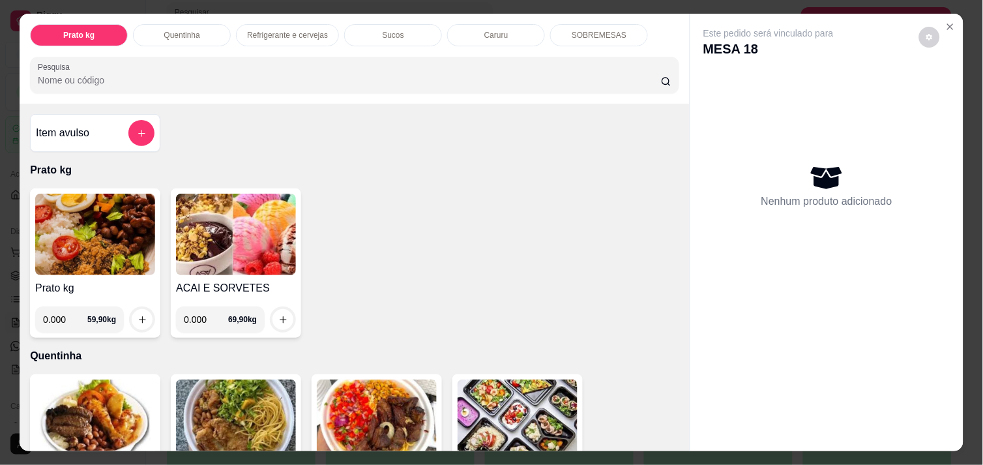
click at [59, 322] on input "0.000" at bounding box center [65, 319] width 44 height 26
type input "0.348"
click at [138, 315] on icon "increase-product-quantity" at bounding box center [143, 320] width 10 height 10
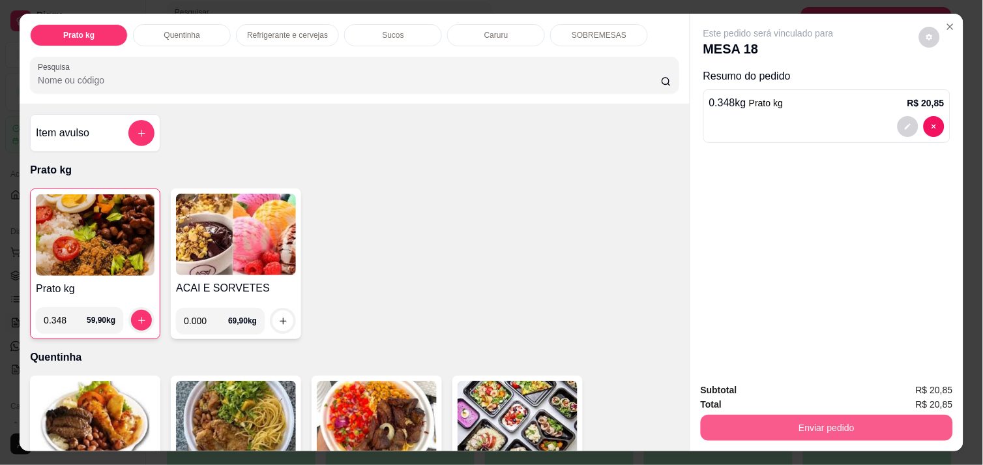
click at [851, 427] on button "Enviar pedido" at bounding box center [827, 428] width 252 height 26
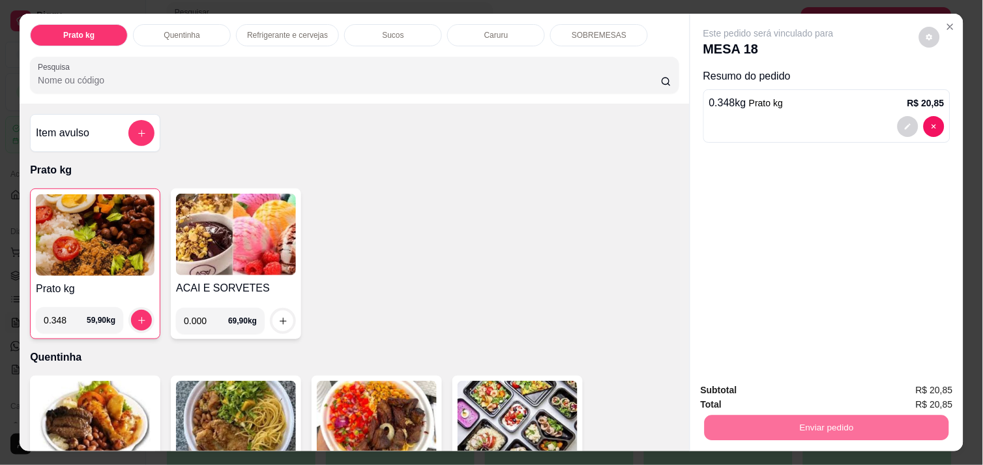
click at [920, 387] on button "Enviar pedido" at bounding box center [919, 390] width 74 height 25
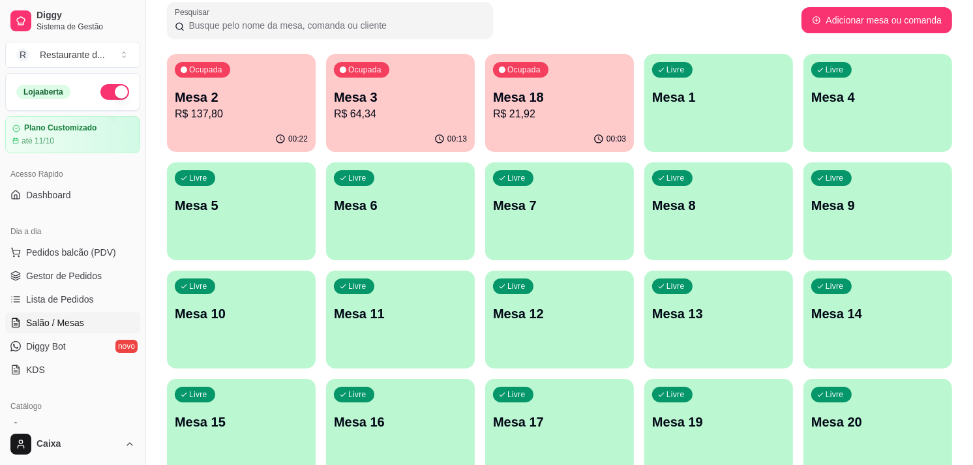
click at [275, 226] on div "Livre Mesa 5" at bounding box center [241, 203] width 149 height 82
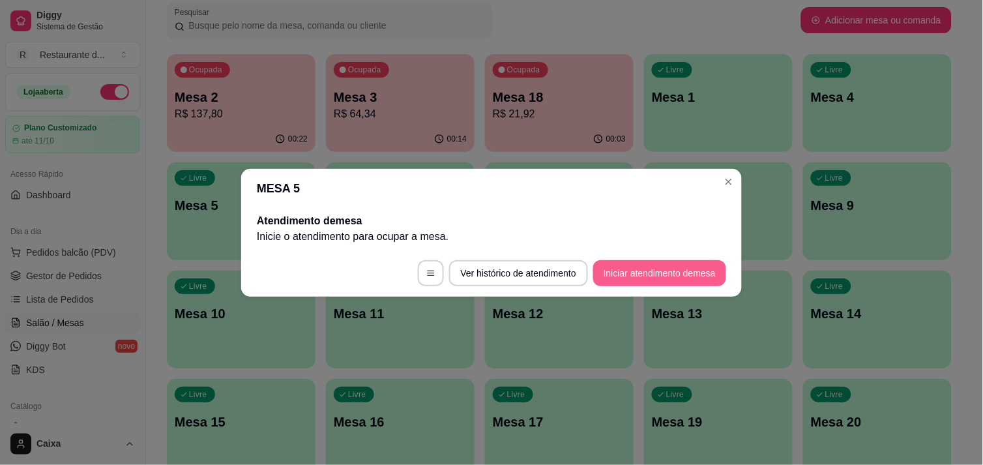
click at [621, 283] on button "Iniciar atendimento de mesa" at bounding box center [659, 273] width 133 height 26
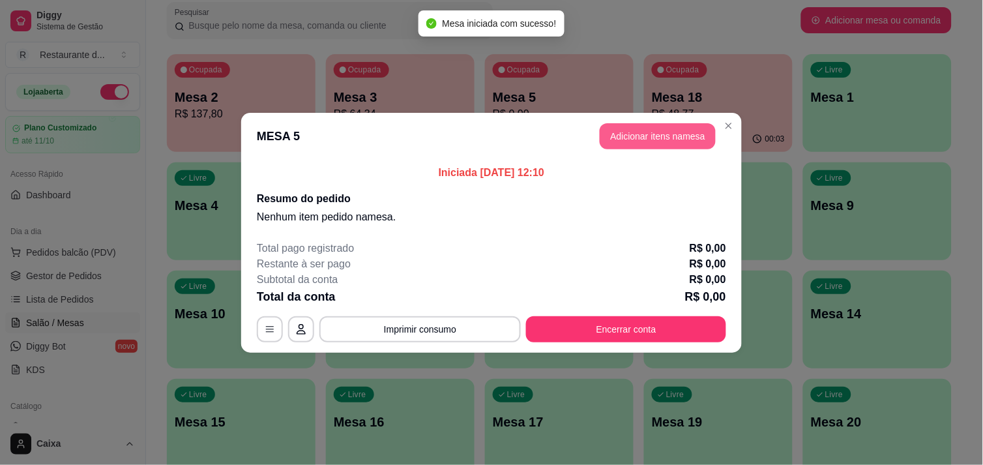
click at [647, 135] on button "Adicionar itens na mesa" at bounding box center [658, 136] width 116 height 26
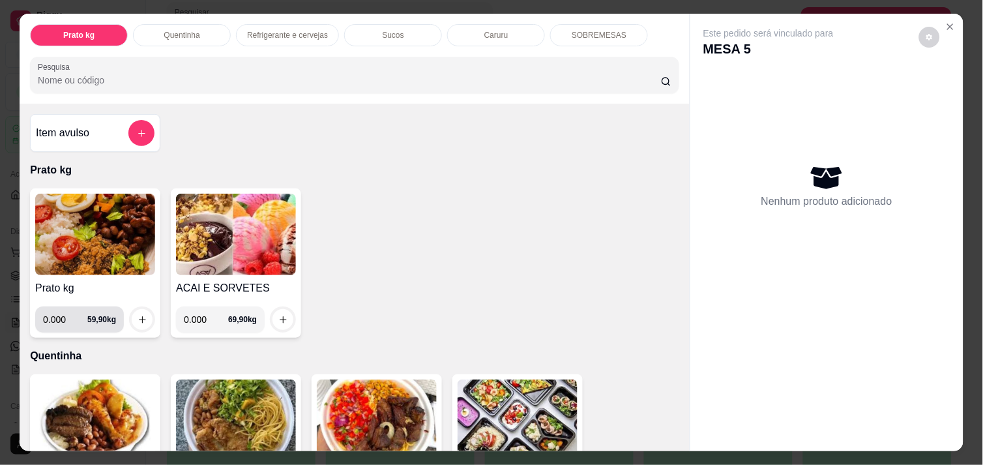
click at [52, 311] on input "0.000" at bounding box center [65, 319] width 44 height 26
click at [66, 328] on div "Prato kg 0.000 59,90 kg" at bounding box center [95, 262] width 130 height 149
type input "0.258"
click at [139, 310] on button "increase-product-quantity" at bounding box center [142, 320] width 20 height 20
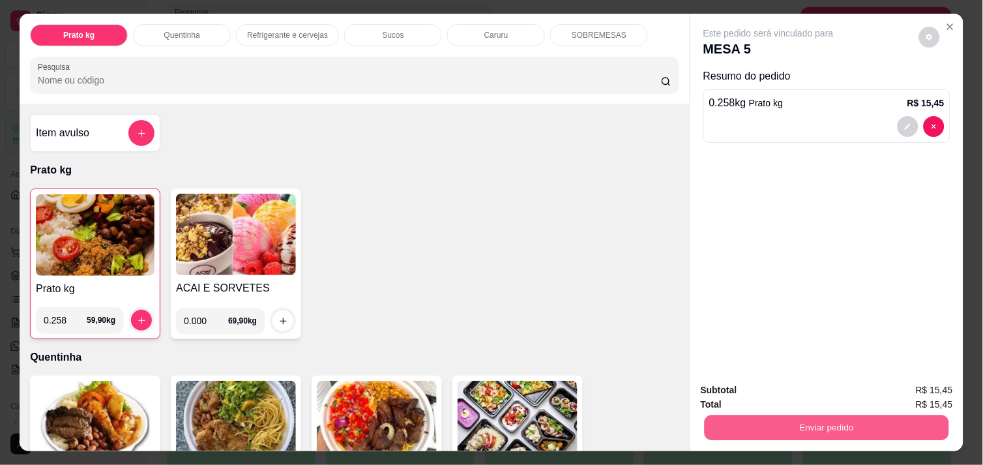
click at [830, 424] on button "Enviar pedido" at bounding box center [827, 427] width 244 height 25
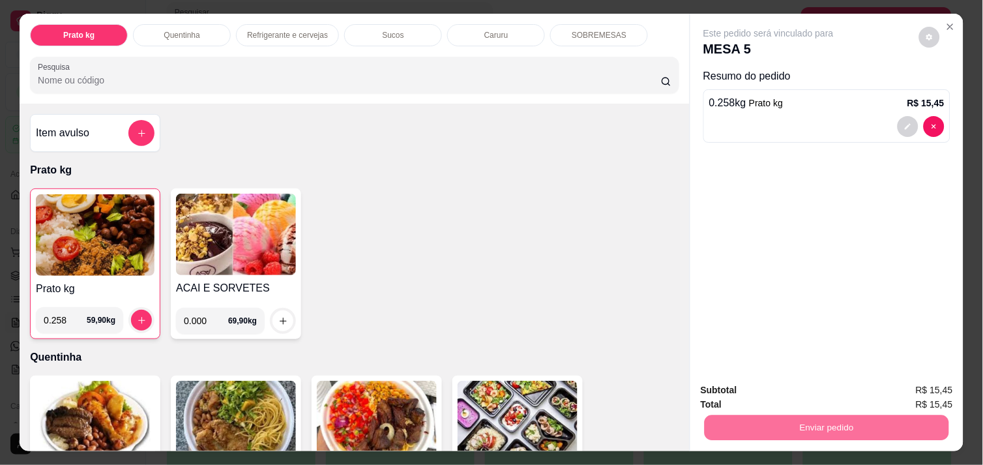
click at [920, 378] on button "Enviar pedido" at bounding box center [919, 390] width 74 height 25
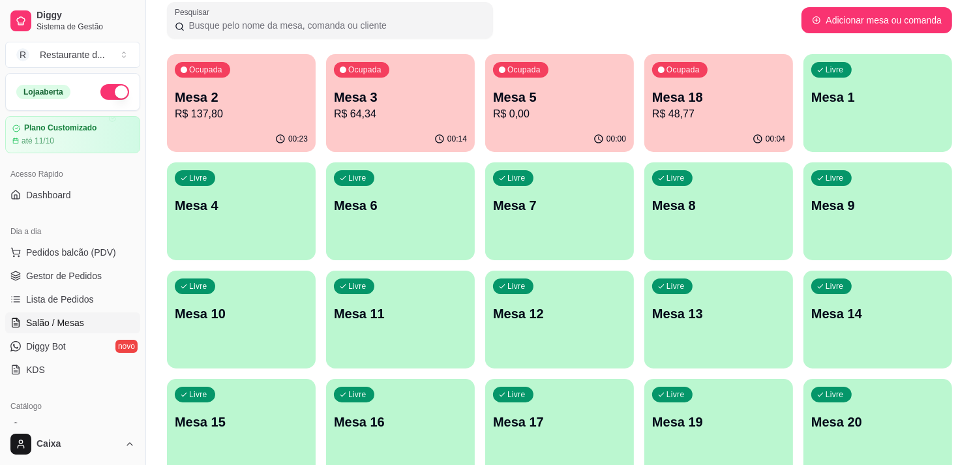
click at [201, 223] on div "Livre Mesa 4" at bounding box center [241, 203] width 149 height 82
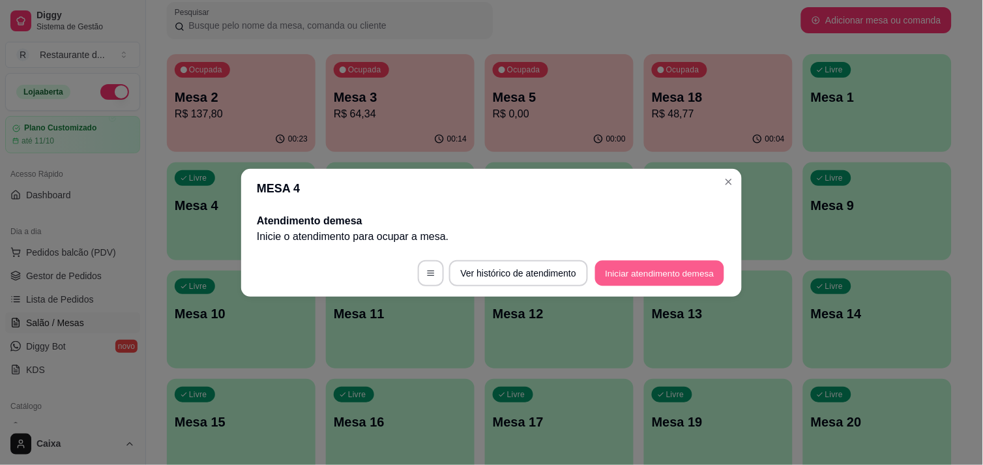
click at [648, 271] on button "Iniciar atendimento de mesa" at bounding box center [659, 272] width 129 height 25
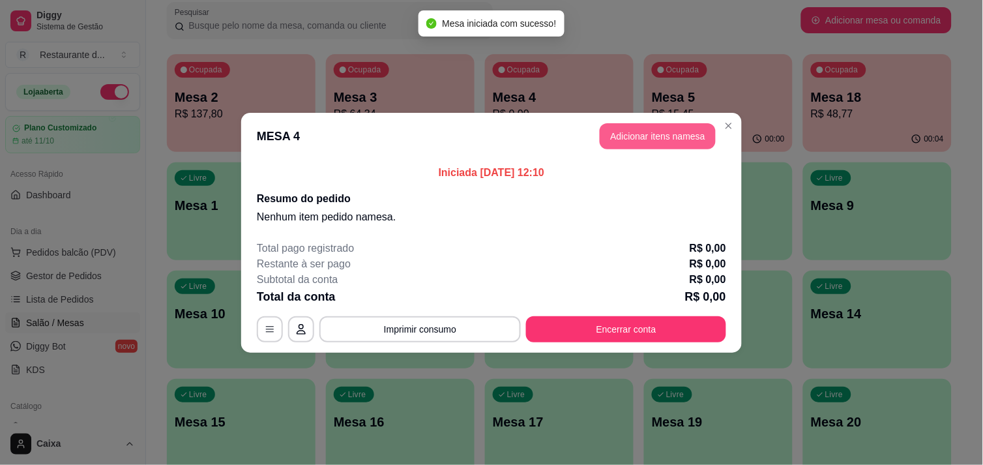
click at [637, 138] on button "Adicionar itens na mesa" at bounding box center [658, 136] width 116 height 26
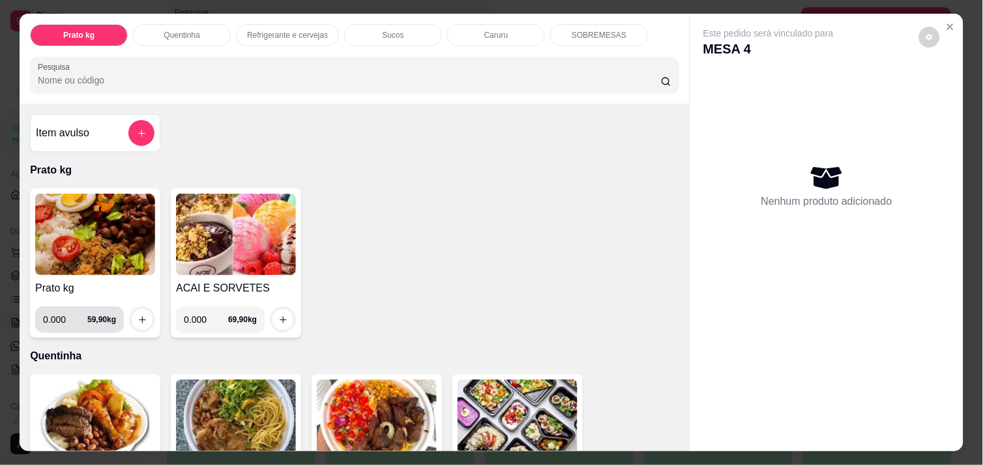
click at [54, 320] on input "0.000" at bounding box center [65, 319] width 44 height 26
click at [57, 321] on input "0.000" at bounding box center [65, 319] width 44 height 26
type input "0.488"
click at [138, 315] on icon "increase-product-quantity" at bounding box center [143, 320] width 10 height 10
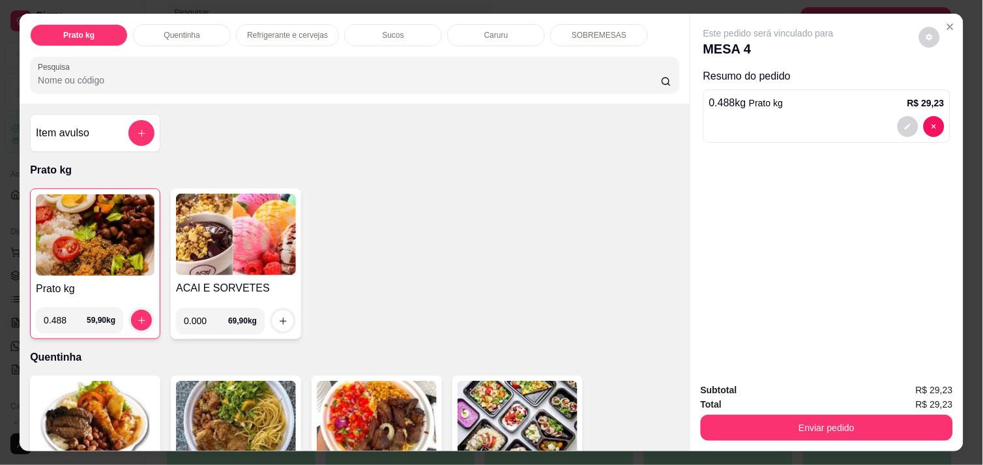
click at [832, 411] on div "Enviar pedido" at bounding box center [827, 425] width 252 height 29
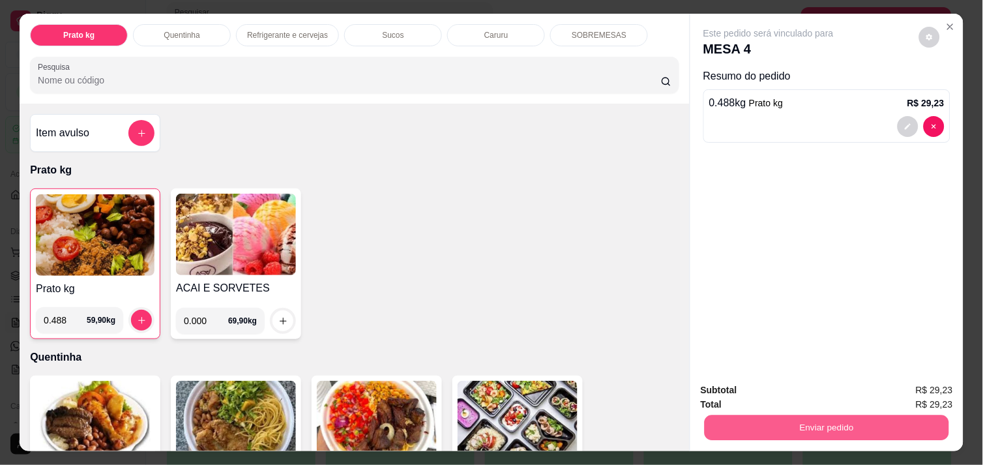
click at [842, 429] on button "Enviar pedido" at bounding box center [827, 427] width 244 height 25
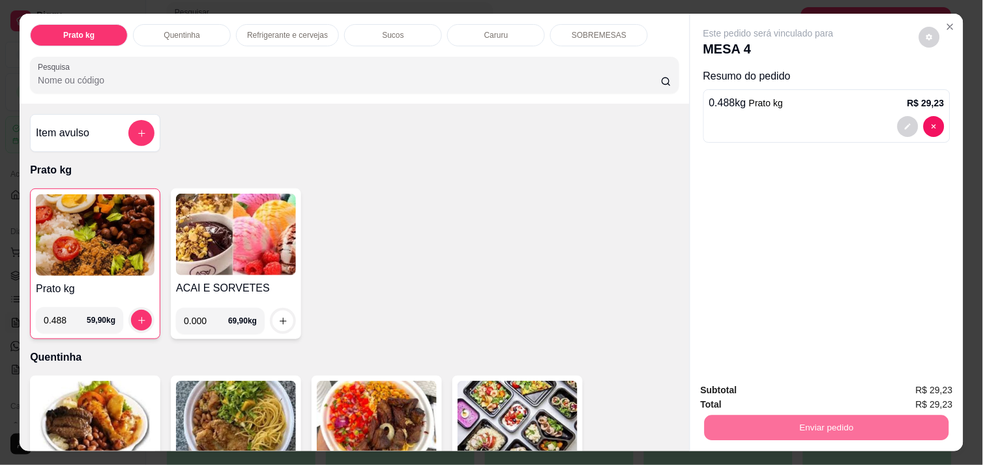
click at [902, 391] on button "Enviar pedido" at bounding box center [919, 390] width 74 height 25
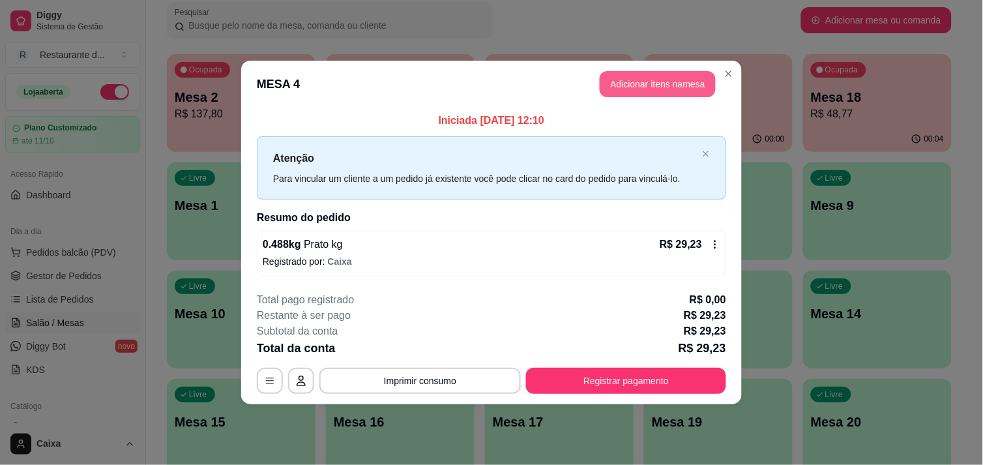
click at [631, 76] on button "Adicionar itens na mesa" at bounding box center [658, 84] width 116 height 26
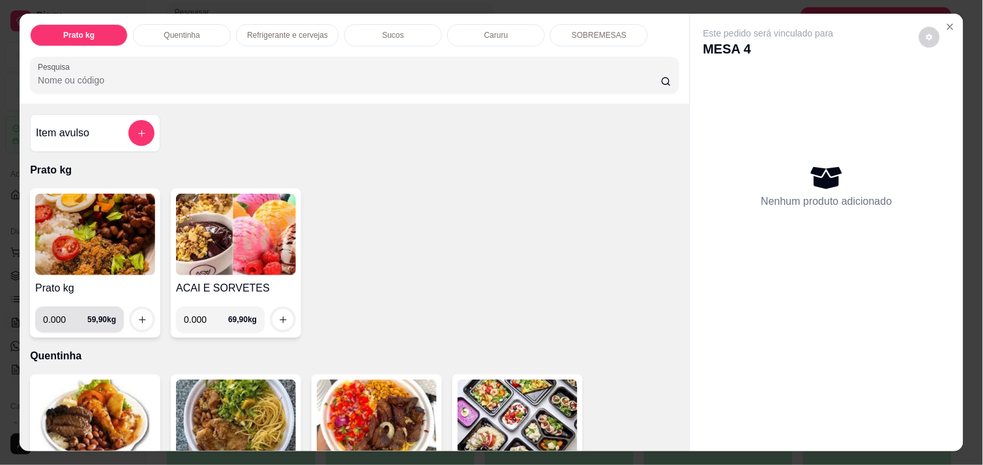
drag, startPoint x: 59, startPoint y: 314, endPoint x: 70, endPoint y: 316, distance: 11.4
click at [69, 316] on input "0.000" at bounding box center [65, 319] width 44 height 26
type input "0.844"
click at [132, 310] on button "increase-product-quantity" at bounding box center [142, 320] width 20 height 20
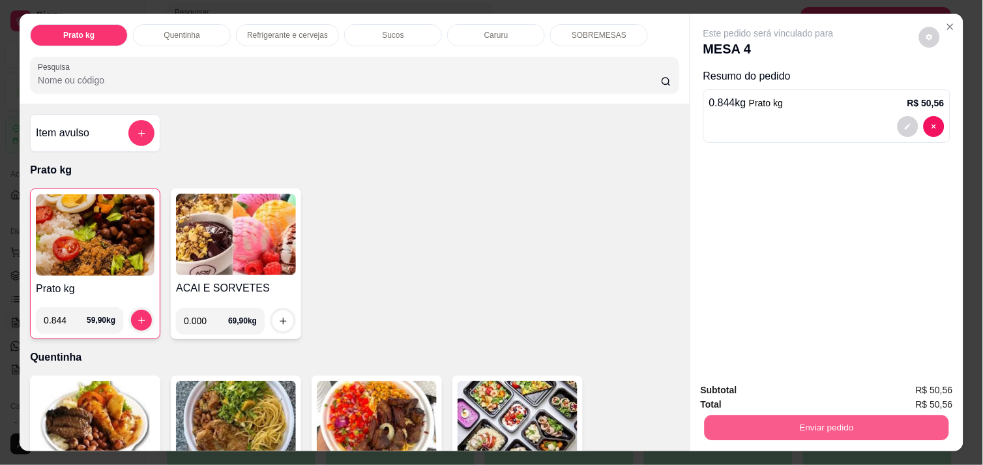
click at [722, 418] on button "Enviar pedido" at bounding box center [827, 427] width 244 height 25
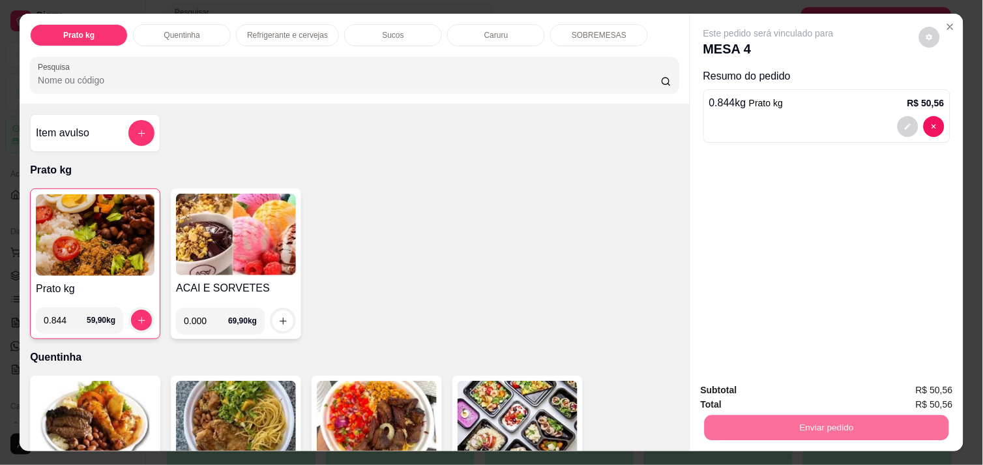
click at [911, 378] on button "Enviar pedido" at bounding box center [919, 390] width 74 height 25
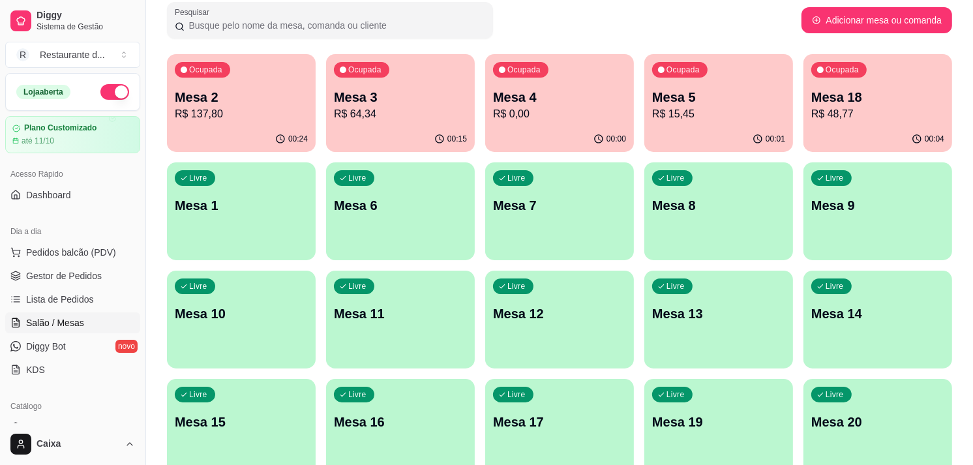
click at [712, 106] on p "R$ 15,45" at bounding box center [718, 114] width 133 height 16
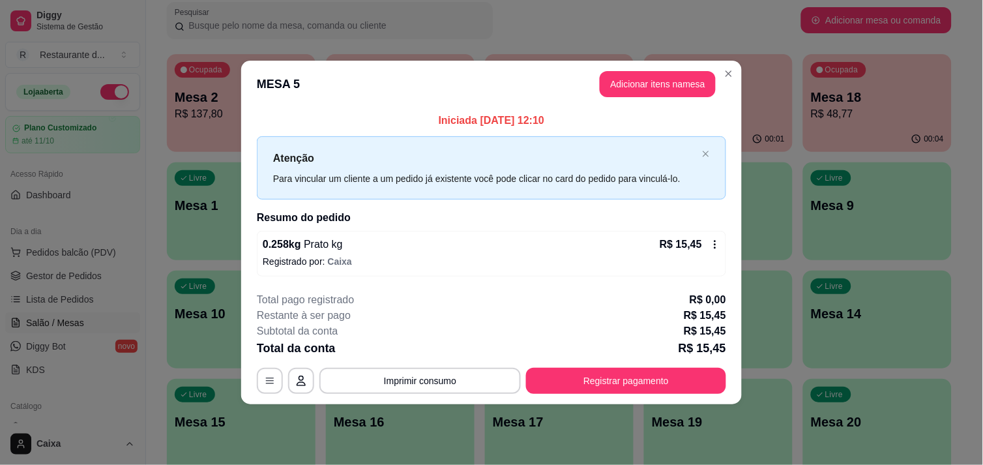
click at [713, 241] on icon at bounding box center [715, 244] width 10 height 10
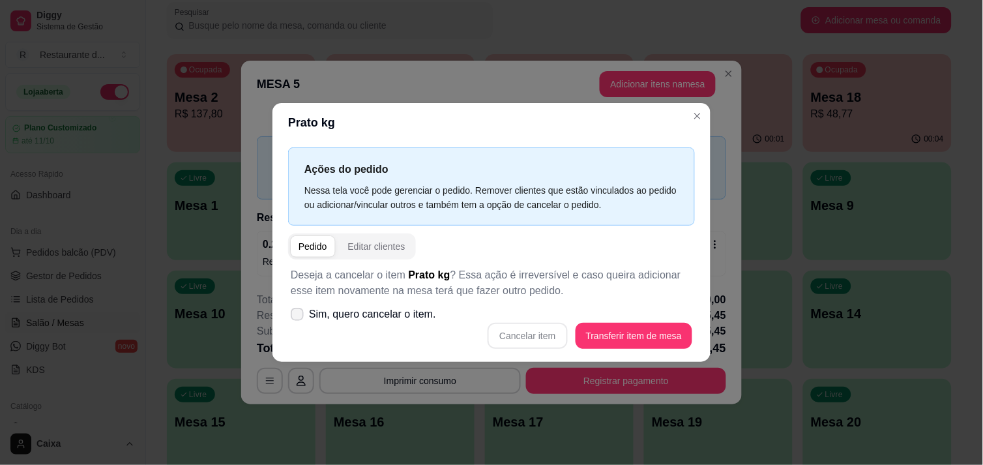
click at [307, 310] on label "Sim, quero cancelar o item." at bounding box center [364, 314] width 156 height 26
click at [299, 316] on input "Sim, quero cancelar o item." at bounding box center [294, 320] width 8 height 8
checkbox input "true"
click at [548, 340] on button "Cancelar item" at bounding box center [528, 335] width 78 height 25
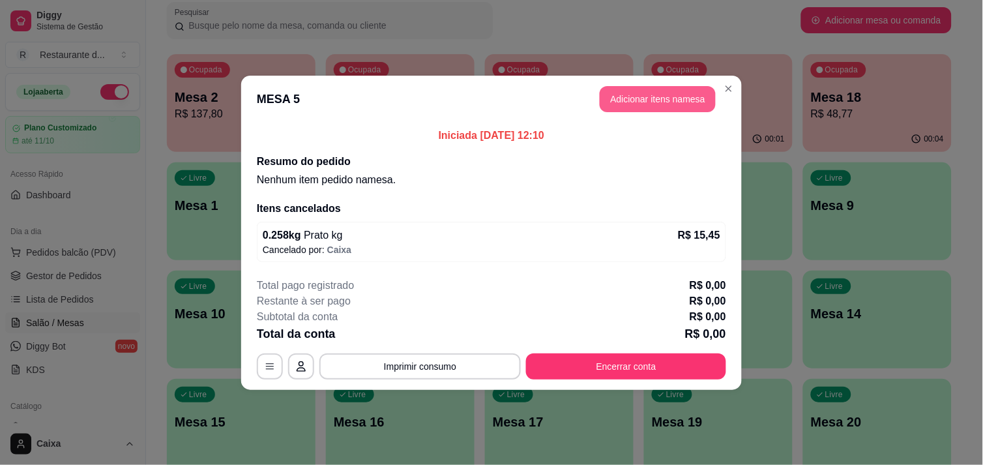
click at [637, 100] on button "Adicionar itens na mesa" at bounding box center [658, 99] width 116 height 26
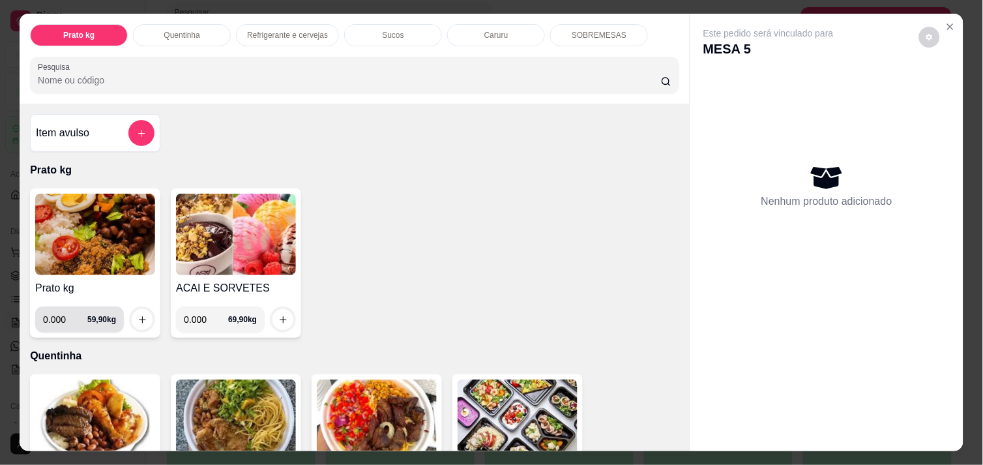
click at [64, 321] on input "0.000" at bounding box center [65, 319] width 44 height 26
click at [73, 321] on input "0.000" at bounding box center [65, 319] width 44 height 26
type input "0.315"
click at [144, 310] on button "increase-product-quantity" at bounding box center [142, 319] width 21 height 21
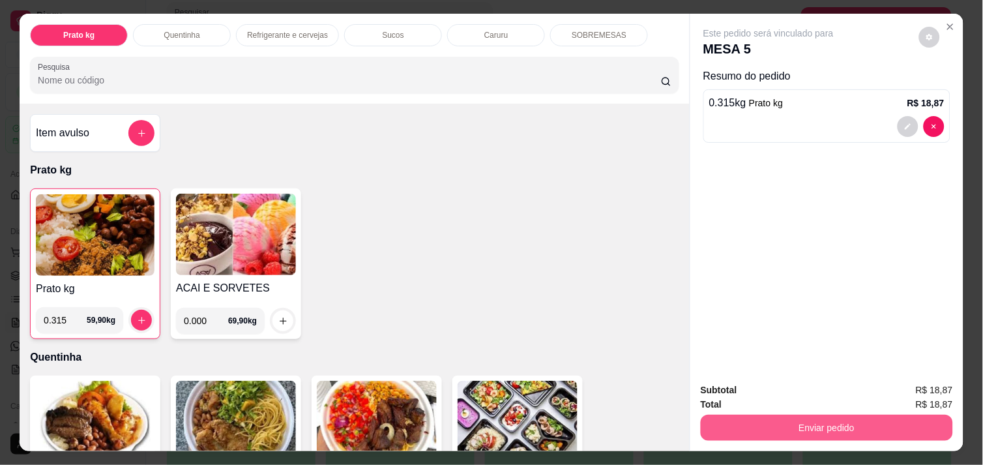
click at [728, 415] on button "Enviar pedido" at bounding box center [827, 428] width 252 height 26
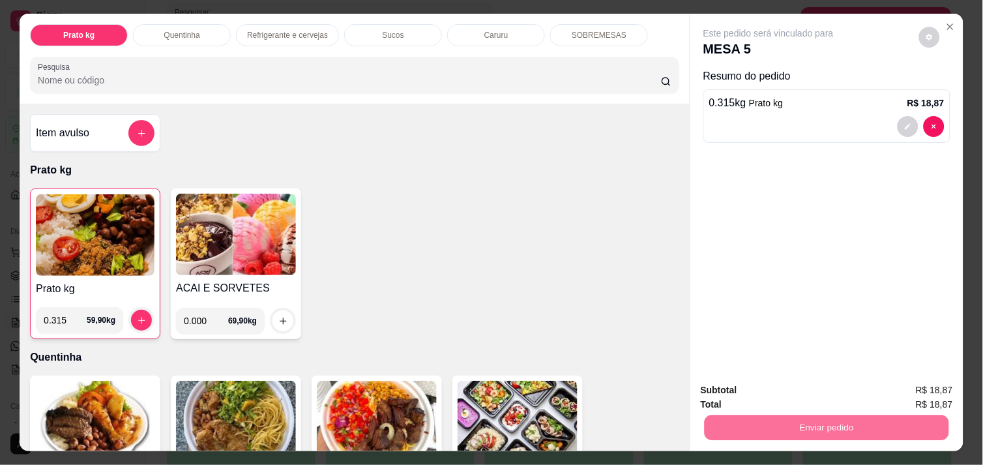
click at [913, 382] on button "Enviar pedido" at bounding box center [919, 390] width 72 height 24
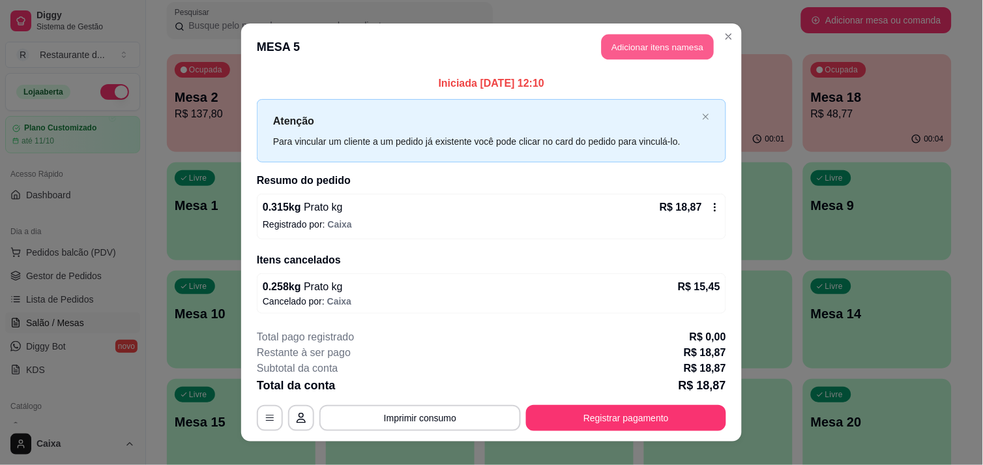
click at [658, 50] on button "Adicionar itens na mesa" at bounding box center [658, 47] width 112 height 25
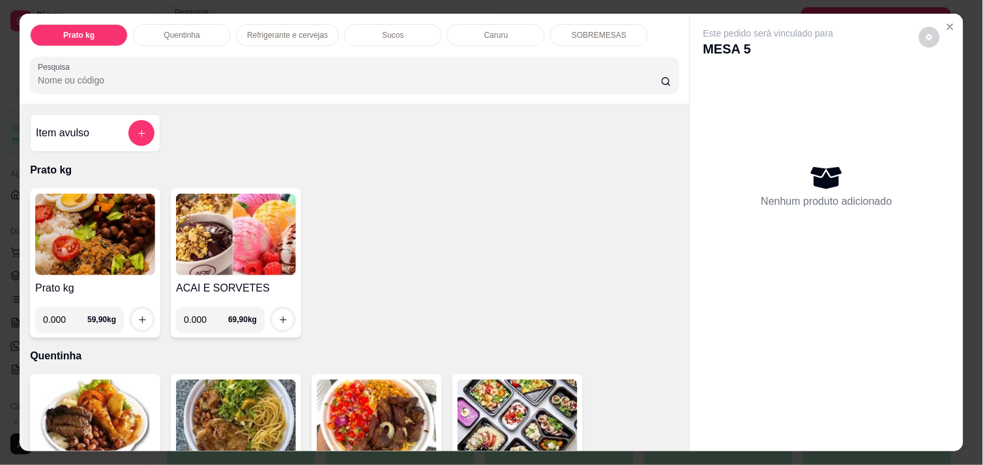
click at [62, 313] on input "0.000" at bounding box center [65, 319] width 44 height 26
type input "0.464"
click at [135, 306] on div at bounding box center [142, 319] width 26 height 26
click at [141, 315] on icon "increase-product-quantity" at bounding box center [143, 320] width 10 height 10
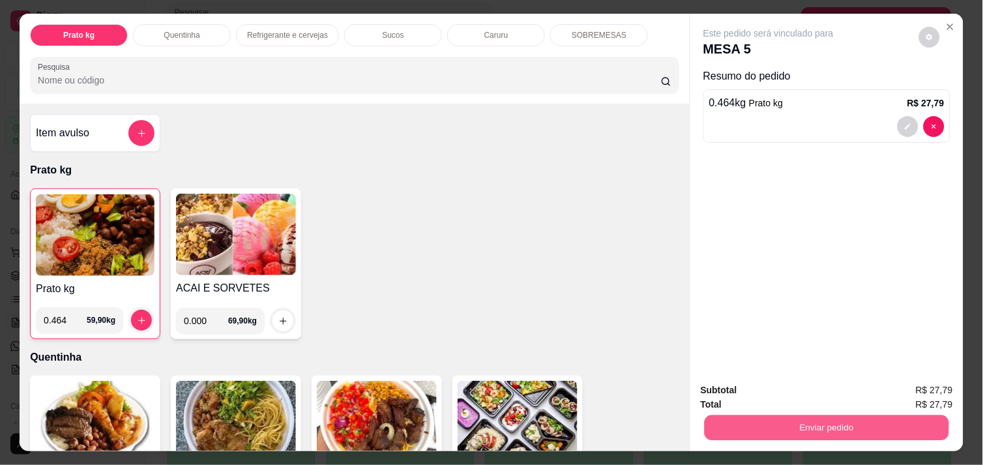
click at [888, 426] on button "Enviar pedido" at bounding box center [827, 427] width 244 height 25
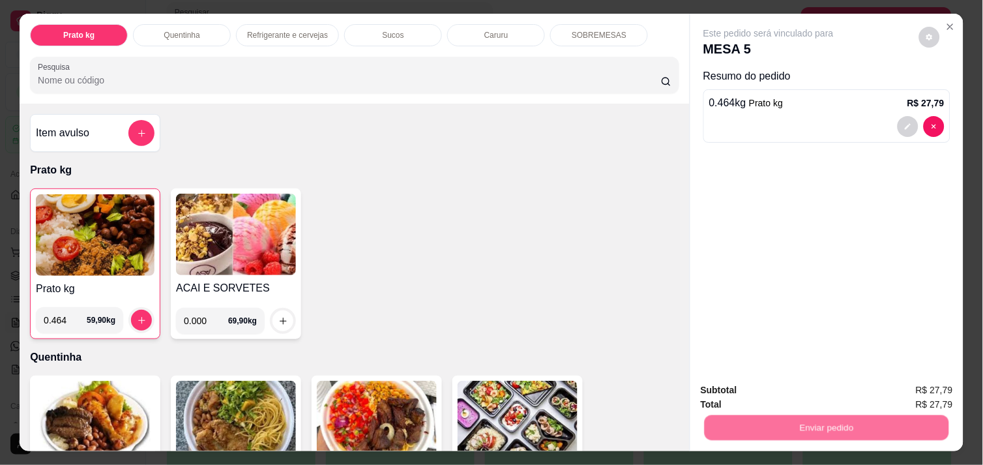
click at [902, 388] on button "Enviar pedido" at bounding box center [919, 390] width 72 height 24
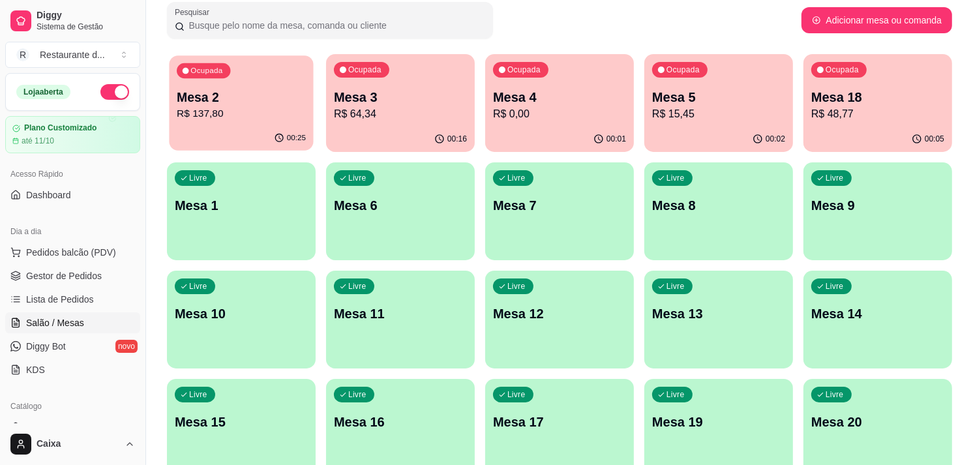
click at [248, 87] on div "Ocupada Mesa 2 R$ 137,80" at bounding box center [241, 90] width 144 height 70
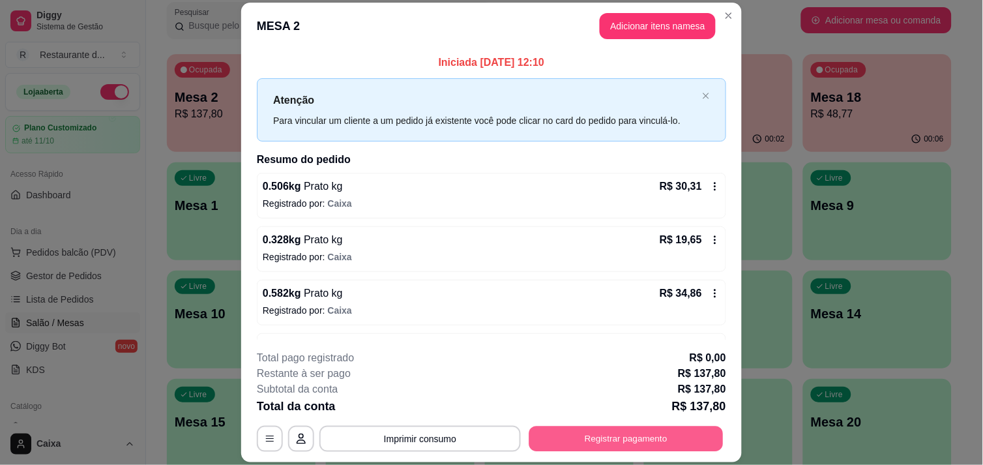
click at [614, 435] on button "Registrar pagamento" at bounding box center [626, 438] width 194 height 25
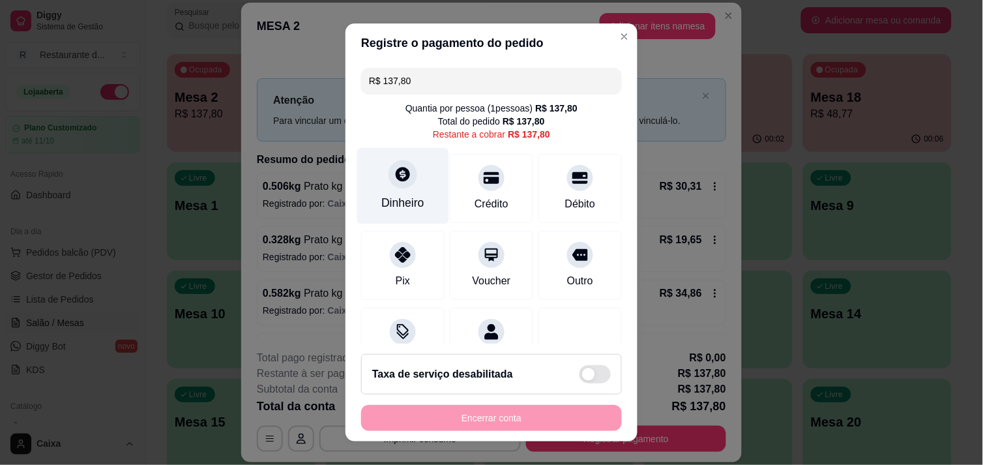
click at [394, 183] on icon at bounding box center [402, 174] width 17 height 17
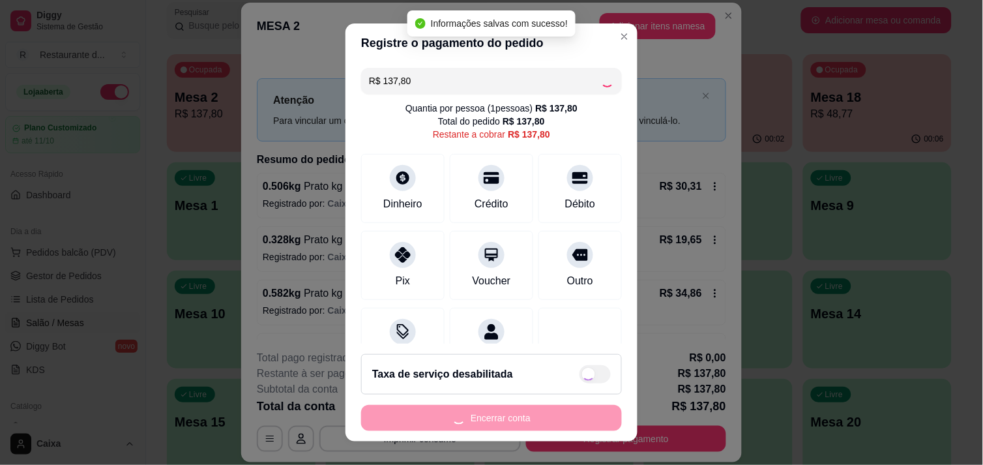
type input "R$ 0,00"
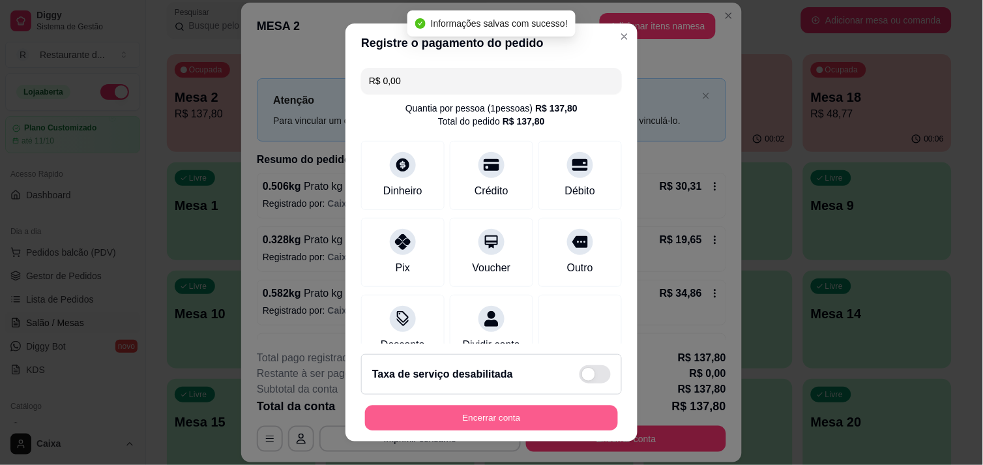
click at [495, 419] on button "Encerrar conta" at bounding box center [491, 417] width 253 height 25
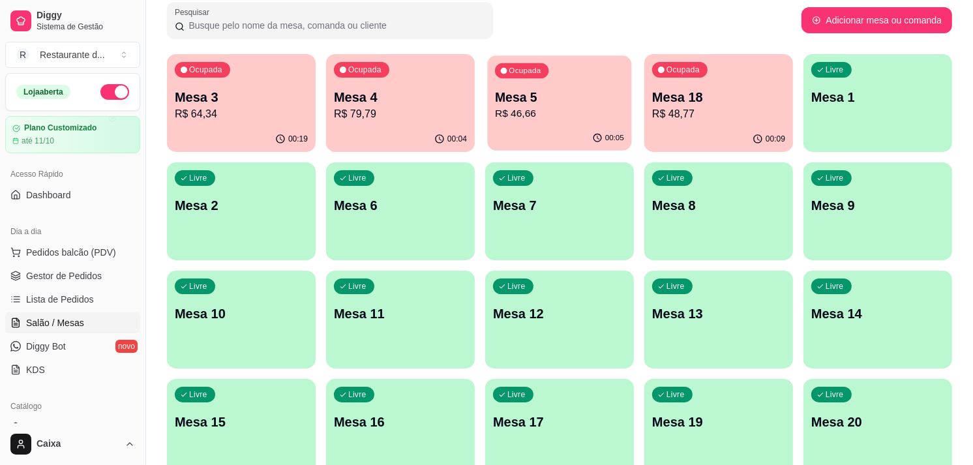
click at [526, 121] on div "Ocupada Mesa 5 R$ 46,66" at bounding box center [559, 90] width 144 height 70
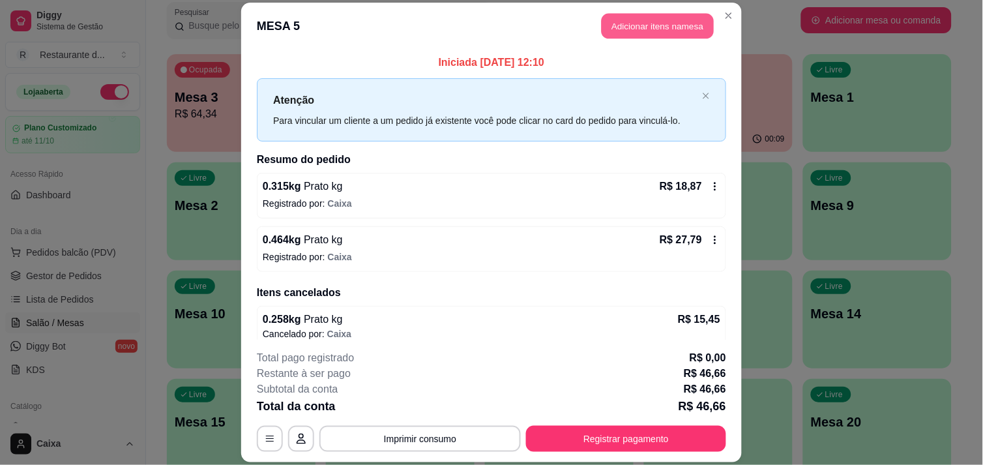
click at [643, 22] on button "Adicionar itens na mesa" at bounding box center [658, 25] width 112 height 25
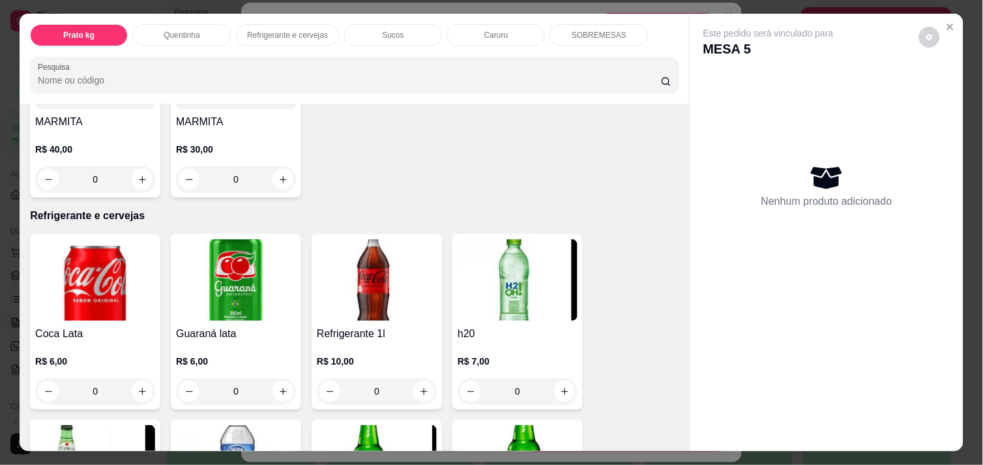
scroll to position [550, 0]
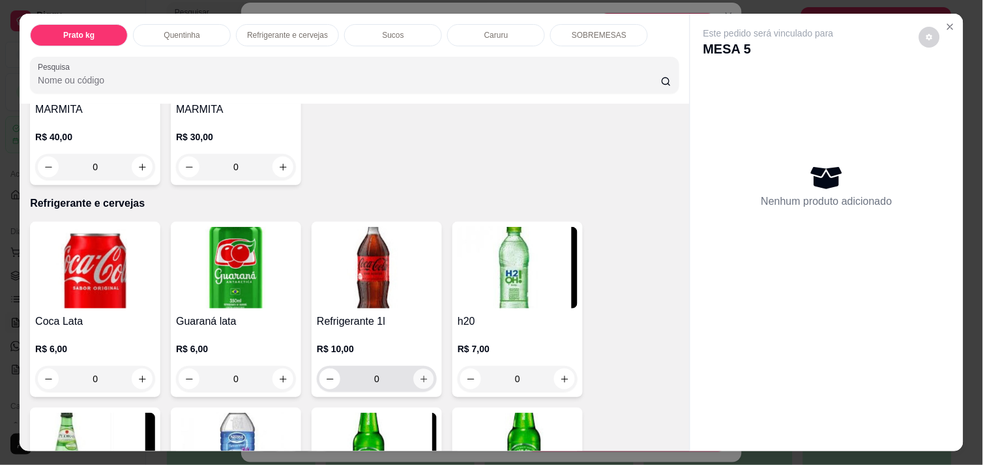
click at [422, 375] on button "increase-product-quantity" at bounding box center [424, 379] width 20 height 20
type input "1"
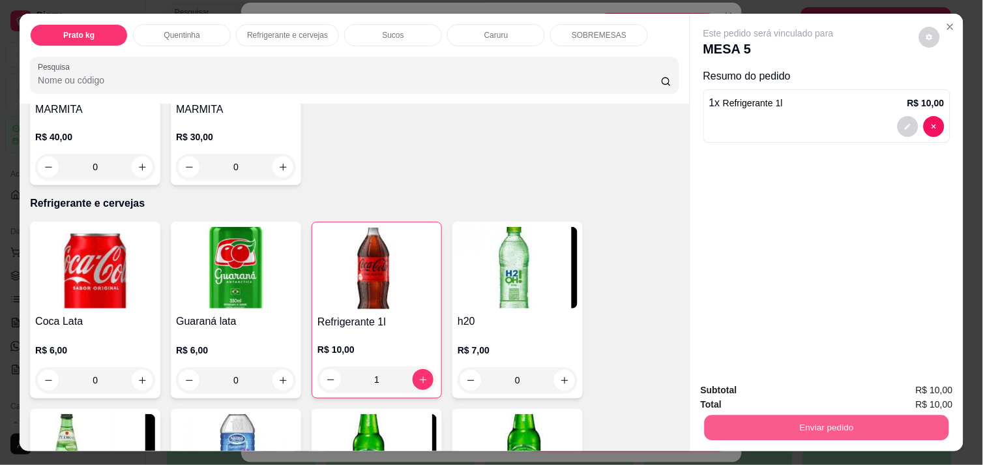
click at [851, 424] on button "Enviar pedido" at bounding box center [827, 427] width 244 height 25
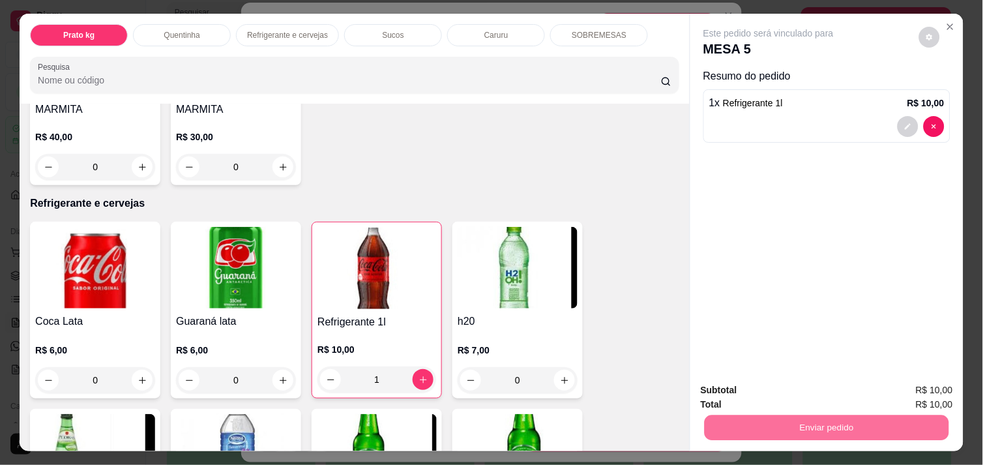
click at [895, 385] on button "Enviar pedido" at bounding box center [919, 390] width 72 height 24
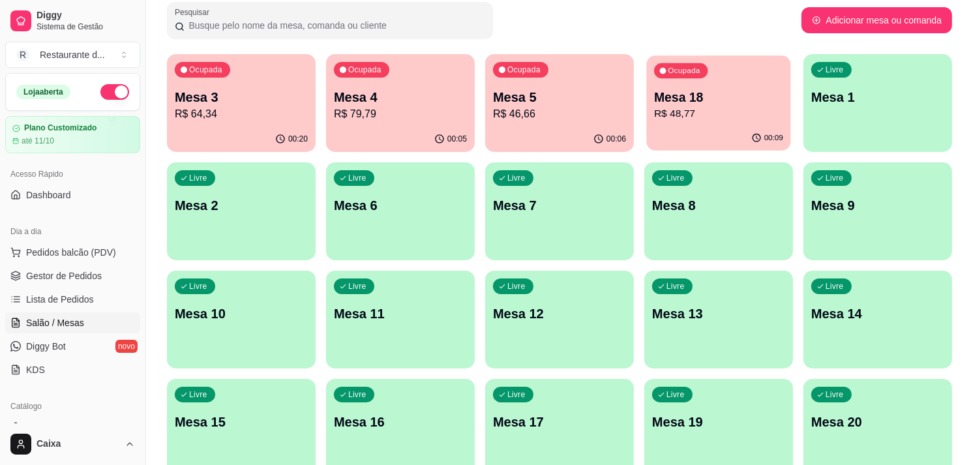
click at [732, 105] on div "Mesa 18 R$ 48,77" at bounding box center [718, 105] width 129 height 33
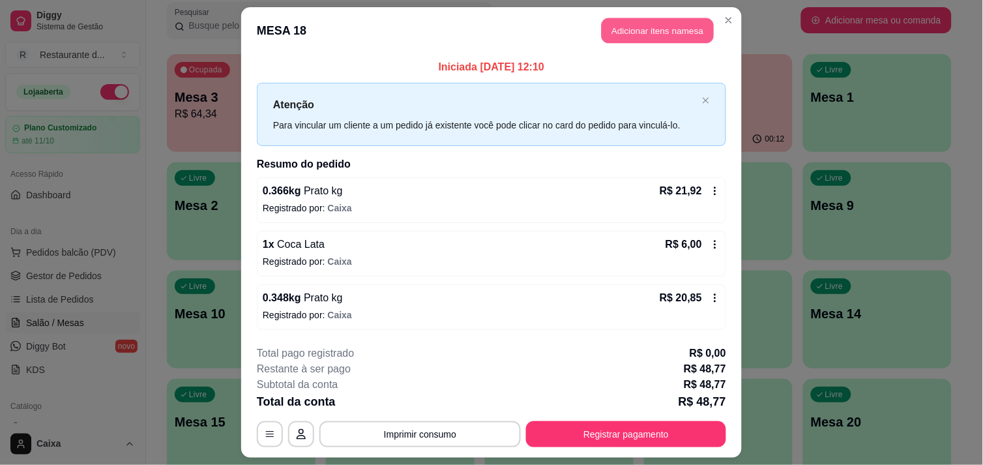
click at [637, 20] on button "Adicionar itens na mesa" at bounding box center [658, 30] width 112 height 25
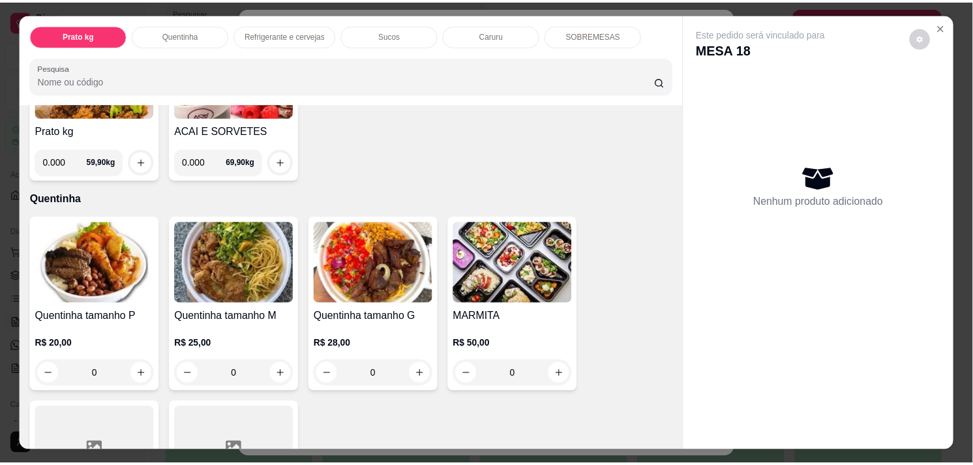
scroll to position [173, 0]
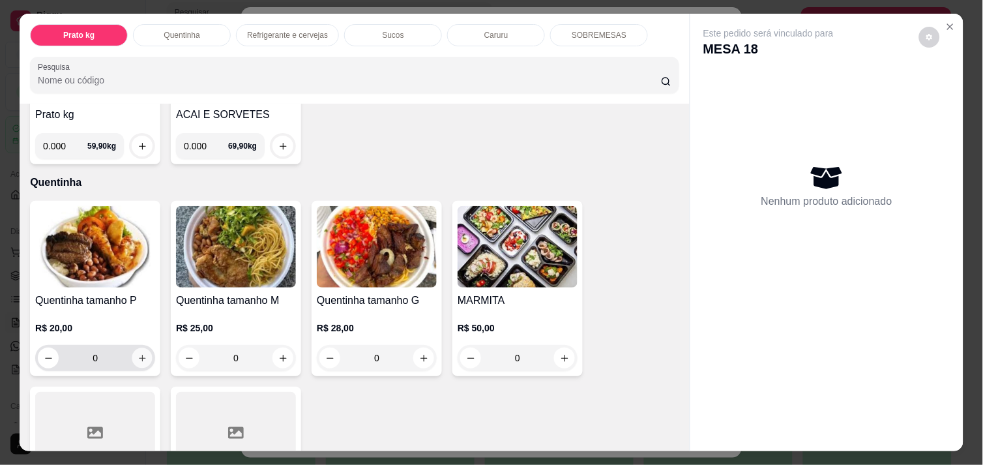
click at [138, 353] on icon "increase-product-quantity" at bounding box center [143, 358] width 10 height 10
type input "1"
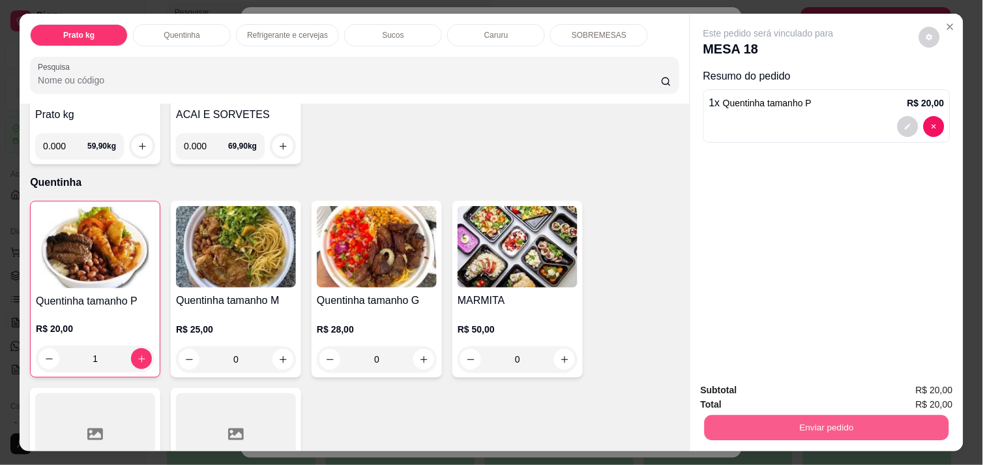
click at [799, 418] on button "Enviar pedido" at bounding box center [827, 427] width 244 height 25
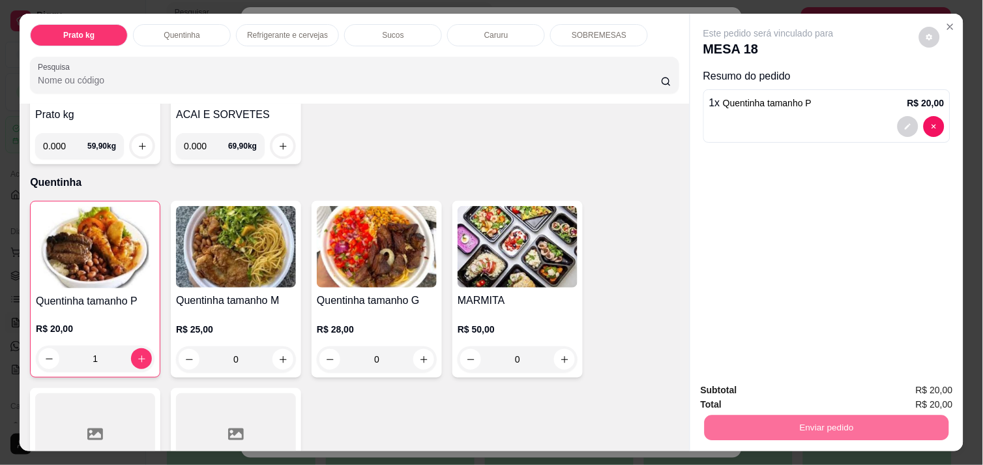
click at [909, 391] on button "Enviar pedido" at bounding box center [919, 390] width 72 height 24
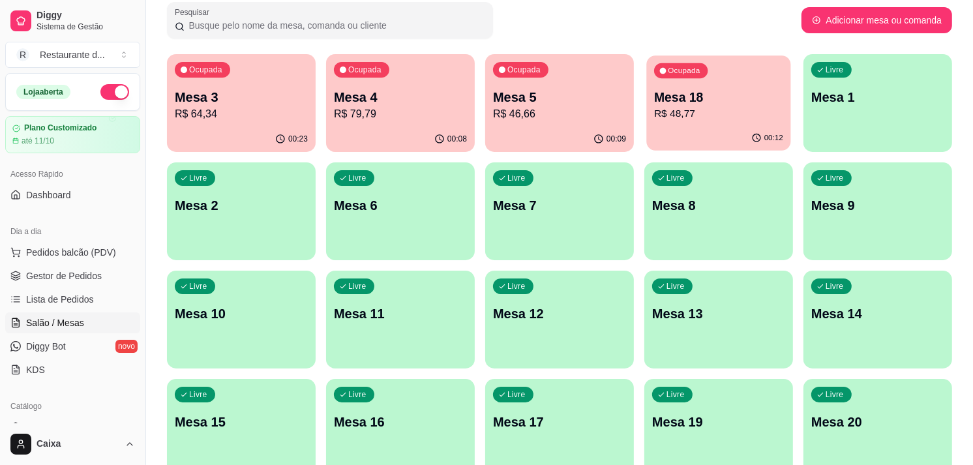
click at [728, 123] on div "Ocupada Mesa 18 R$ 48,77" at bounding box center [718, 90] width 144 height 70
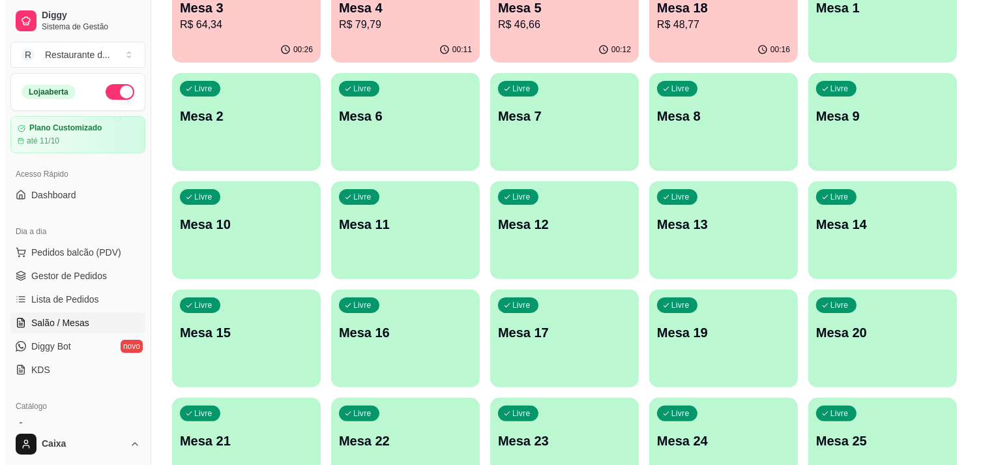
scroll to position [168, 0]
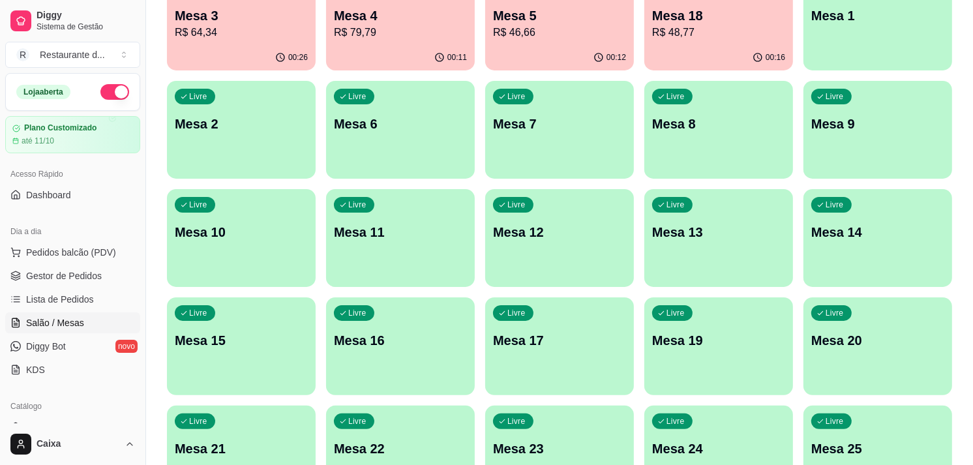
click at [214, 145] on div "Livre Mesa 2" at bounding box center [241, 122] width 149 height 82
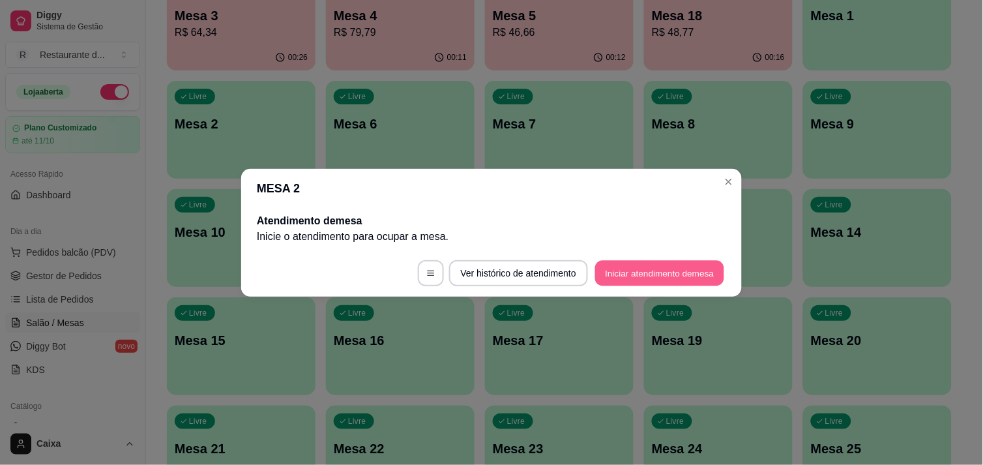
click at [659, 281] on button "Iniciar atendimento de mesa" at bounding box center [659, 272] width 129 height 25
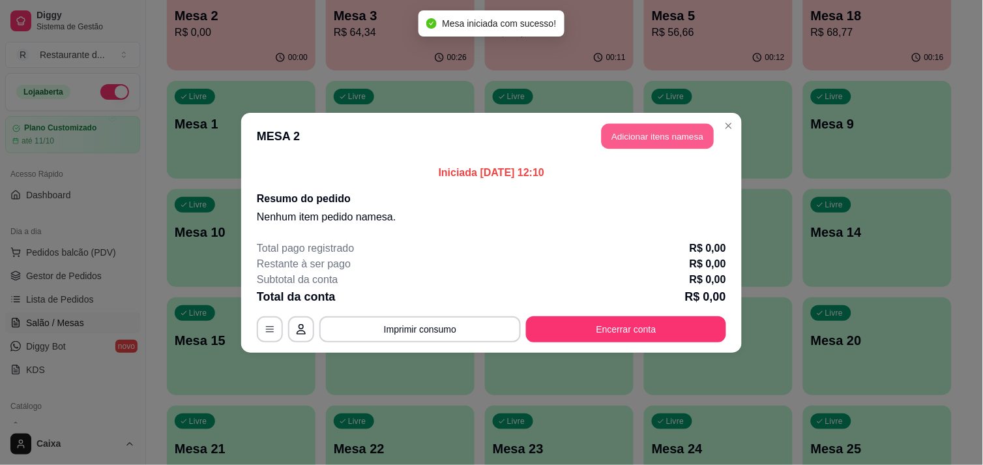
click at [661, 129] on button "Adicionar itens na mesa" at bounding box center [658, 135] width 112 height 25
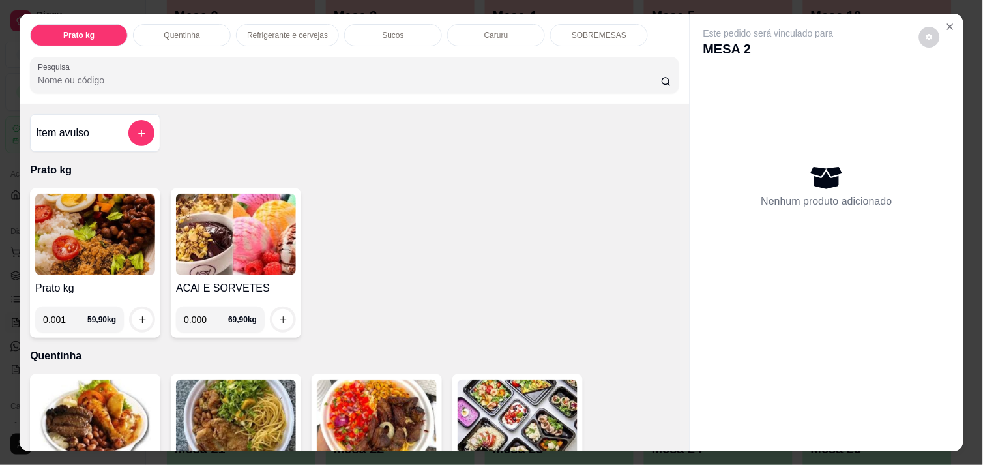
click at [69, 312] on input "0.001" at bounding box center [65, 319] width 44 height 26
type input "0.314"
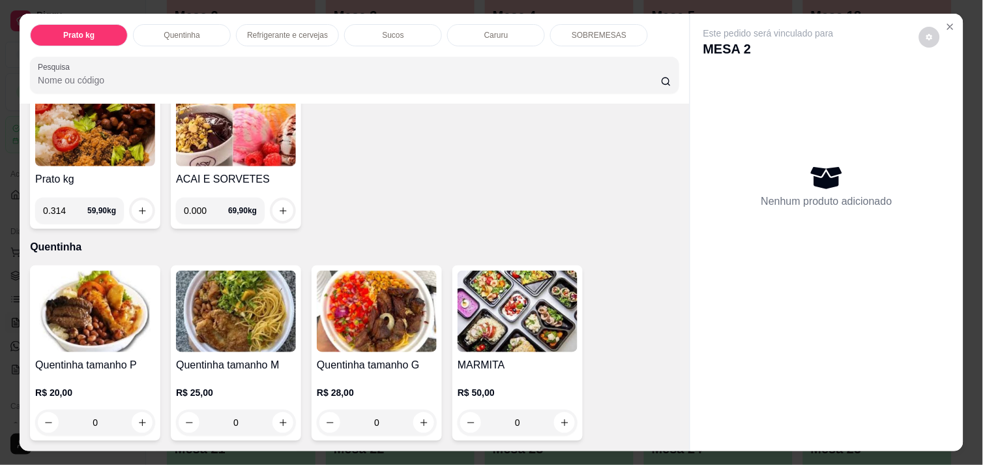
scroll to position [115, 0]
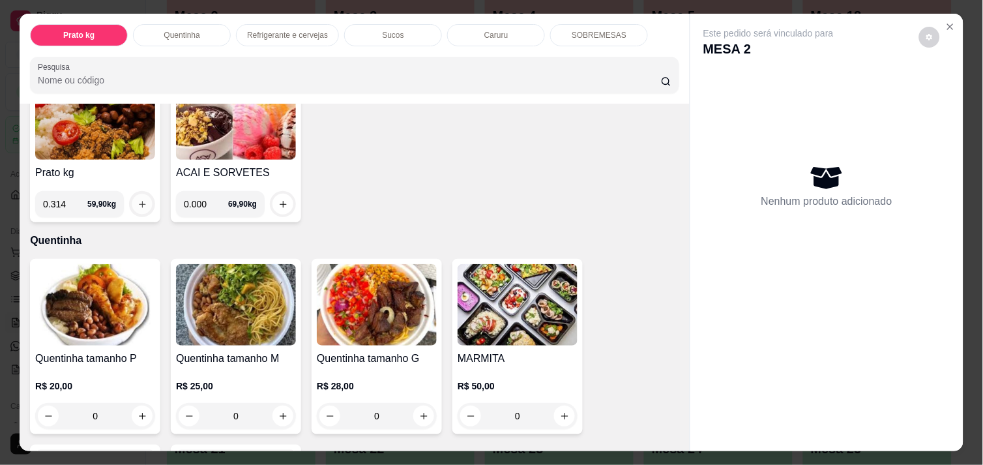
click at [140, 199] on icon "increase-product-quantity" at bounding box center [143, 204] width 10 height 10
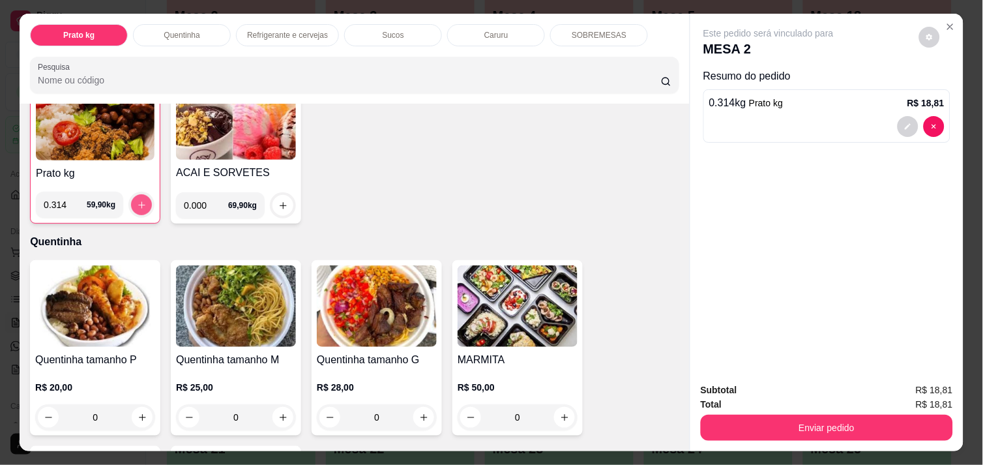
scroll to position [116, 0]
click at [94, 122] on img at bounding box center [95, 118] width 119 height 81
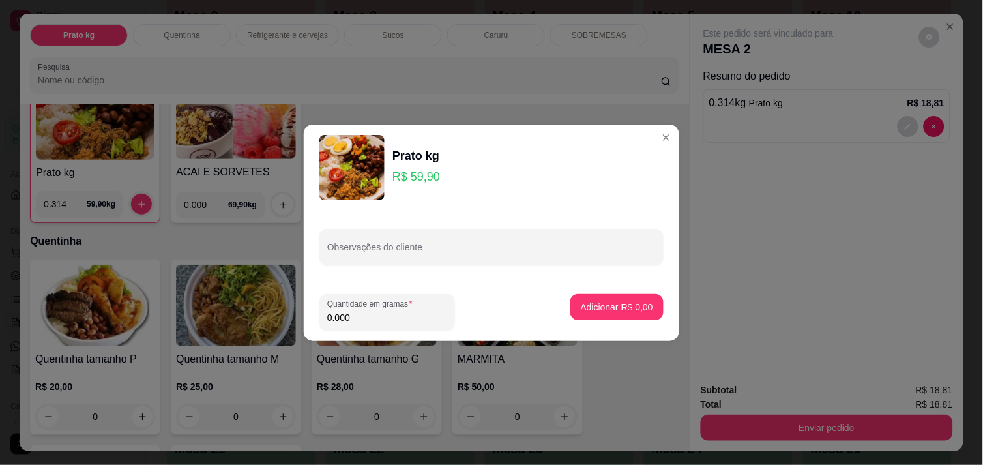
click at [353, 312] on input "0.000" at bounding box center [387, 317] width 120 height 13
type input "0.276"
click at [616, 302] on p "Adicionar R$ 16,53" at bounding box center [615, 306] width 76 height 12
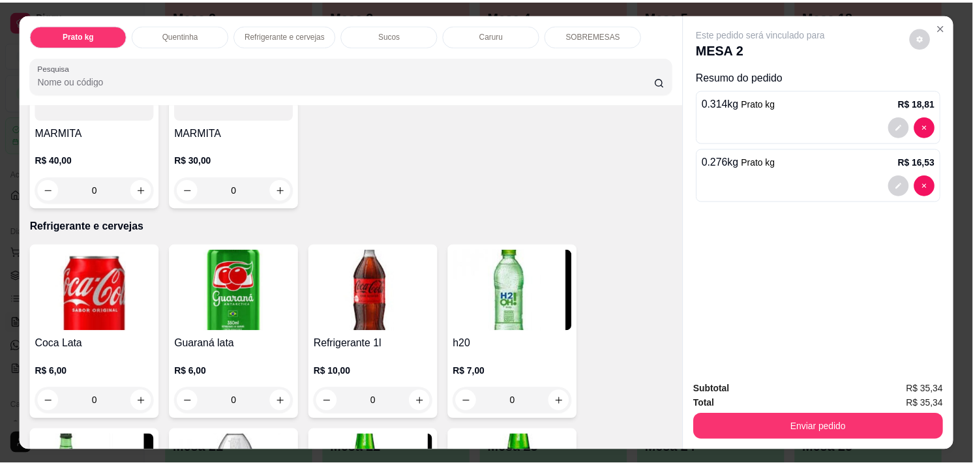
scroll to position [551, 0]
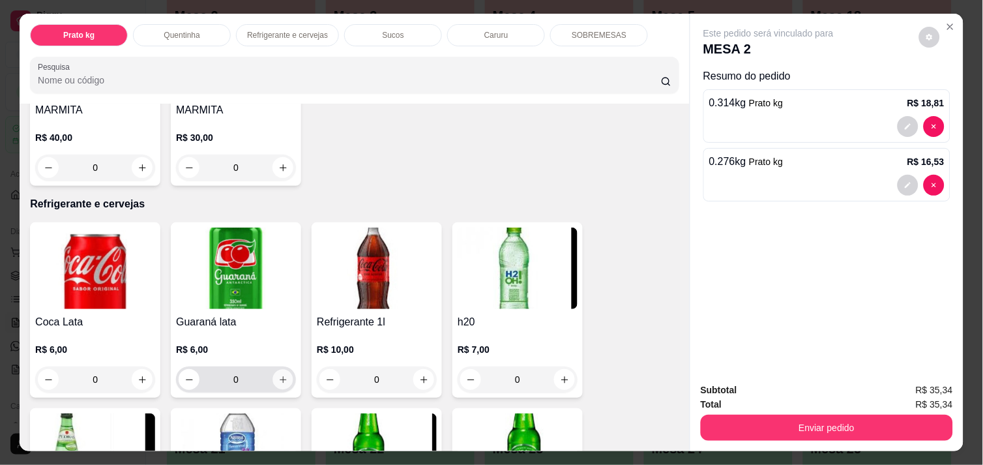
click at [278, 375] on icon "increase-product-quantity" at bounding box center [283, 380] width 10 height 10
type input "1"
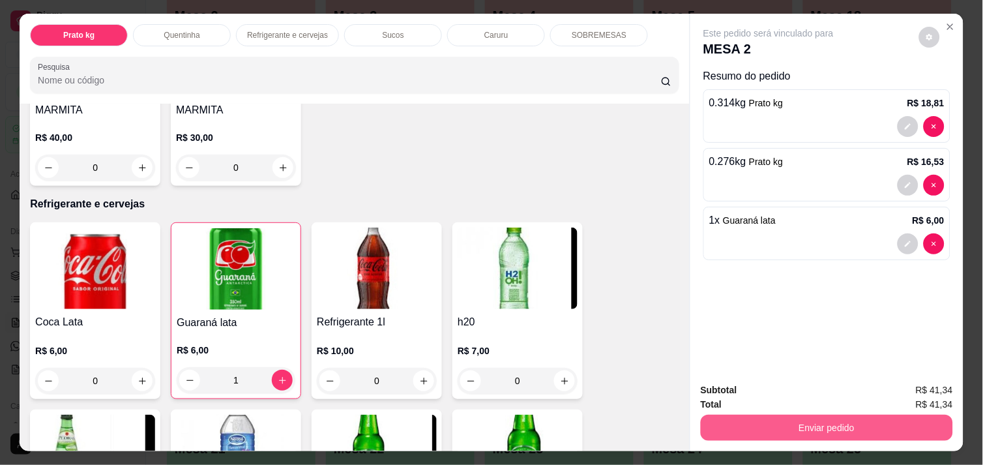
click at [811, 415] on button "Enviar pedido" at bounding box center [827, 428] width 252 height 26
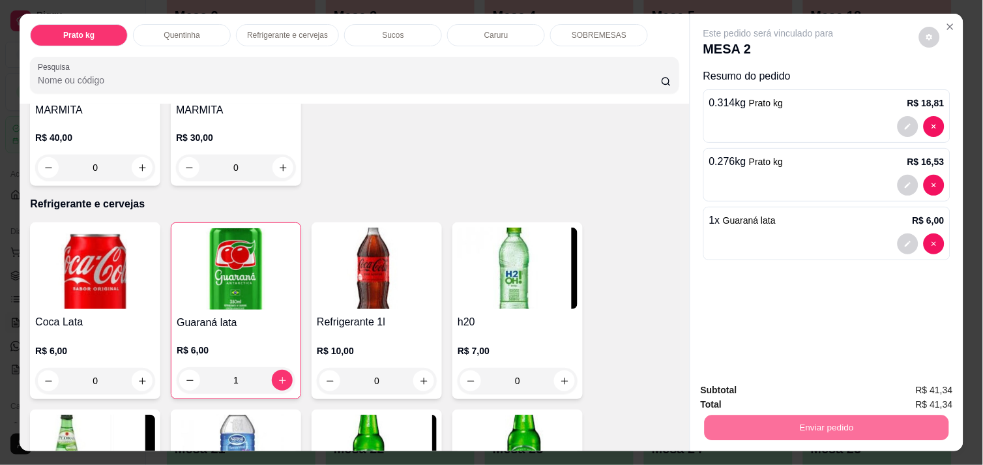
click at [939, 388] on button "Enviar pedido" at bounding box center [919, 391] width 72 height 24
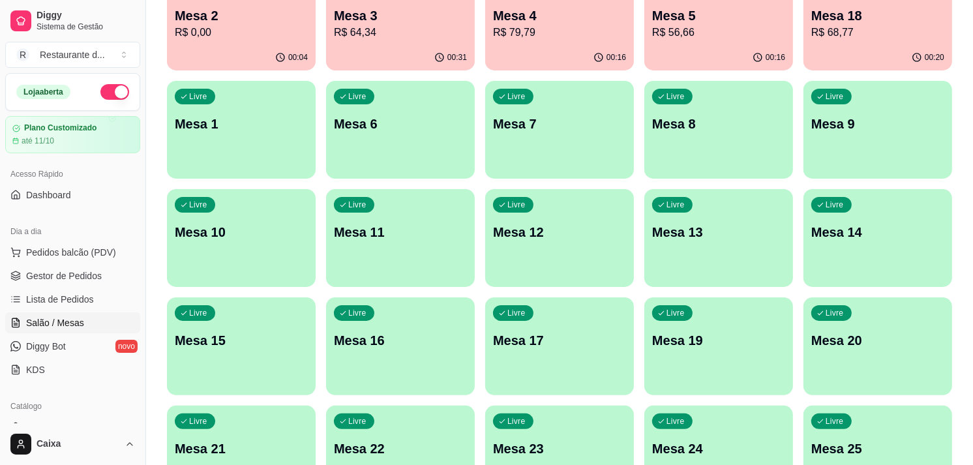
click at [426, 55] on div "00:31" at bounding box center [400, 57] width 149 height 25
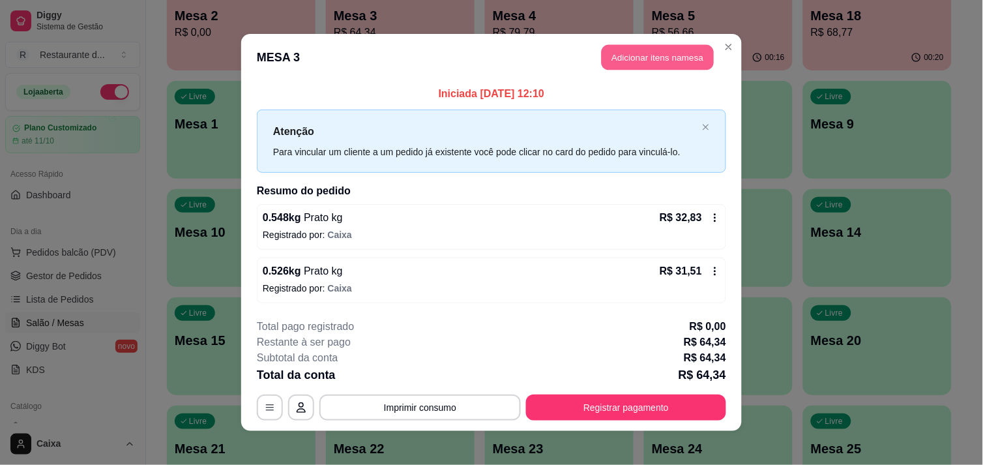
click at [661, 48] on button "Adicionar itens na mesa" at bounding box center [658, 57] width 112 height 25
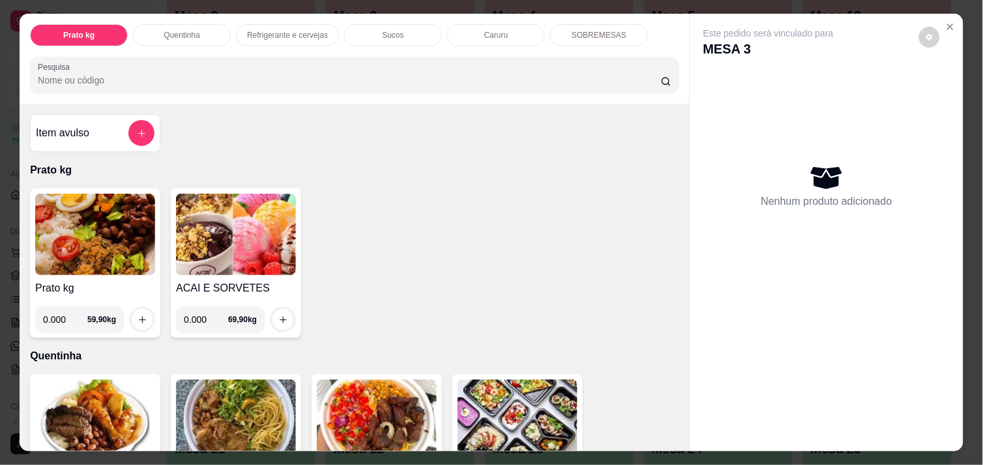
click at [205, 314] on input "0.000" at bounding box center [206, 319] width 44 height 26
type input "0.204"
click at [278, 315] on icon "increase-product-quantity" at bounding box center [283, 320] width 10 height 10
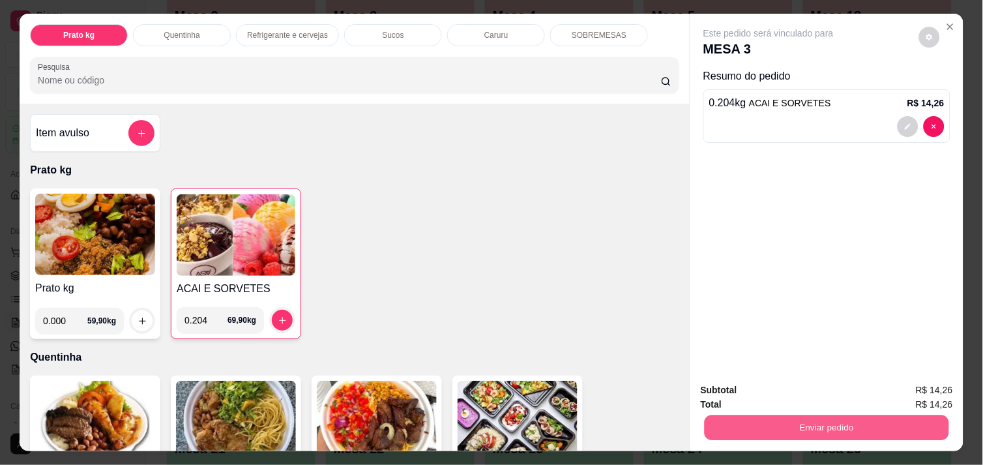
click at [817, 421] on button "Enviar pedido" at bounding box center [827, 427] width 244 height 25
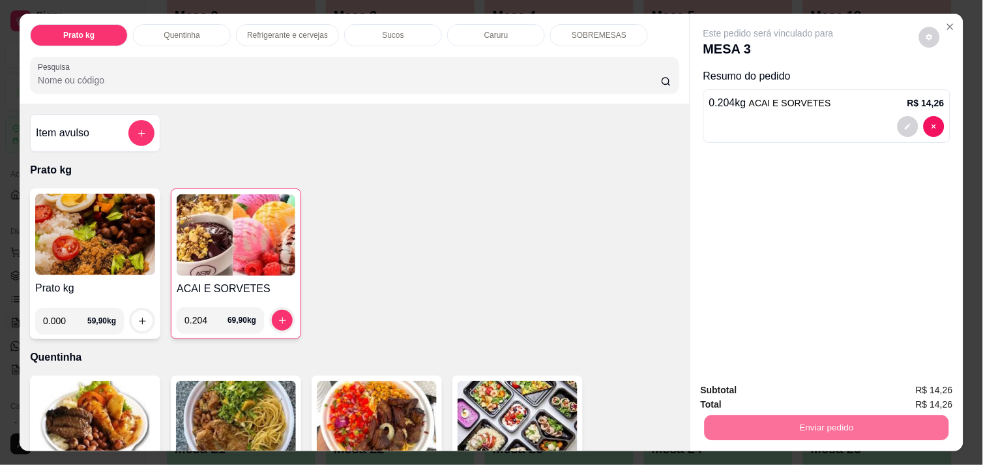
click at [895, 389] on button "Enviar pedido" at bounding box center [919, 391] width 74 height 25
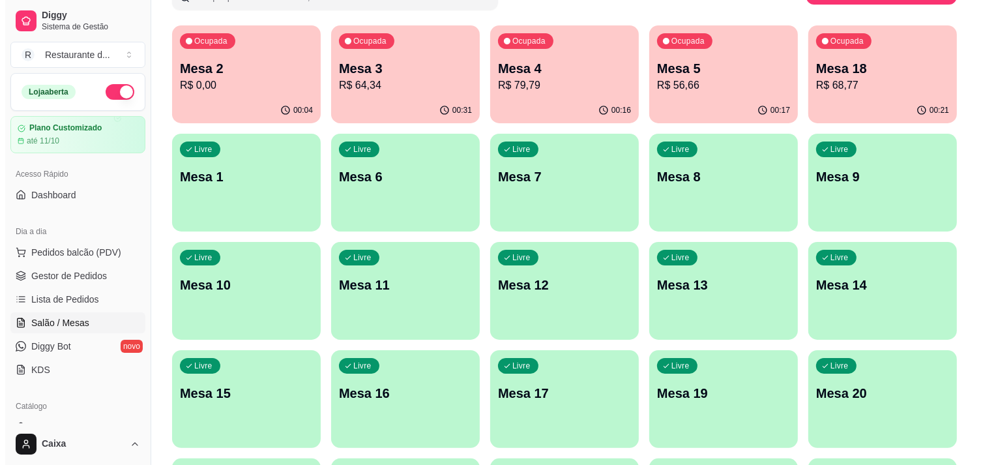
scroll to position [111, 0]
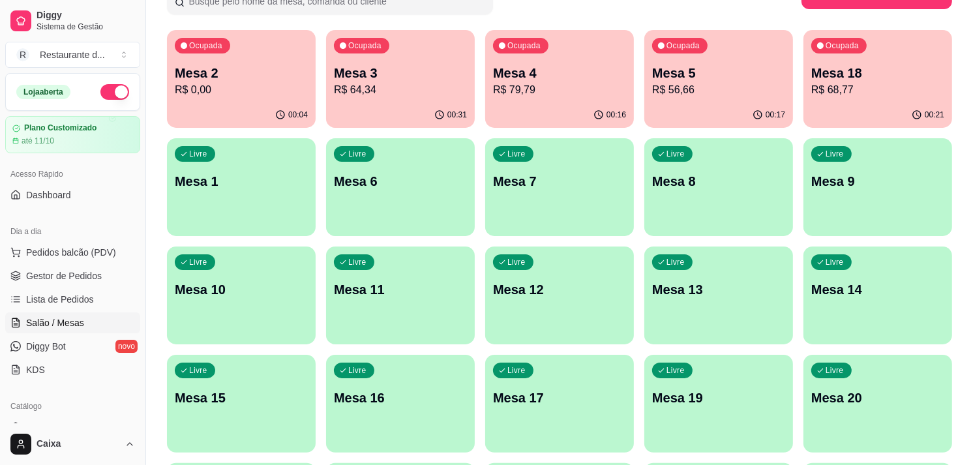
click at [550, 61] on div "Ocupada Mesa 4 R$ 79,79" at bounding box center [559, 66] width 149 height 72
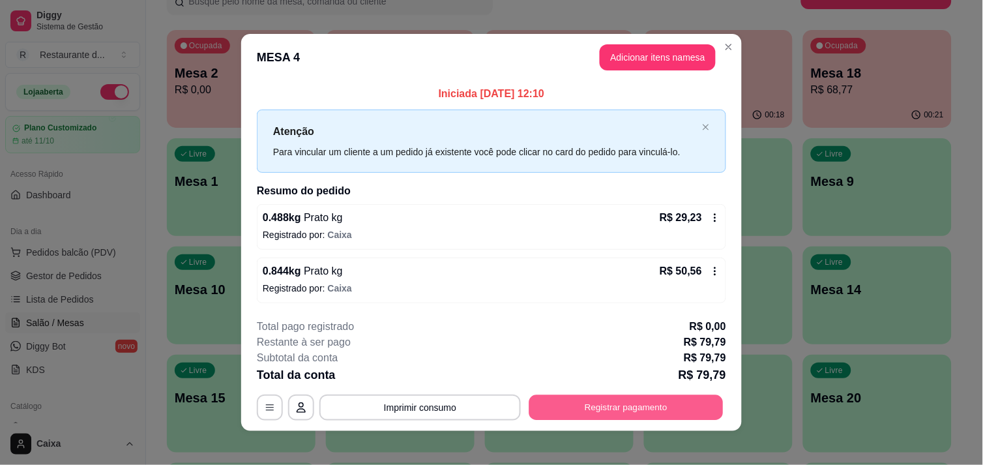
click at [609, 396] on button "Registrar pagamento" at bounding box center [626, 407] width 194 height 25
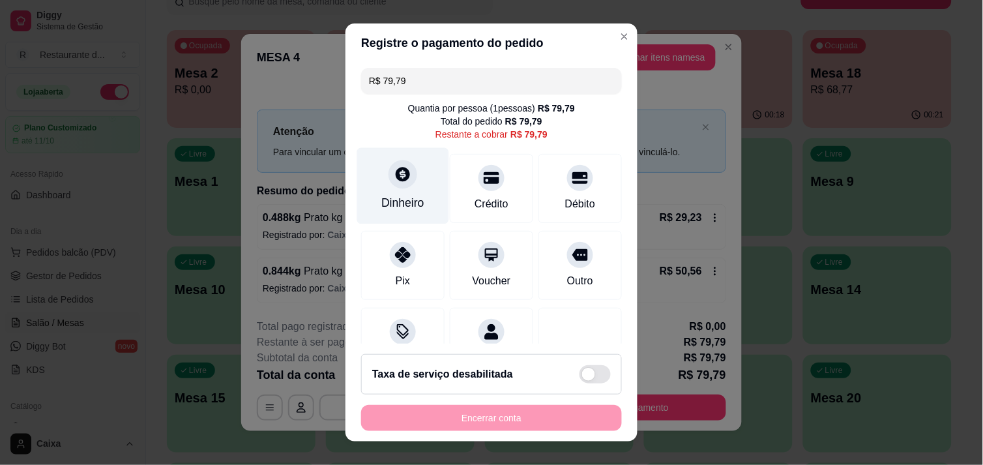
click at [376, 179] on div "Dinheiro" at bounding box center [403, 185] width 92 height 76
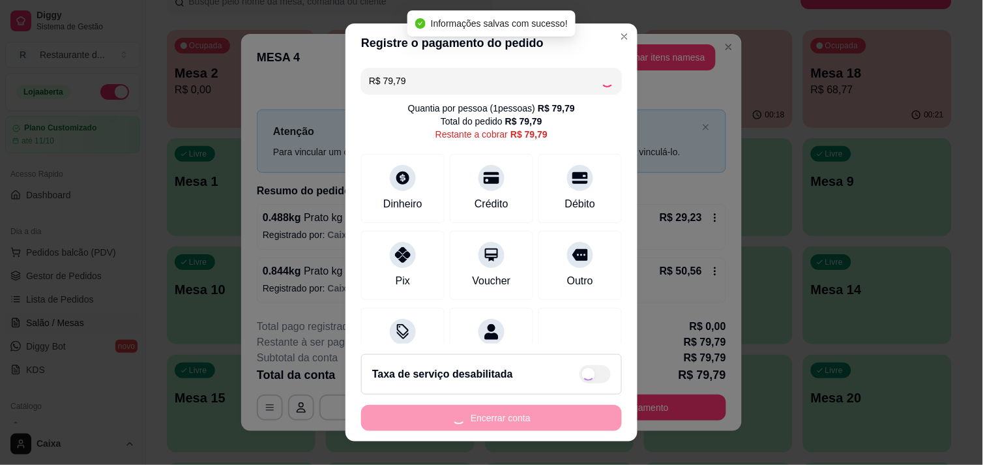
type input "R$ 0,00"
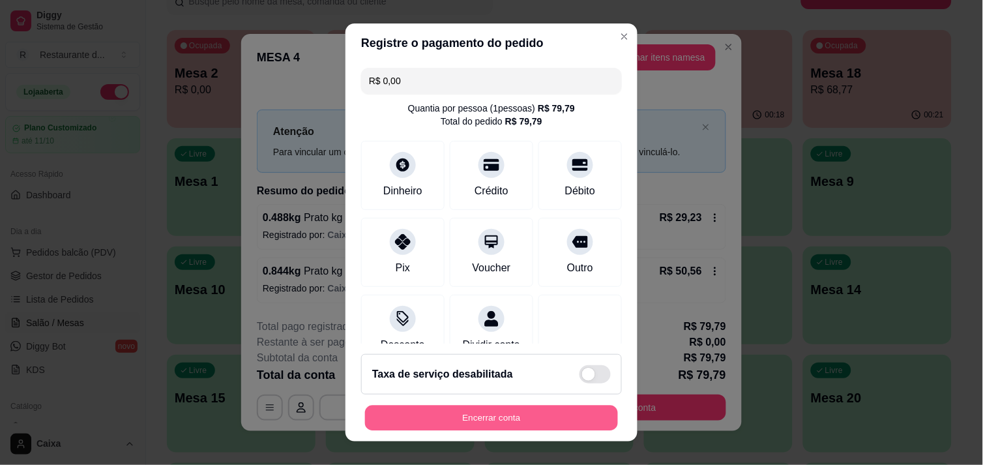
click at [533, 408] on button "Encerrar conta" at bounding box center [491, 417] width 253 height 25
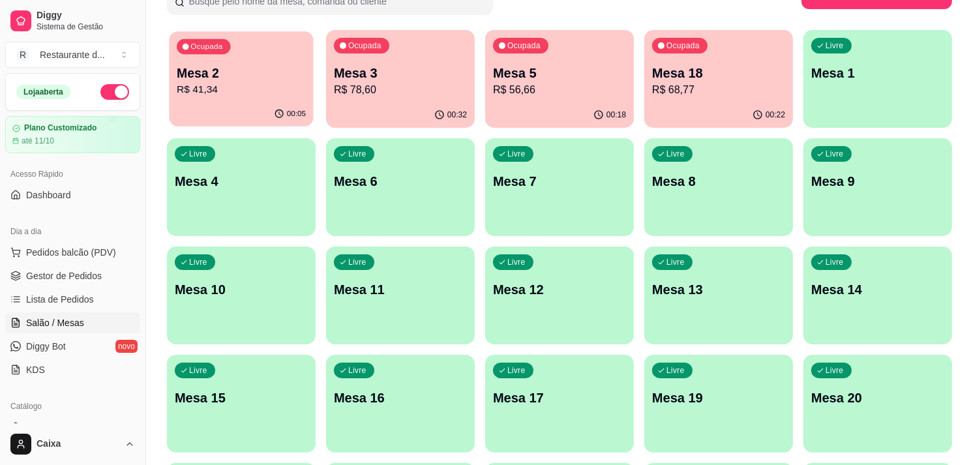
click at [256, 112] on div "00:05" at bounding box center [241, 114] width 144 height 25
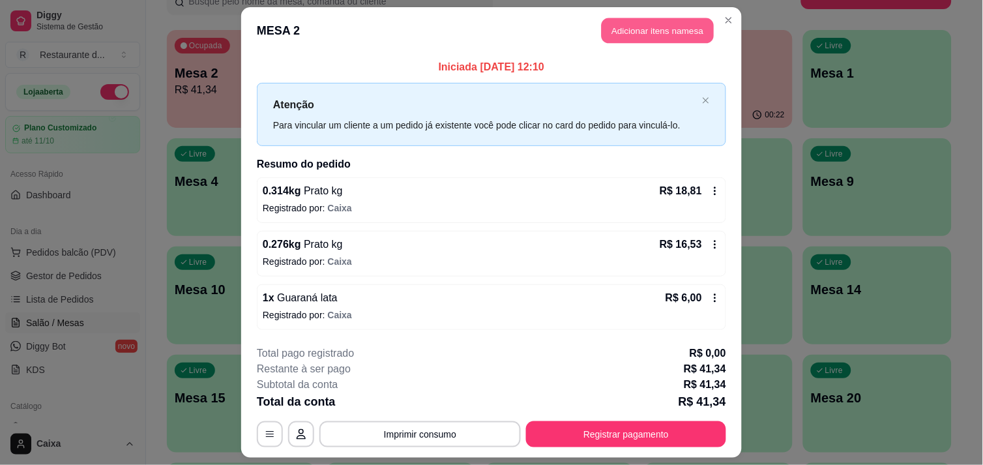
click at [619, 34] on button "Adicionar itens na mesa" at bounding box center [658, 30] width 112 height 25
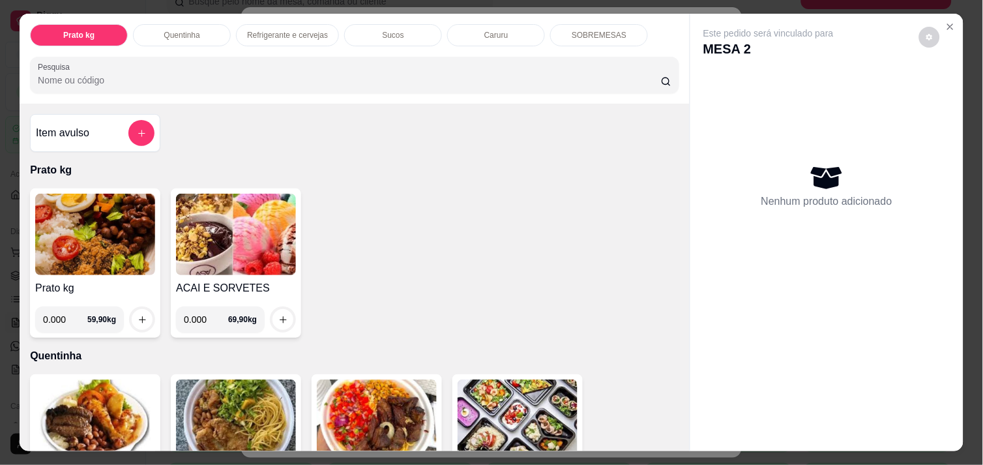
click at [69, 306] on input "0.000" at bounding box center [65, 319] width 44 height 26
type input "0.322"
click at [141, 312] on button "increase-product-quantity" at bounding box center [142, 320] width 20 height 20
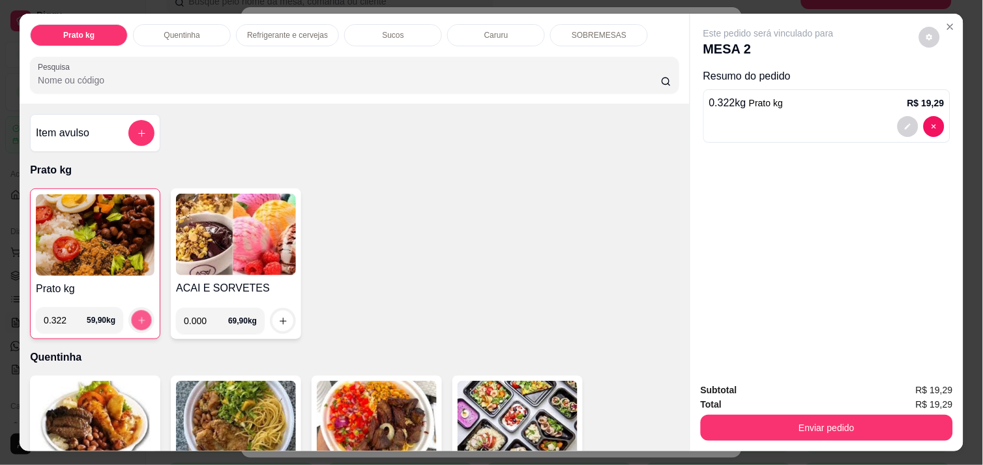
click at [141, 312] on button "increase-product-quantity" at bounding box center [142, 320] width 20 height 20
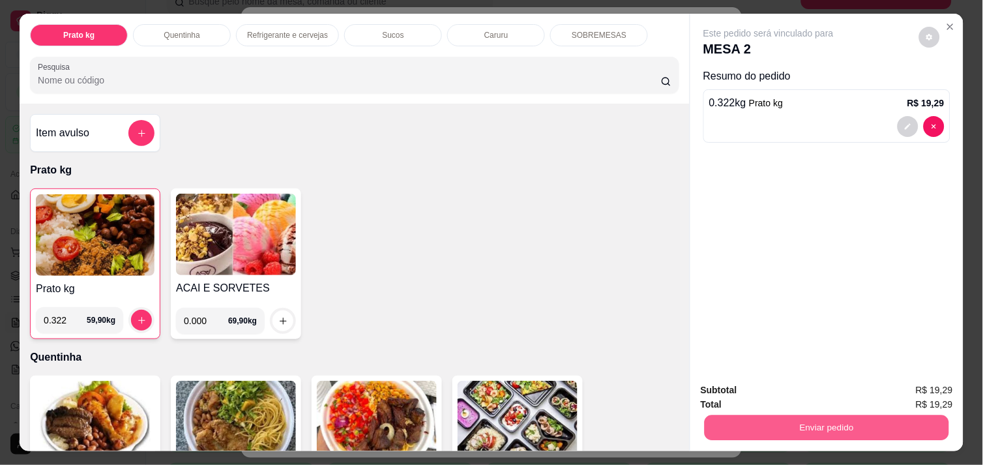
click at [789, 424] on button "Enviar pedido" at bounding box center [827, 427] width 244 height 25
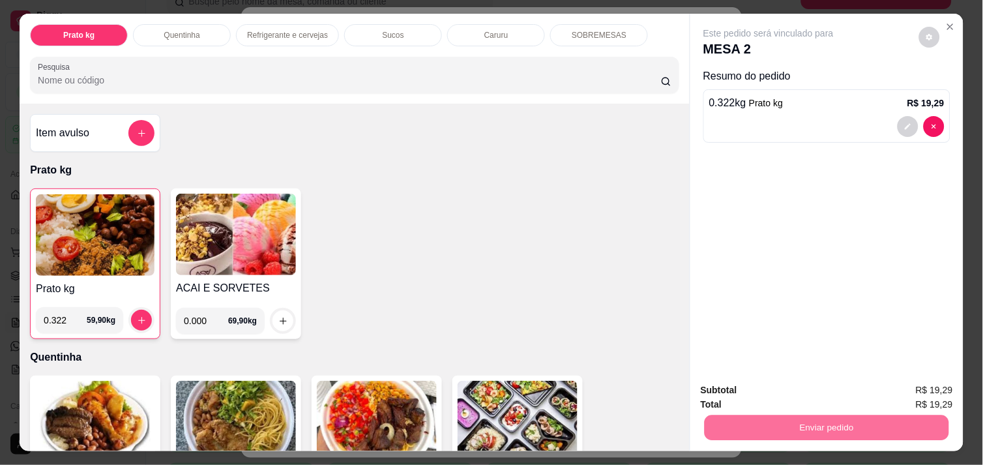
click at [934, 387] on button "Enviar pedido" at bounding box center [919, 390] width 72 height 24
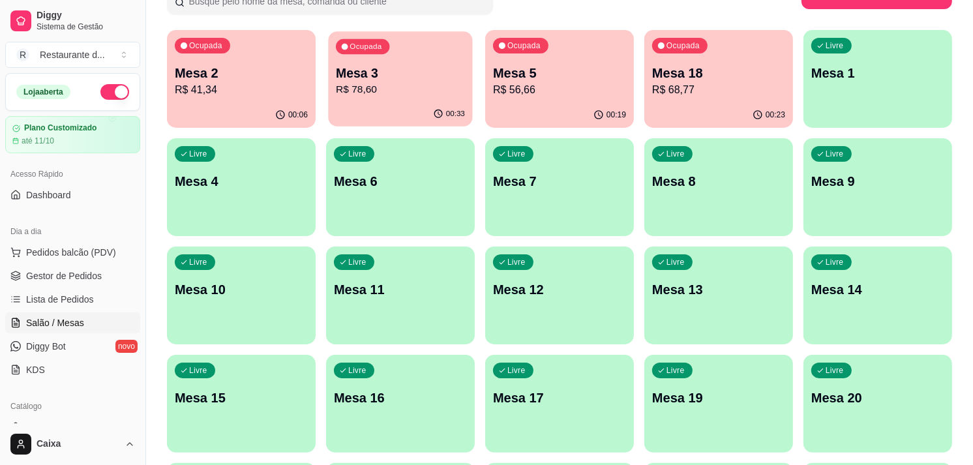
click at [365, 83] on p "R$ 78,60" at bounding box center [400, 89] width 129 height 15
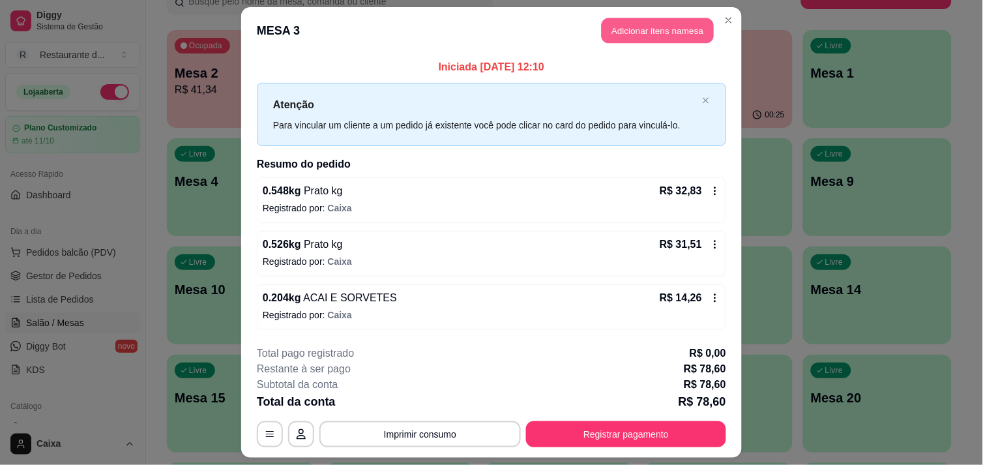
click at [632, 27] on button "Adicionar itens na mesa" at bounding box center [658, 30] width 112 height 25
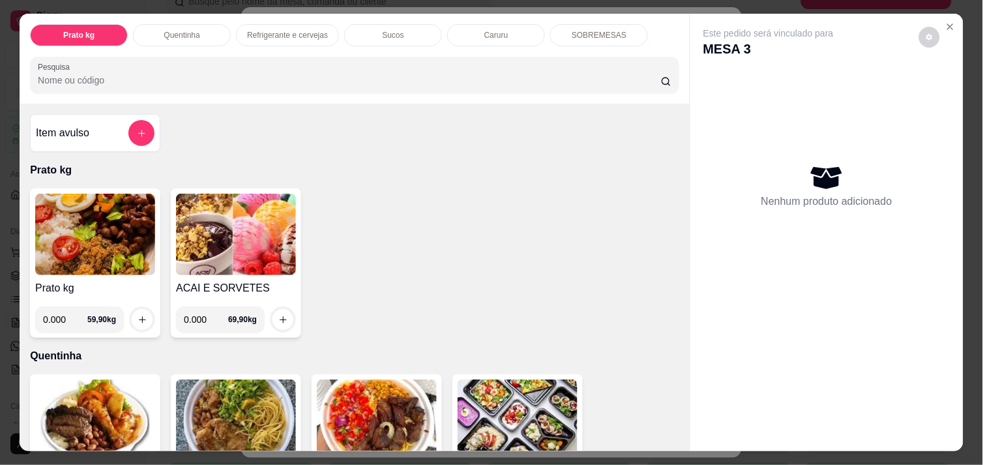
click at [204, 315] on input "0.000" at bounding box center [206, 319] width 44 height 26
type input "0.192"
click at [278, 315] on icon "increase-product-quantity" at bounding box center [283, 320] width 10 height 10
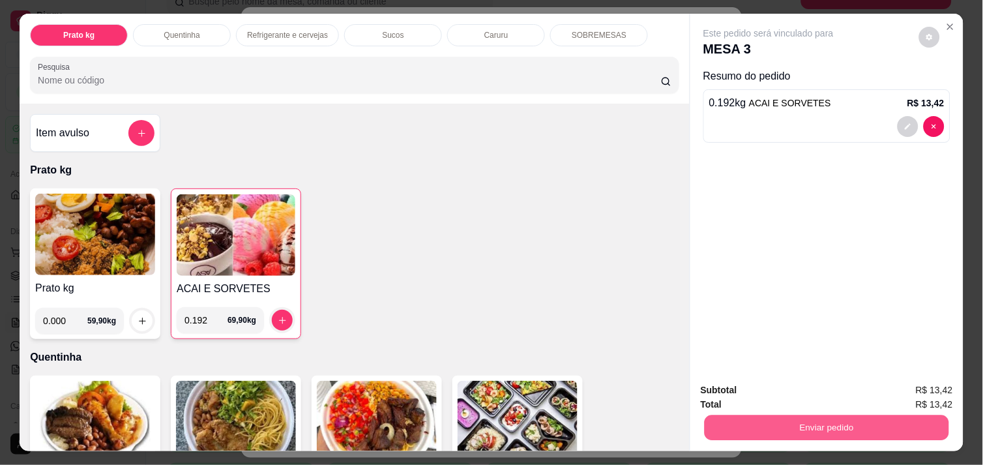
click at [768, 424] on button "Enviar pedido" at bounding box center [827, 427] width 244 height 25
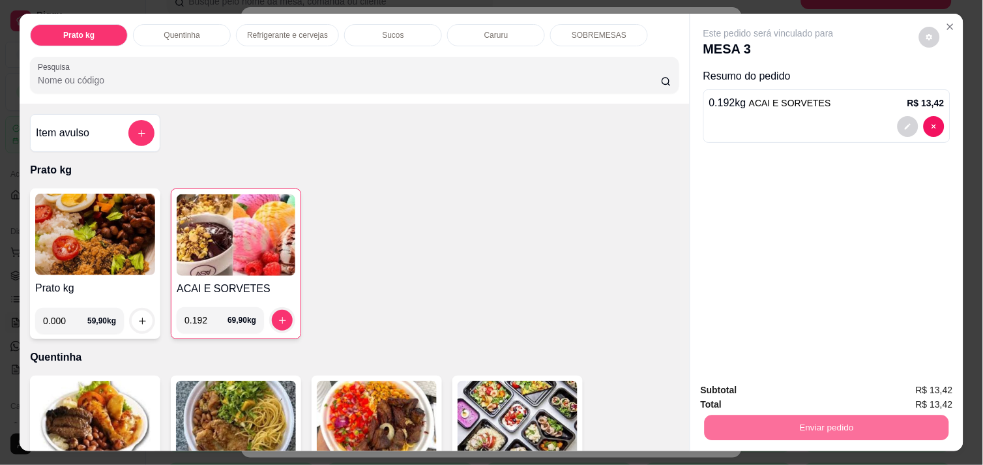
click at [916, 388] on button "Enviar pedido" at bounding box center [919, 390] width 72 height 24
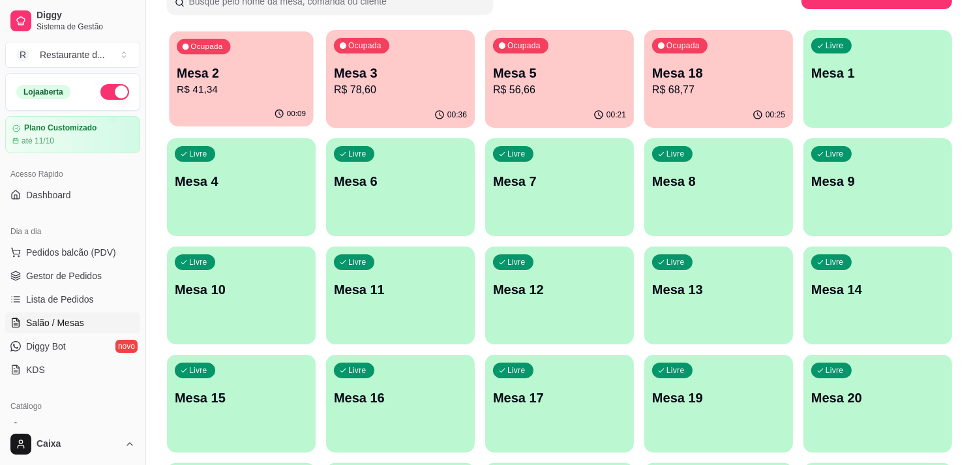
click at [252, 63] on div "Ocupada Mesa 2 R$ 41,34" at bounding box center [241, 66] width 144 height 70
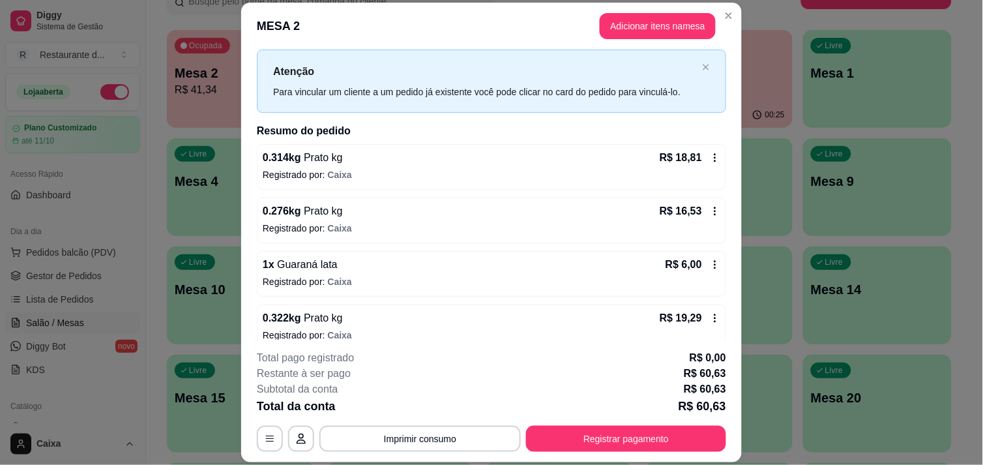
scroll to position [44, 0]
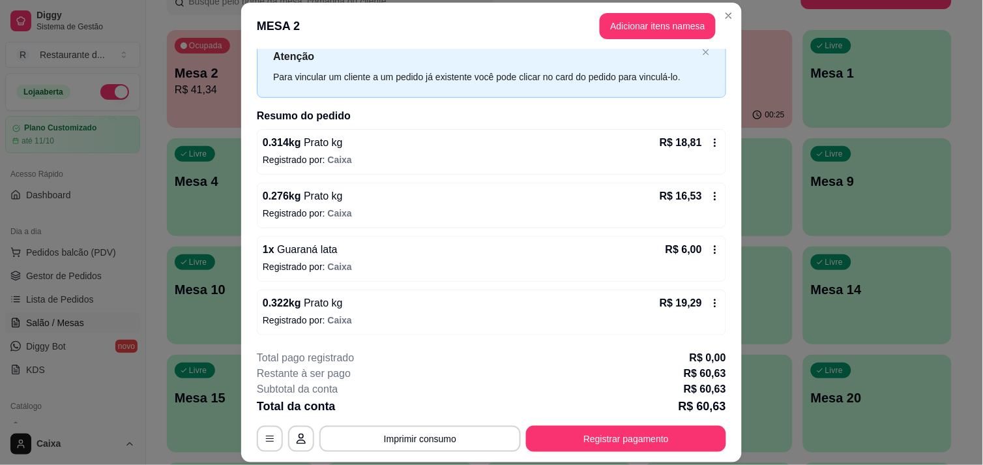
click at [714, 302] on icon at bounding box center [715, 303] width 2 height 8
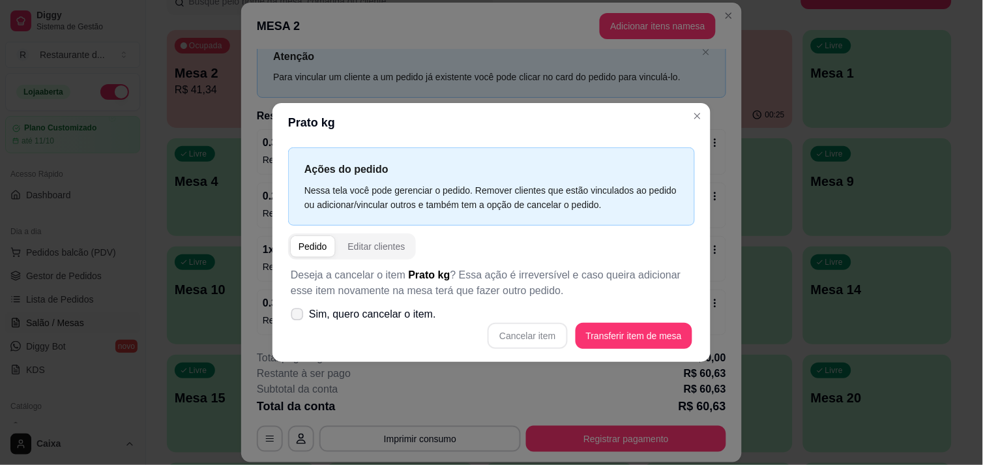
click at [296, 310] on icon at bounding box center [297, 313] width 10 height 7
click at [296, 316] on input "Sim, quero cancelar o item." at bounding box center [294, 320] width 8 height 8
checkbox input "true"
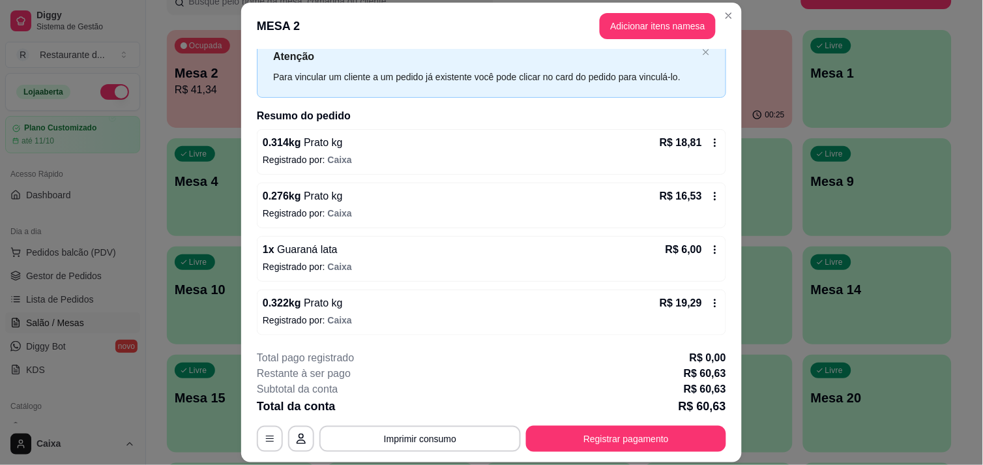
click at [710, 298] on icon at bounding box center [715, 303] width 10 height 10
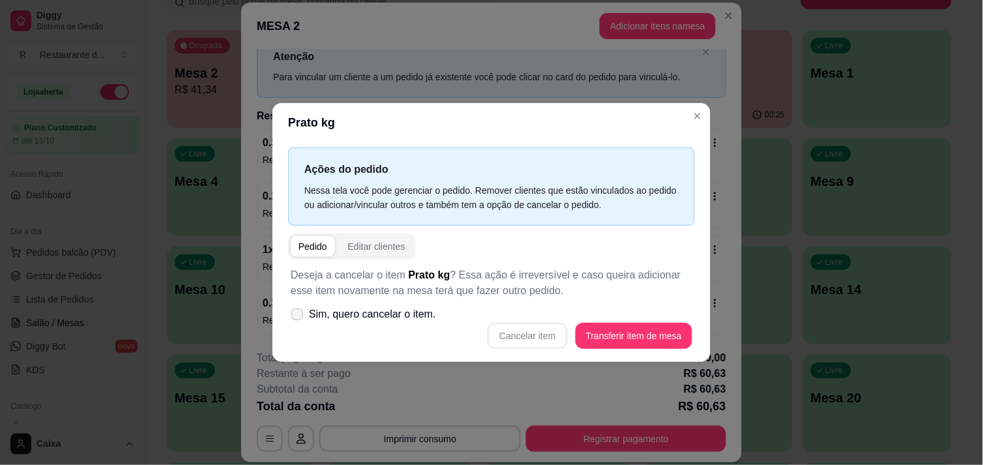
click at [297, 306] on label "Sim, quero cancelar o item." at bounding box center [364, 314] width 156 height 26
click at [297, 316] on input "Sim, quero cancelar o item." at bounding box center [294, 320] width 8 height 8
checkbox input "true"
click at [538, 335] on button "Cancelar item" at bounding box center [528, 335] width 78 height 25
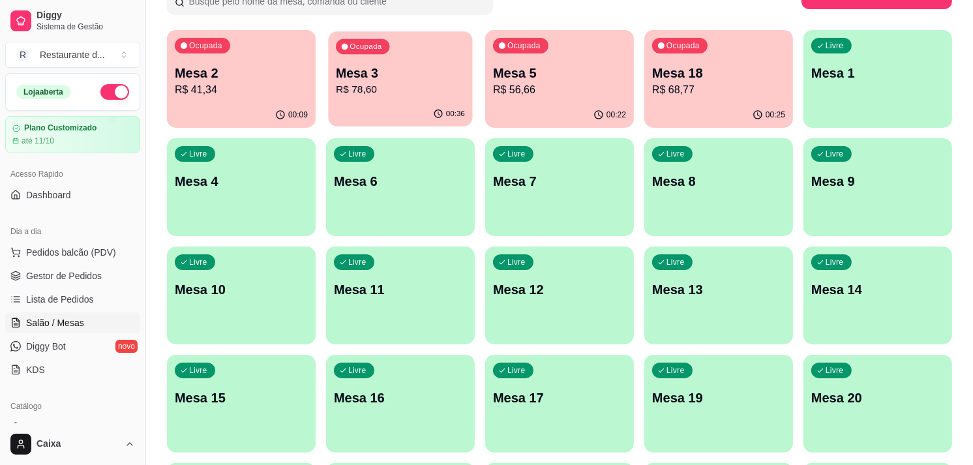
click at [388, 87] on p "R$ 78,60" at bounding box center [400, 89] width 129 height 15
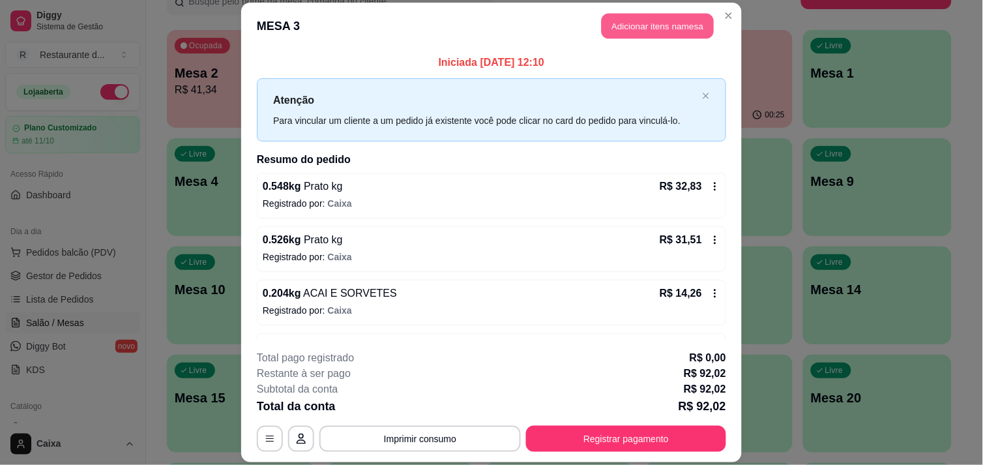
click at [644, 15] on button "Adicionar itens na mesa" at bounding box center [658, 25] width 112 height 25
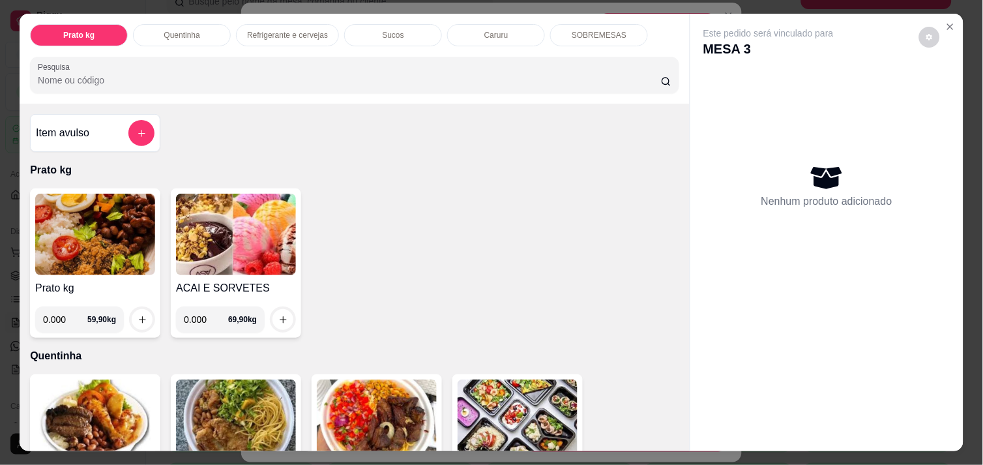
click at [63, 309] on input "0.000" at bounding box center [65, 319] width 44 height 26
type input "0.322"
click at [138, 315] on icon "increase-product-quantity" at bounding box center [143, 320] width 10 height 10
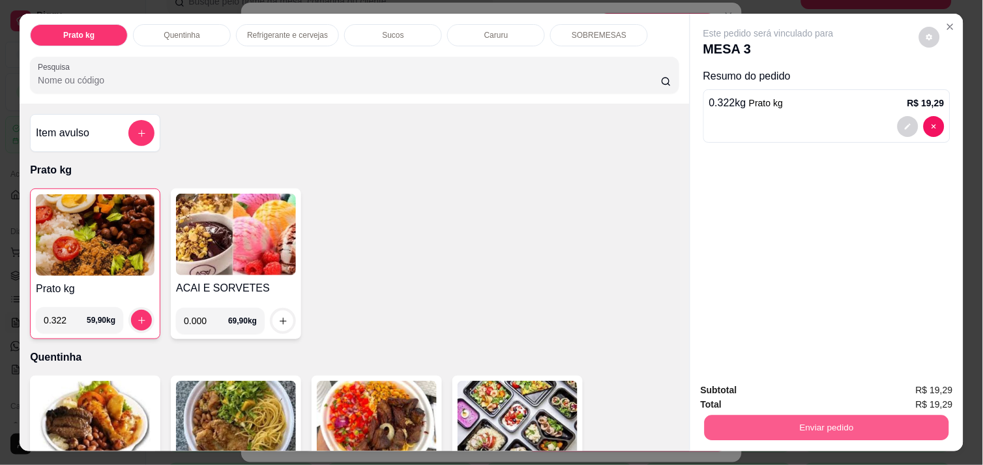
click at [747, 415] on button "Enviar pedido" at bounding box center [827, 427] width 244 height 25
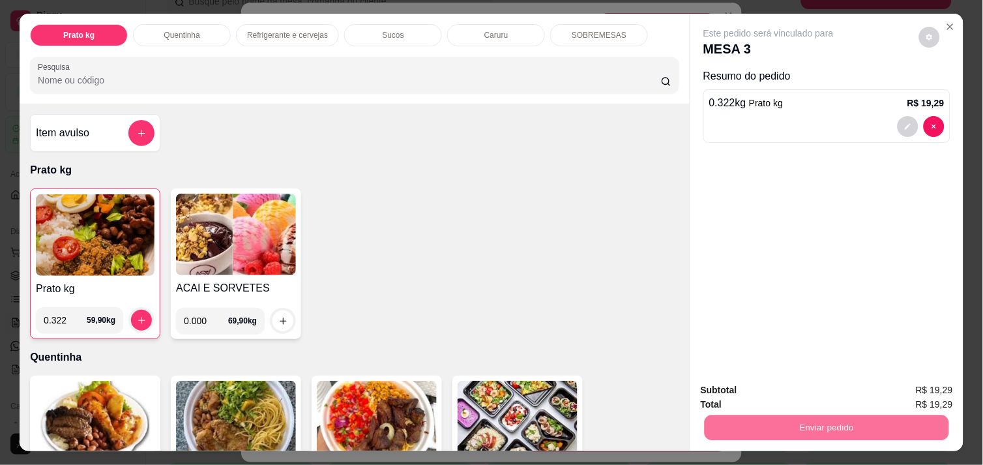
click at [923, 392] on button "Enviar pedido" at bounding box center [919, 390] width 72 height 24
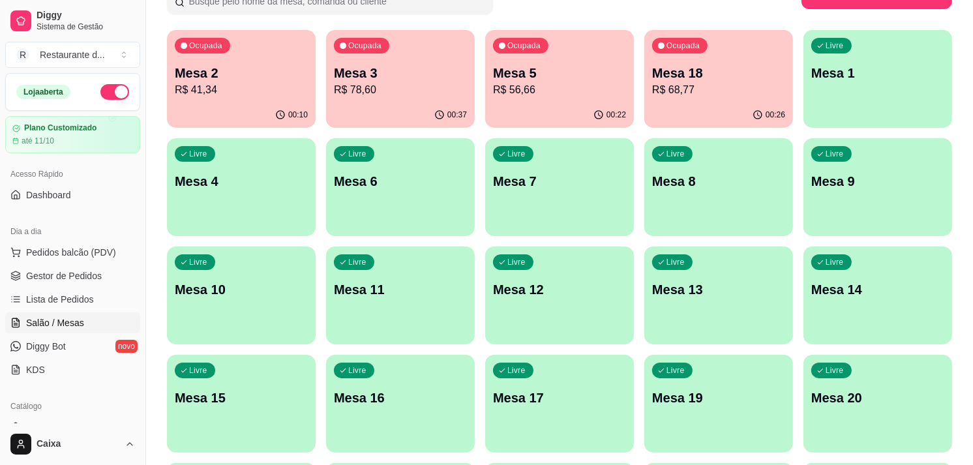
click at [966, 314] on div "Todos Mesas Comandas Pesquisar Adicionar mesa ou comanda Ocupada Mesa 2 R$ 41,3…" at bounding box center [559, 420] width 827 height 962
click at [567, 92] on p "R$ 56,66" at bounding box center [559, 89] width 129 height 15
click at [433, 66] on p "Mesa 3" at bounding box center [400, 74] width 129 height 18
click at [725, 80] on p "Mesa 18" at bounding box center [718, 74] width 129 height 18
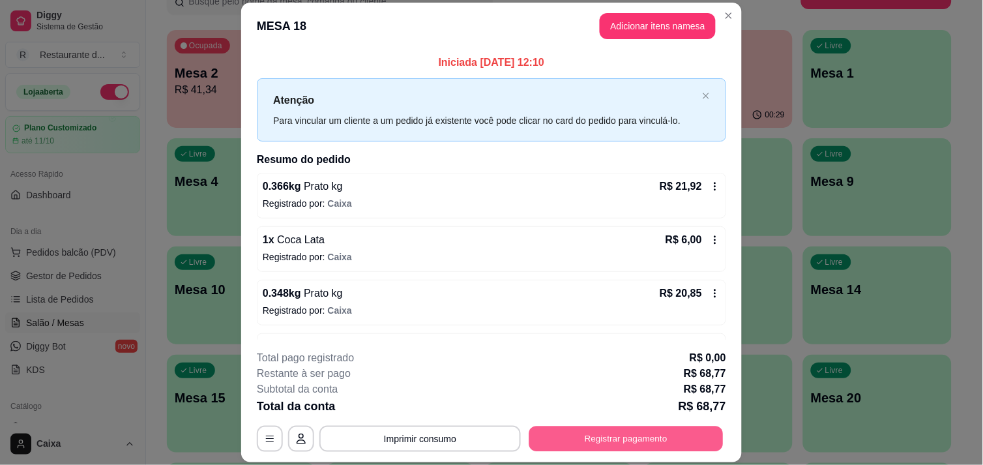
click at [646, 438] on button "Registrar pagamento" at bounding box center [626, 438] width 194 height 25
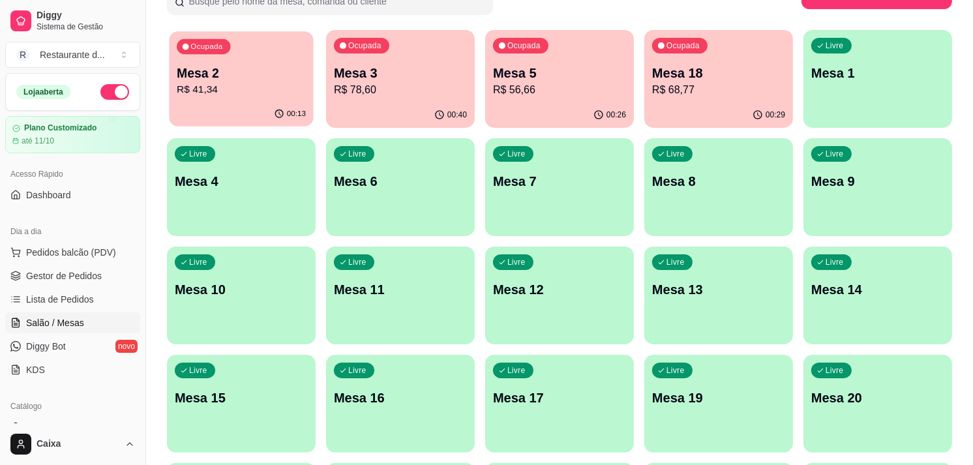
click at [229, 78] on p "Mesa 2" at bounding box center [241, 74] width 129 height 18
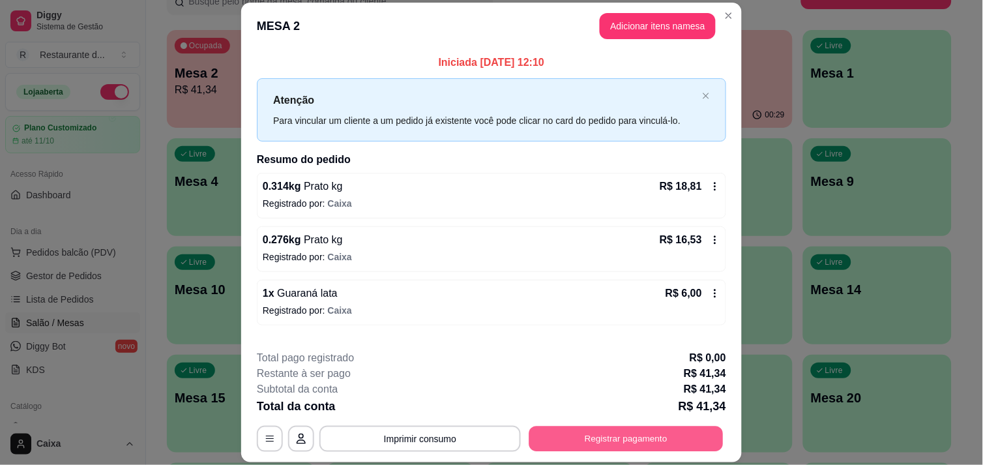
click at [583, 433] on button "Registrar pagamento" at bounding box center [626, 438] width 194 height 25
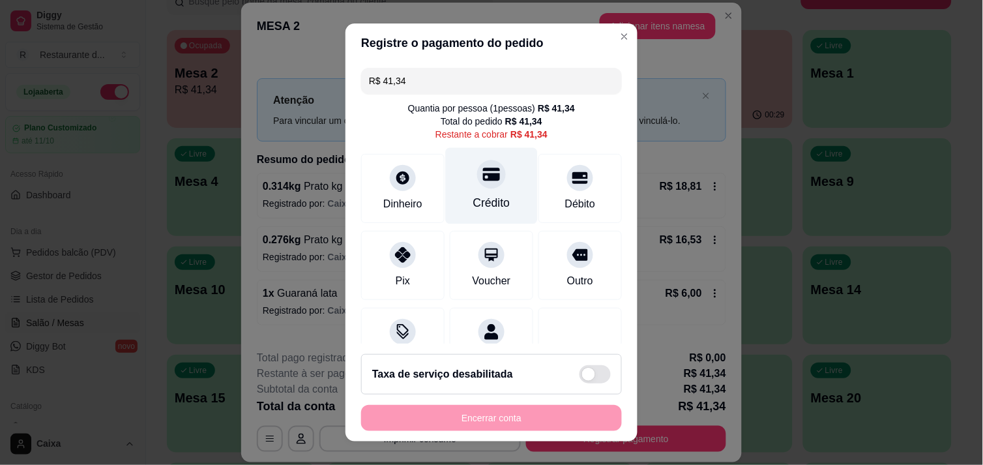
click at [473, 203] on div "Crédito" at bounding box center [491, 202] width 37 height 17
type input "R$ 0,00"
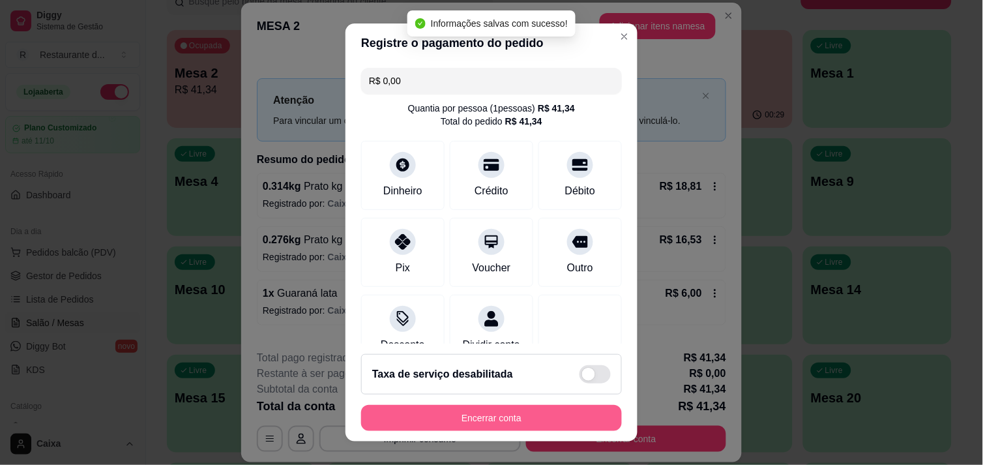
click at [480, 411] on button "Encerrar conta" at bounding box center [491, 418] width 261 height 26
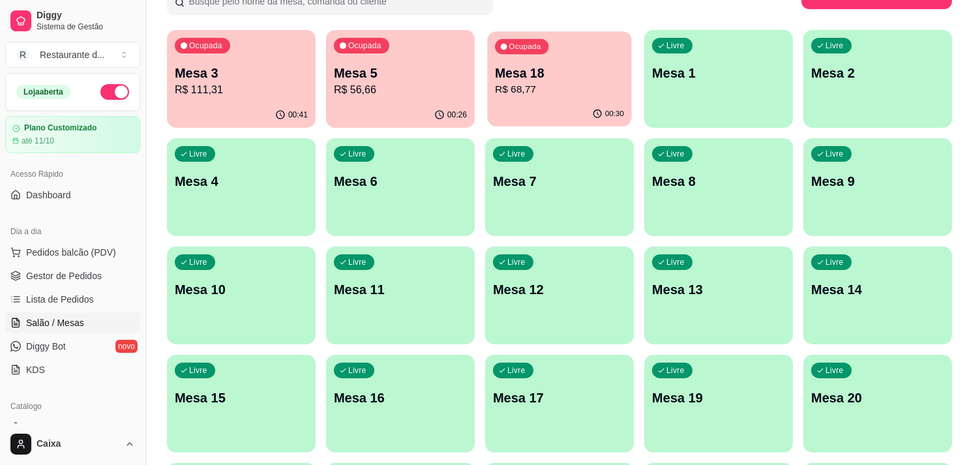
click at [581, 106] on div "00:30" at bounding box center [559, 114] width 144 height 25
click at [432, 110] on div "00:28" at bounding box center [400, 114] width 144 height 25
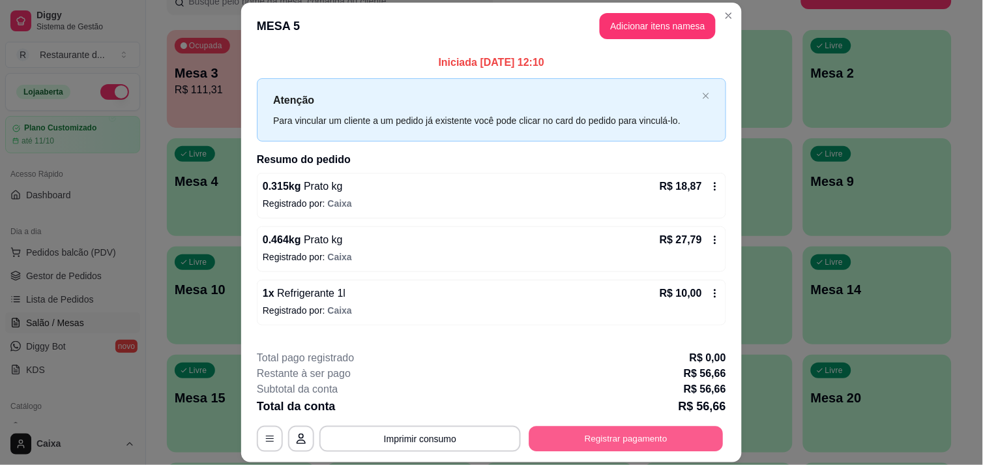
click at [574, 447] on button "Registrar pagamento" at bounding box center [626, 438] width 194 height 25
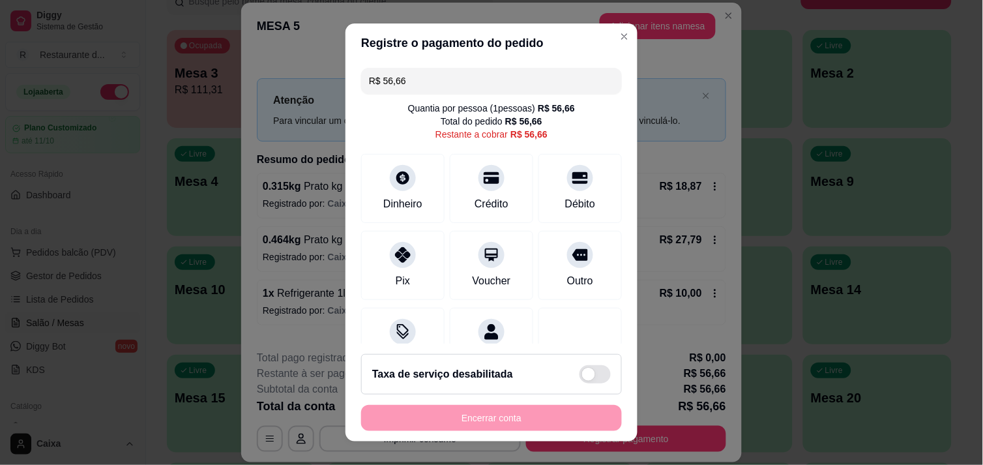
click at [405, 91] on input "R$ 56,66" at bounding box center [491, 81] width 245 height 26
click at [388, 175] on div at bounding box center [402, 174] width 29 height 29
click at [401, 255] on icon at bounding box center [402, 250] width 17 height 17
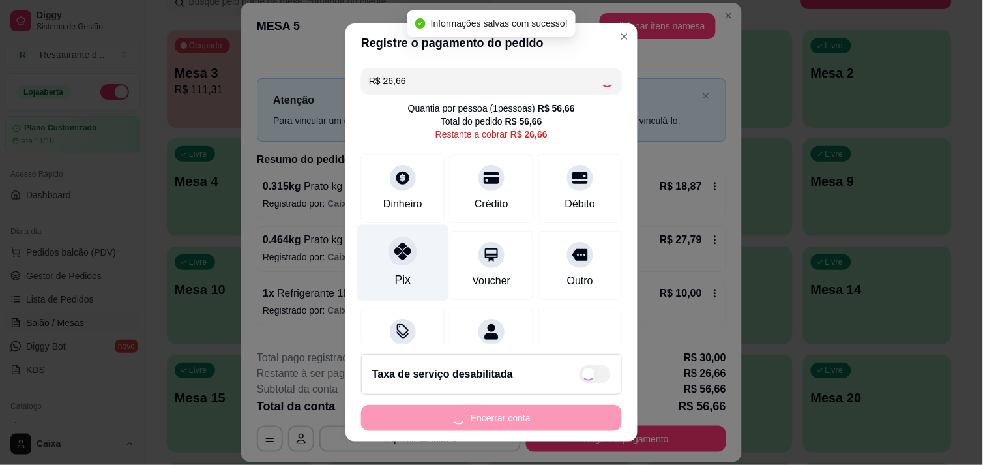
type input "R$ 0,00"
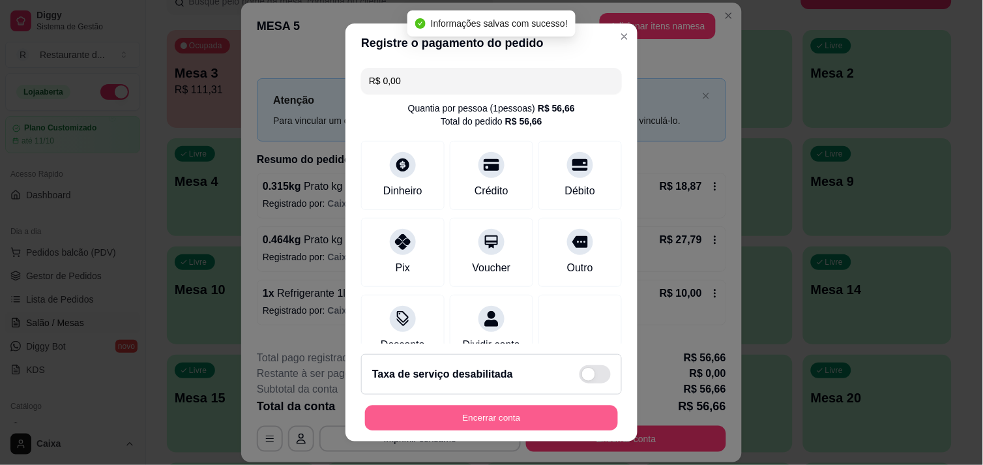
click at [471, 411] on button "Encerrar conta" at bounding box center [491, 417] width 253 height 25
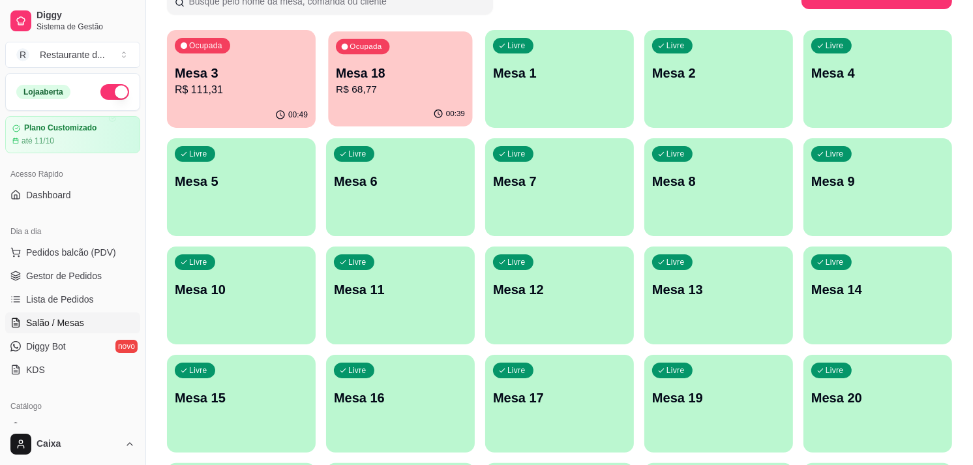
click at [402, 94] on p "R$ 68,77" at bounding box center [400, 89] width 129 height 15
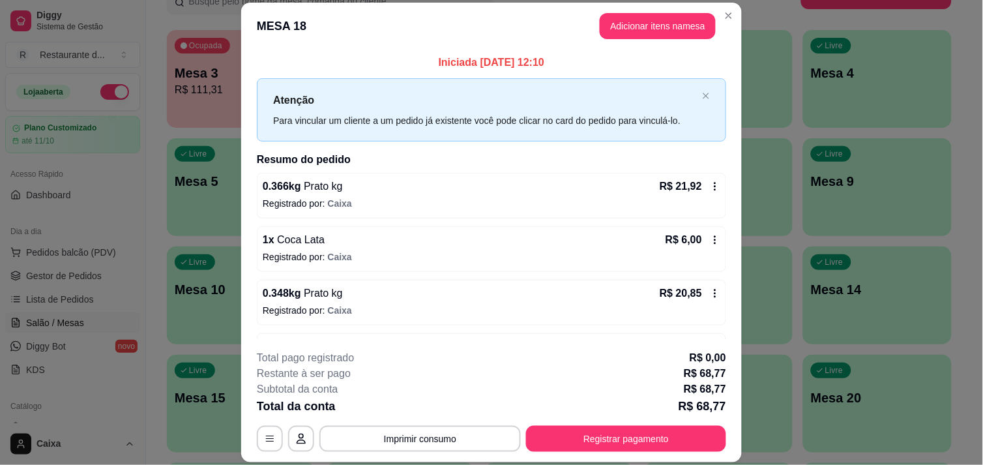
click at [710, 181] on icon at bounding box center [715, 186] width 10 height 10
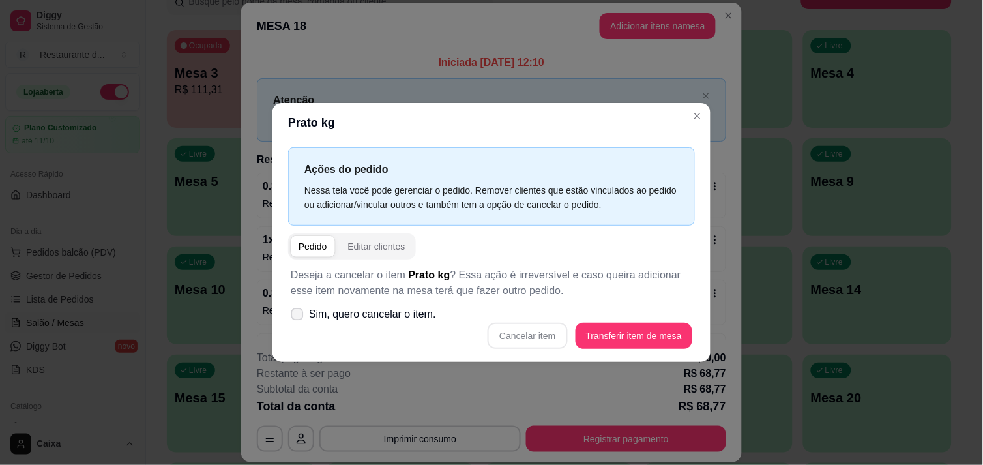
click at [293, 308] on label "Sim, quero cancelar o item." at bounding box center [364, 314] width 156 height 26
click at [293, 316] on input "Sim, quero cancelar o item." at bounding box center [294, 320] width 8 height 8
checkbox input "true"
click at [549, 340] on button "Cancelar item" at bounding box center [528, 335] width 78 height 25
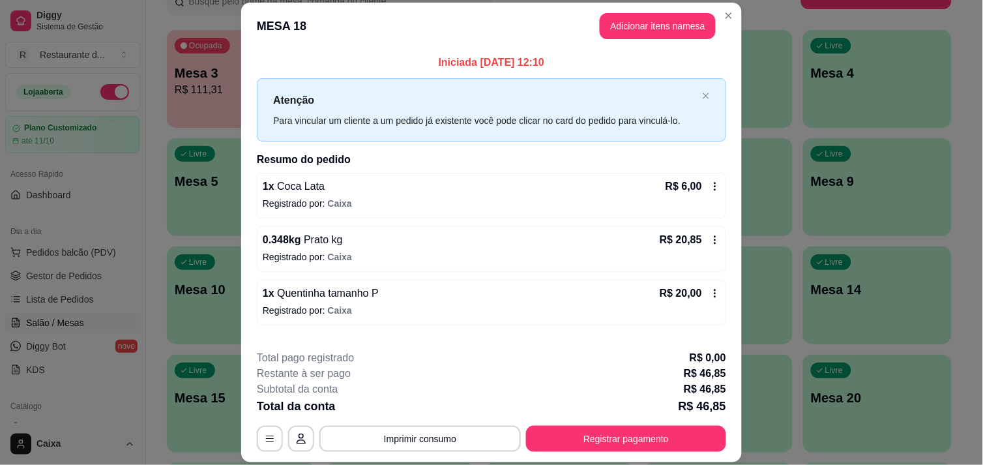
click at [710, 184] on icon at bounding box center [715, 186] width 10 height 10
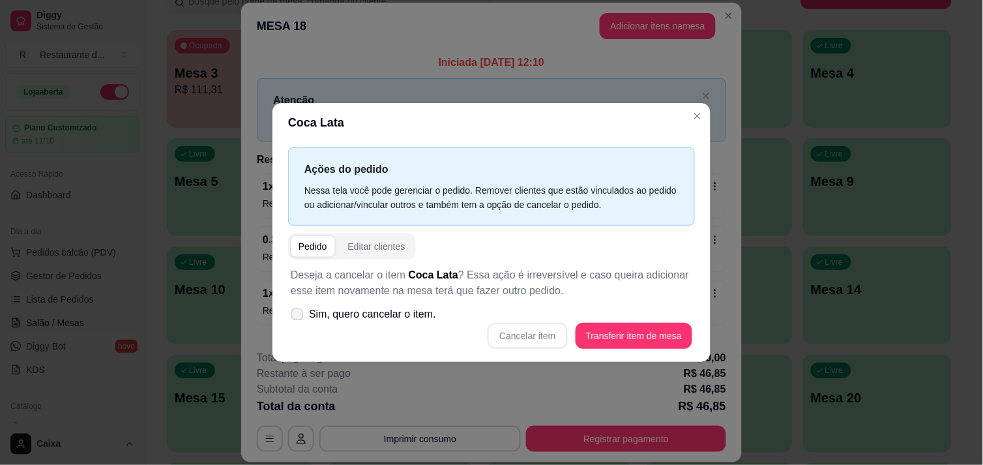
click at [295, 315] on icon at bounding box center [297, 313] width 10 height 7
click at [295, 316] on input "Sim, quero cancelar o item." at bounding box center [294, 320] width 8 height 8
checkbox input "true"
click at [535, 333] on button "Cancelar item" at bounding box center [528, 335] width 78 height 25
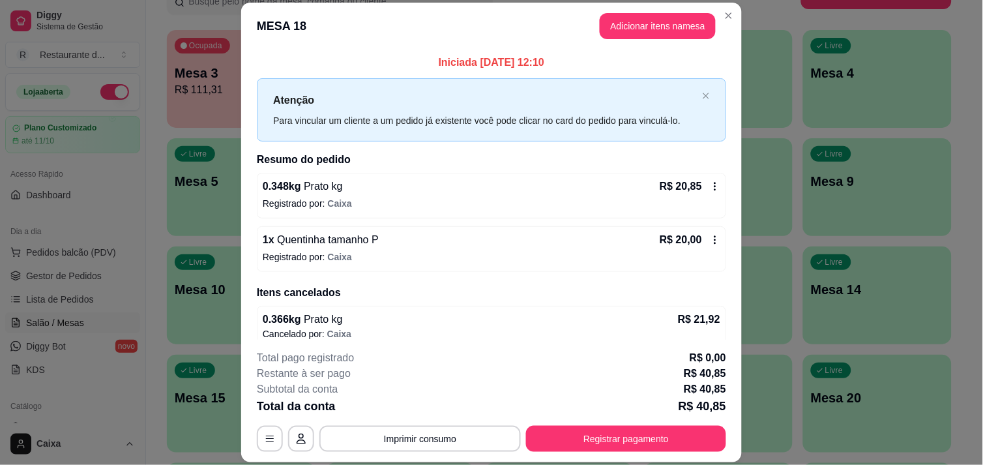
click at [710, 183] on icon at bounding box center [715, 186] width 10 height 10
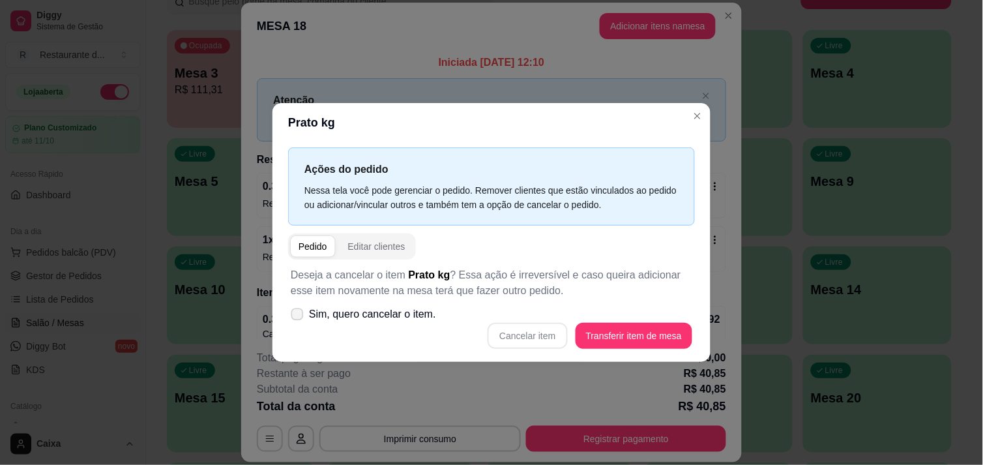
click at [301, 310] on icon at bounding box center [297, 313] width 10 height 7
click at [299, 316] on input "Sim, quero cancelar o item." at bounding box center [294, 320] width 8 height 8
checkbox input "true"
click at [538, 329] on button "Cancelar item" at bounding box center [528, 335] width 78 height 25
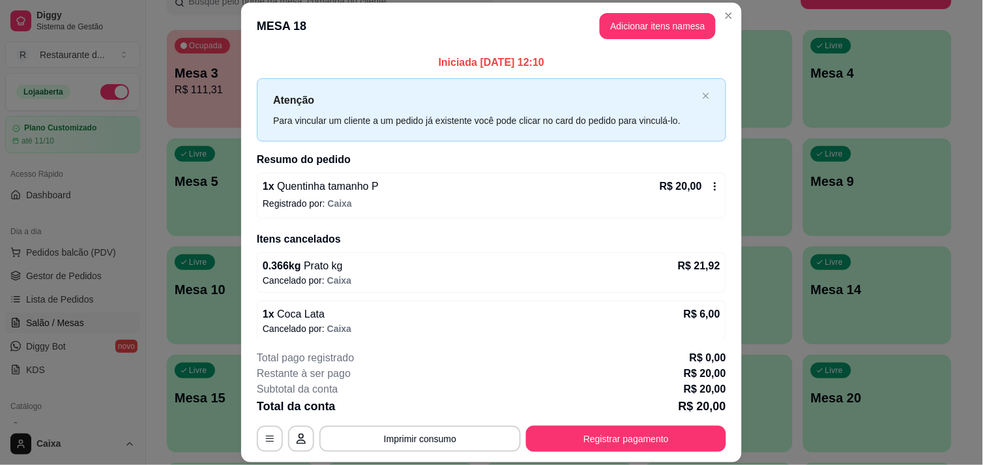
click at [710, 184] on icon at bounding box center [715, 186] width 10 height 10
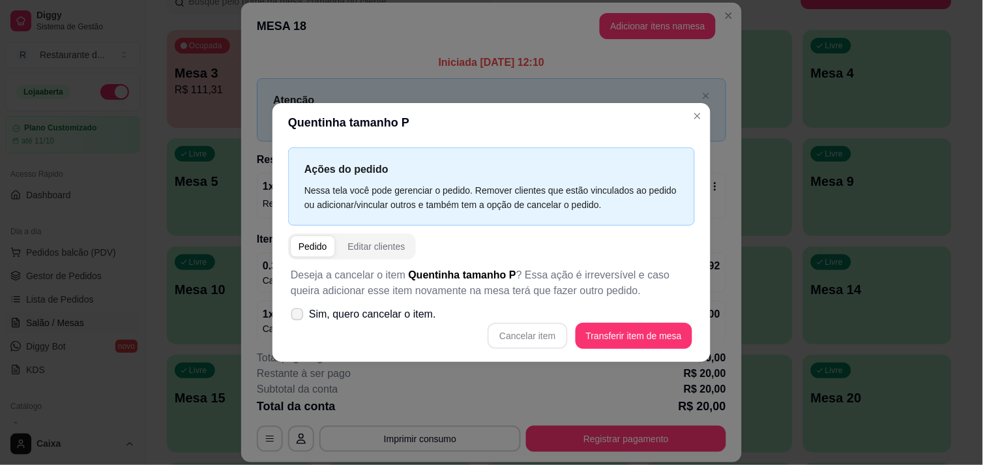
click at [293, 311] on icon at bounding box center [297, 313] width 10 height 7
click at [293, 316] on input "Sim, quero cancelar o item." at bounding box center [294, 320] width 8 height 8
checkbox input "true"
click at [536, 332] on button "Cancelar item" at bounding box center [528, 335] width 78 height 25
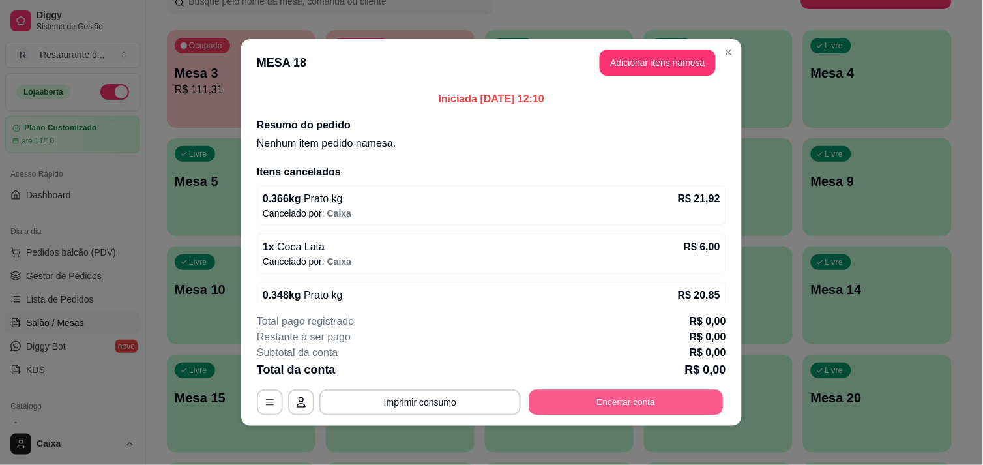
click at [678, 399] on button "Encerrar conta" at bounding box center [626, 402] width 194 height 25
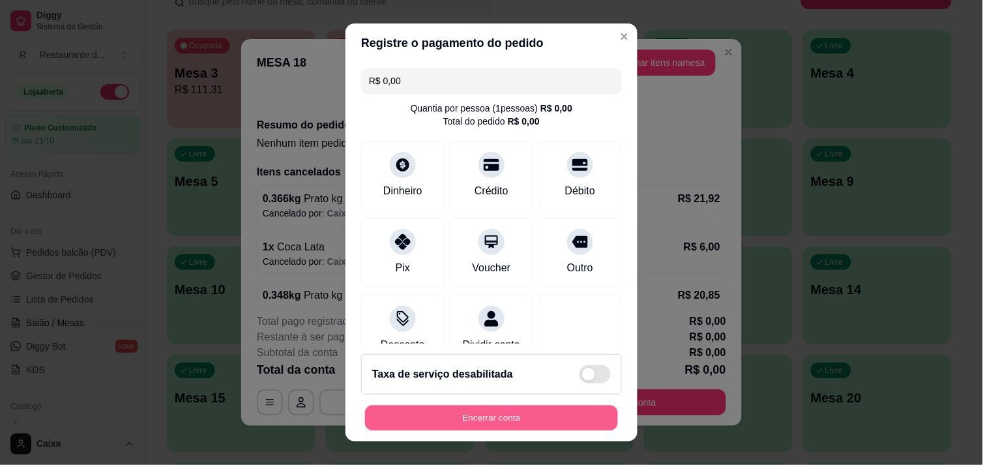
click at [493, 421] on button "Encerrar conta" at bounding box center [491, 417] width 253 height 25
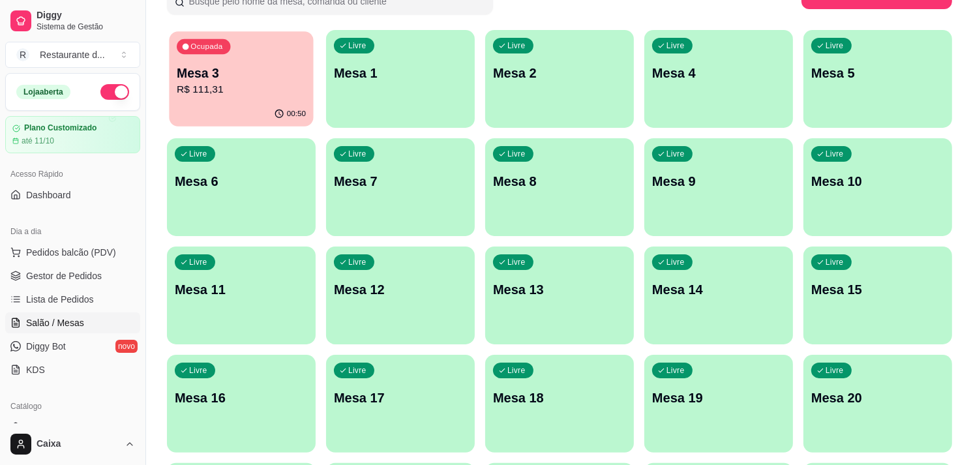
click at [261, 63] on div "Ocupada Mesa 3 R$ 111,31" at bounding box center [241, 66] width 144 height 70
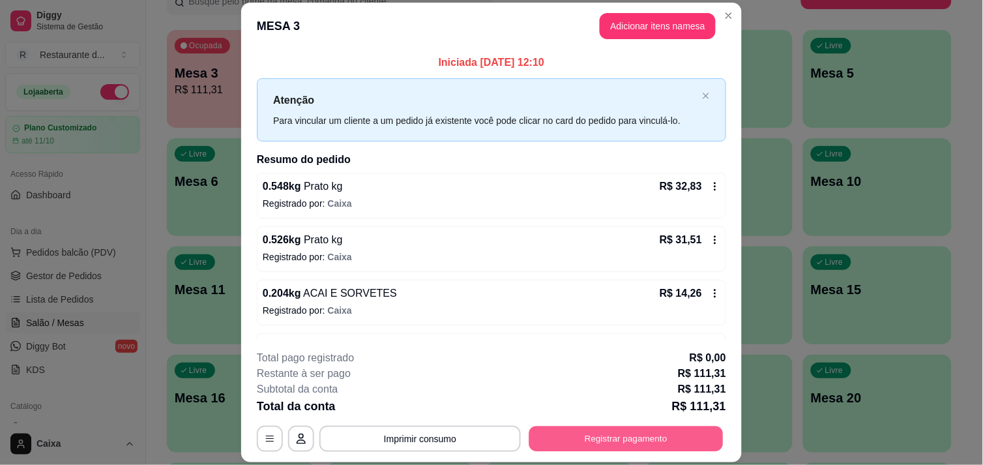
click at [617, 434] on button "Registrar pagamento" at bounding box center [626, 438] width 194 height 25
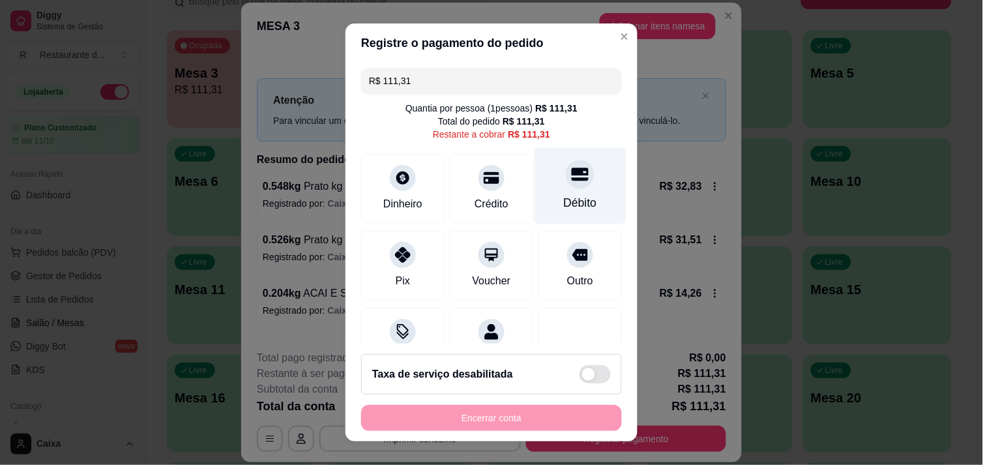
click at [564, 190] on div "Débito" at bounding box center [581, 185] width 92 height 76
type input "R$ 0,00"
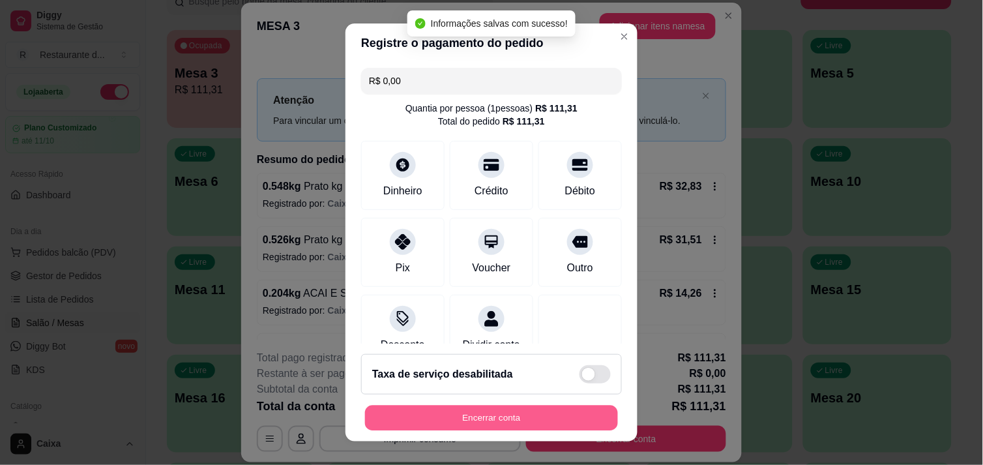
click at [490, 405] on button "Encerrar conta" at bounding box center [491, 417] width 253 height 25
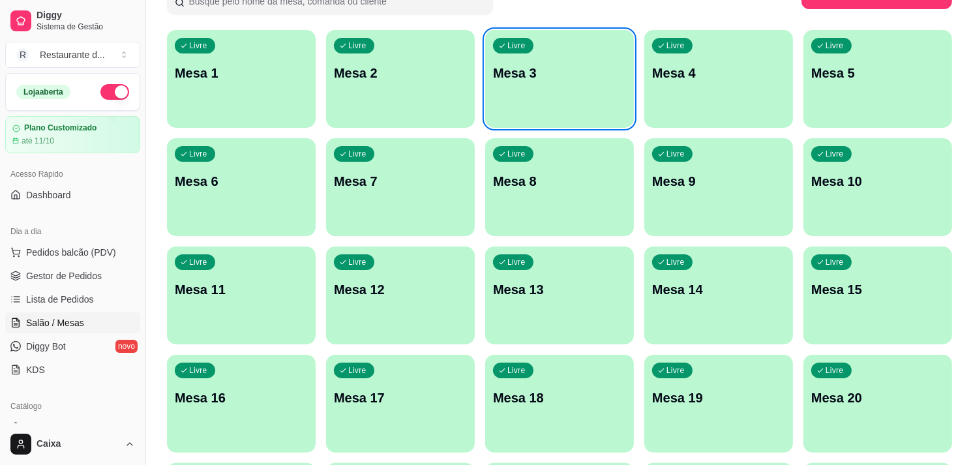
click at [405, 364] on div "Livre Mesa 17" at bounding box center [400, 396] width 149 height 82
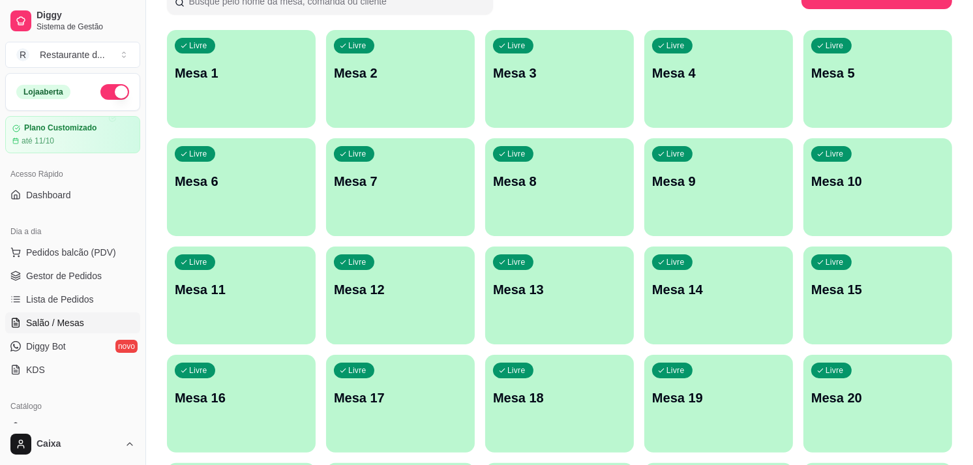
click at [488, 386] on div "Livre Mesa 18" at bounding box center [559, 396] width 149 height 82
click at [327, 91] on div "Livre Mesa 2" at bounding box center [400, 71] width 149 height 82
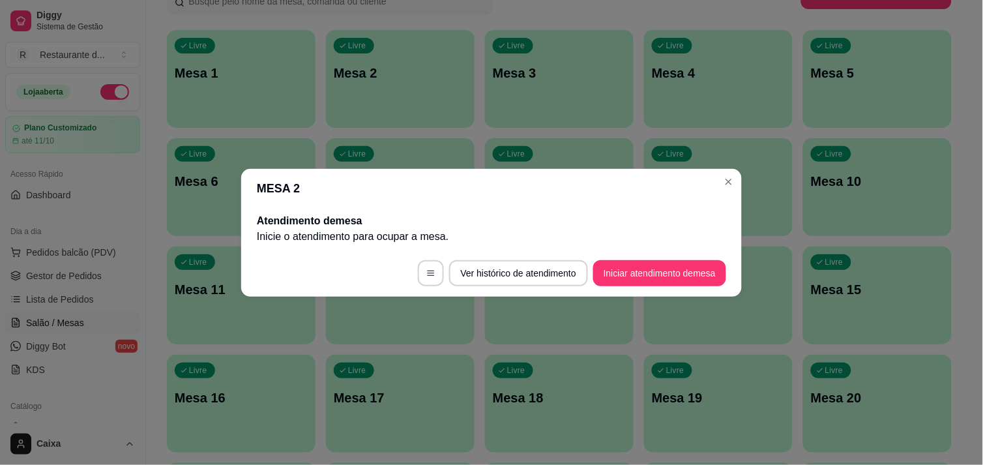
click at [624, 257] on footer "Ver histórico de atendimento Iniciar atendimento de mesa" at bounding box center [491, 273] width 501 height 47
click at [637, 272] on button "Iniciar atendimento de mesa" at bounding box center [659, 272] width 129 height 25
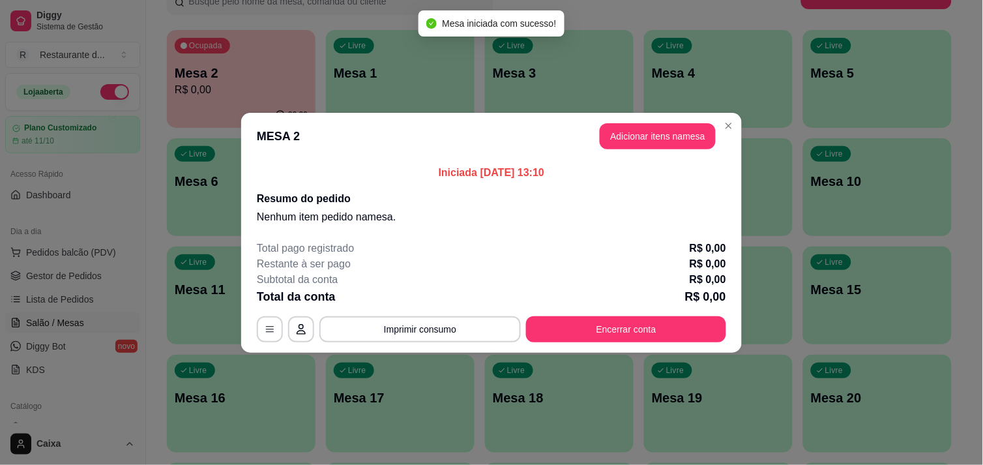
click at [637, 277] on div "Subtotal da conta R$ 0,00" at bounding box center [491, 280] width 469 height 16
click at [616, 160] on div "Iniciada [DATE] 13:10 Resumo do pedido Nenhum item pedido na mesa ." at bounding box center [491, 195] width 501 height 70
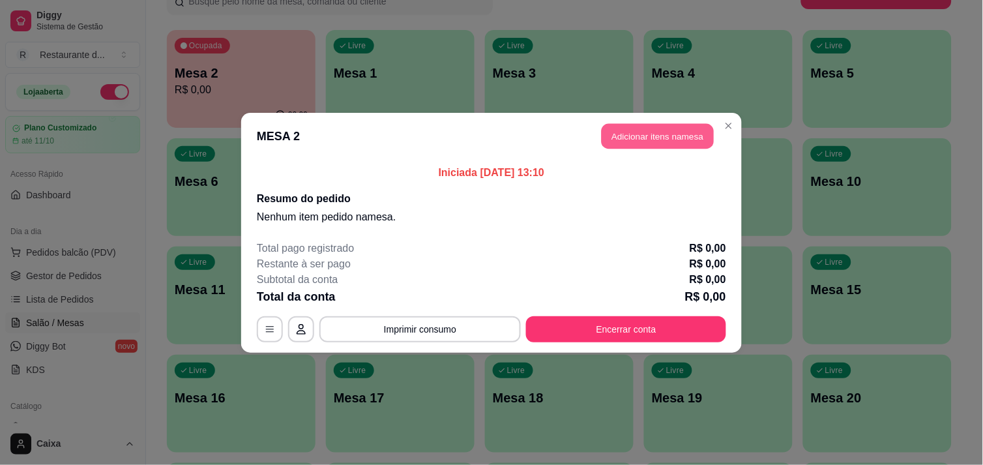
click at [641, 125] on button "Adicionar itens na mesa" at bounding box center [658, 135] width 112 height 25
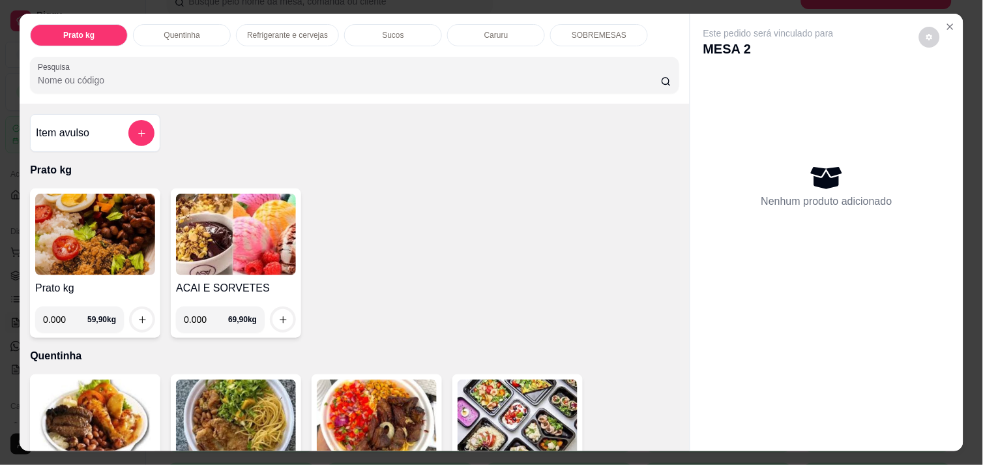
click at [641, 125] on div "Item avulso Prato kg Prato kg 0.000 59,90 kg ACAI E SORVETES 0.000 69,90 kg Que…" at bounding box center [355, 277] width 670 height 347
click at [60, 314] on input "0.000" at bounding box center [65, 319] width 44 height 26
type input "0.340"
click at [132, 321] on button "increase-product-quantity" at bounding box center [142, 320] width 20 height 20
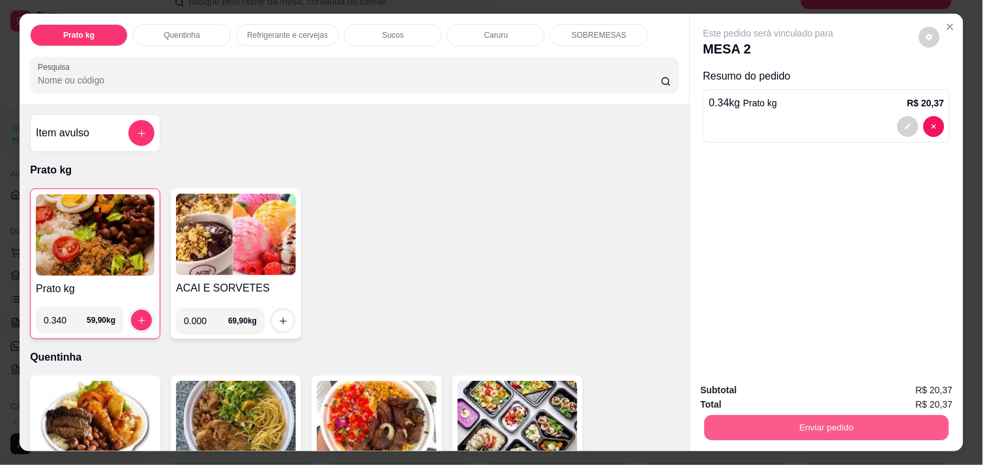
click at [858, 417] on button "Enviar pedido" at bounding box center [827, 427] width 244 height 25
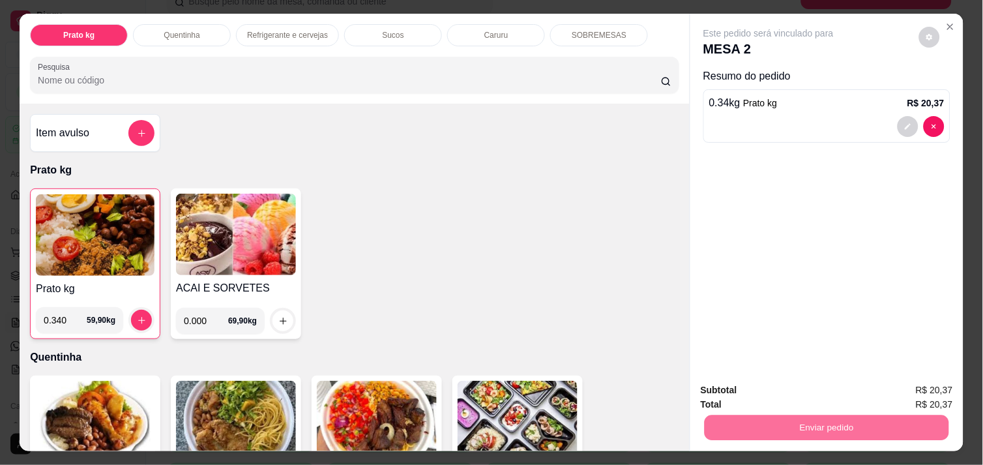
click at [746, 212] on div "Este pedido será vinculado para MESA 2 Resumo do pedido 0.34 kg Prato kg R$ 20,…" at bounding box center [826, 193] width 273 height 358
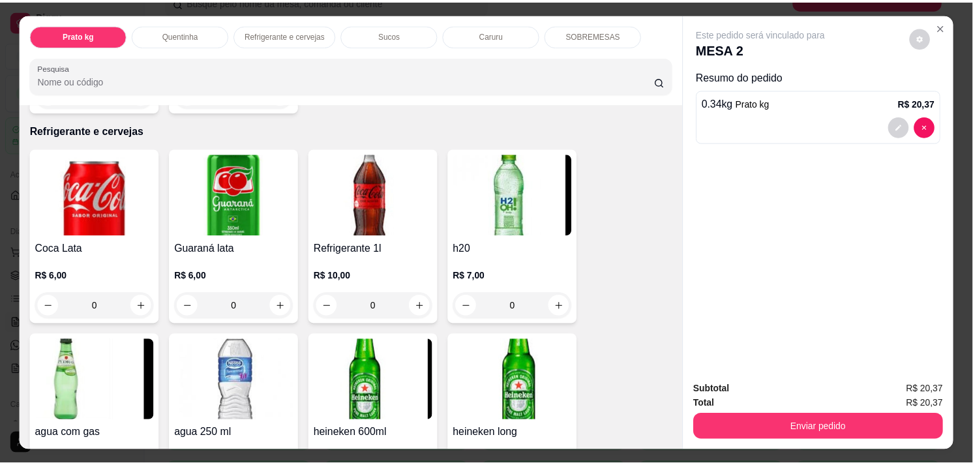
scroll to position [579, 0]
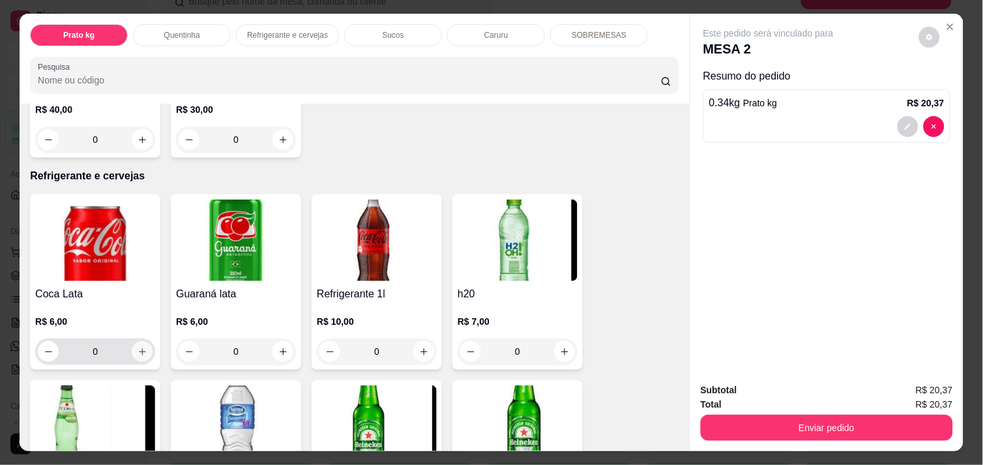
click at [145, 350] on button "increase-product-quantity" at bounding box center [142, 351] width 21 height 21
type input "1"
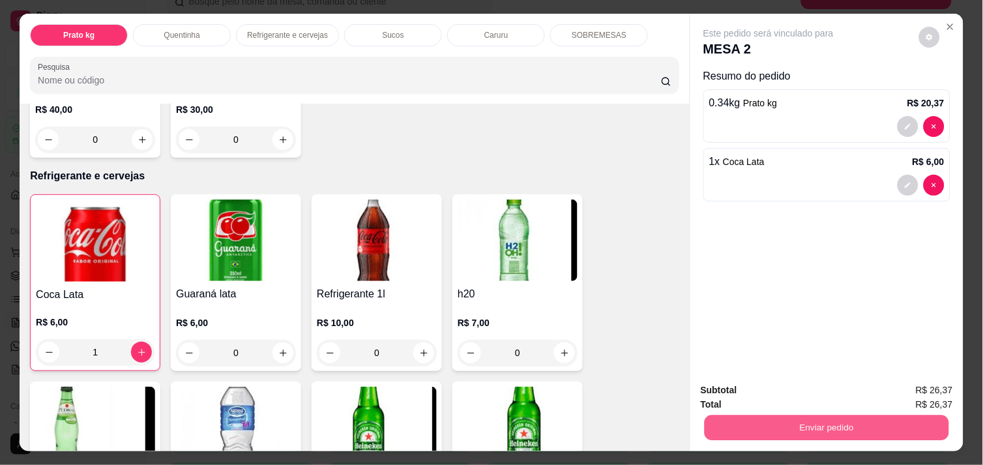
click at [896, 415] on button "Enviar pedido" at bounding box center [827, 427] width 244 height 25
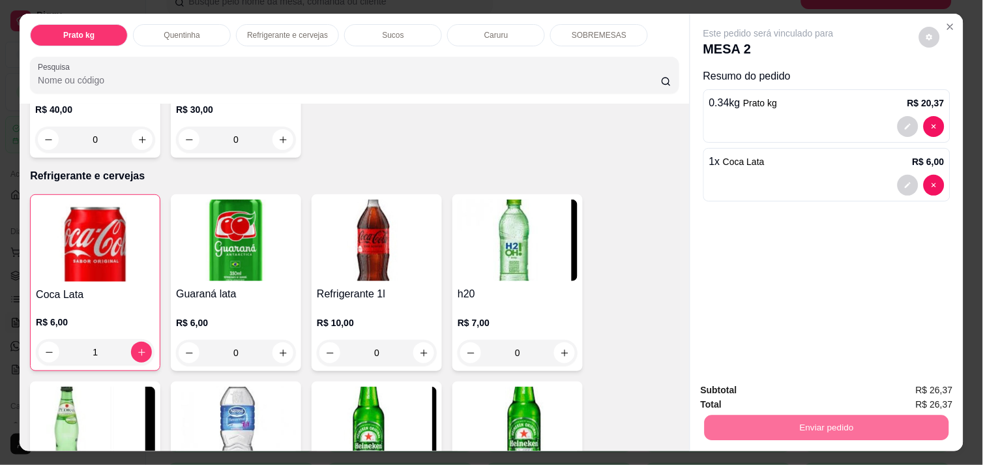
click at [954, 387] on button "Enviar pedido" at bounding box center [919, 390] width 74 height 25
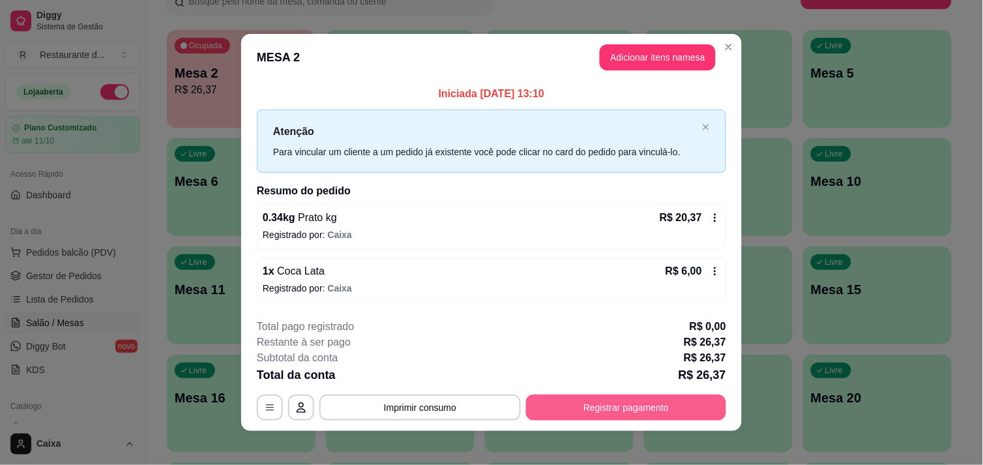
click at [600, 404] on button "Registrar pagamento" at bounding box center [626, 407] width 200 height 26
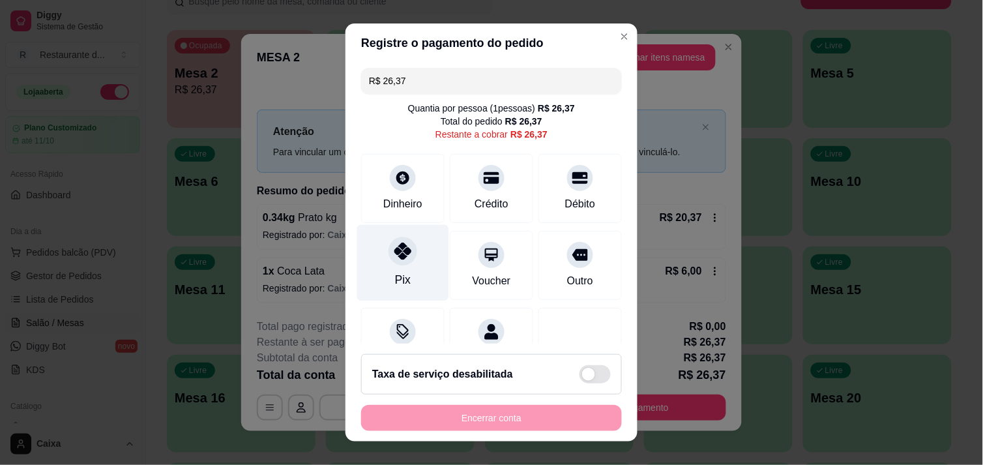
click at [394, 254] on icon at bounding box center [402, 250] width 17 height 17
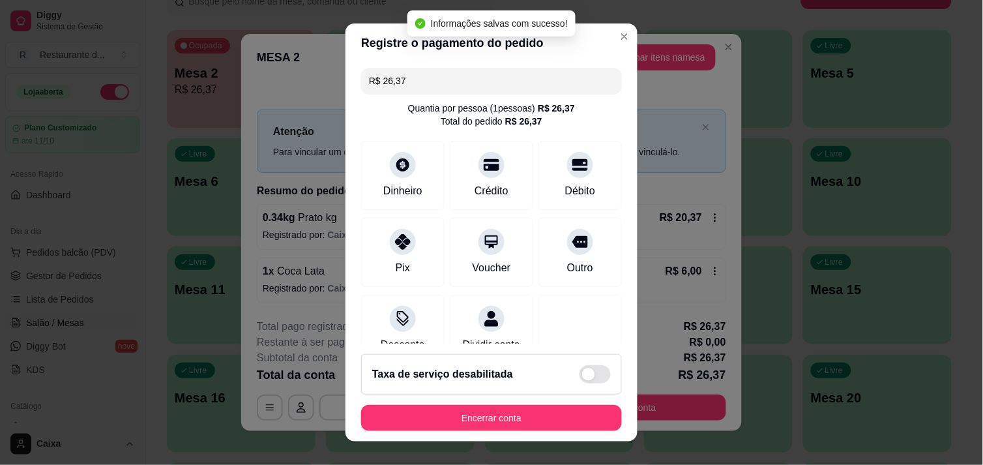
type input "R$ 0,00"
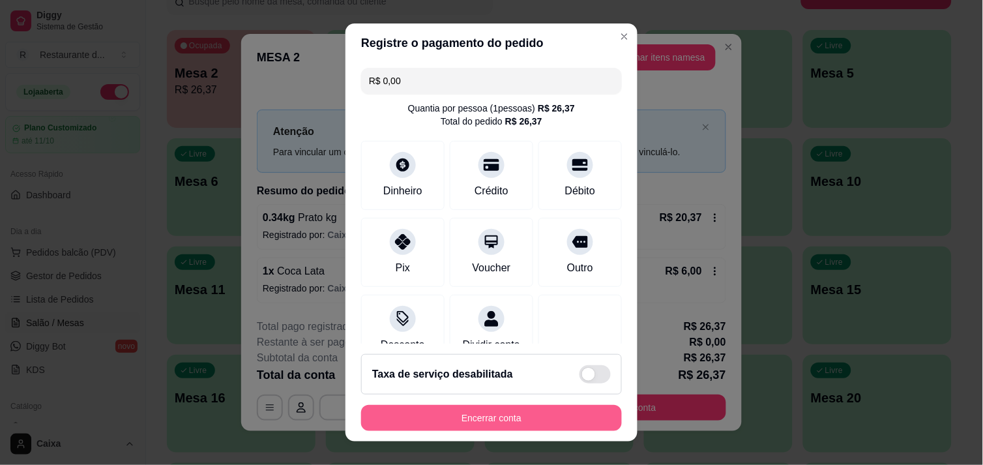
click at [439, 416] on button "Encerrar conta" at bounding box center [491, 418] width 261 height 26
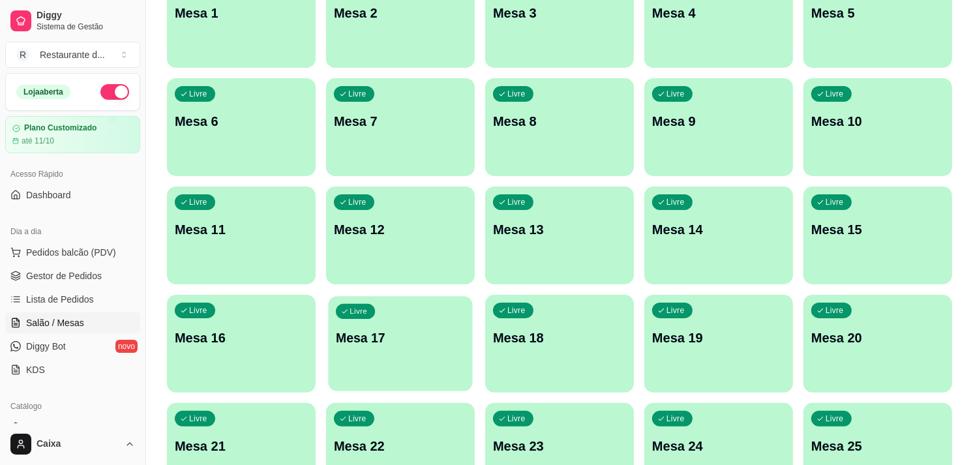
scroll to position [183, 0]
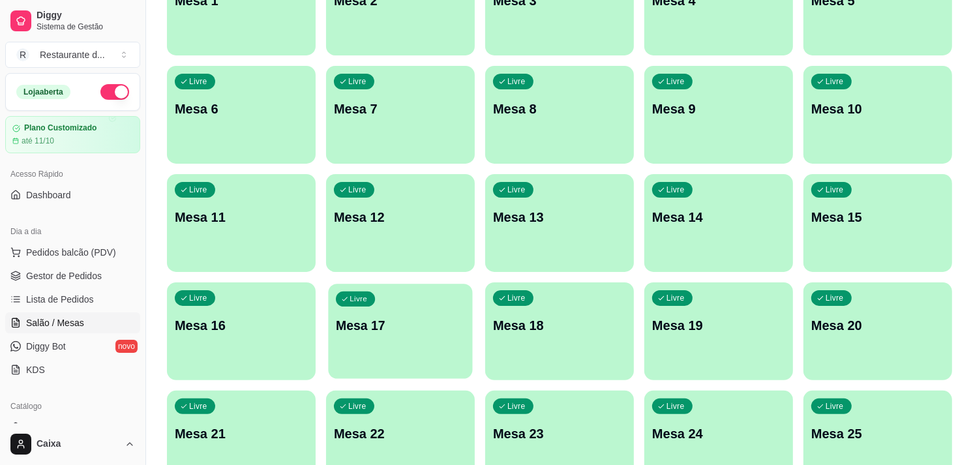
click at [439, 416] on div "Livre Mesa 1 Livre Mesa 2 Livre Mesa 3 Livre Mesa 4 Livre Mesa 5 Livre Mesa 6 L…" at bounding box center [559, 385] width 785 height 855
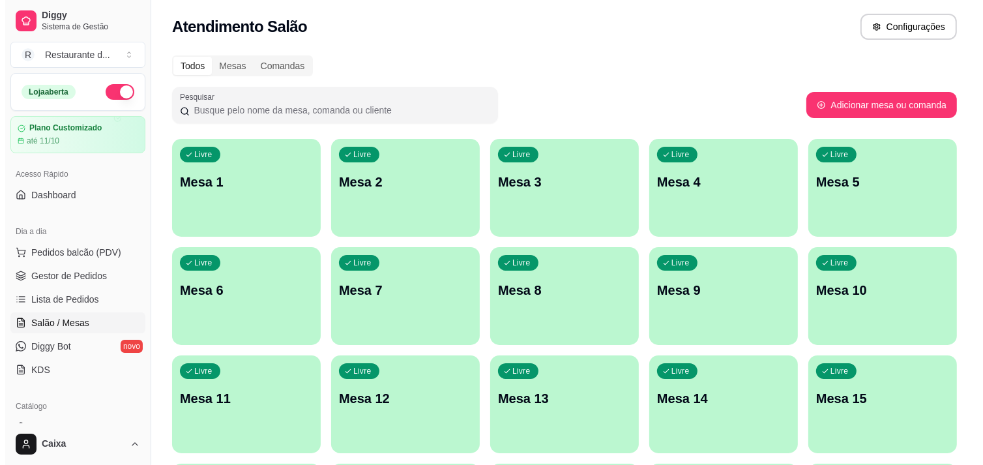
scroll to position [0, 0]
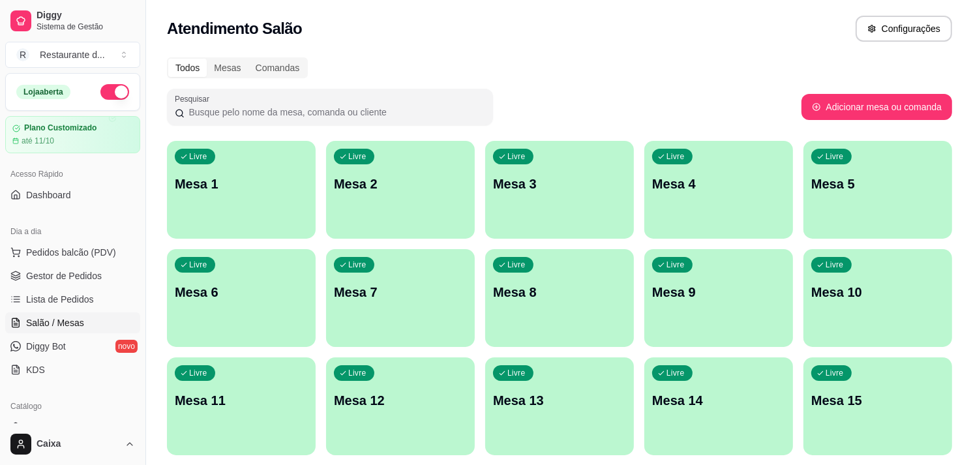
click at [259, 184] on p "Mesa 1" at bounding box center [241, 184] width 133 height 18
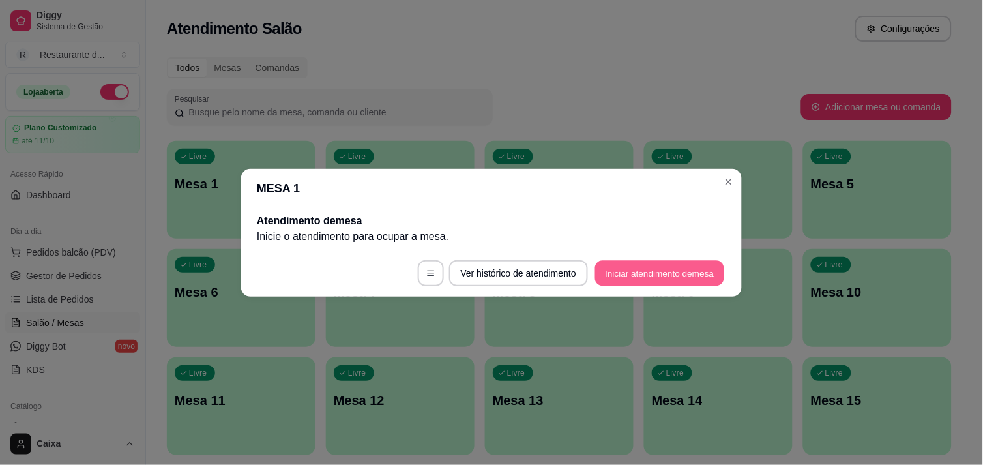
click at [709, 265] on button "Iniciar atendimento de mesa" at bounding box center [659, 272] width 129 height 25
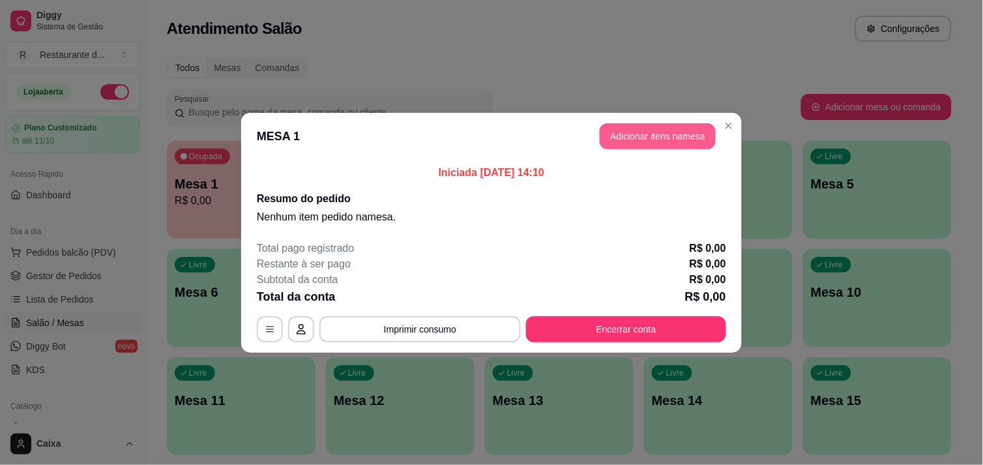
click at [630, 138] on button "Adicionar itens na mesa" at bounding box center [658, 136] width 116 height 26
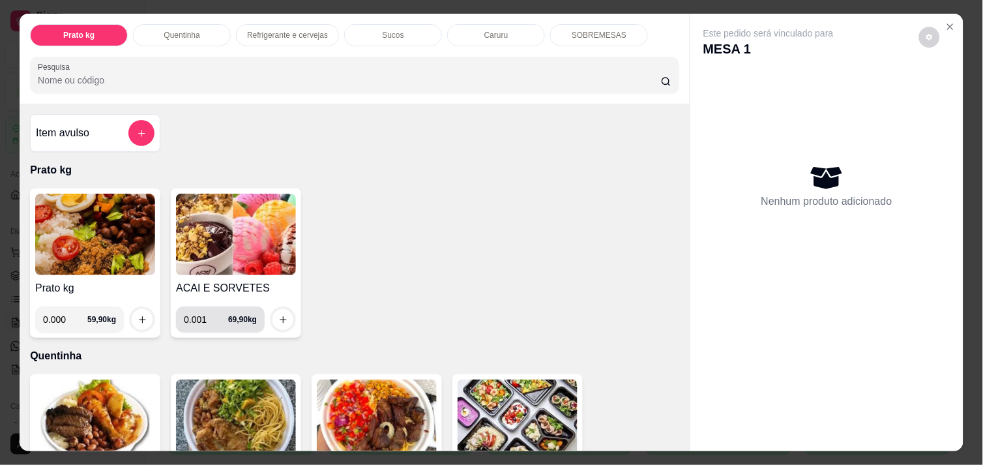
click at [210, 315] on input "0.001" at bounding box center [206, 319] width 44 height 26
type input "0.170"
click at [286, 319] on button "increase-product-quantity" at bounding box center [283, 320] width 20 height 20
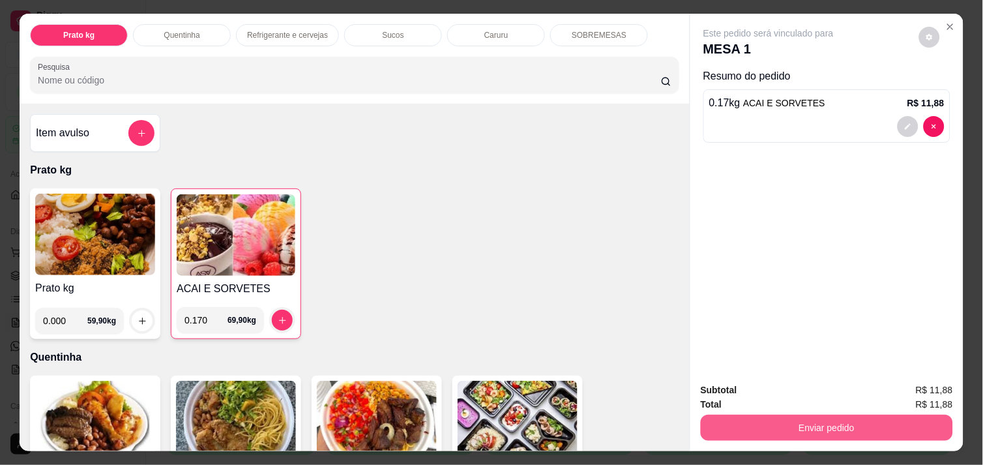
click at [731, 421] on button "Enviar pedido" at bounding box center [827, 428] width 252 height 26
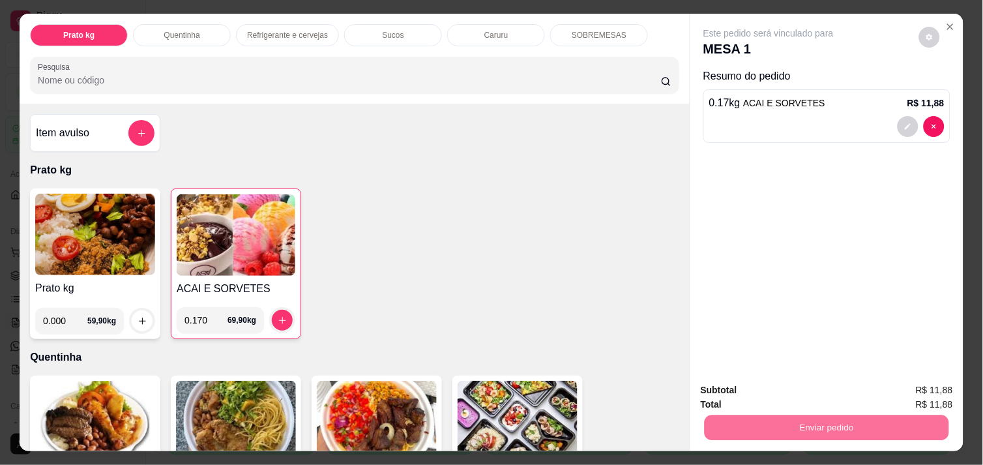
click at [910, 378] on button "Enviar pedido" at bounding box center [919, 390] width 74 height 25
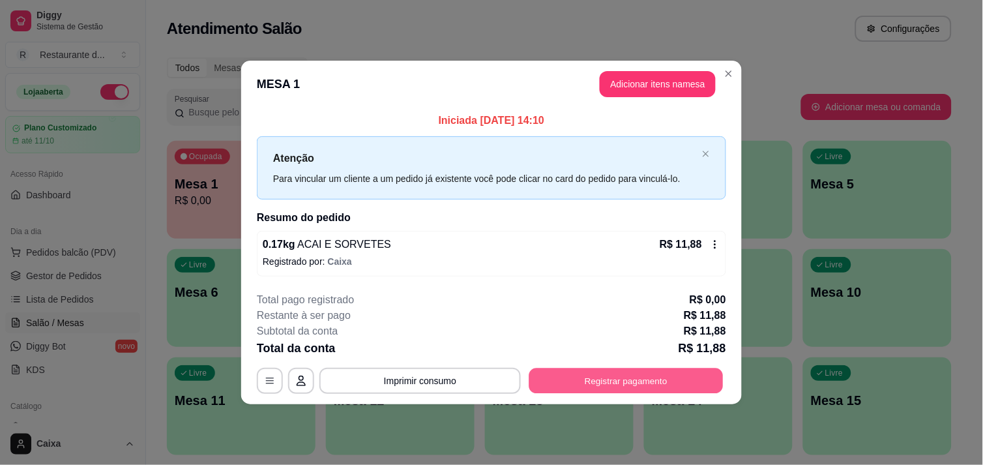
click at [660, 391] on button "Registrar pagamento" at bounding box center [626, 380] width 194 height 25
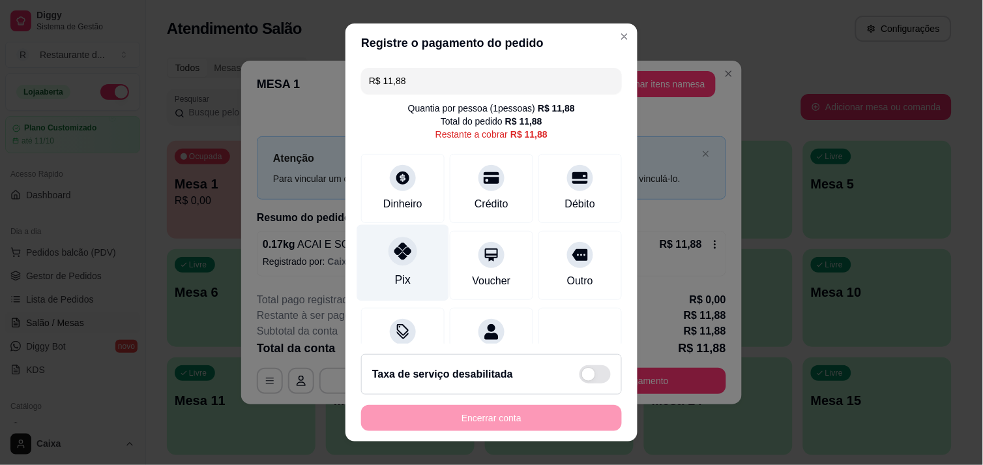
click at [394, 251] on icon at bounding box center [402, 250] width 17 height 17
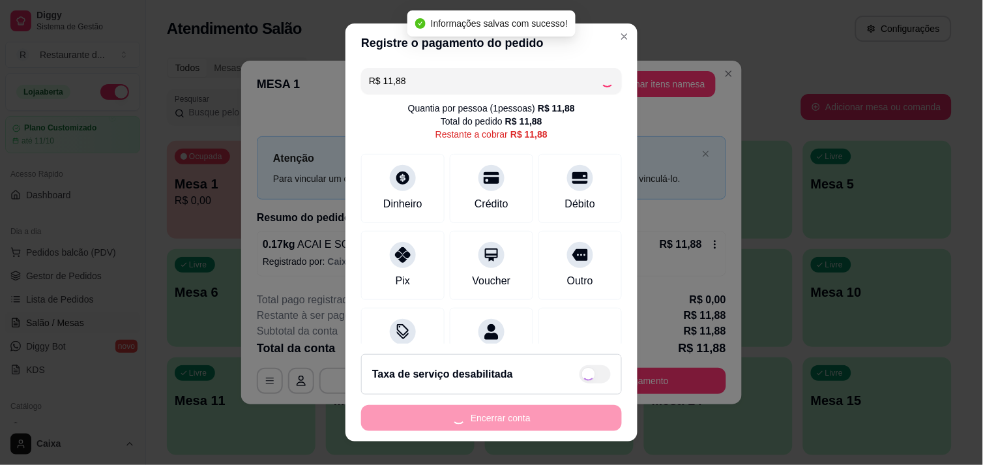
type input "R$ 0,00"
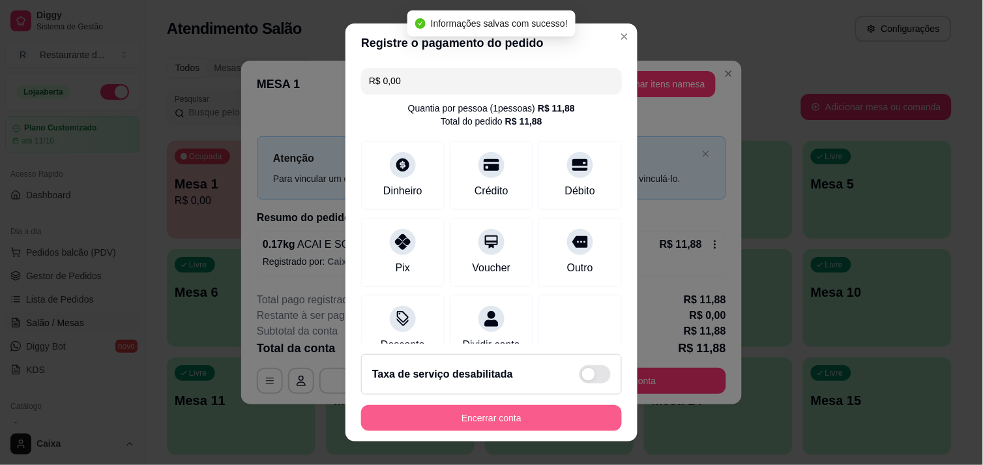
click at [487, 409] on button "Encerrar conta" at bounding box center [491, 418] width 261 height 26
